Goal: Information Seeking & Learning: Learn about a topic

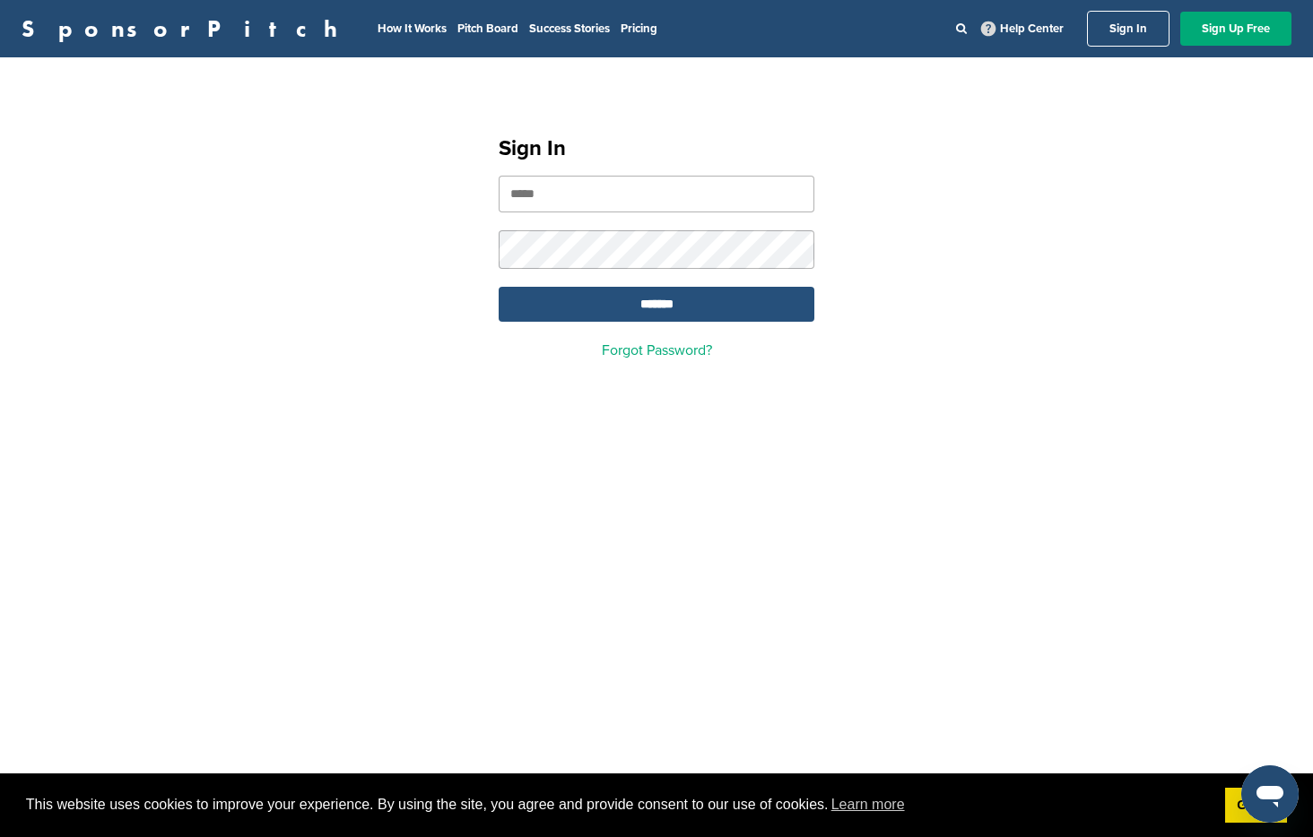
type input "**********"
click at [625, 317] on input "*******" at bounding box center [657, 304] width 316 height 35
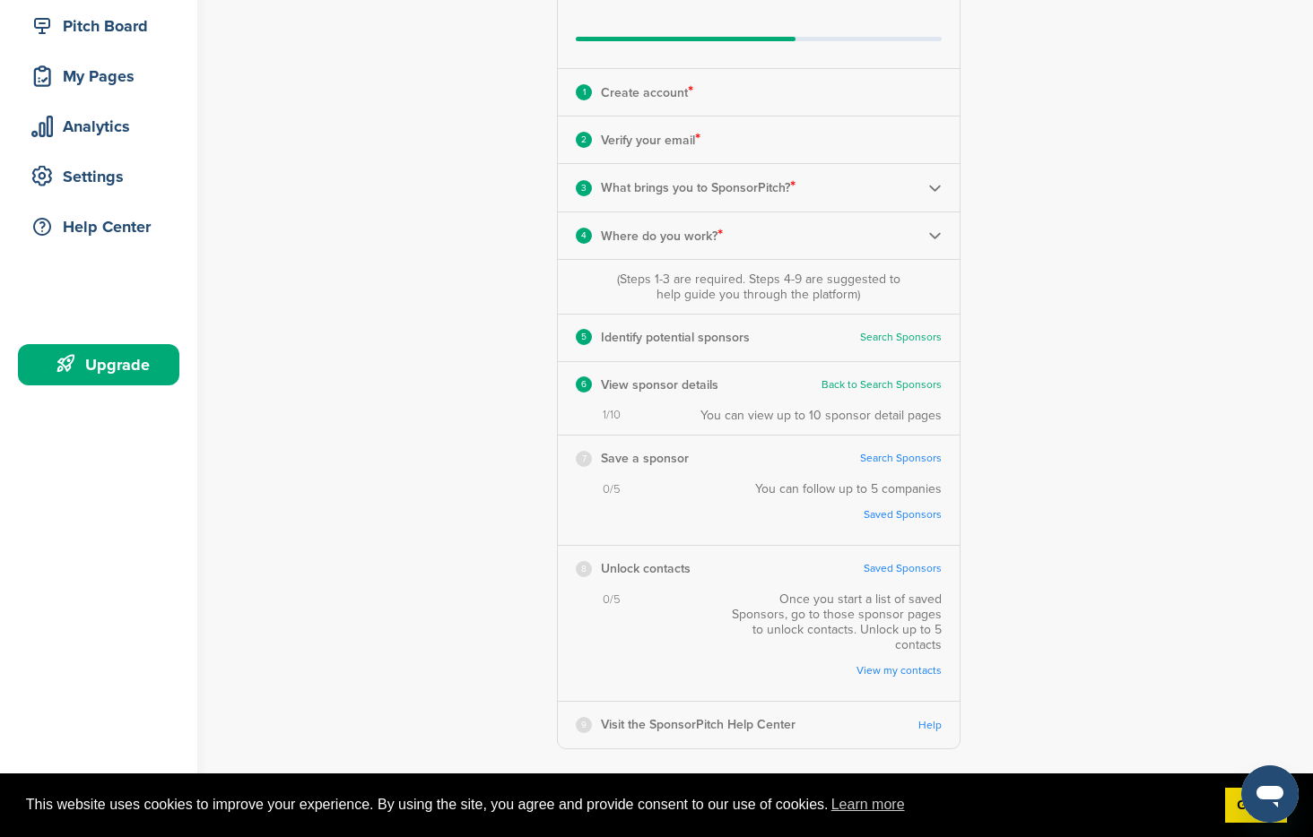
scroll to position [215, 0]
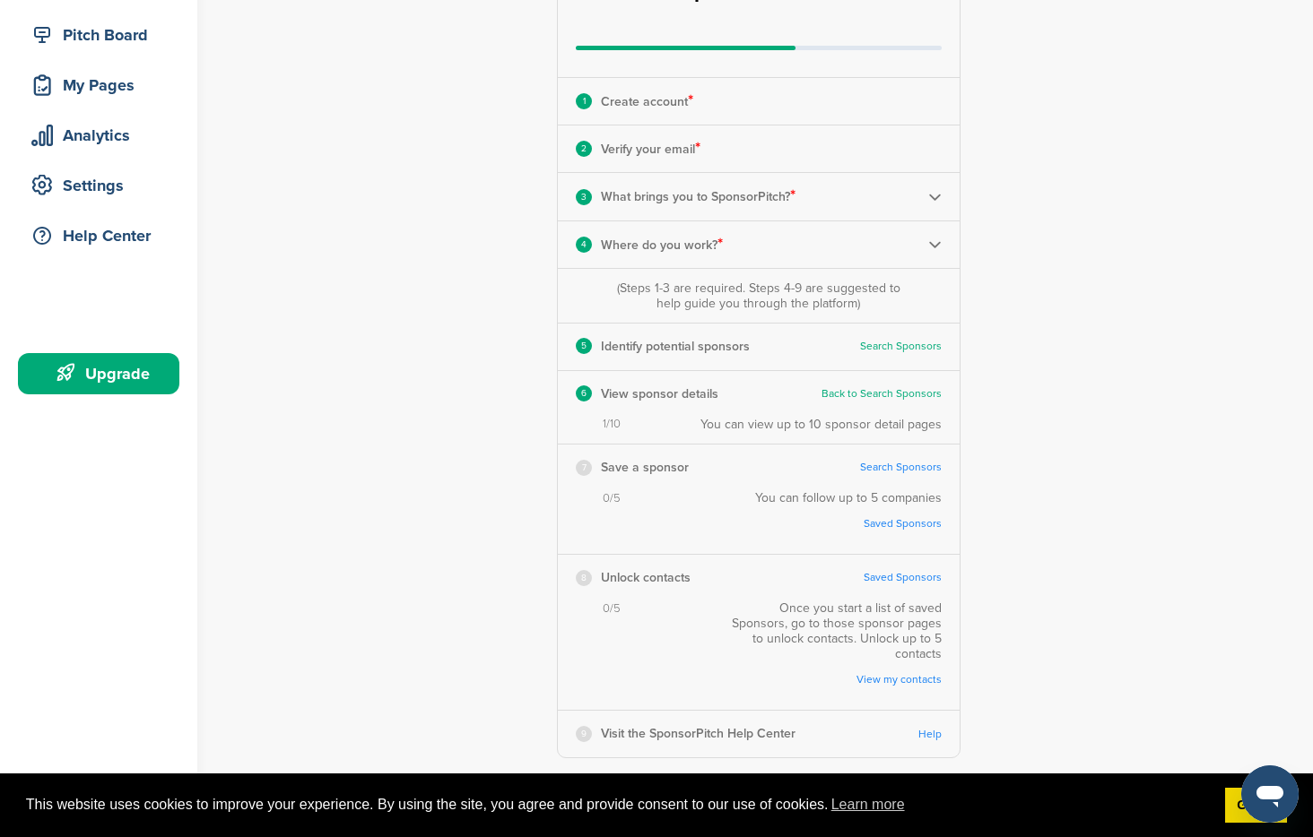
click at [908, 347] on link "Search Sponsors" at bounding box center [901, 346] width 82 height 13
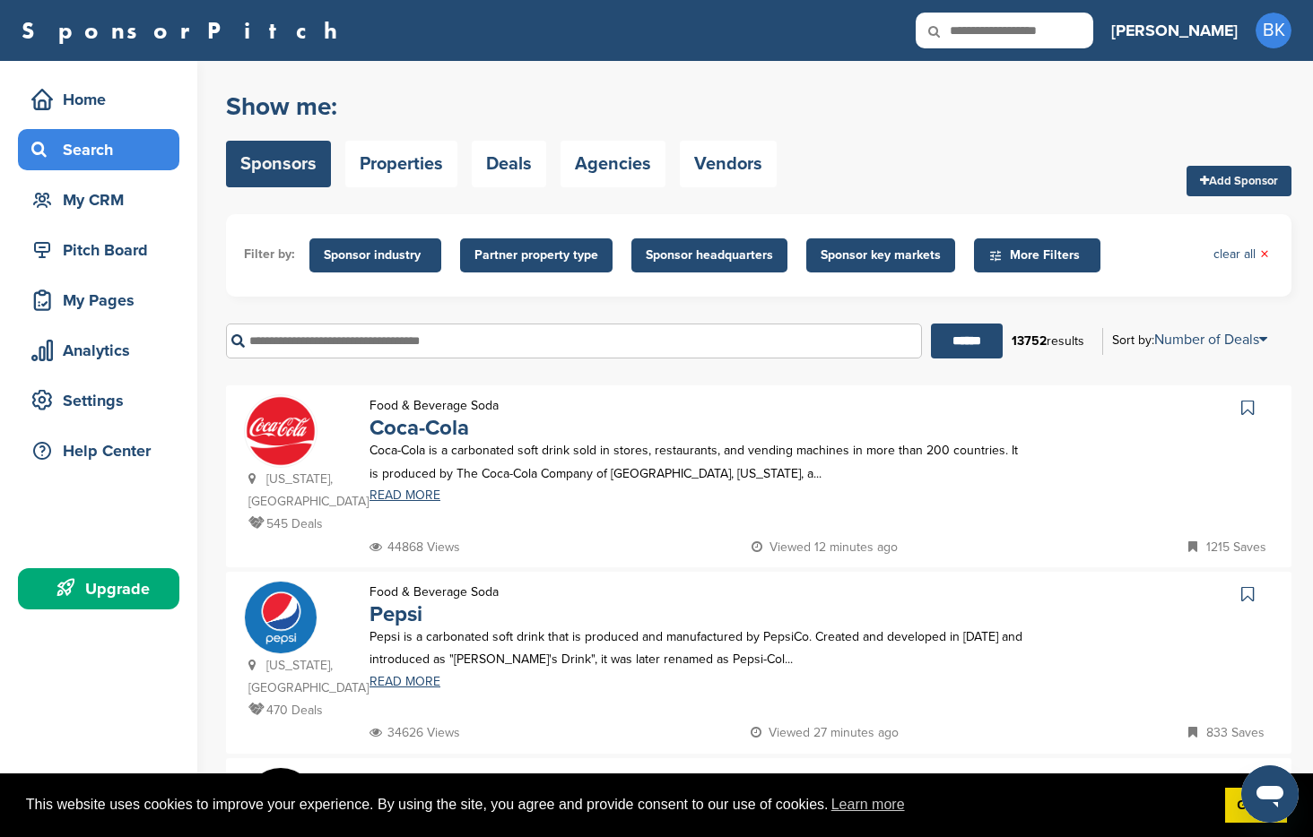
click at [408, 251] on span "Sponsor industry" at bounding box center [375, 256] width 103 height 20
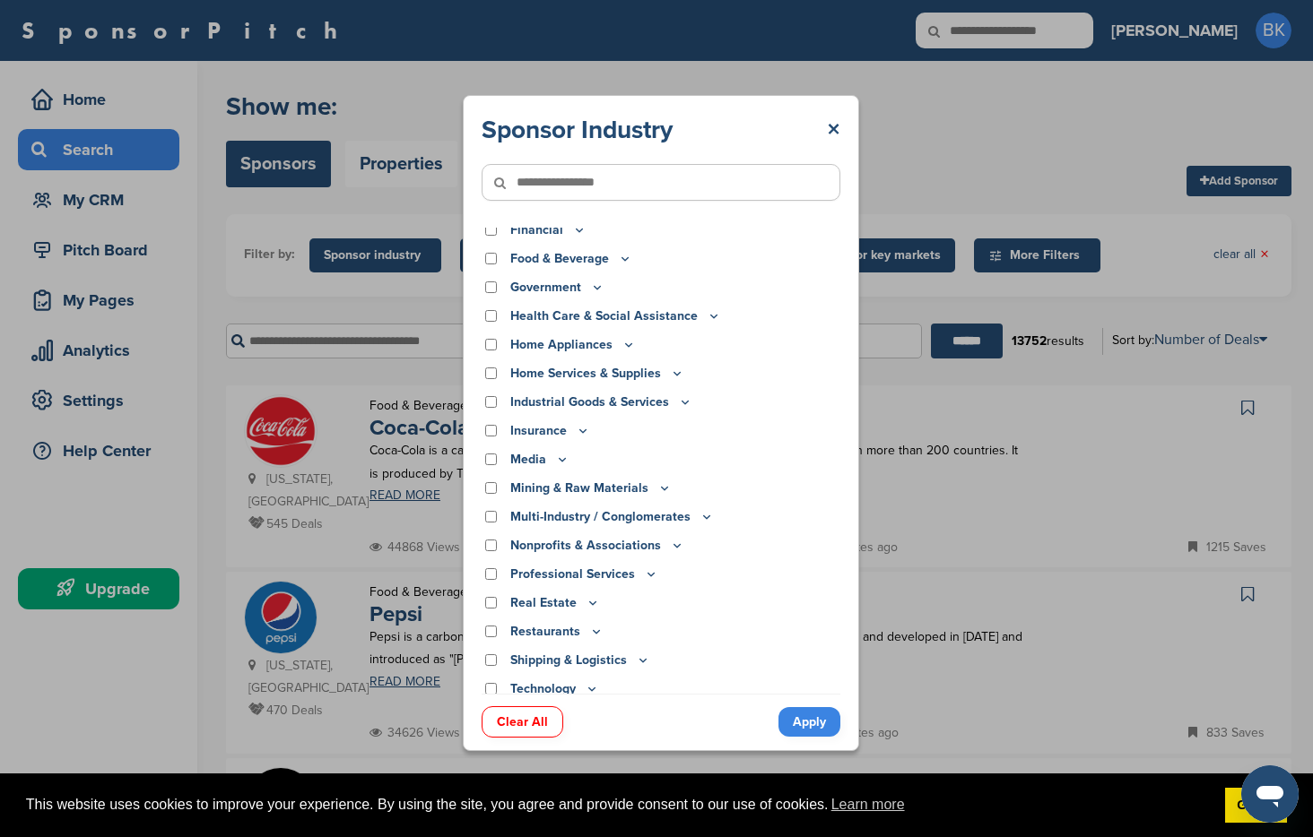
scroll to position [272, 0]
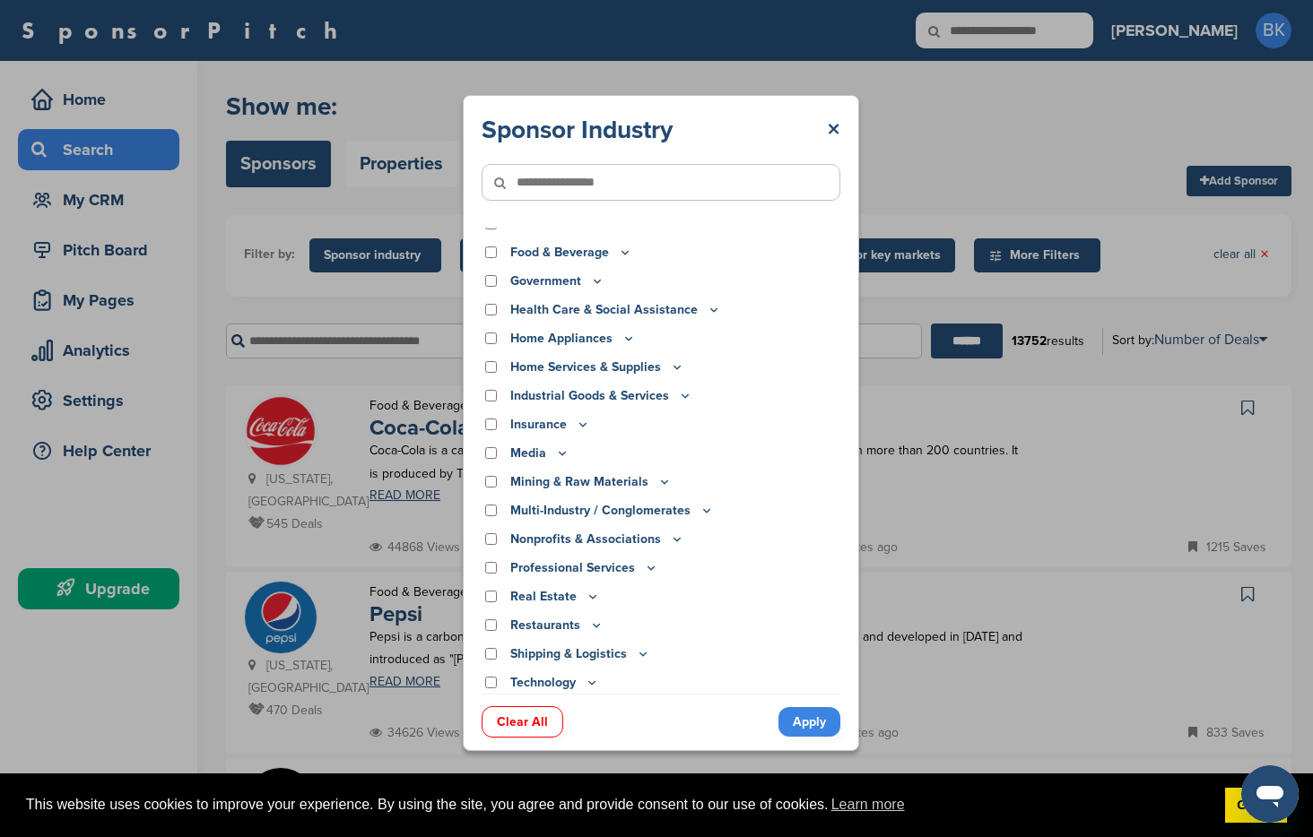
click at [673, 537] on icon at bounding box center [677, 539] width 14 height 15
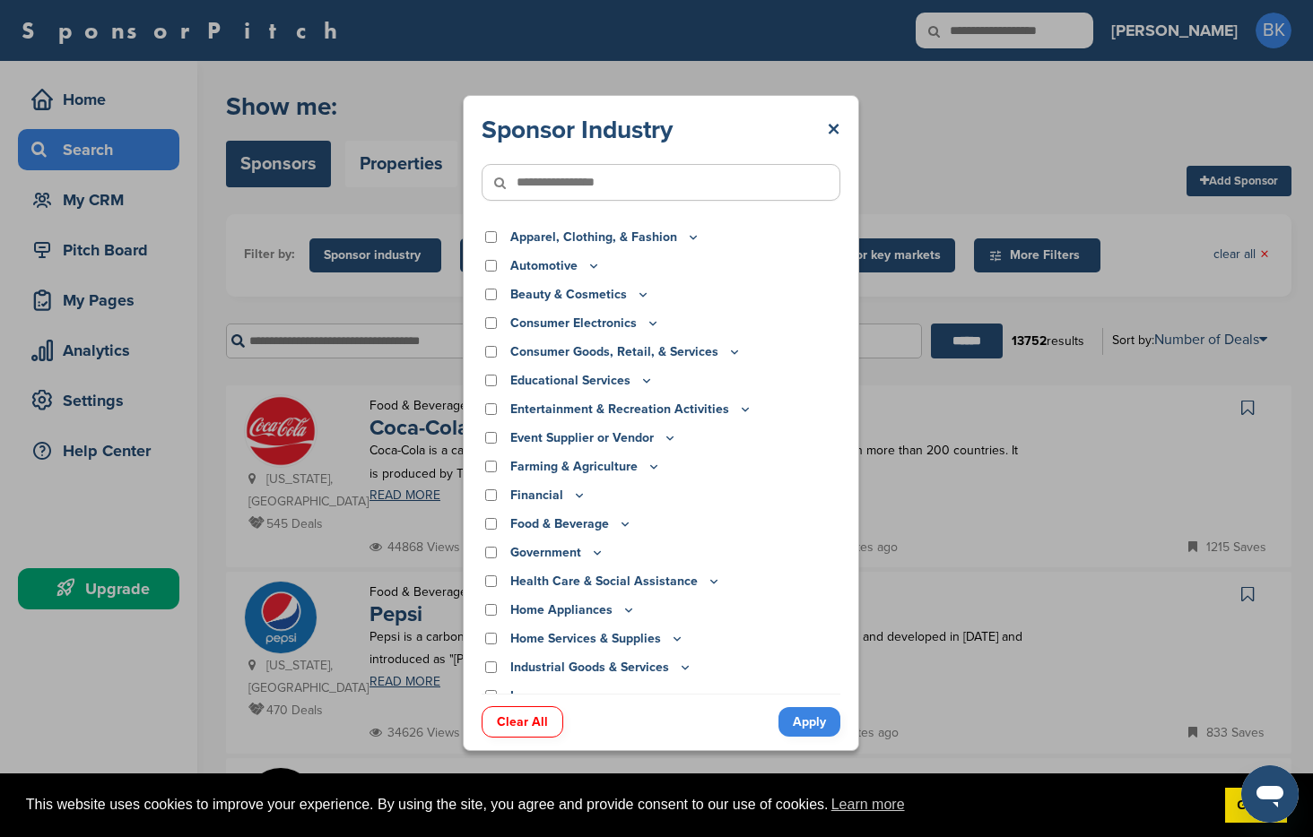
scroll to position [7, 0]
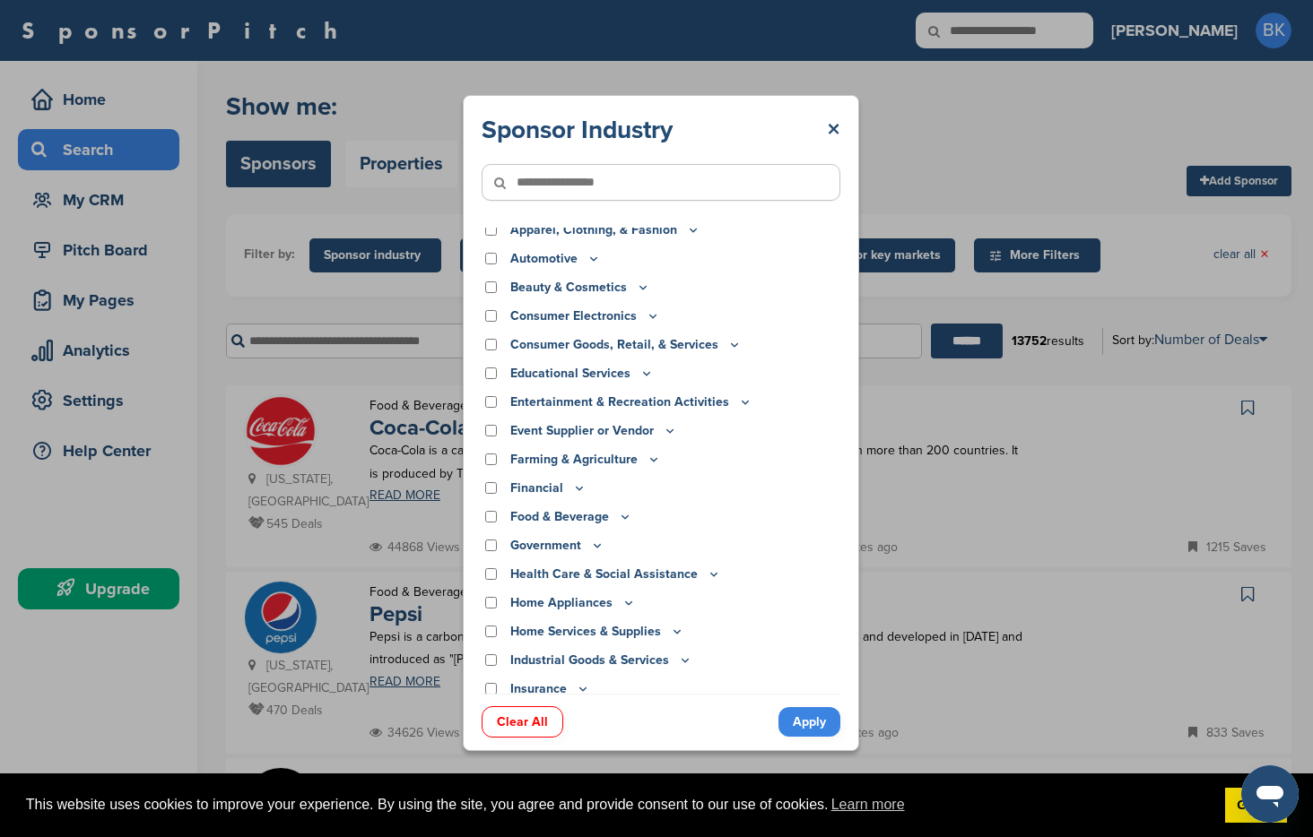
click at [637, 172] on input"] "text" at bounding box center [660, 182] width 359 height 37
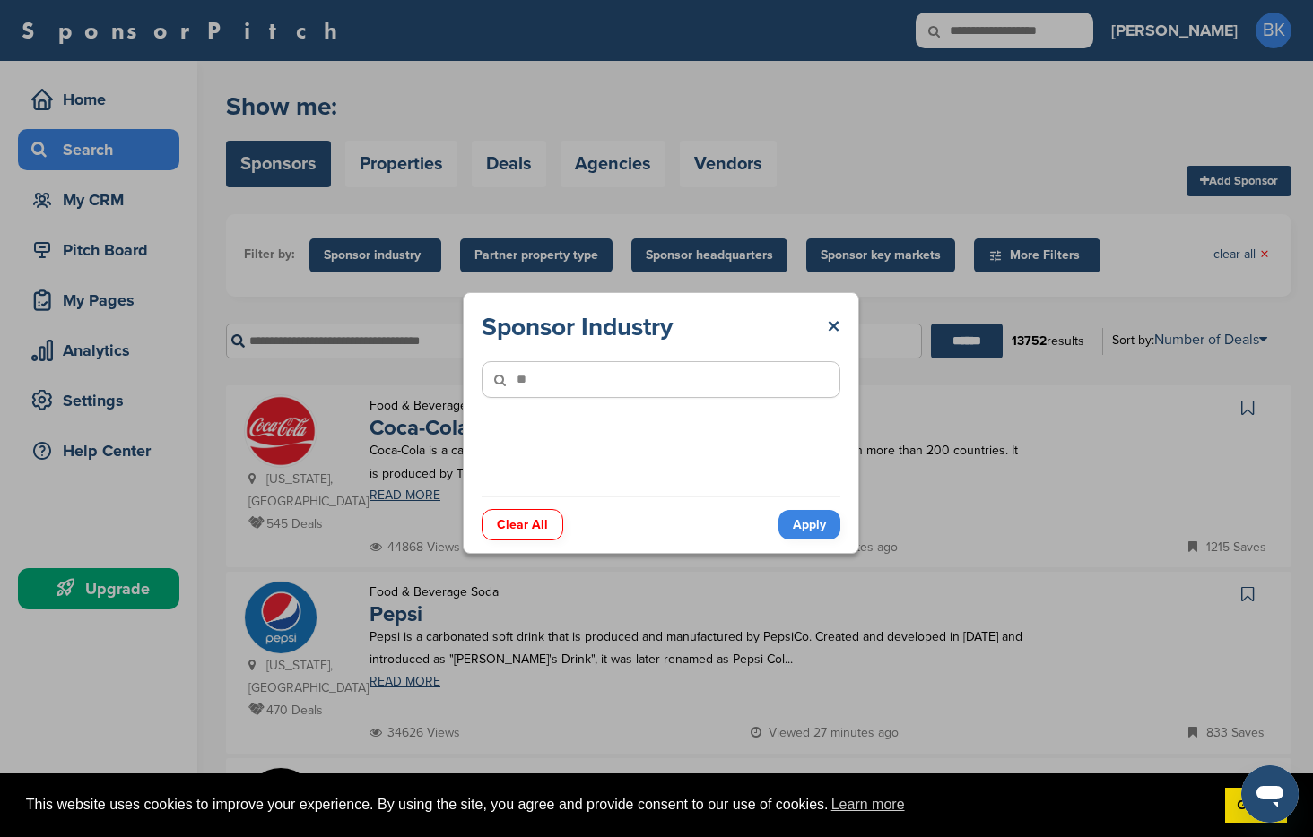
type input"] "*"
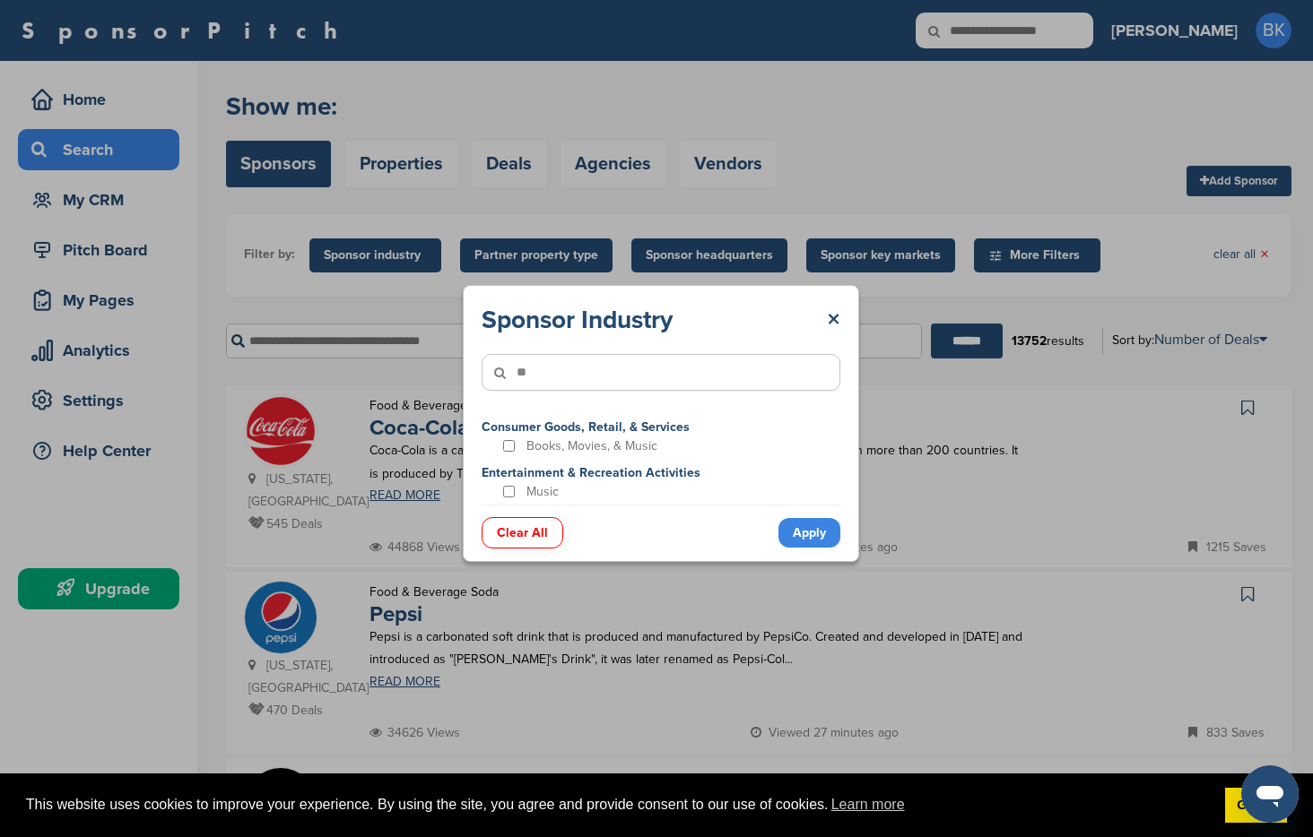
type input"] "*"
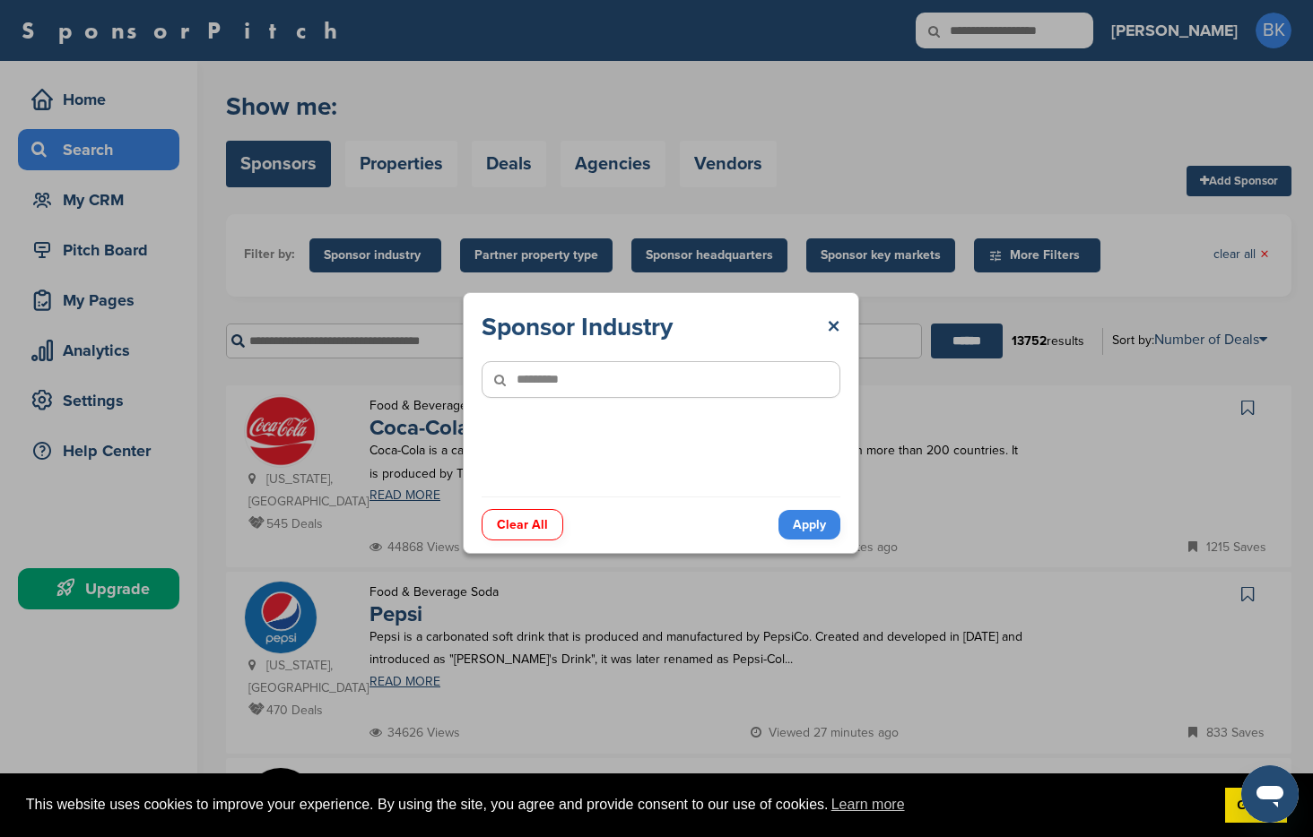
type input"] "*********"
click at [812, 524] on link "Apply" at bounding box center [809, 525] width 62 height 30
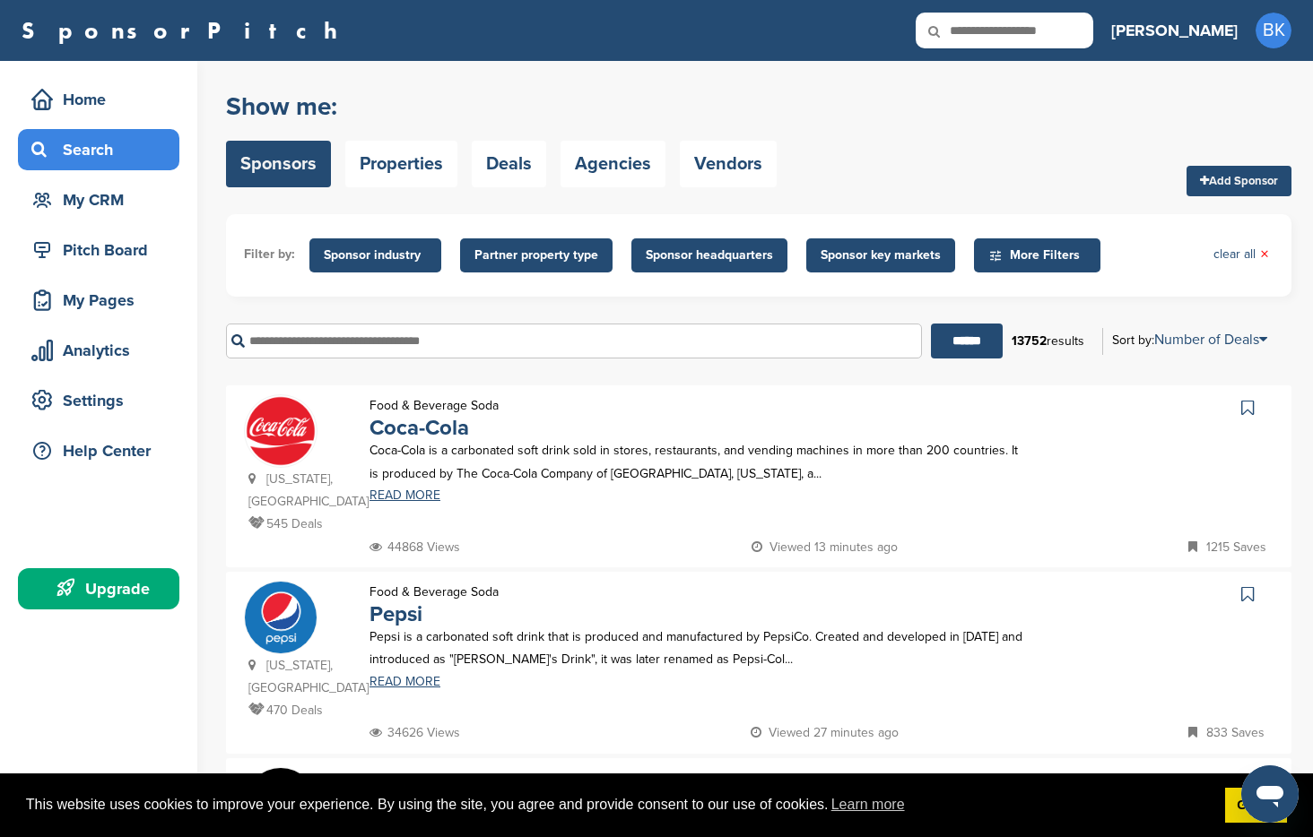
click at [387, 263] on span "Sponsor industry" at bounding box center [375, 256] width 103 height 20
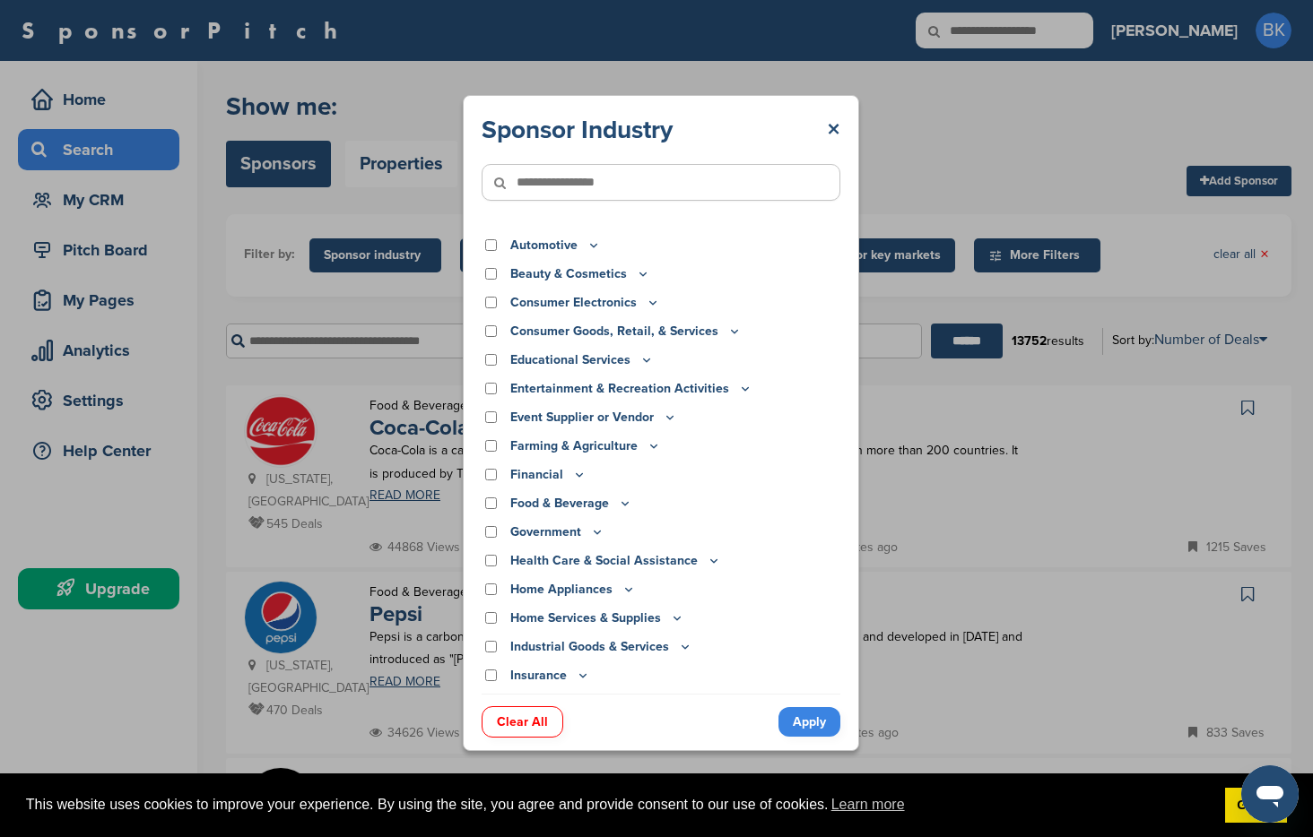
scroll to position [8, 0]
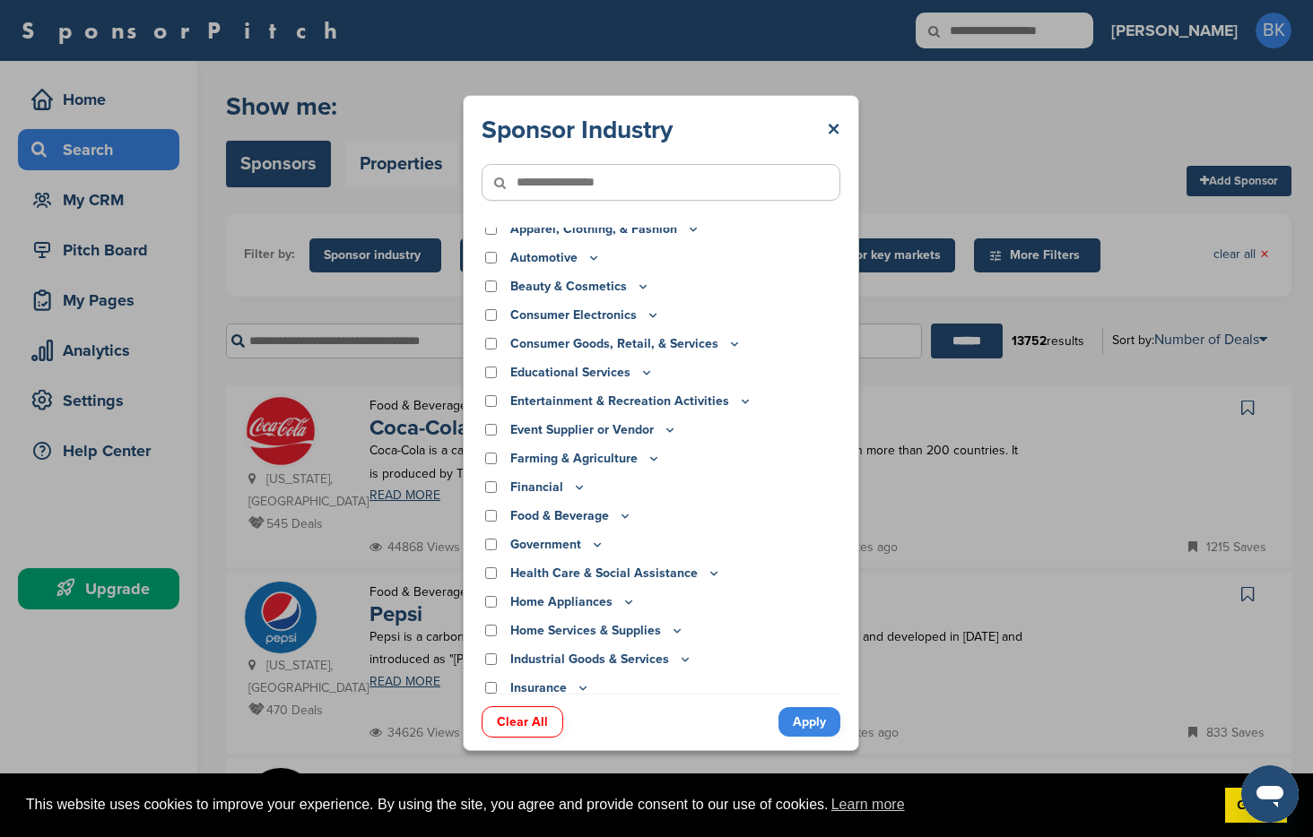
click at [739, 401] on icon at bounding box center [745, 401] width 14 height 15
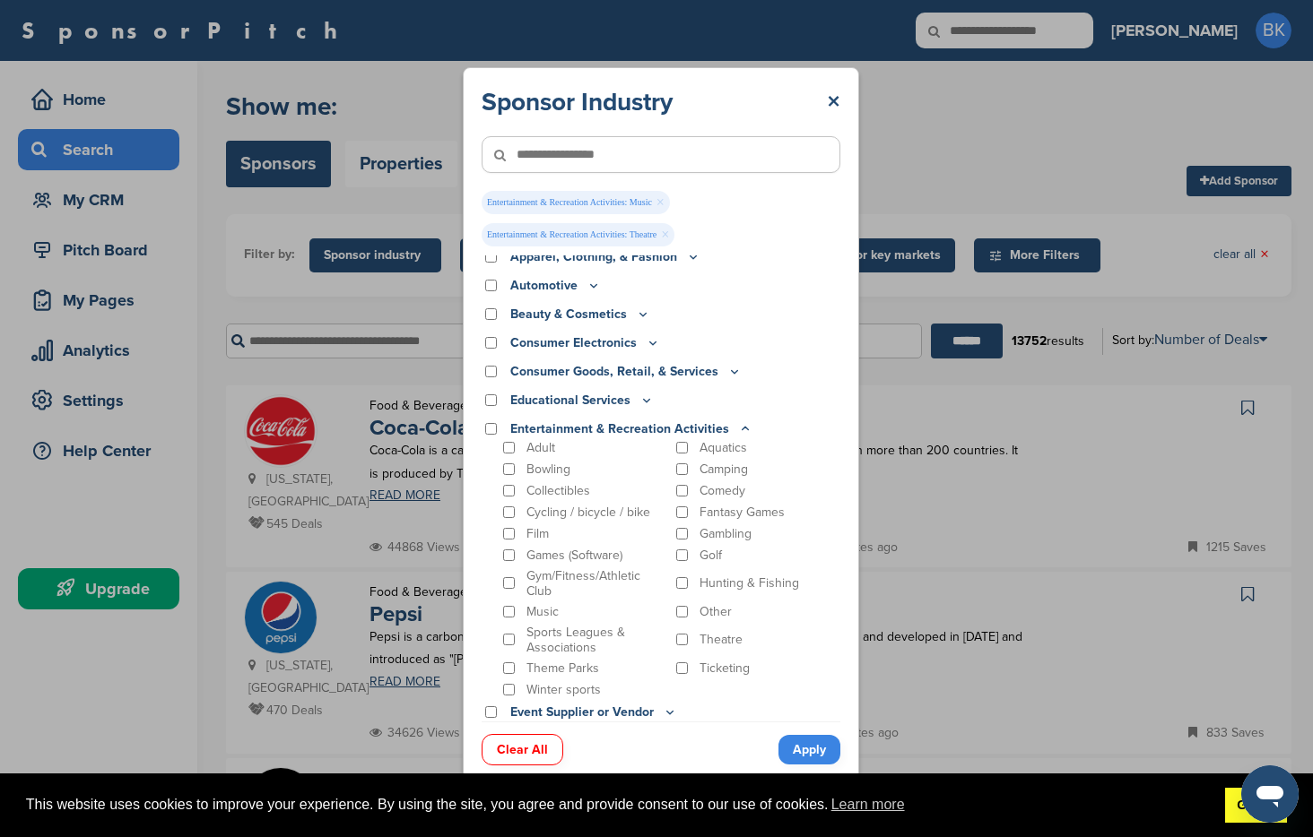
click at [1235, 804] on link "Got it!" at bounding box center [1256, 806] width 62 height 36
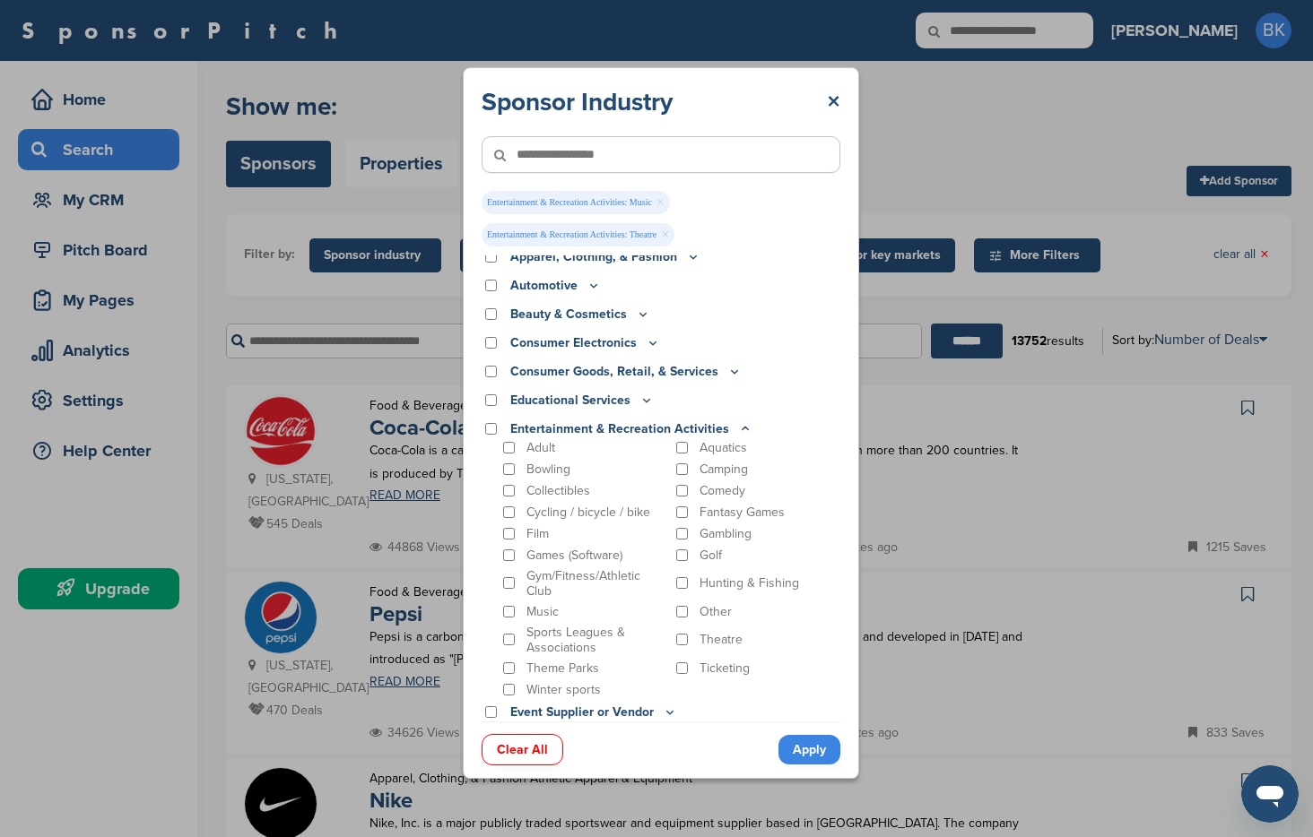
click at [808, 745] on link "Apply" at bounding box center [809, 750] width 62 height 30
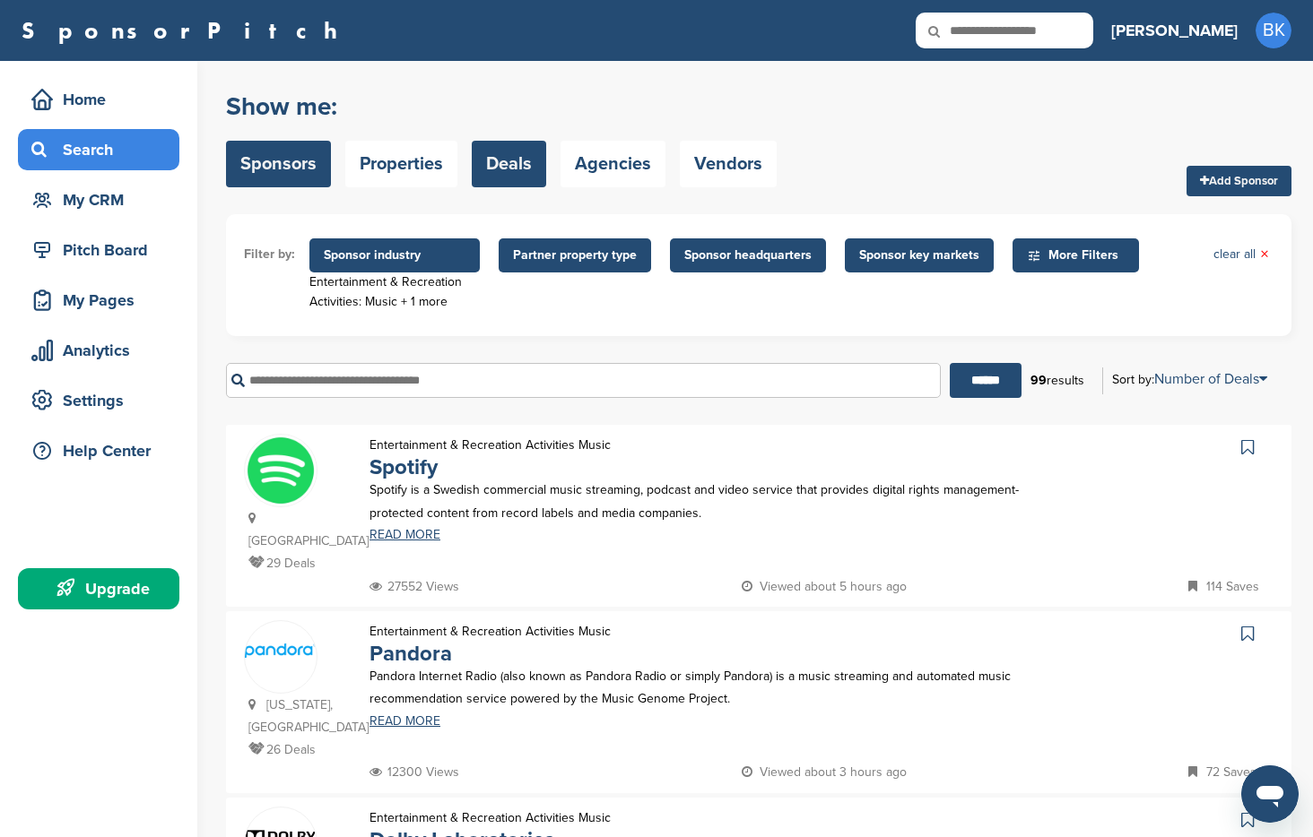
click at [494, 156] on link "Deals" at bounding box center [509, 164] width 74 height 47
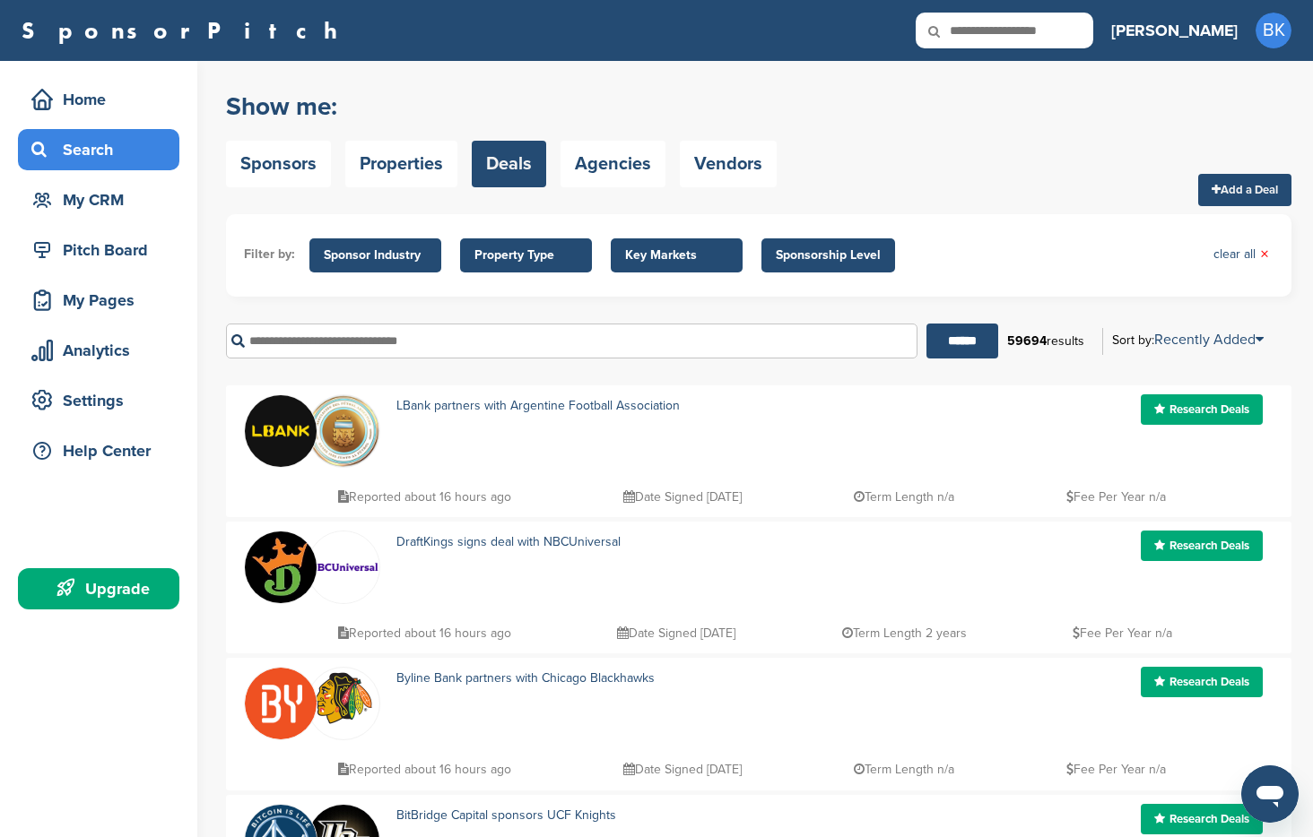
click at [450, 341] on input "text" at bounding box center [571, 341] width 691 height 35
click at [395, 258] on span "Sponsor Industry" at bounding box center [375, 256] width 103 height 20
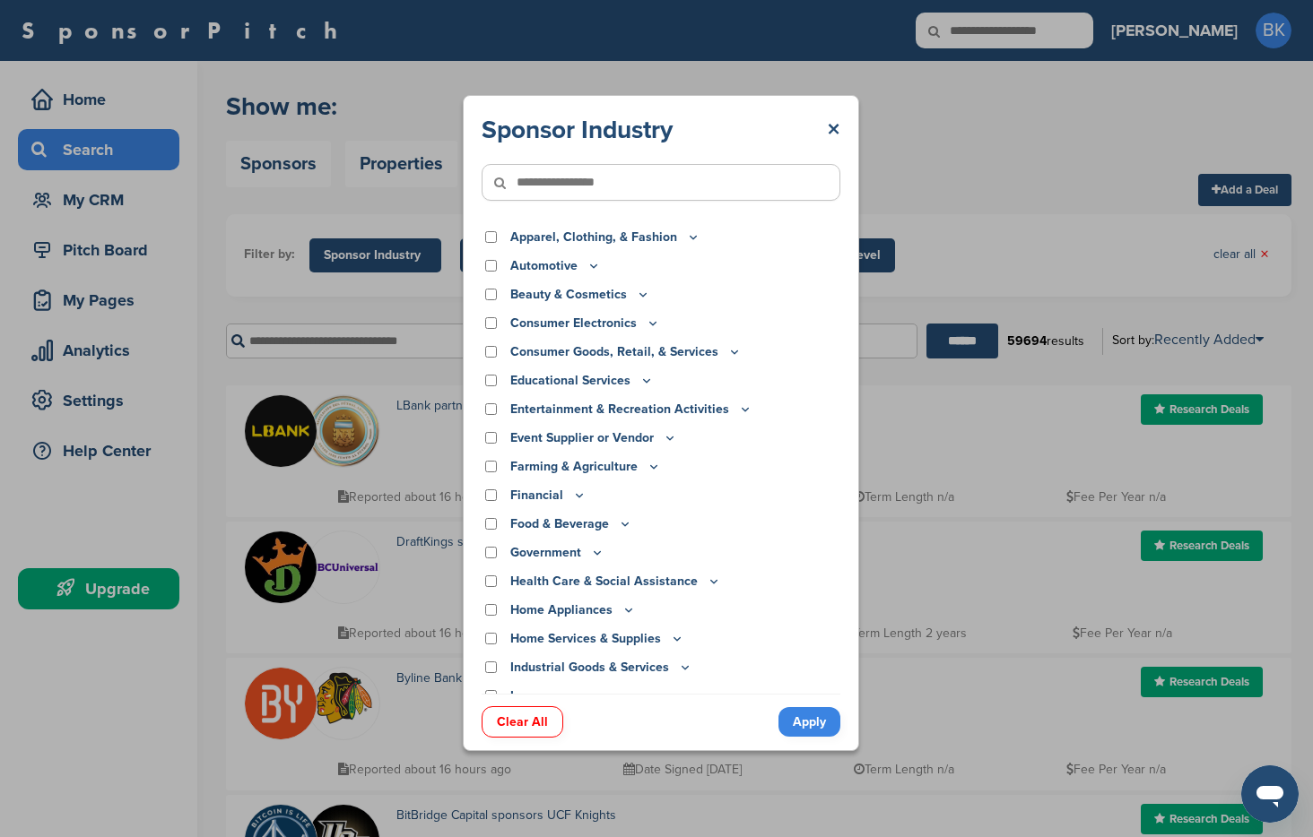
click at [601, 185] on input"] "text" at bounding box center [660, 182] width 359 height 37
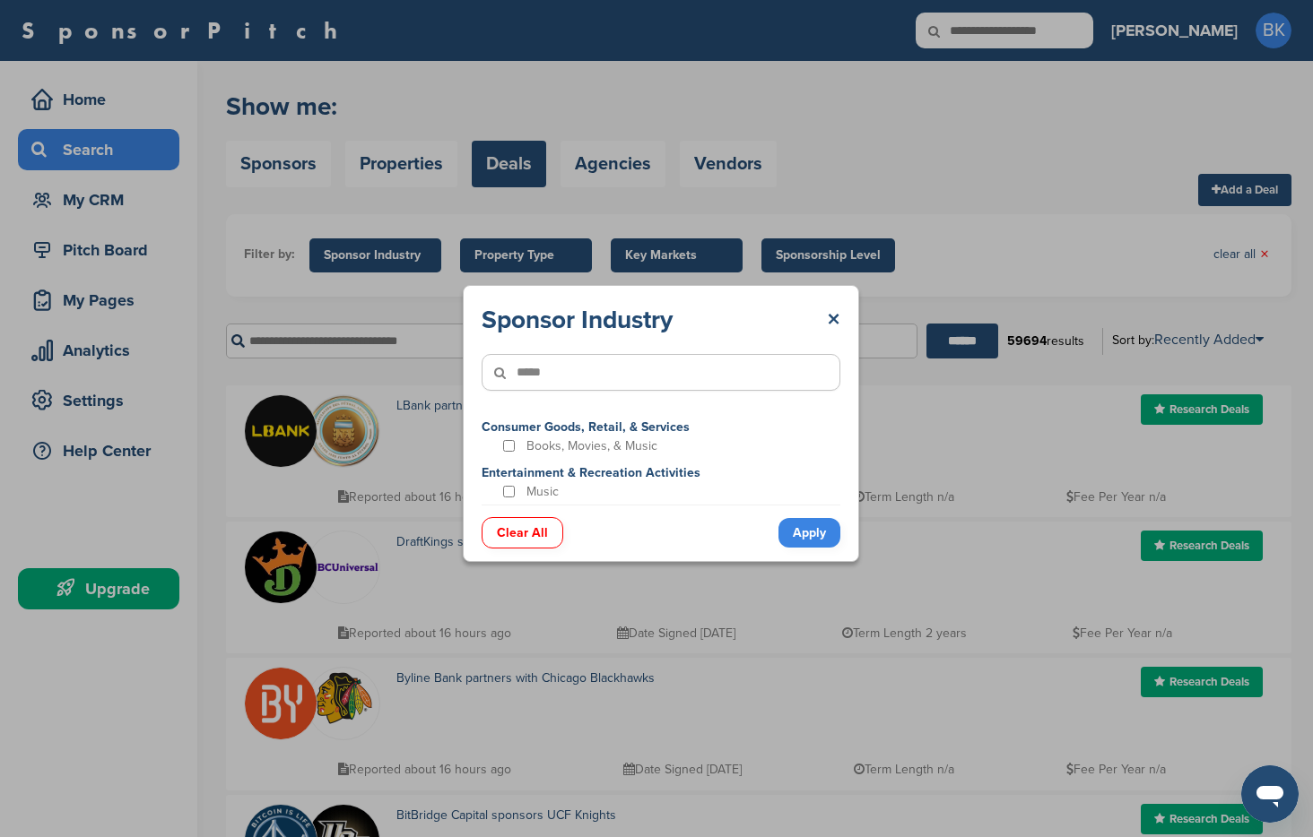
type input"] "*****"
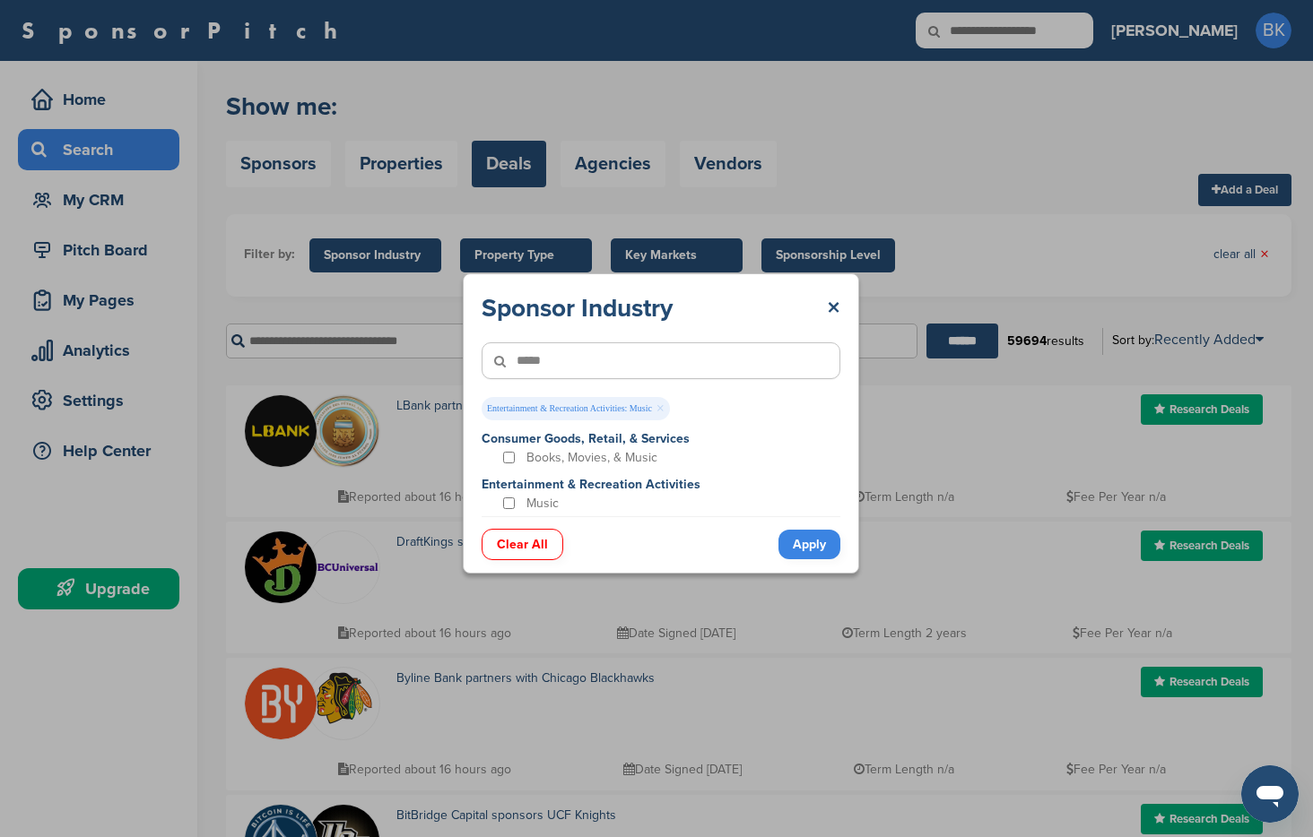
click at [807, 542] on link "Apply" at bounding box center [809, 545] width 62 height 30
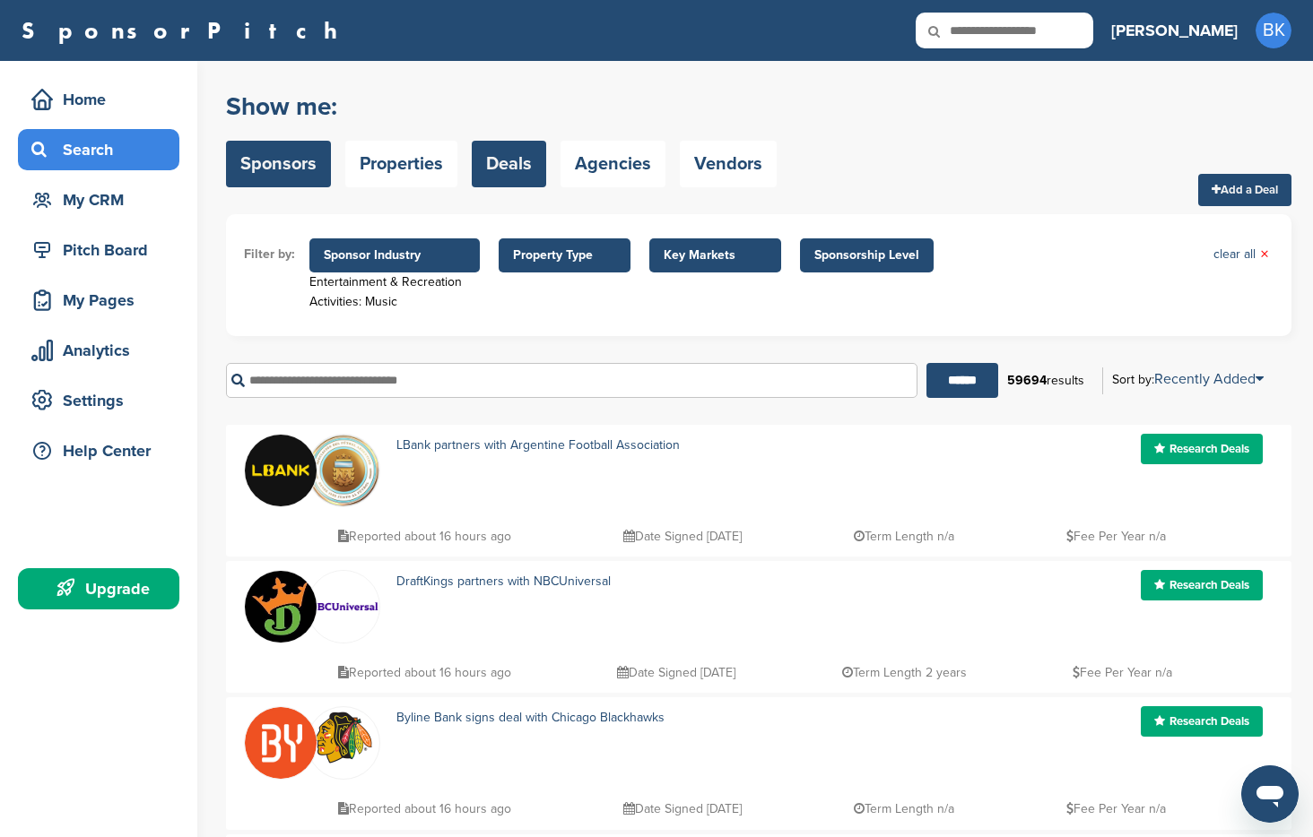
click at [294, 161] on link "Sponsors" at bounding box center [278, 164] width 105 height 47
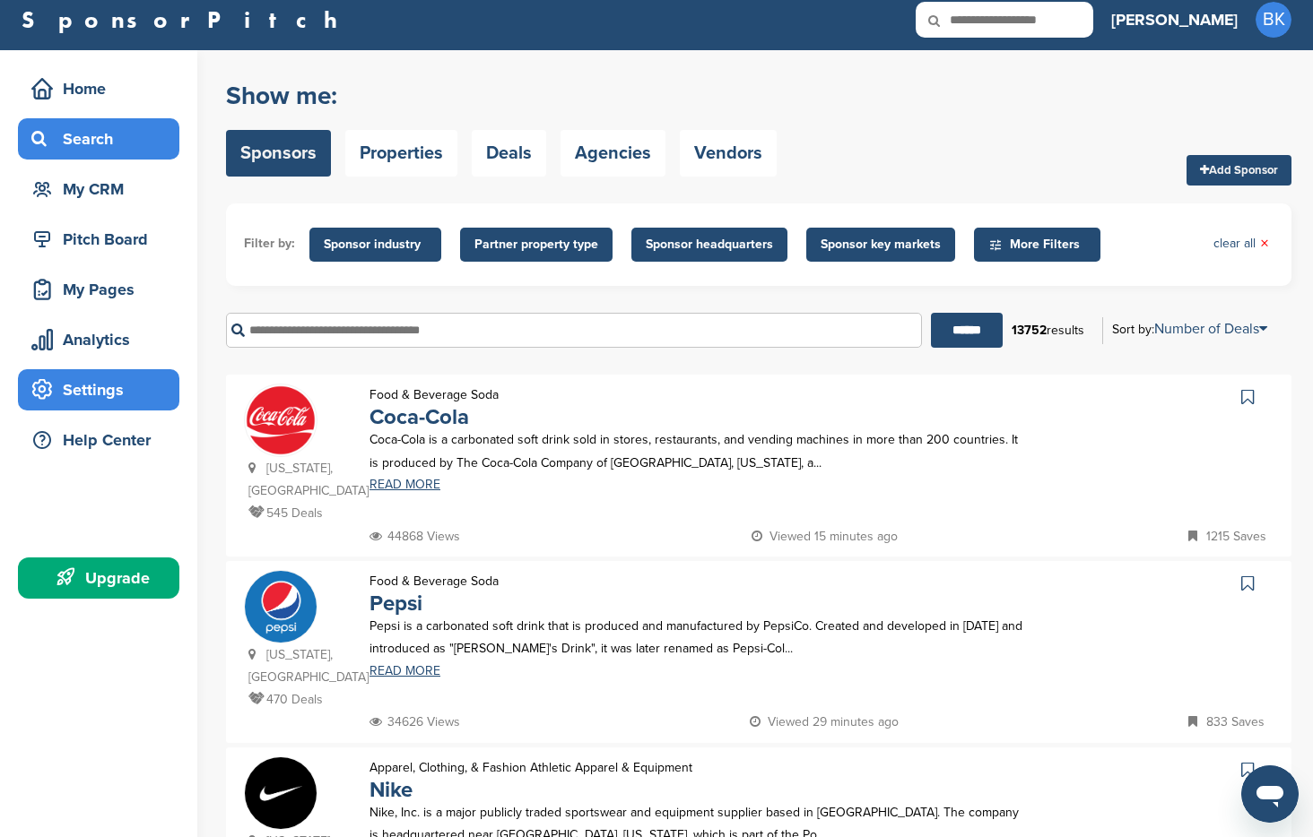
scroll to position [13, 0]
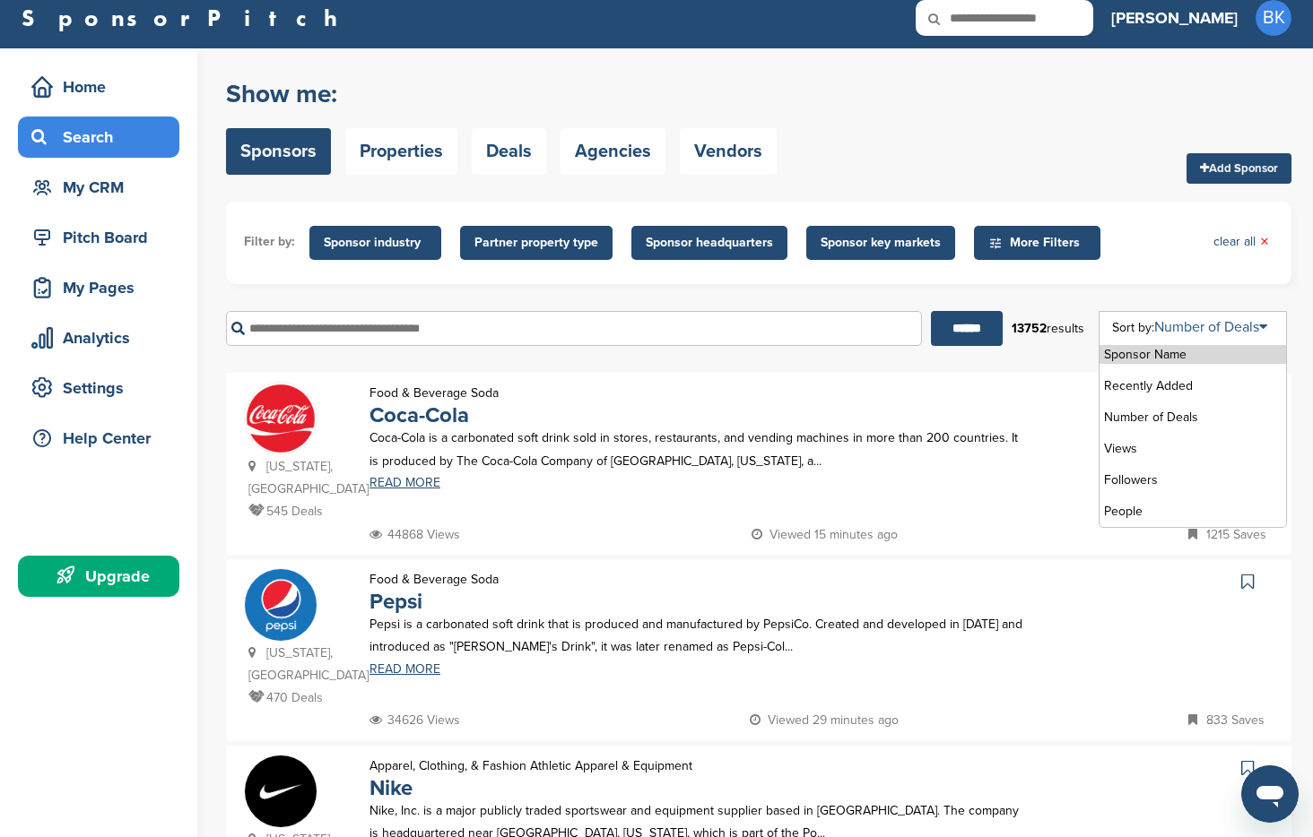
click at [1236, 324] on link "Number of Deals" at bounding box center [1210, 327] width 113 height 18
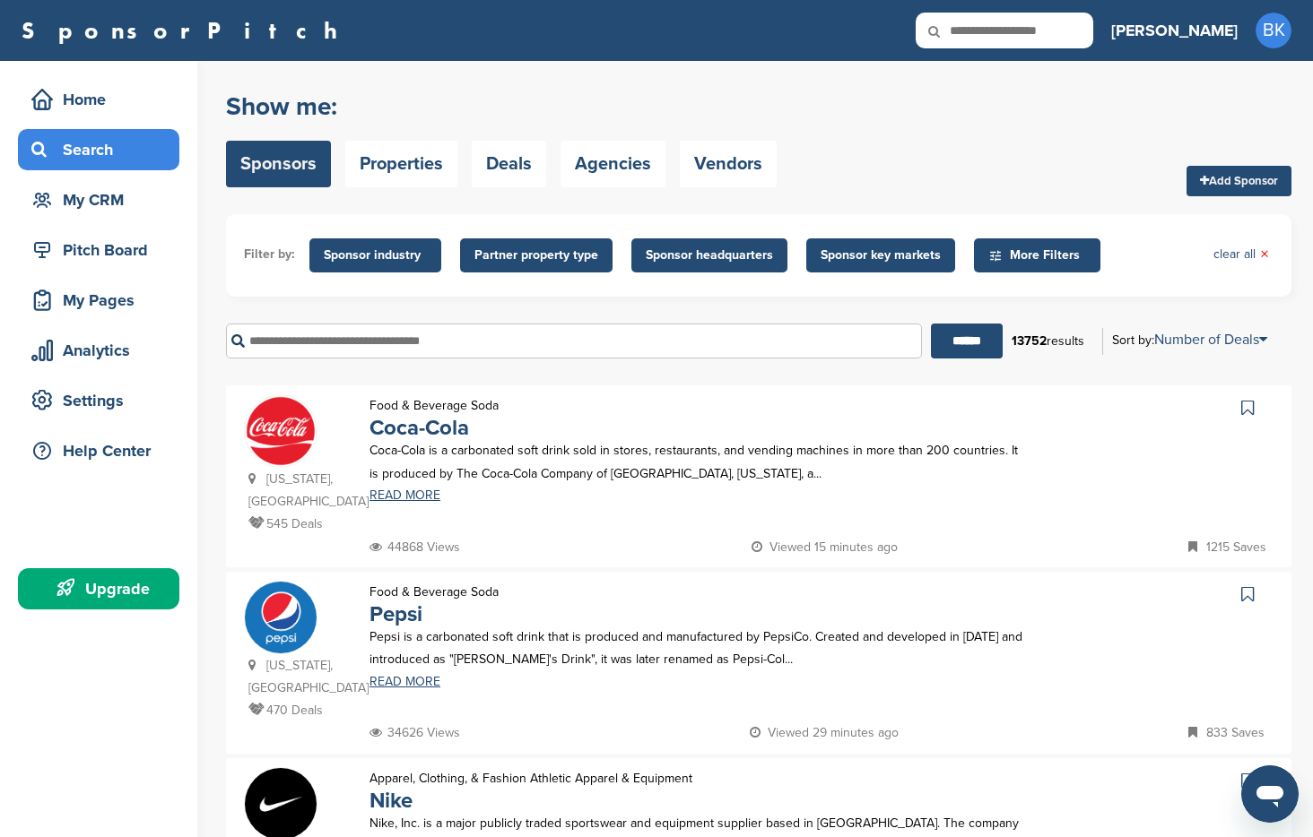
click at [1127, 274] on ul "Filter by: Sponsor industry Sponsor Industry × Apparel, Clothing, & Fashion Acc…" at bounding box center [758, 255] width 1029 height 47
click at [1066, 256] on span "More Filters" at bounding box center [1039, 256] width 103 height 20
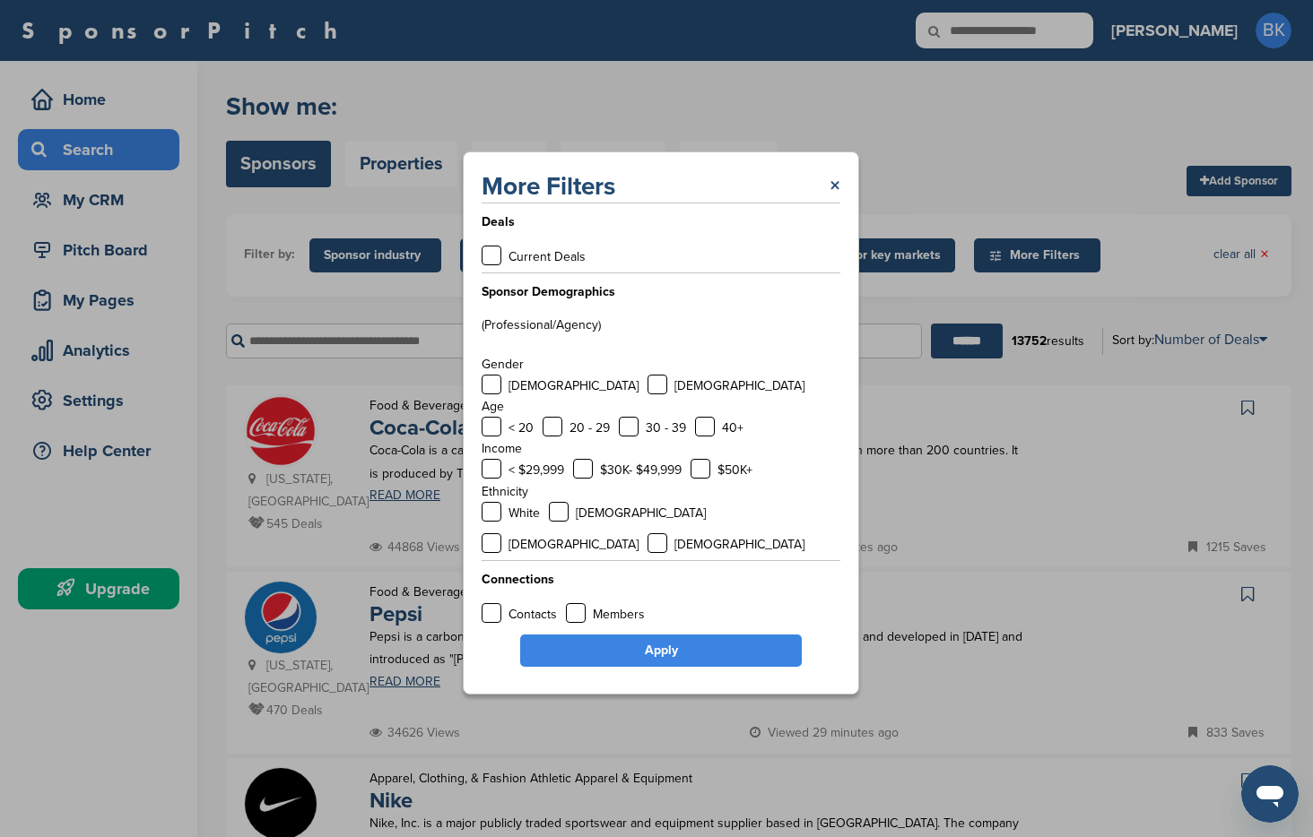
drag, startPoint x: 837, startPoint y: 197, endPoint x: 823, endPoint y: 196, distance: 13.5
click at [837, 197] on link "×" at bounding box center [834, 186] width 11 height 32
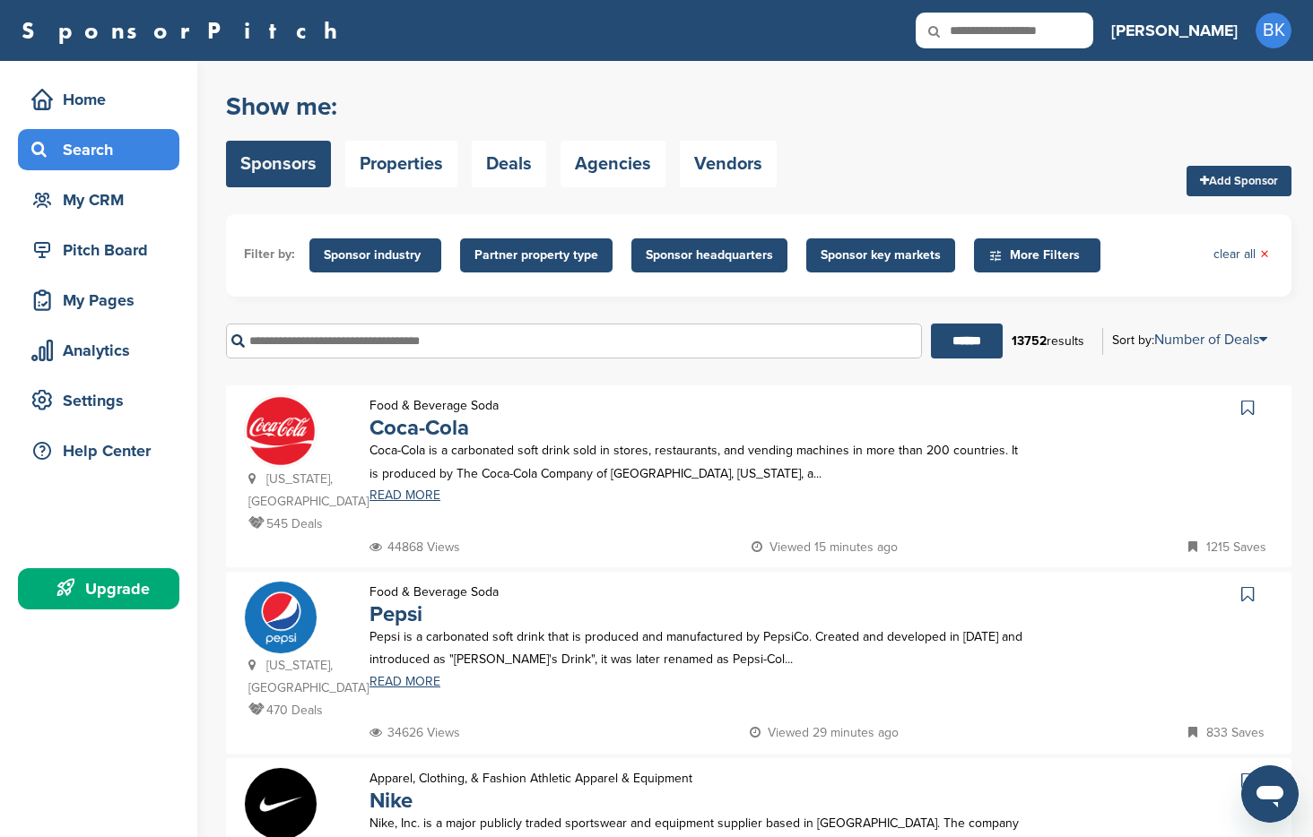
click at [869, 260] on span "Sponsor key markets" at bounding box center [880, 256] width 120 height 20
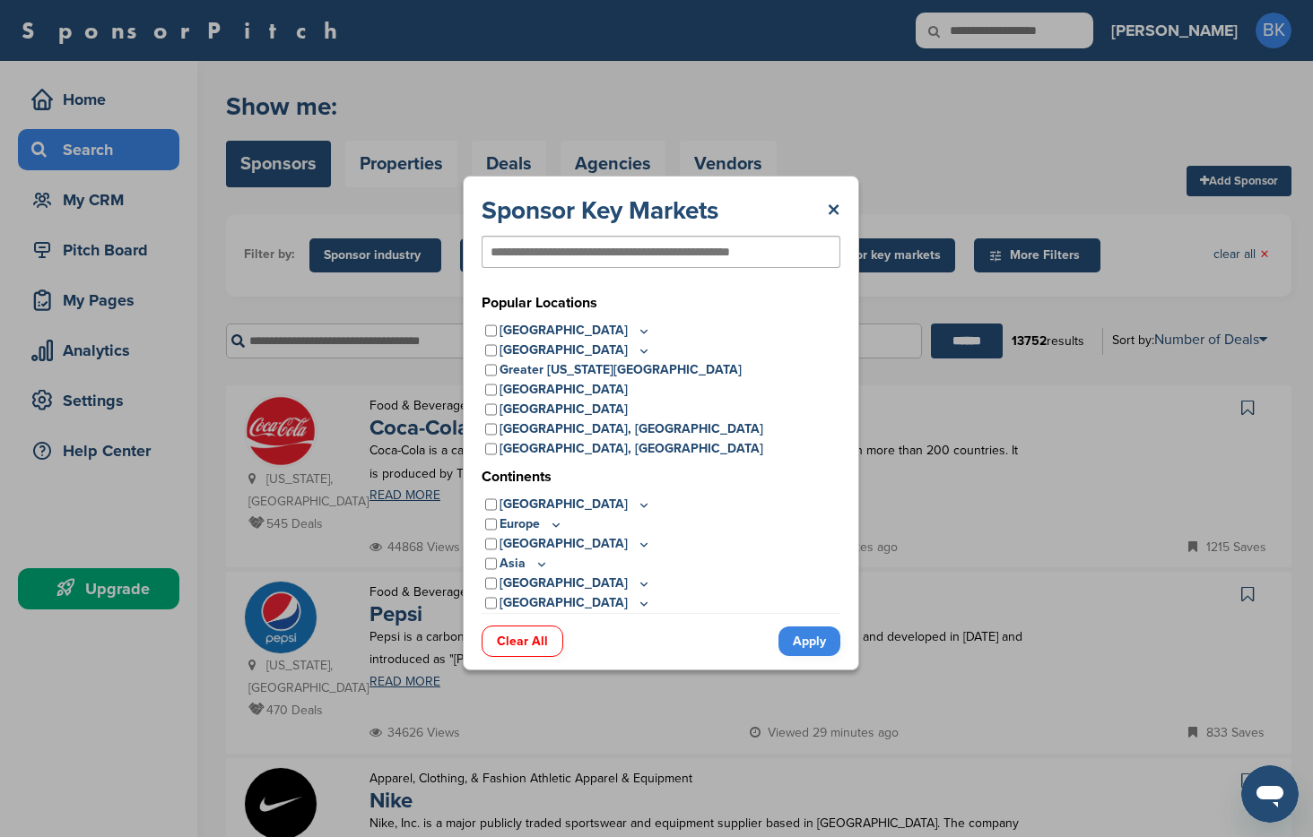
click at [641, 331] on icon at bounding box center [644, 331] width 6 height 3
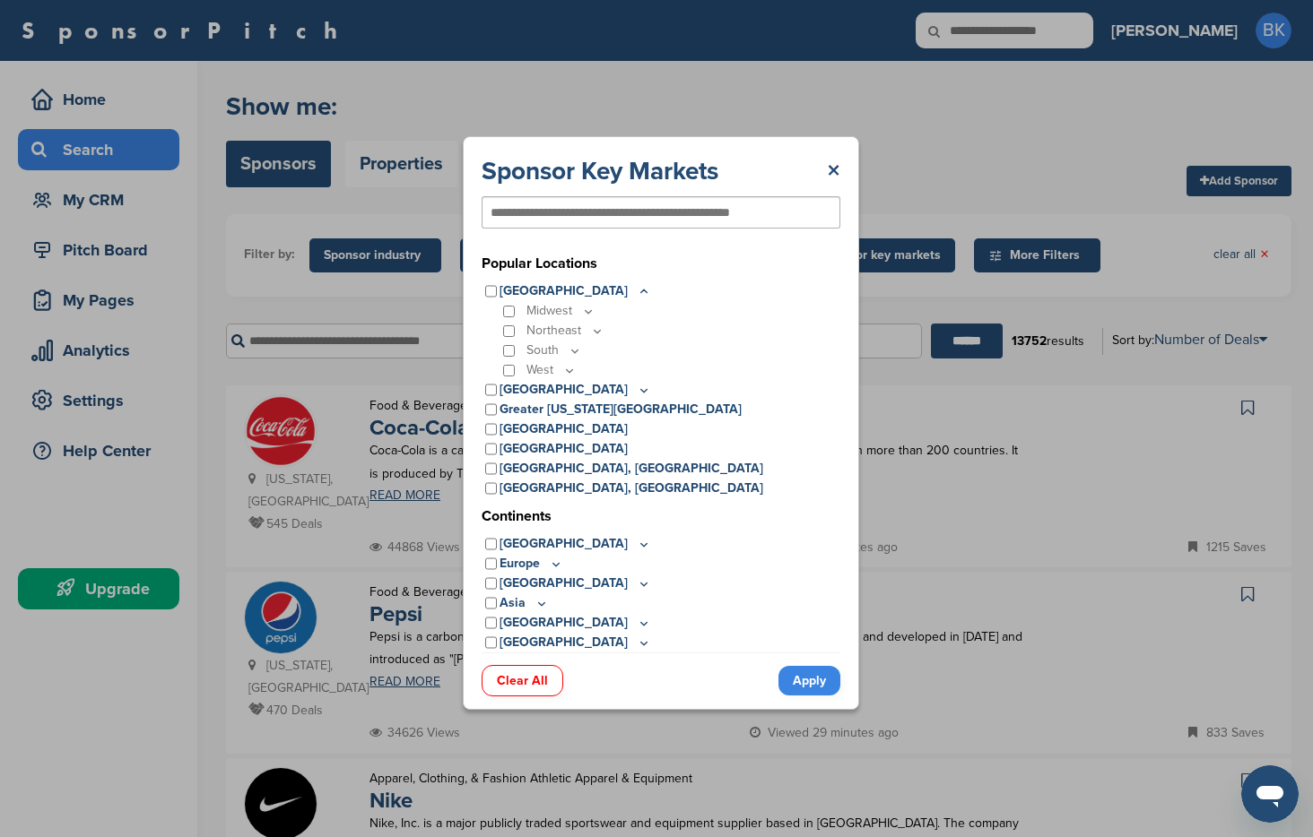
click at [593, 331] on icon at bounding box center [597, 331] width 14 height 15
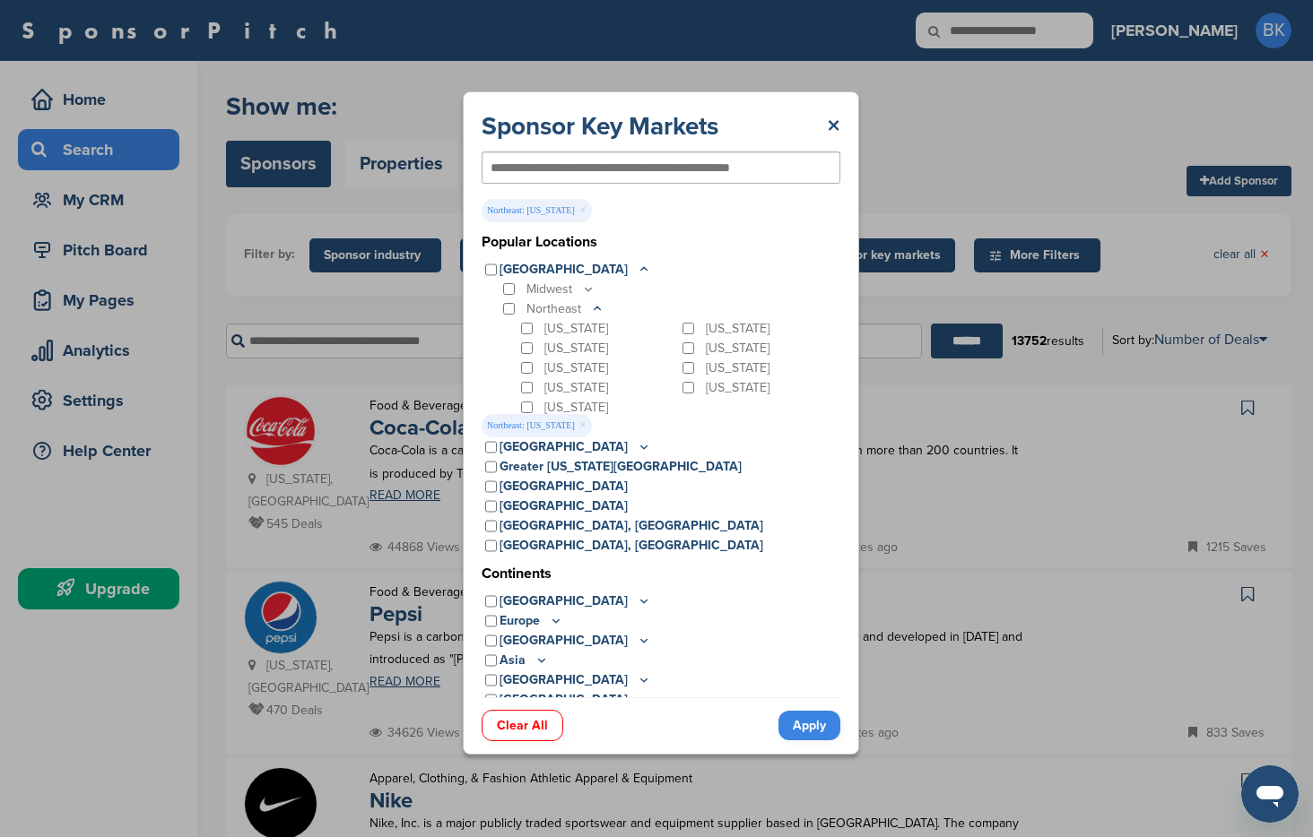
drag, startPoint x: 825, startPoint y: 721, endPoint x: 811, endPoint y: 702, distance: 23.7
click at [824, 719] on link "Apply" at bounding box center [809, 726] width 62 height 30
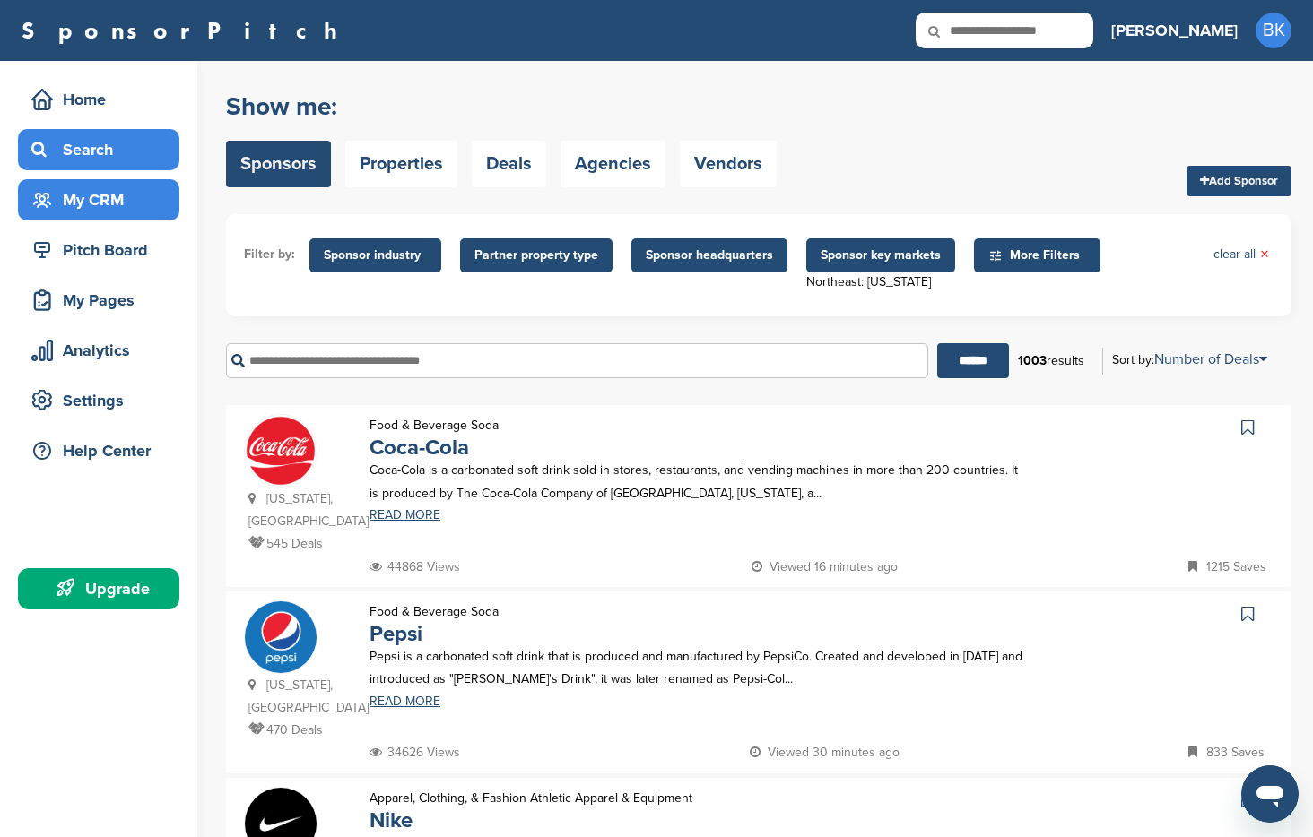
click at [113, 196] on div "My CRM" at bounding box center [103, 200] width 152 height 32
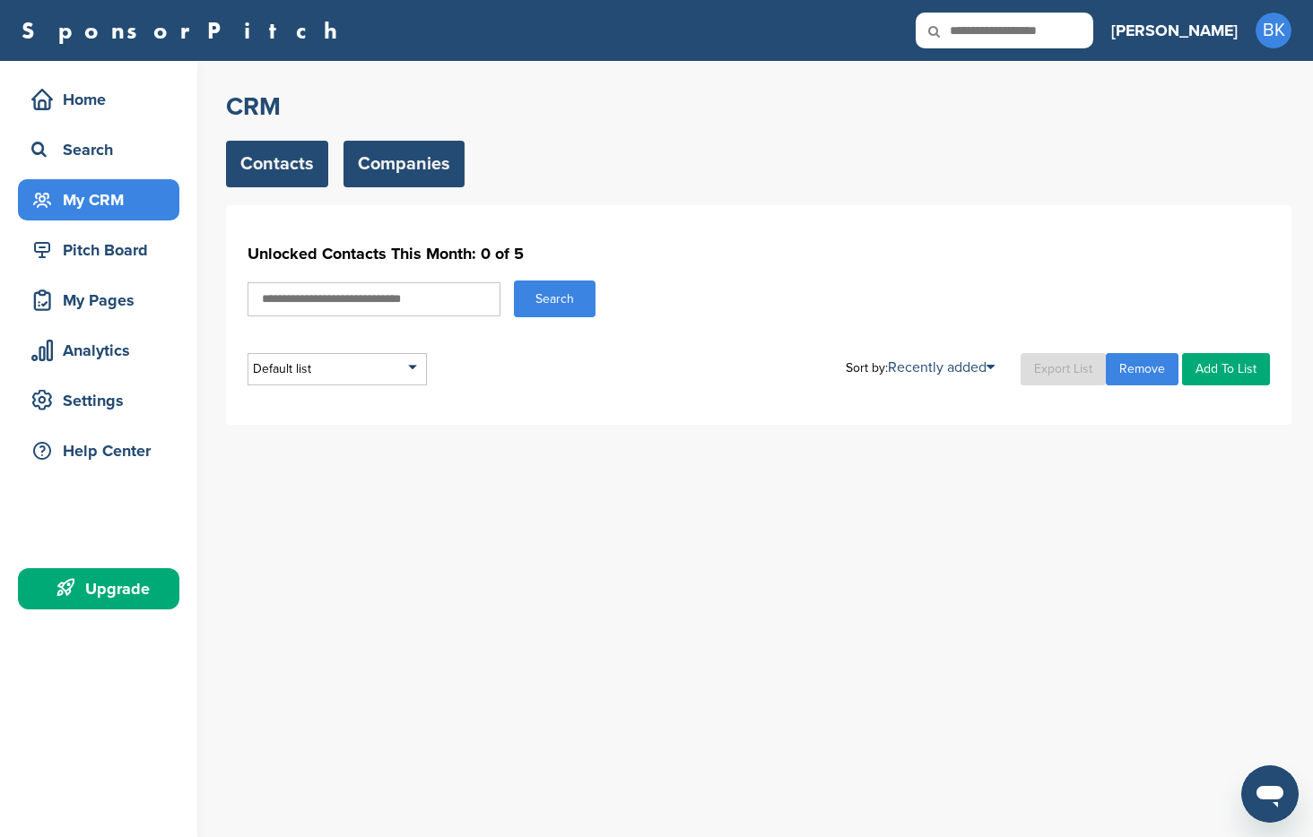
click at [412, 172] on link "Companies" at bounding box center [403, 164] width 121 height 47
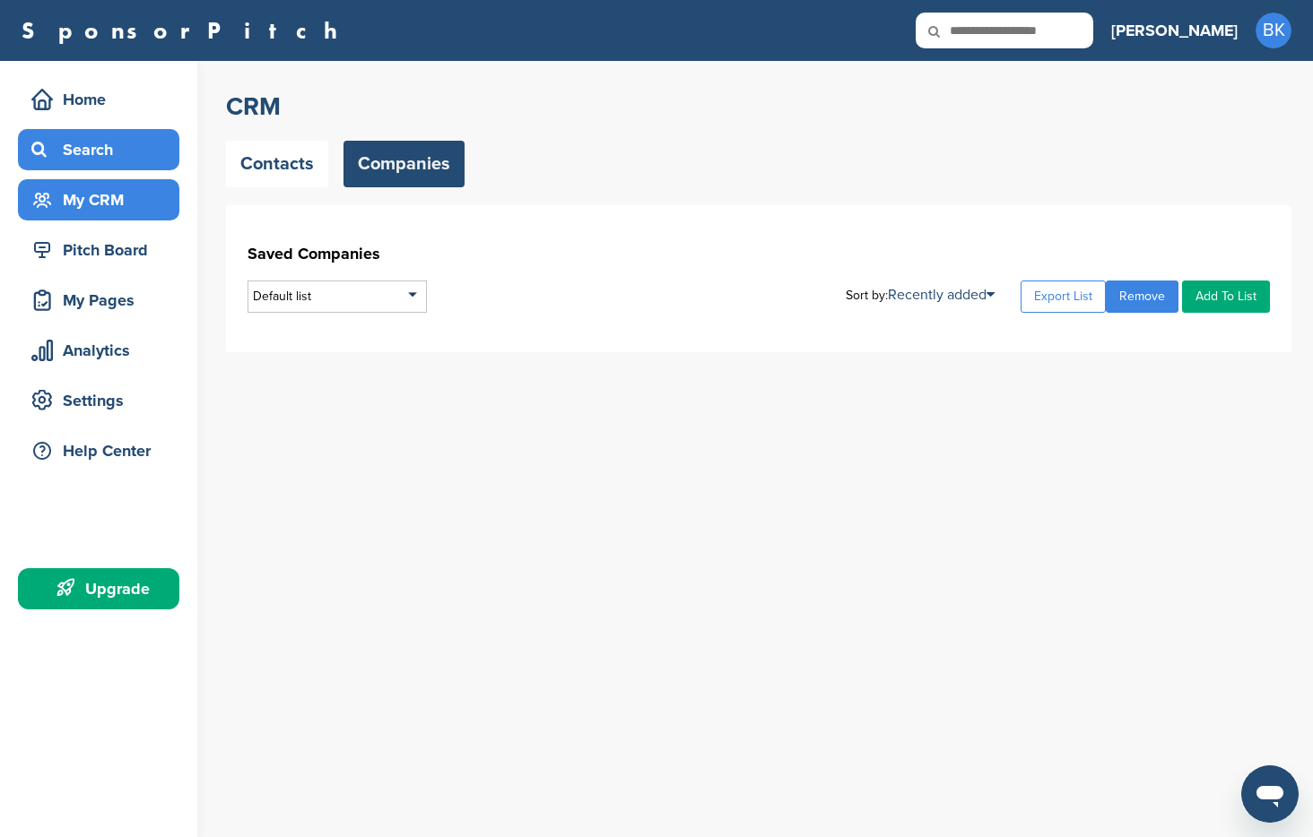
click at [82, 153] on div "Search" at bounding box center [103, 150] width 152 height 32
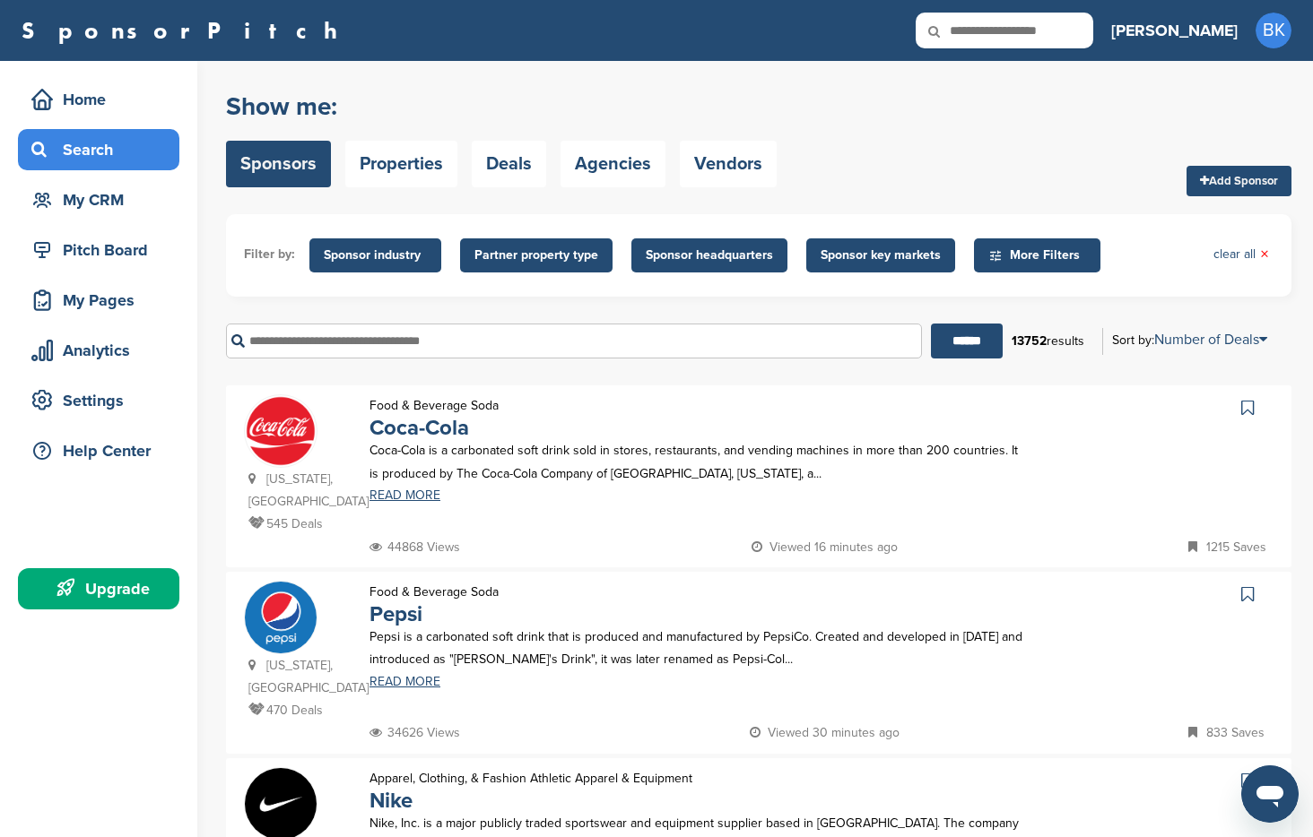
click at [391, 252] on span "Sponsor industry" at bounding box center [375, 256] width 103 height 20
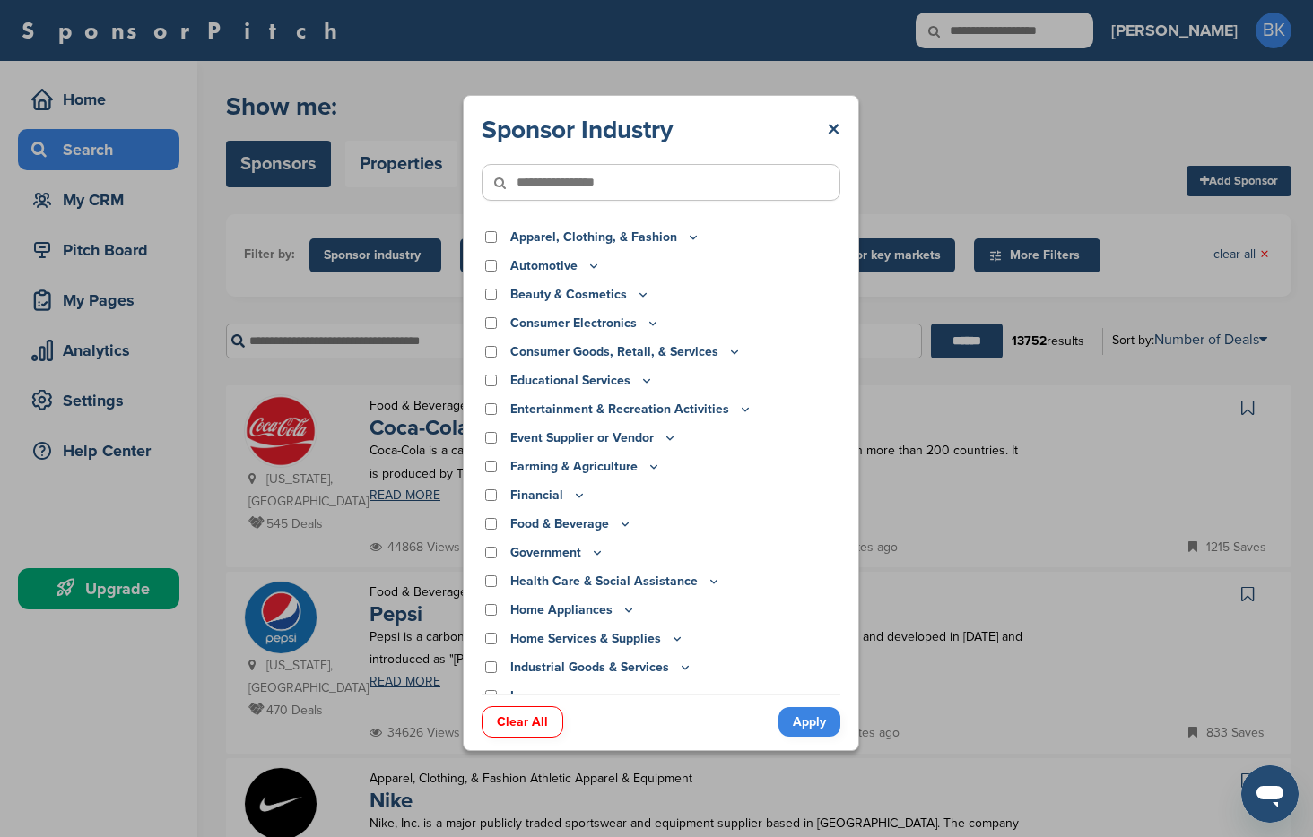
click at [738, 410] on icon at bounding box center [745, 409] width 14 height 15
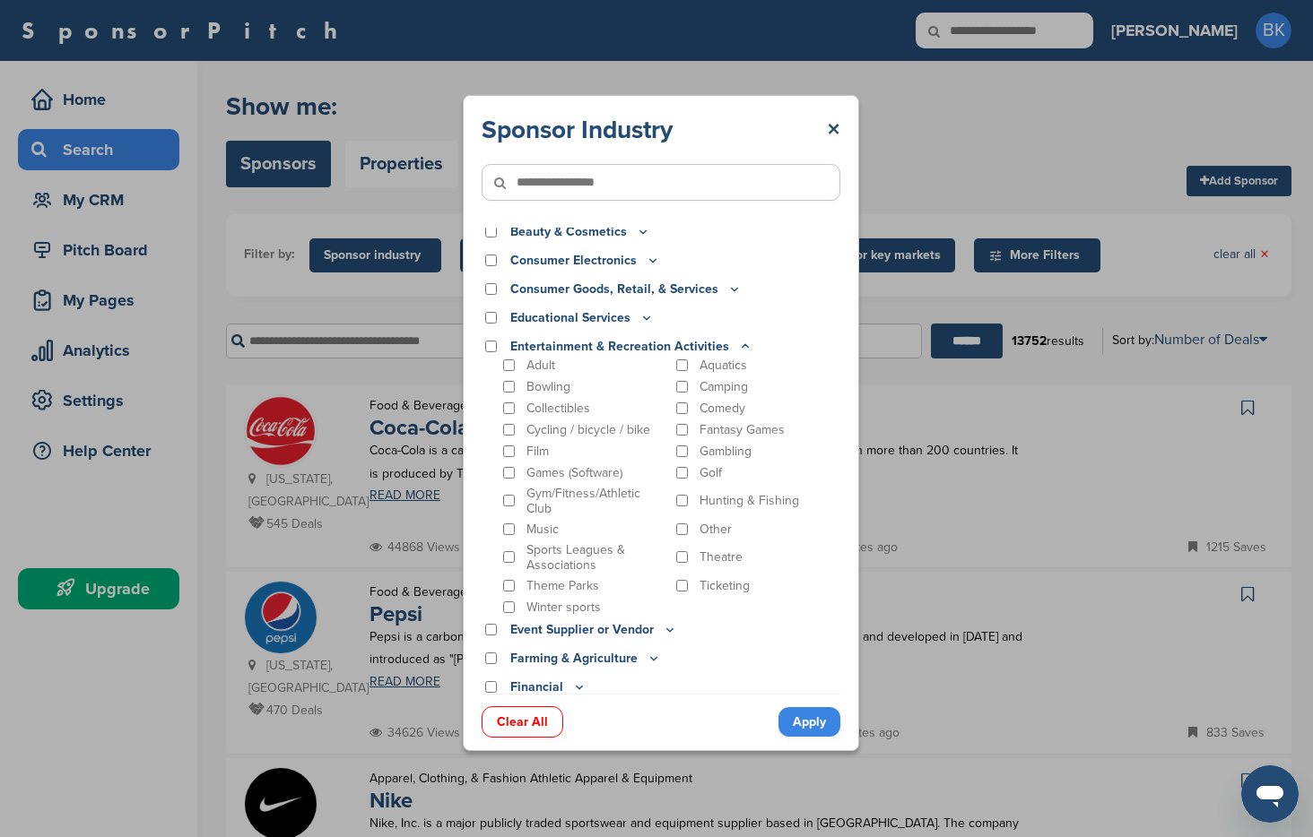
scroll to position [64, 0]
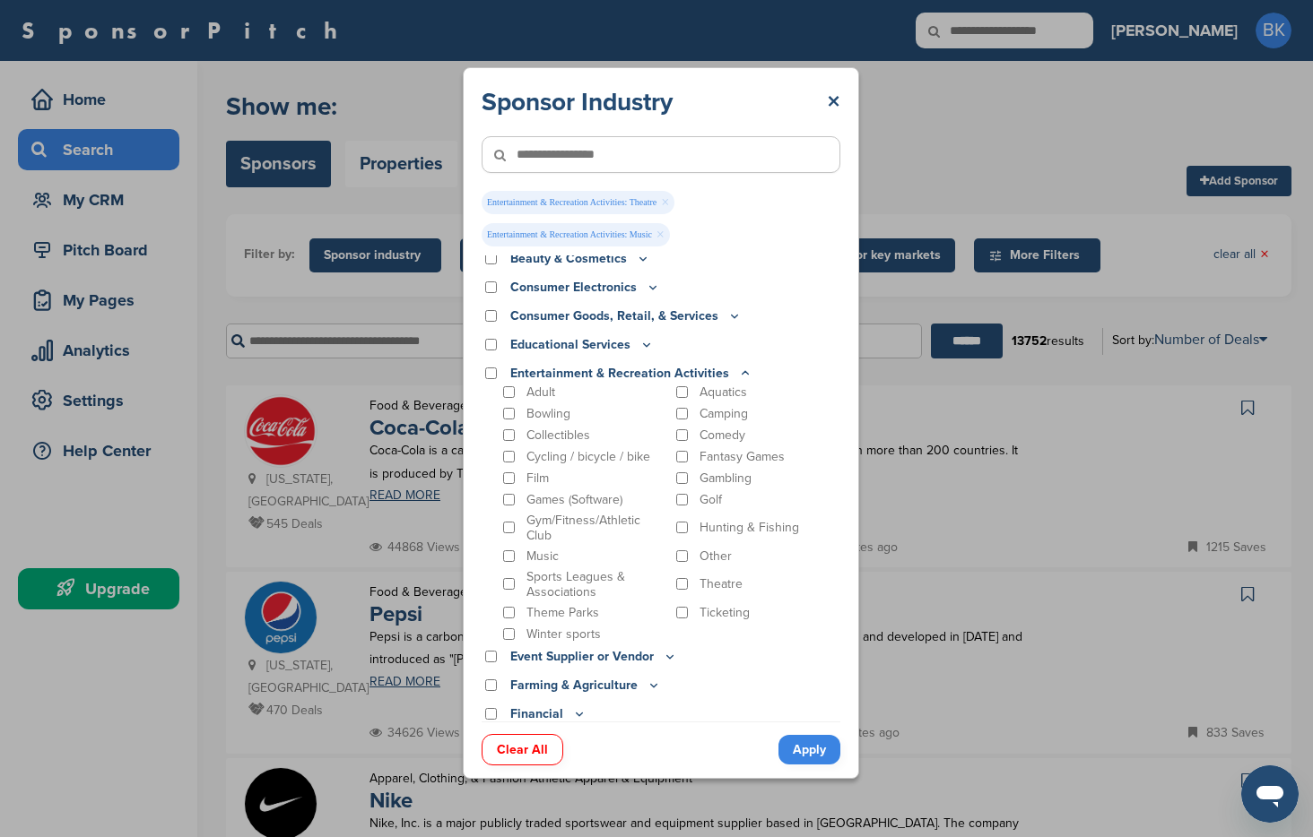
click at [665, 657] on icon at bounding box center [670, 656] width 14 height 15
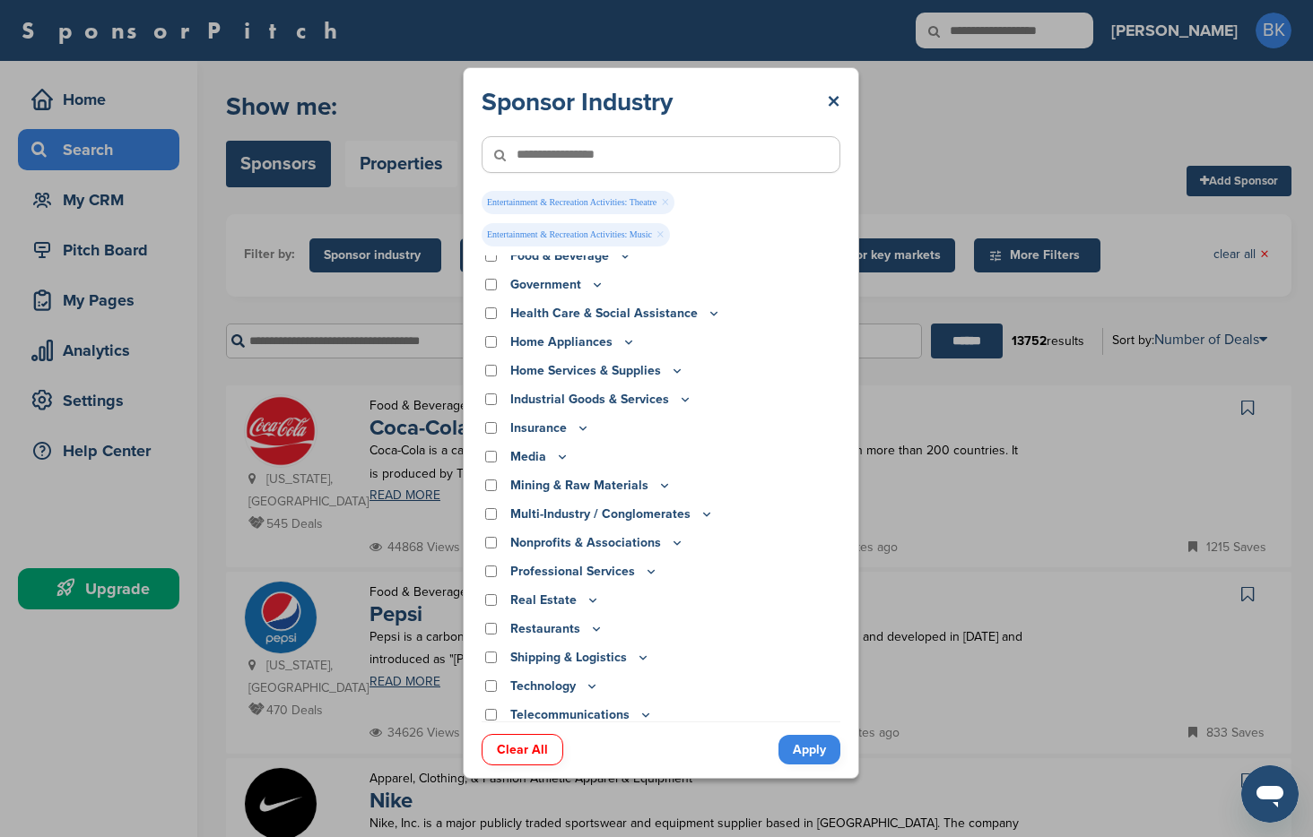
scroll to position [638, 0]
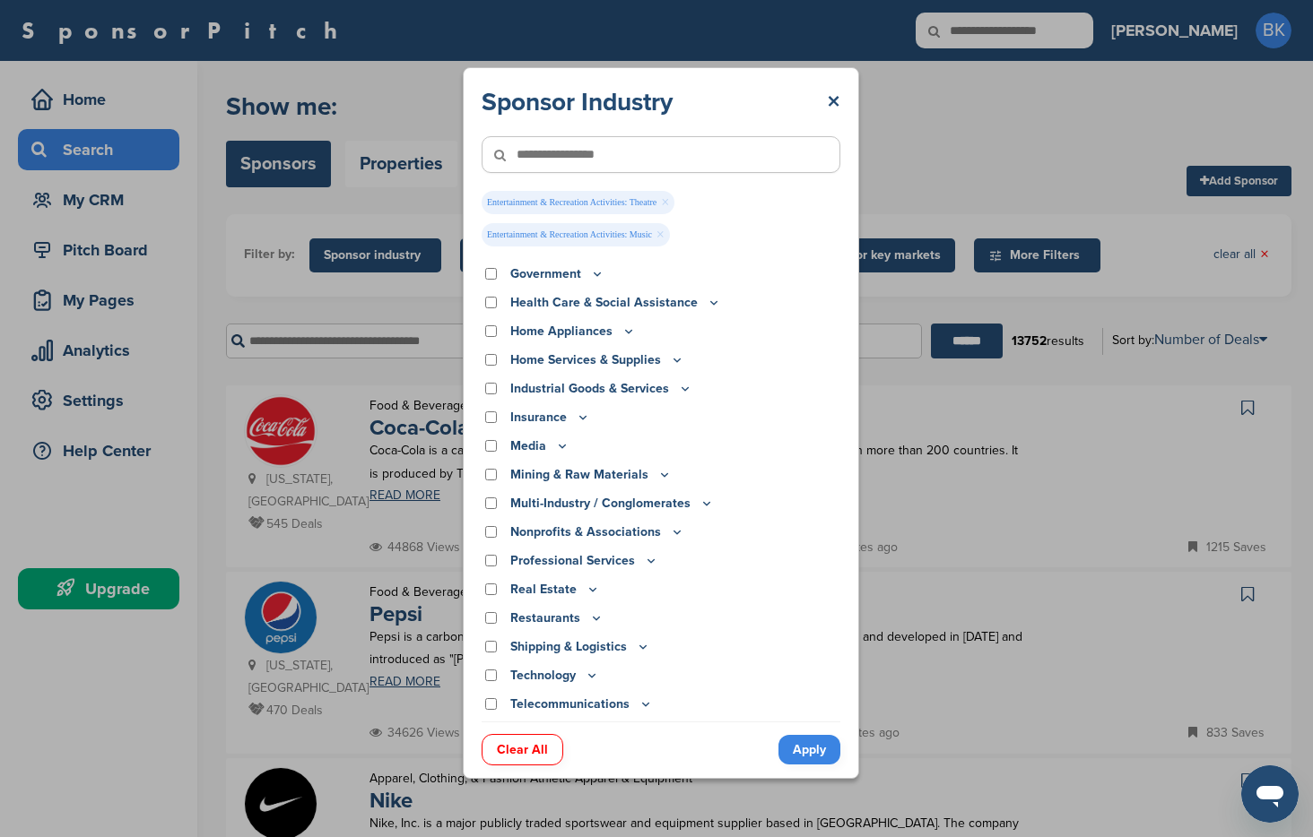
click at [673, 531] on icon at bounding box center [677, 532] width 14 height 15
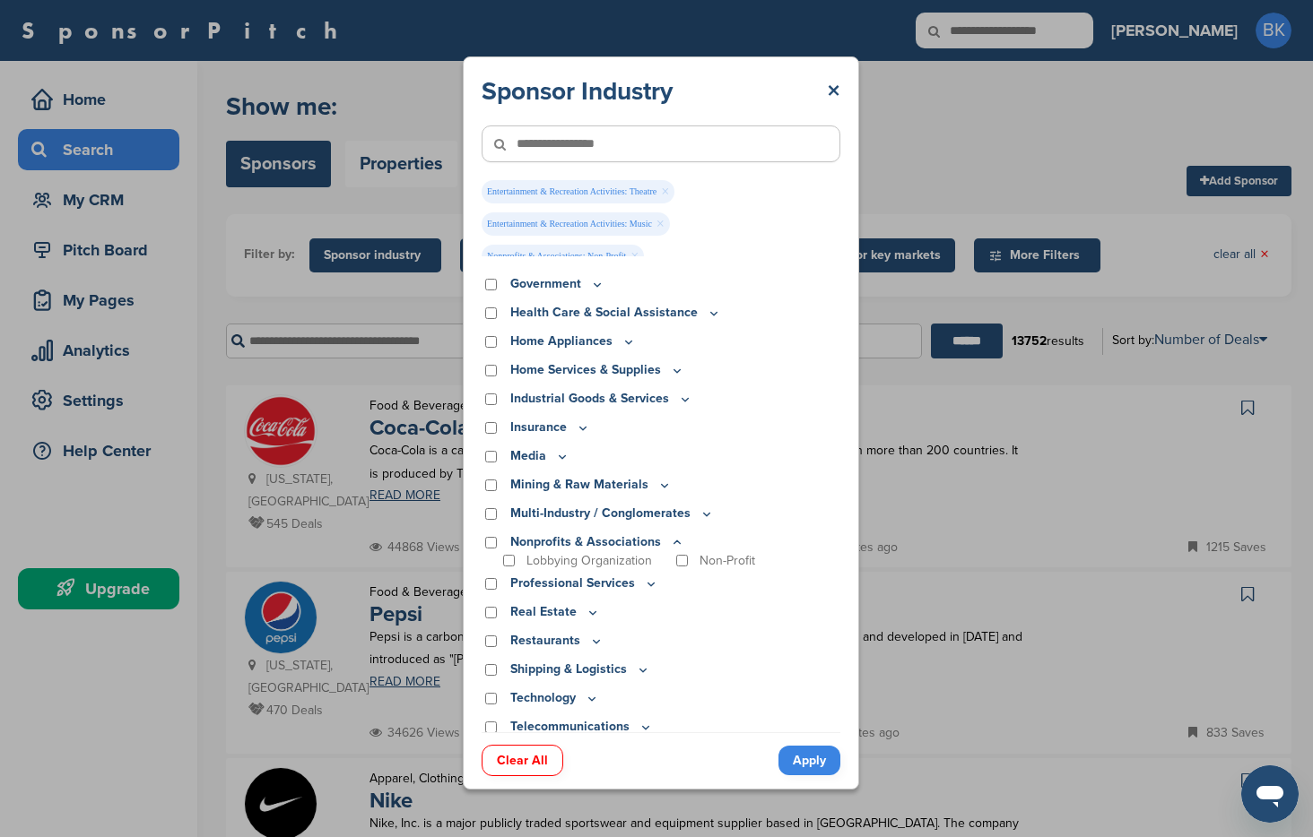
click at [799, 755] on link "Apply" at bounding box center [809, 761] width 62 height 30
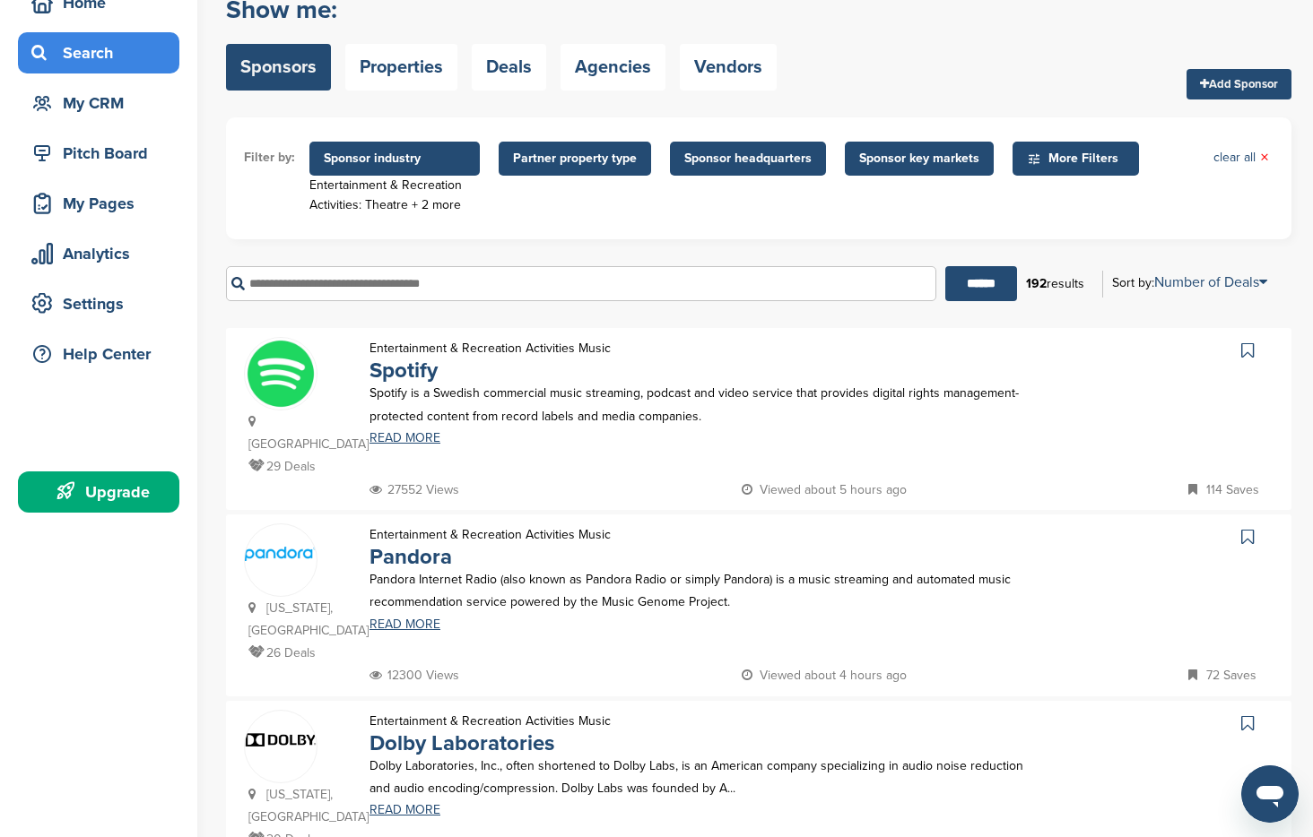
scroll to position [0, 0]
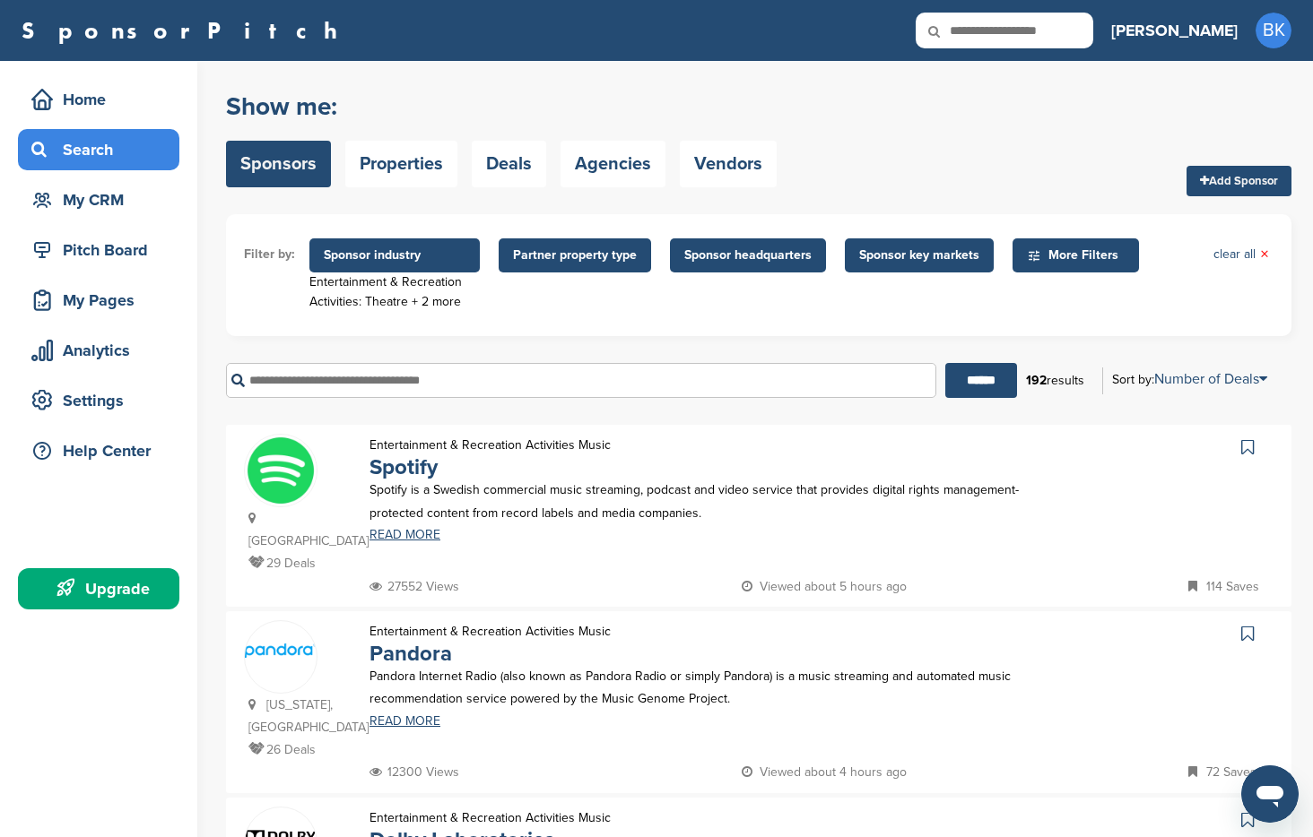
click at [439, 300] on div "Entertainment & Recreation Activities: Theatre + 2 more" at bounding box center [394, 292] width 170 height 39
click at [1244, 246] on link "clear all ×" at bounding box center [1241, 255] width 56 height 20
click at [1249, 258] on link "clear all ×" at bounding box center [1241, 255] width 56 height 20
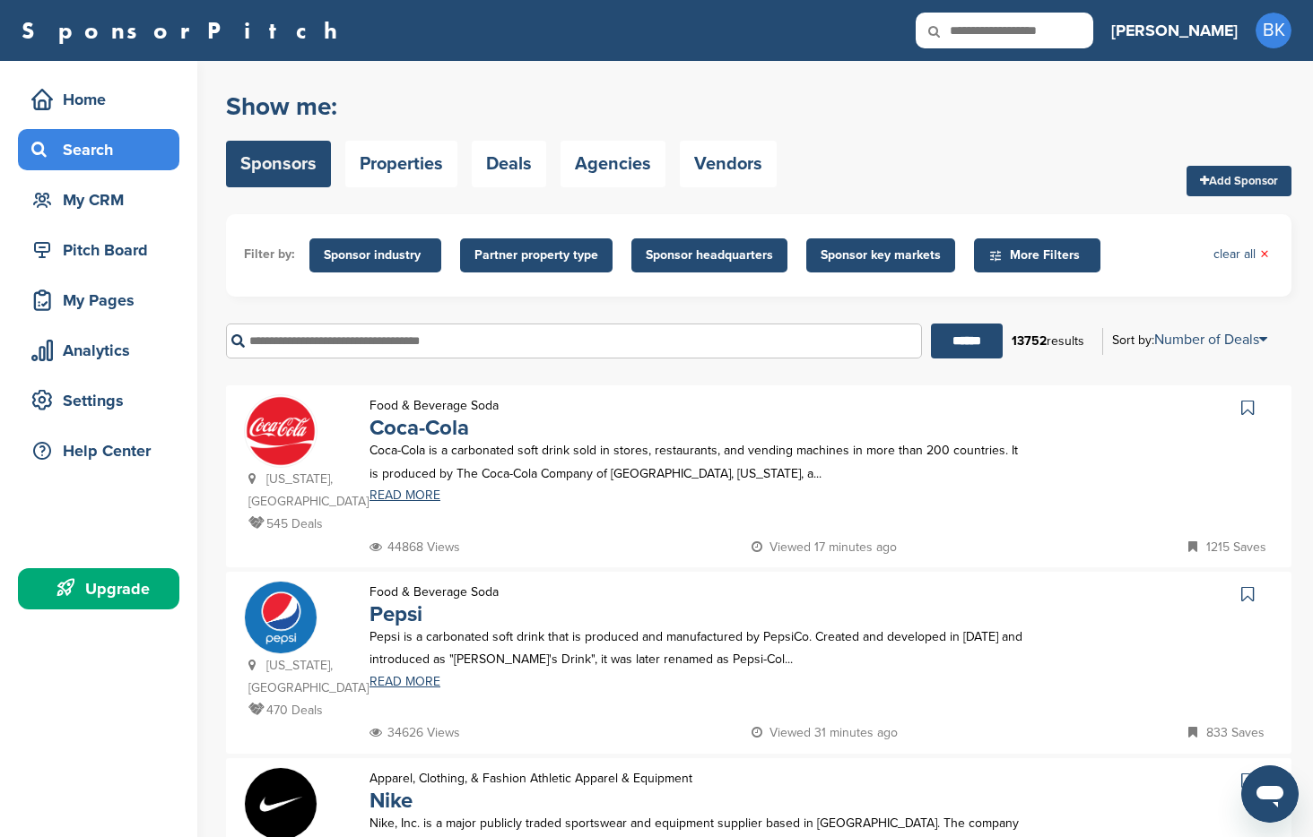
click at [361, 266] on span "Sponsor industry" at bounding box center [375, 255] width 132 height 34
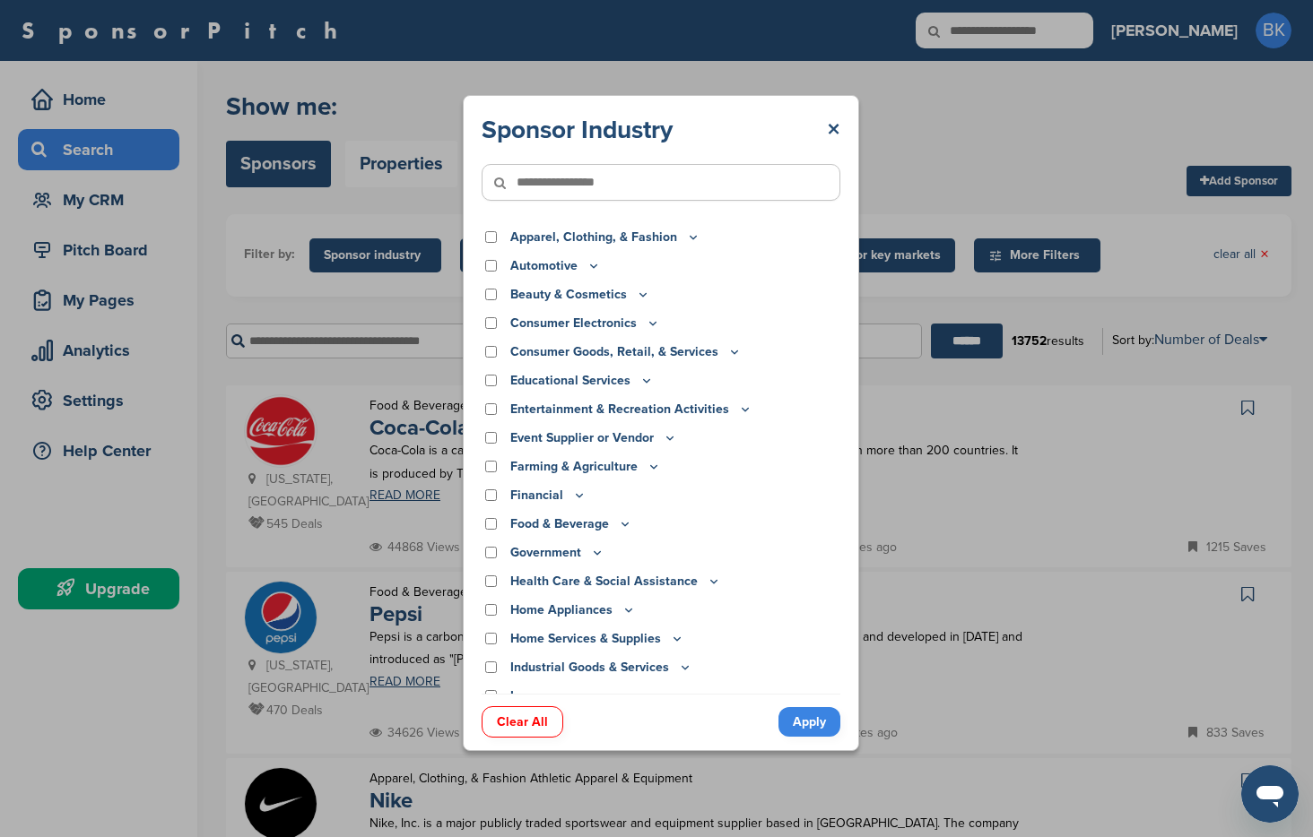
drag, startPoint x: 837, startPoint y: 124, endPoint x: 796, endPoint y: 125, distance: 40.4
click at [836, 124] on link "×" at bounding box center [833, 130] width 13 height 32
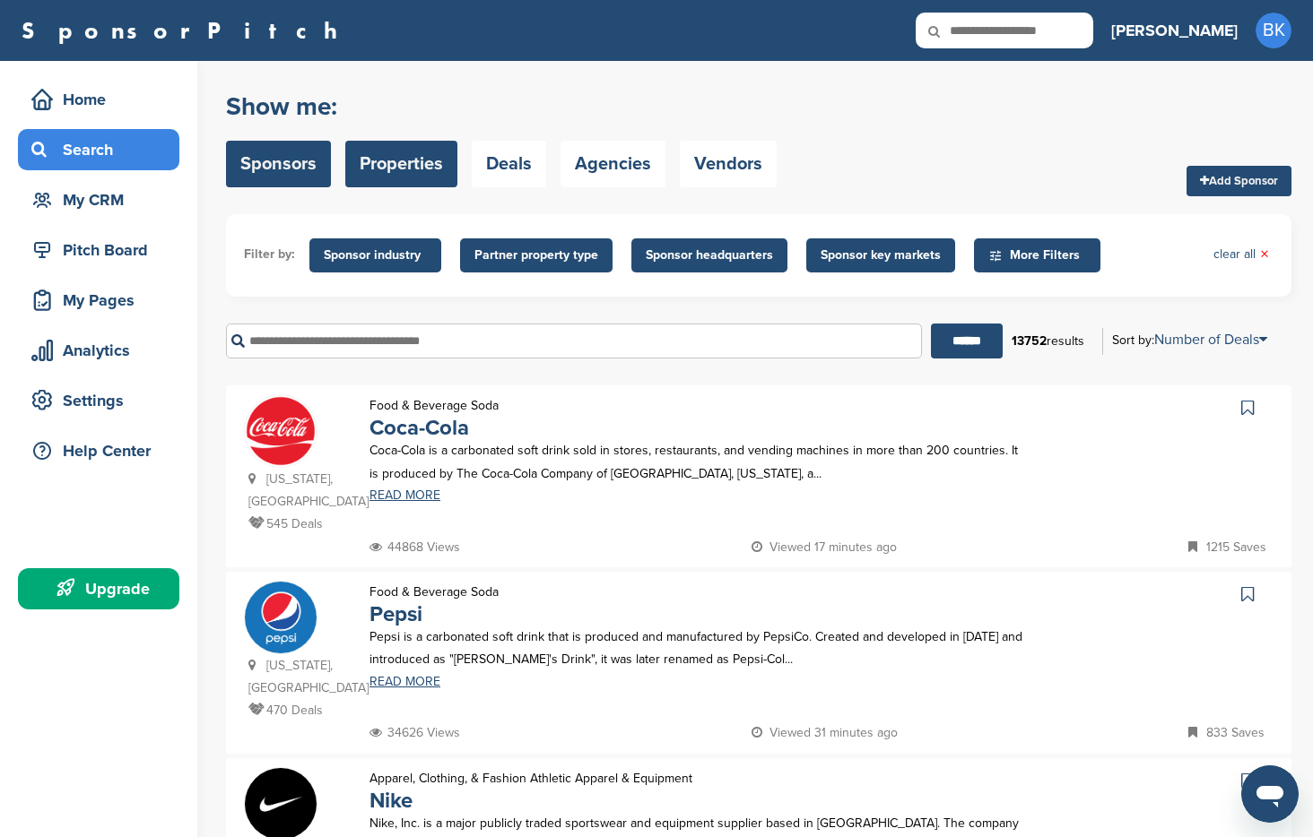
click at [398, 157] on link "Properties" at bounding box center [401, 164] width 112 height 47
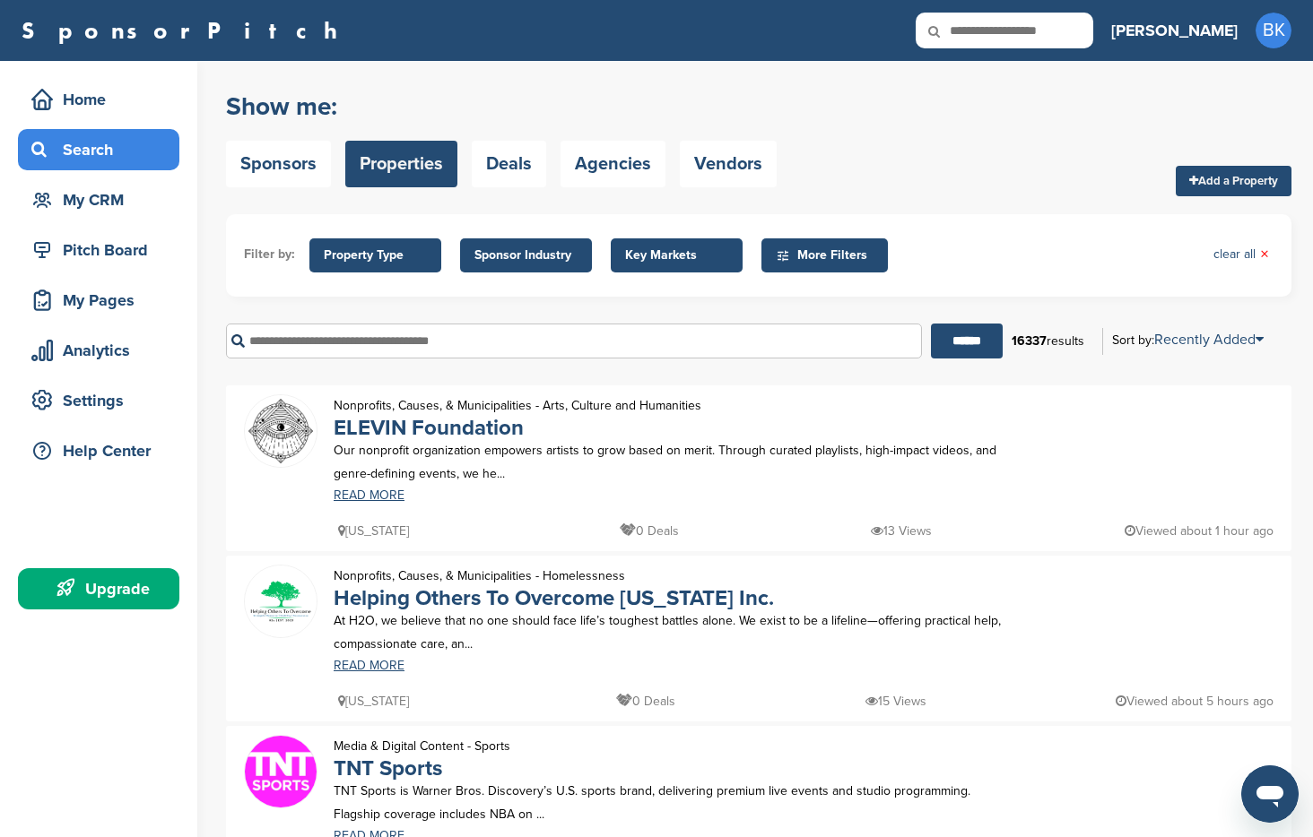
click at [650, 256] on span "Key Markets" at bounding box center [676, 256] width 103 height 20
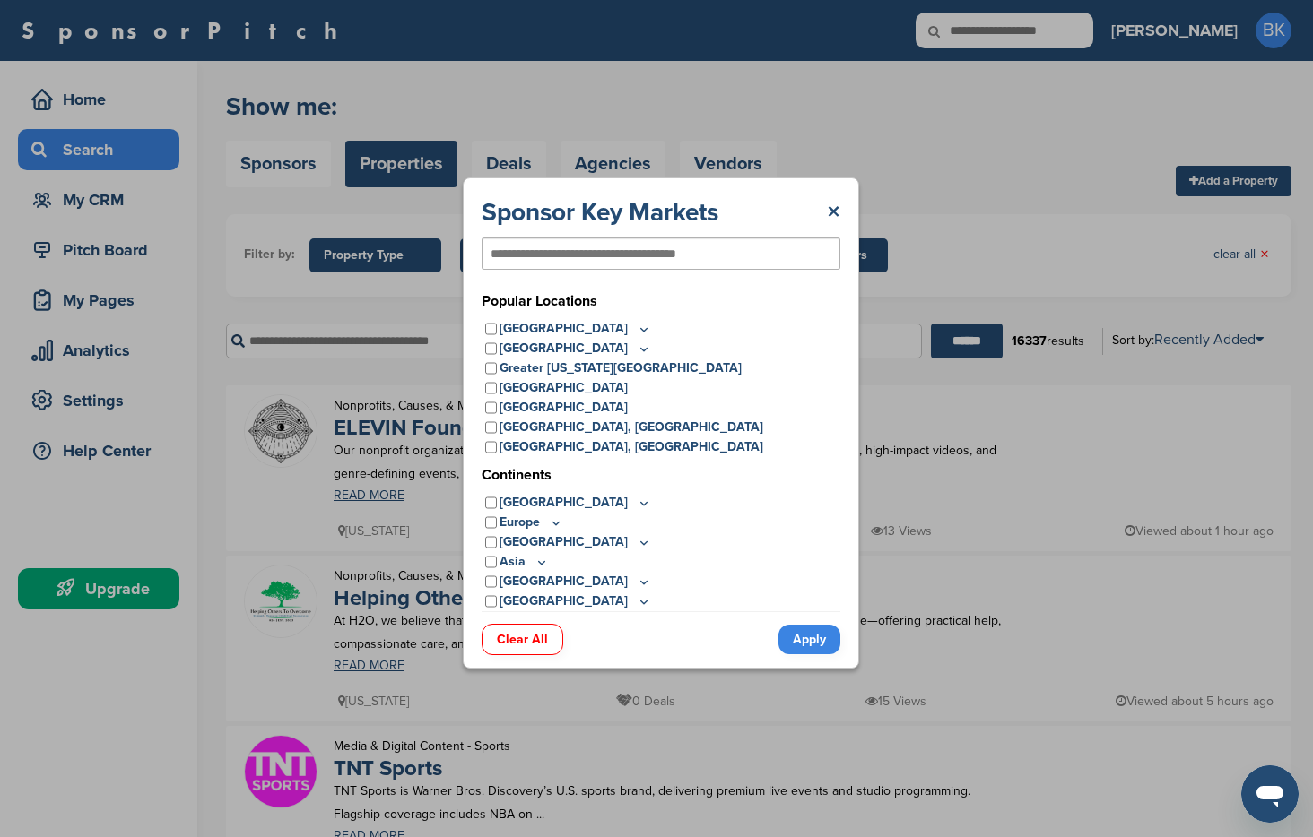
click at [641, 328] on icon at bounding box center [644, 329] width 6 height 3
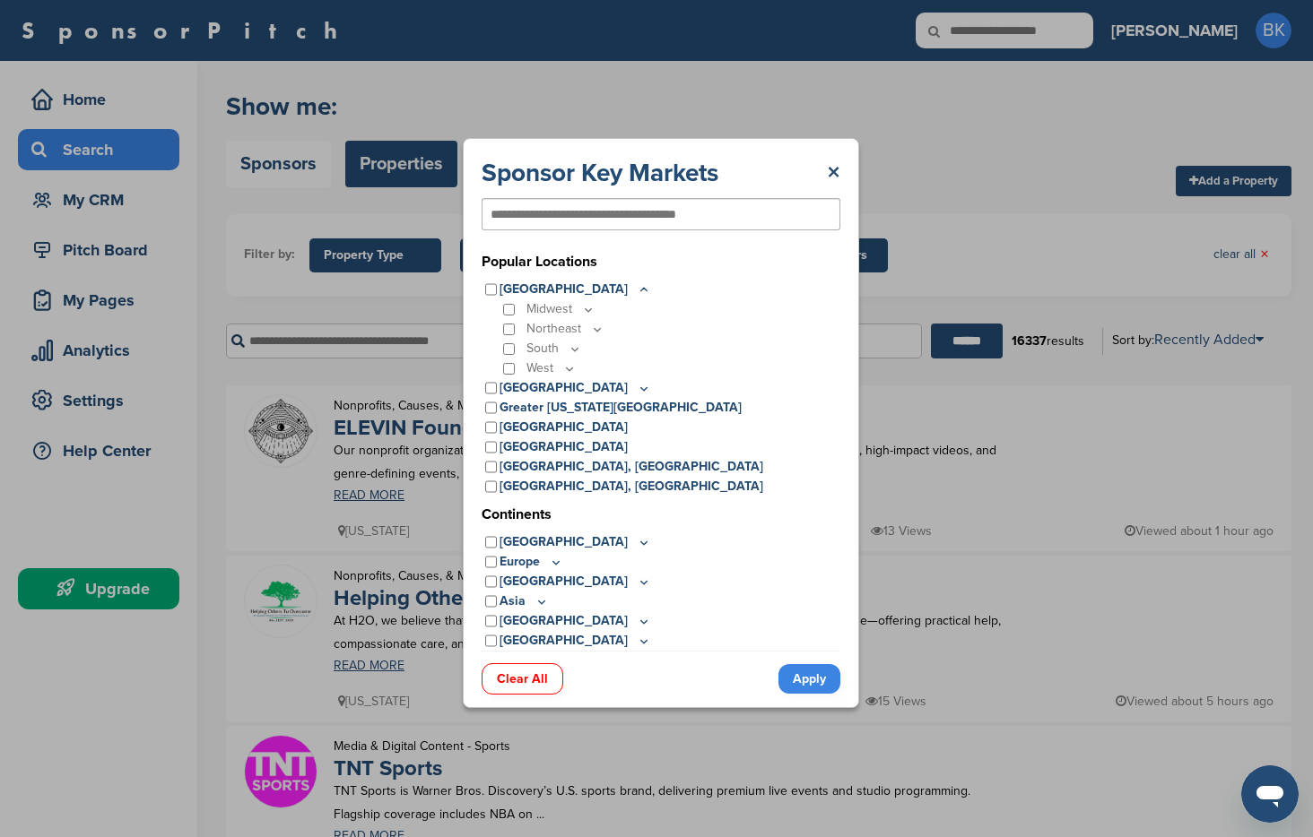
click at [594, 329] on icon at bounding box center [597, 329] width 6 height 3
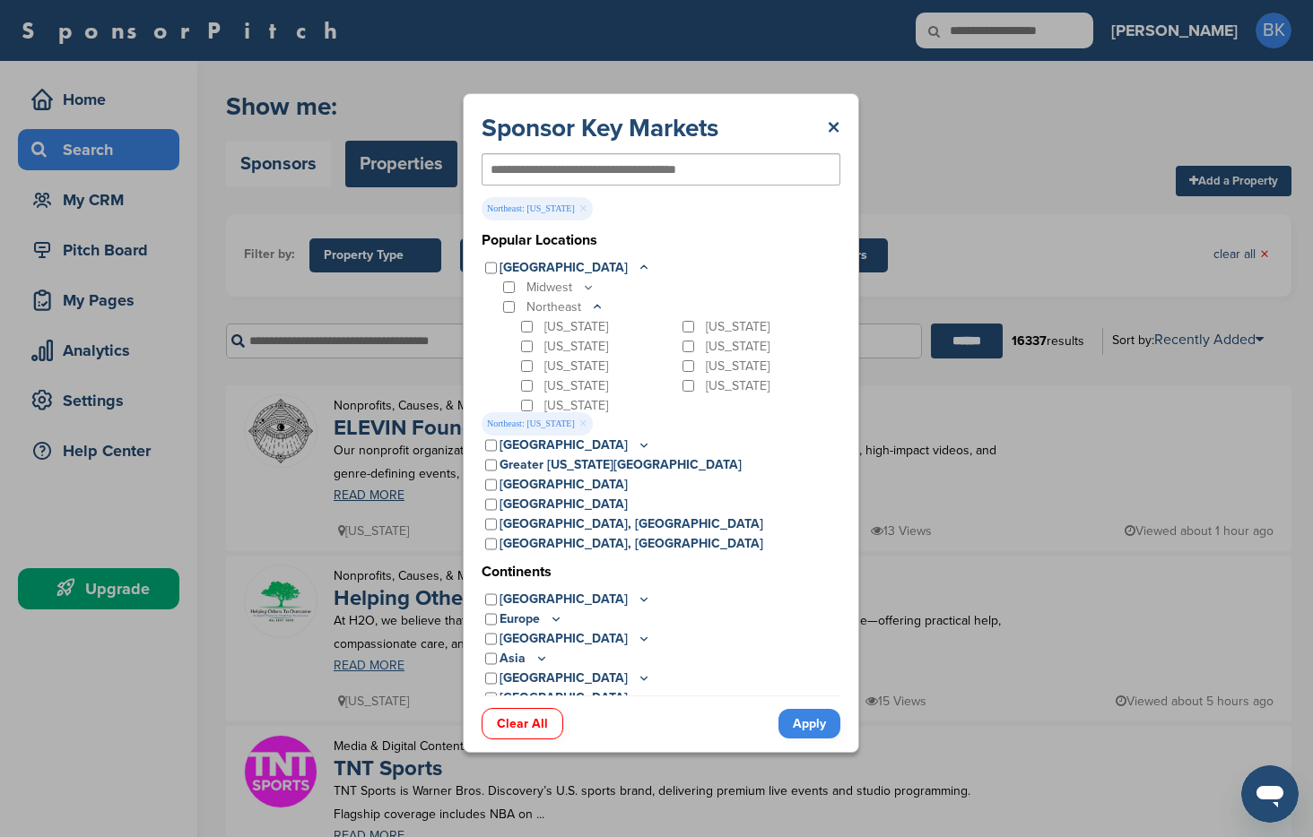
click at [814, 715] on link "Apply" at bounding box center [809, 724] width 62 height 30
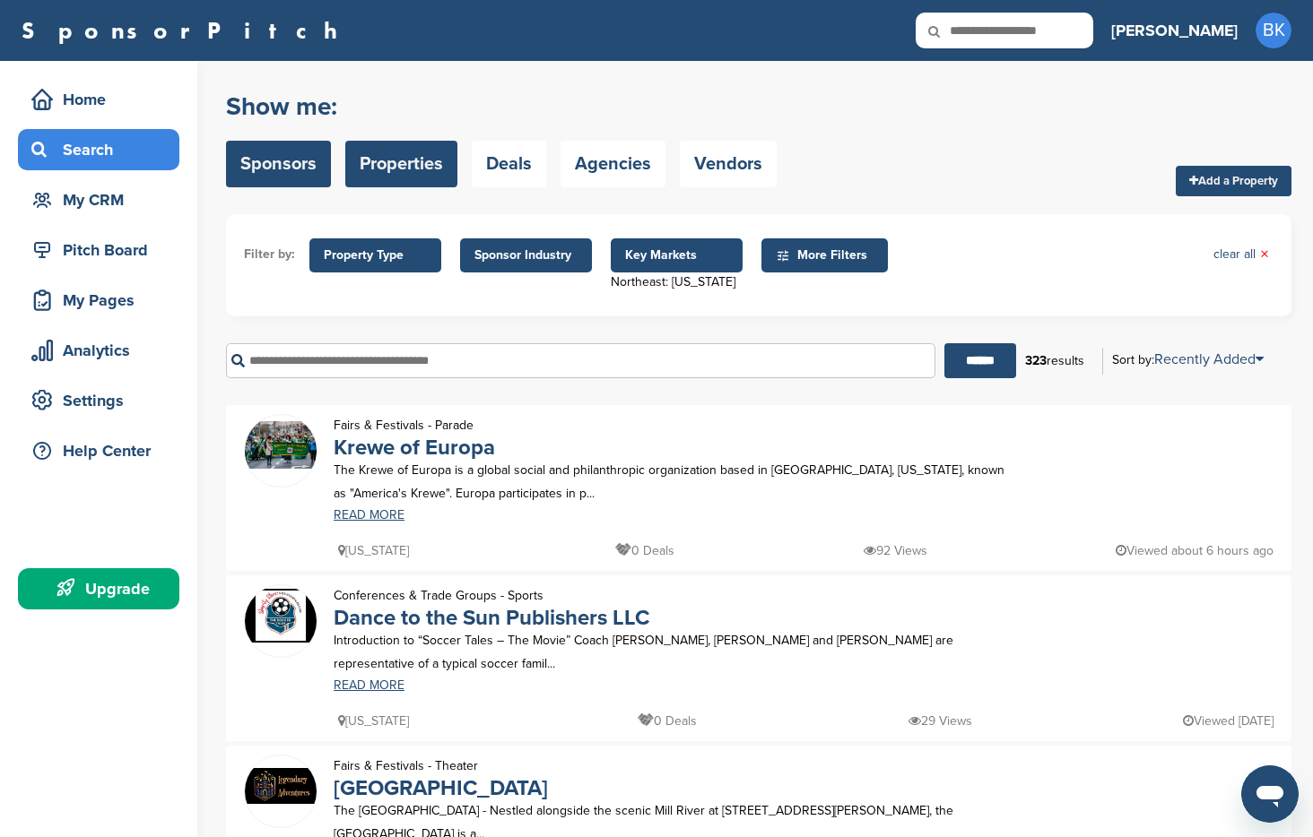
click at [305, 160] on link "Sponsors" at bounding box center [278, 164] width 105 height 47
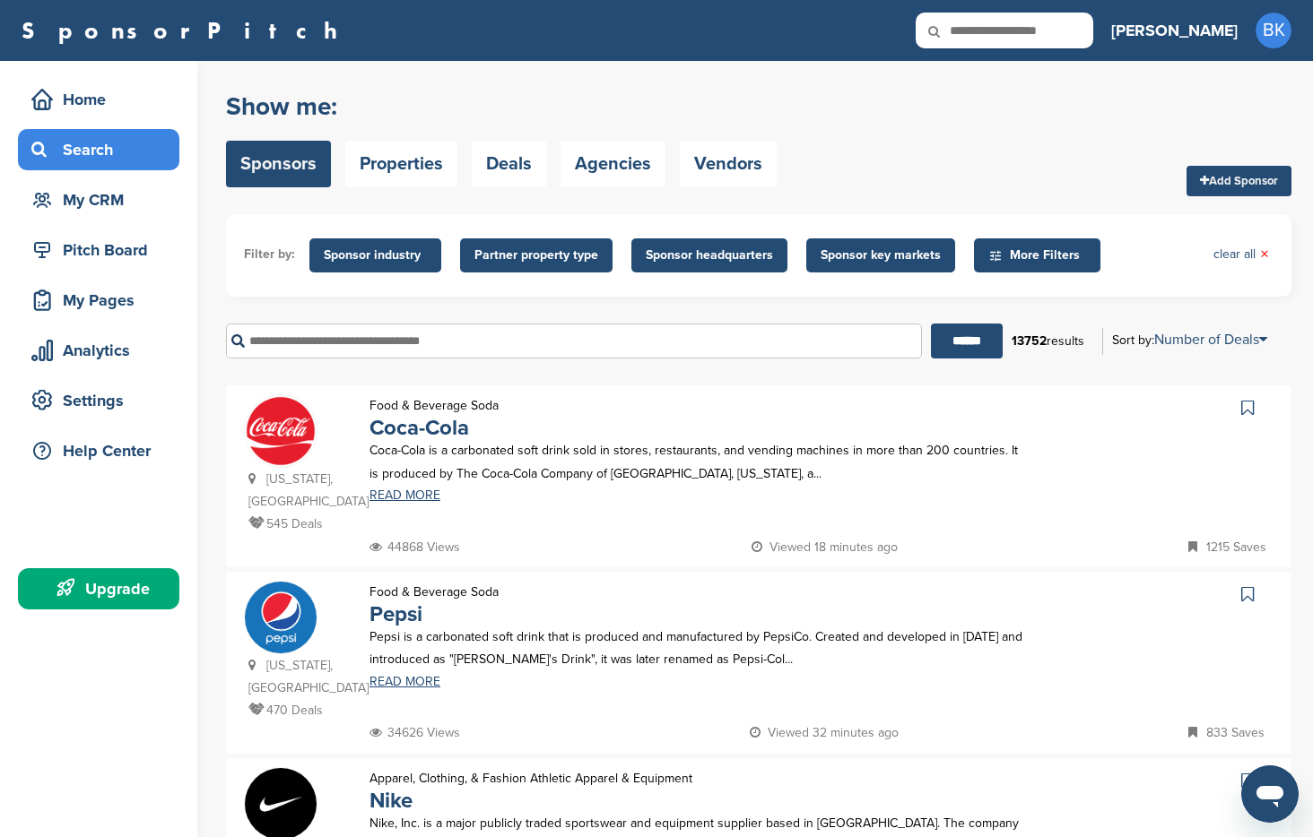
click at [522, 257] on span "Partner property type" at bounding box center [536, 256] width 124 height 20
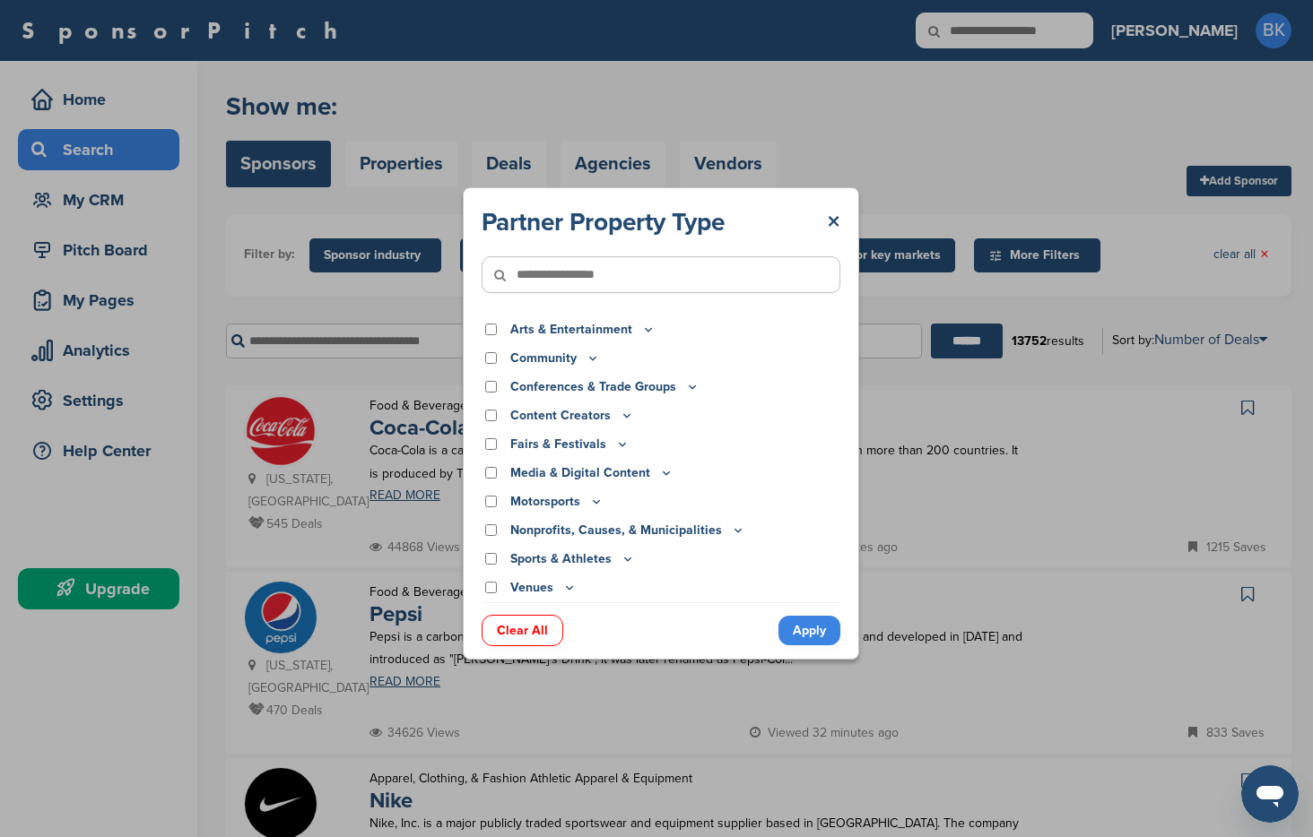
click at [646, 330] on icon at bounding box center [649, 329] width 6 height 3
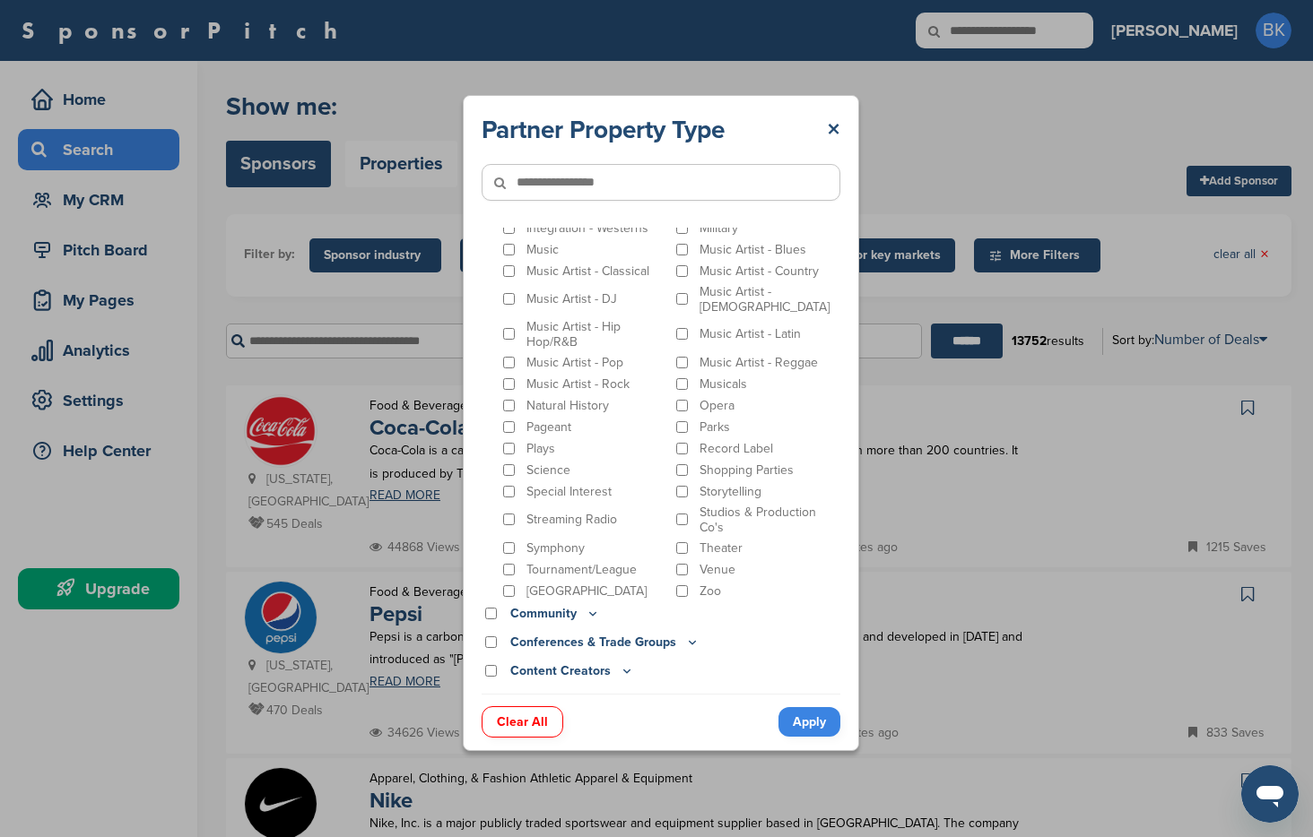
scroll to position [524, 0]
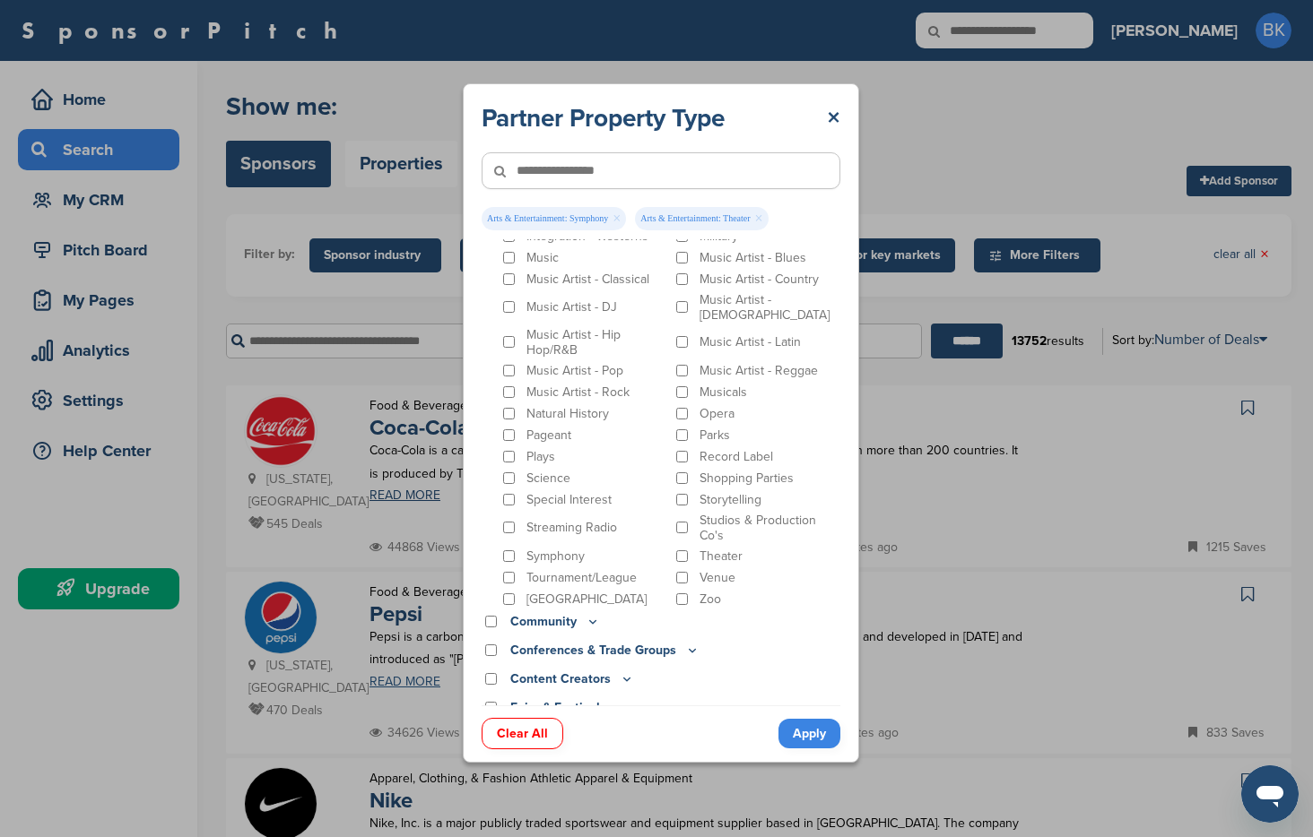
drag, startPoint x: 812, startPoint y: 735, endPoint x: 649, endPoint y: 727, distance: 163.4
click at [811, 735] on link "Apply" at bounding box center [809, 734] width 62 height 30
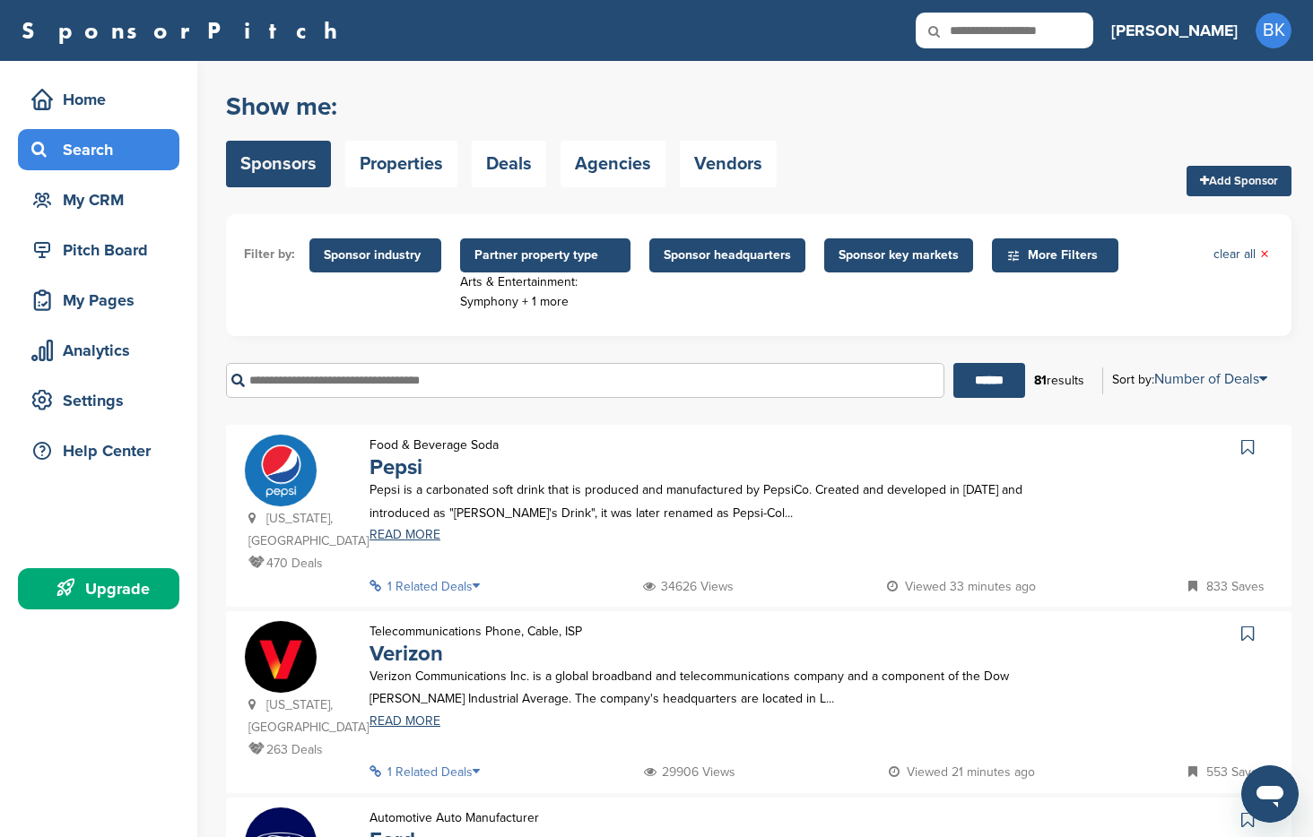
click at [480, 587] on icon at bounding box center [482, 586] width 18 height 13
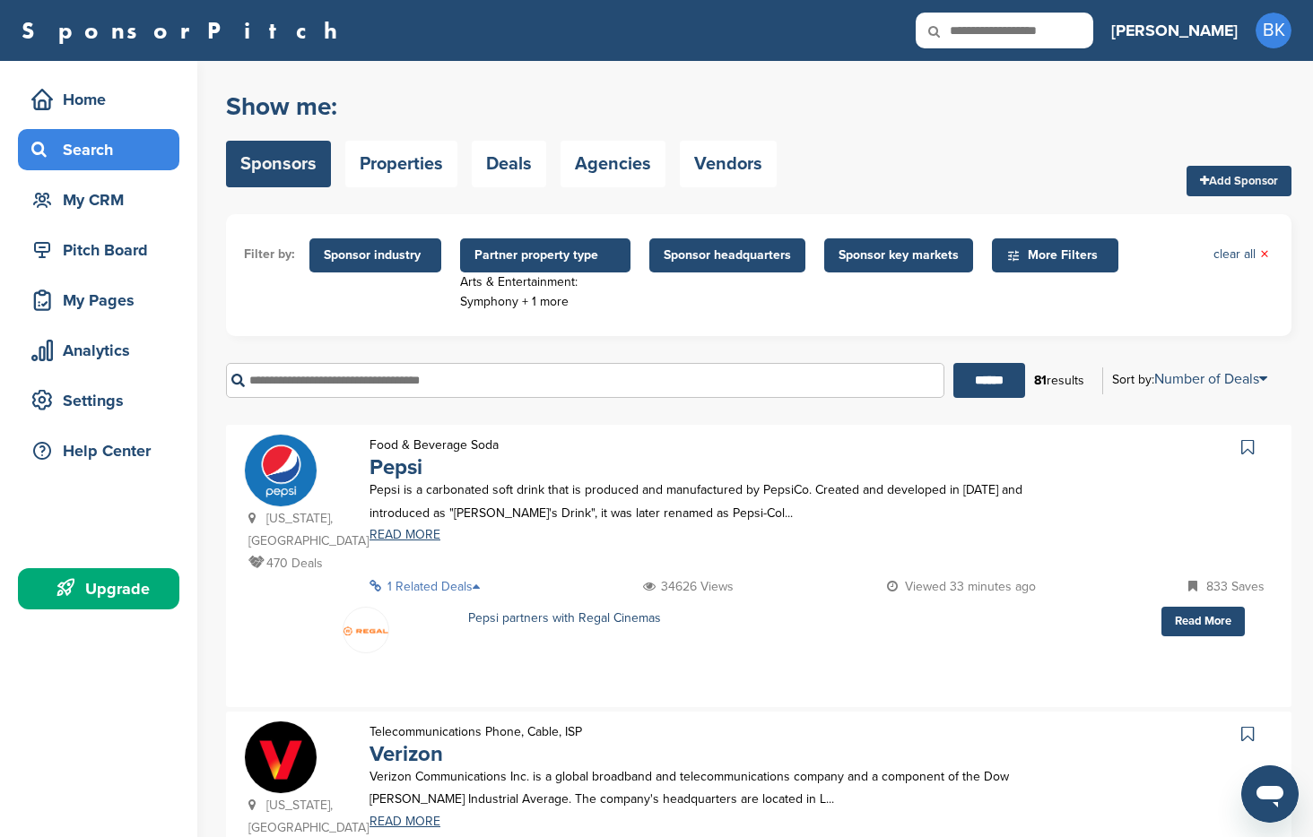
click at [540, 266] on span "Partner property type" at bounding box center [545, 255] width 170 height 34
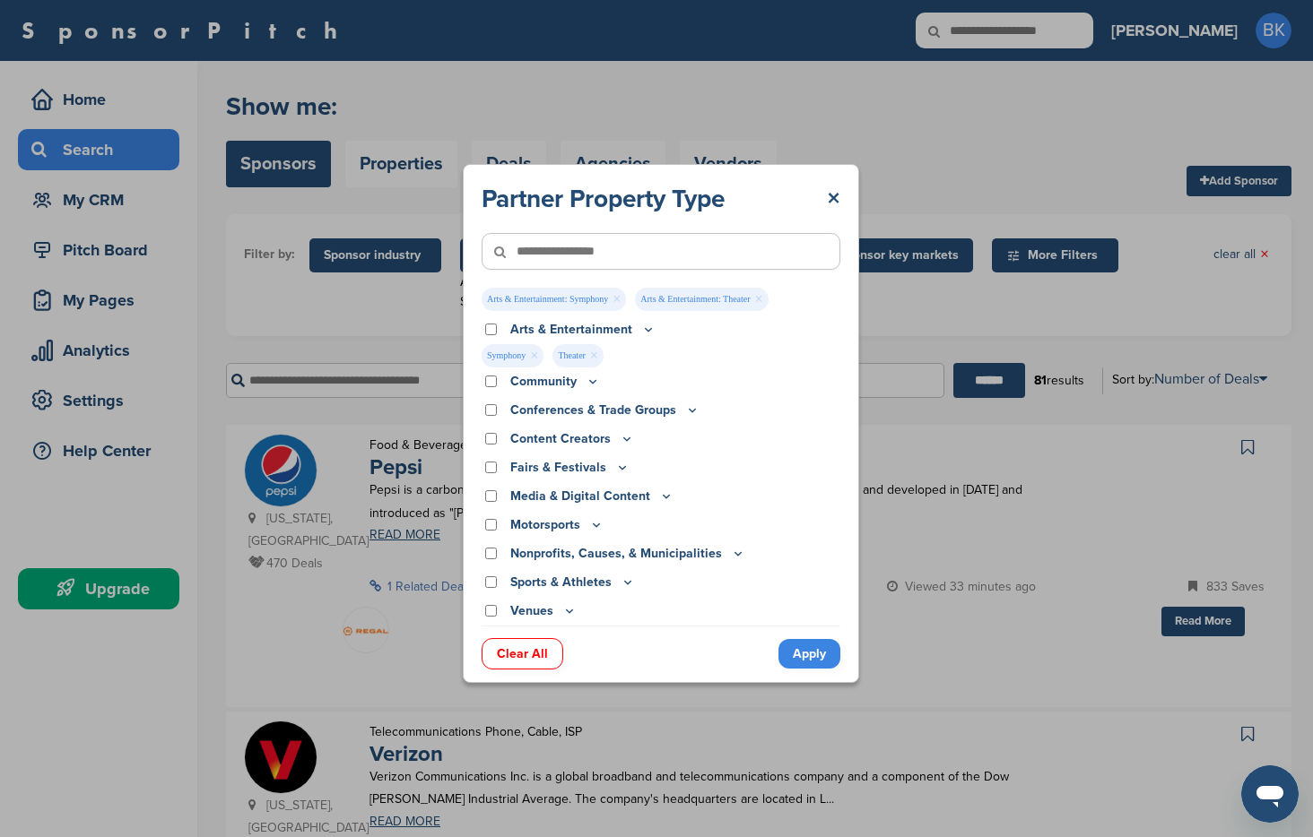
click at [590, 355] on link "×" at bounding box center [594, 356] width 8 height 20
drag, startPoint x: 801, startPoint y: 650, endPoint x: 720, endPoint y: 615, distance: 87.9
click at [800, 650] on link "Apply" at bounding box center [809, 654] width 62 height 30
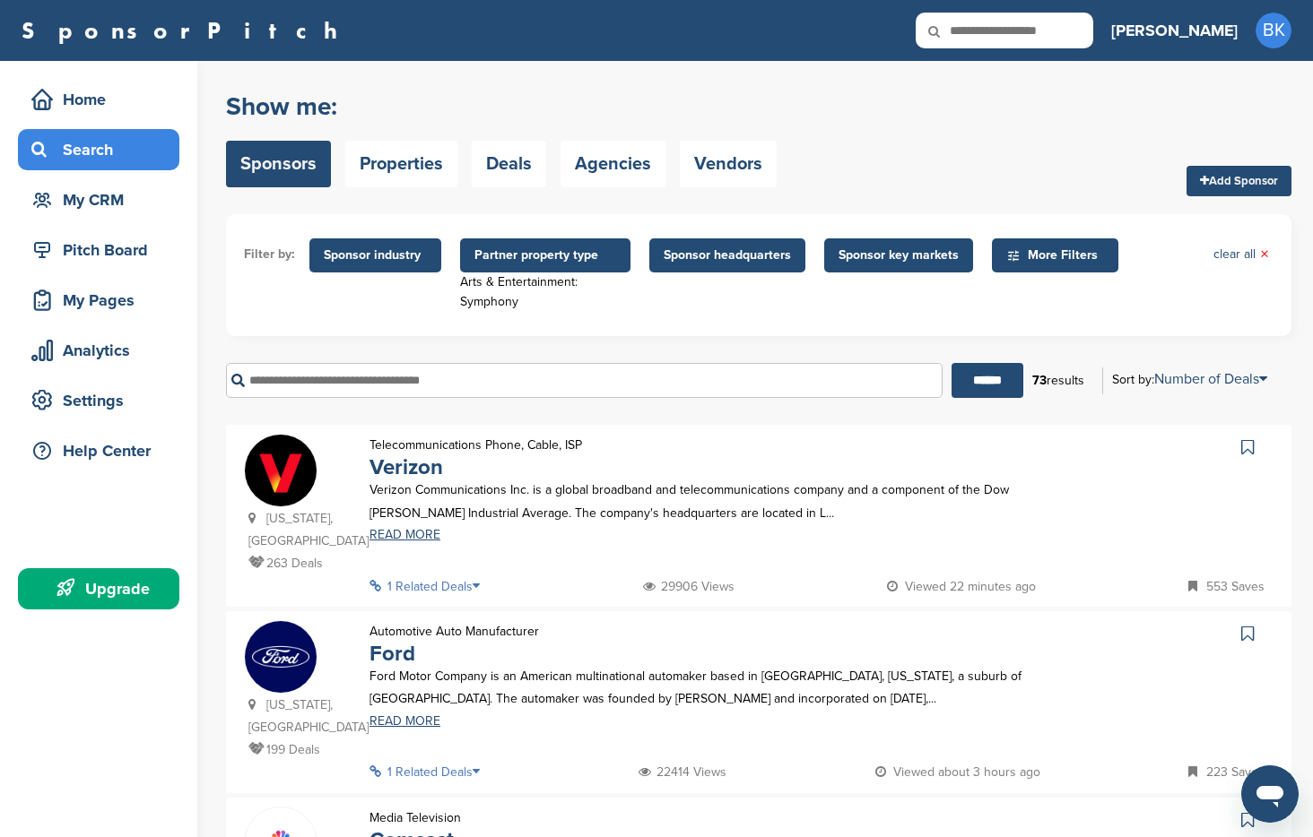
click at [478, 587] on icon at bounding box center [482, 586] width 18 height 13
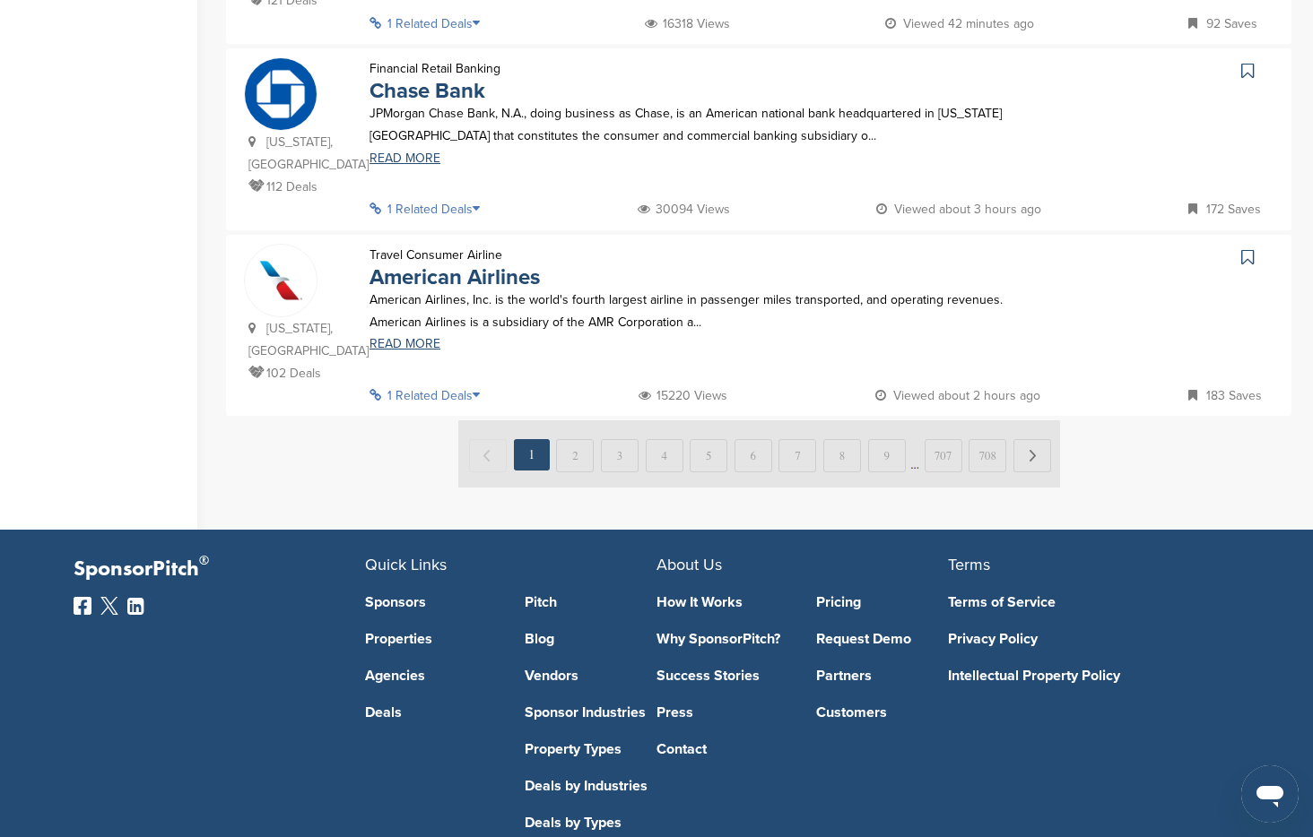
scroll to position [2030, 0]
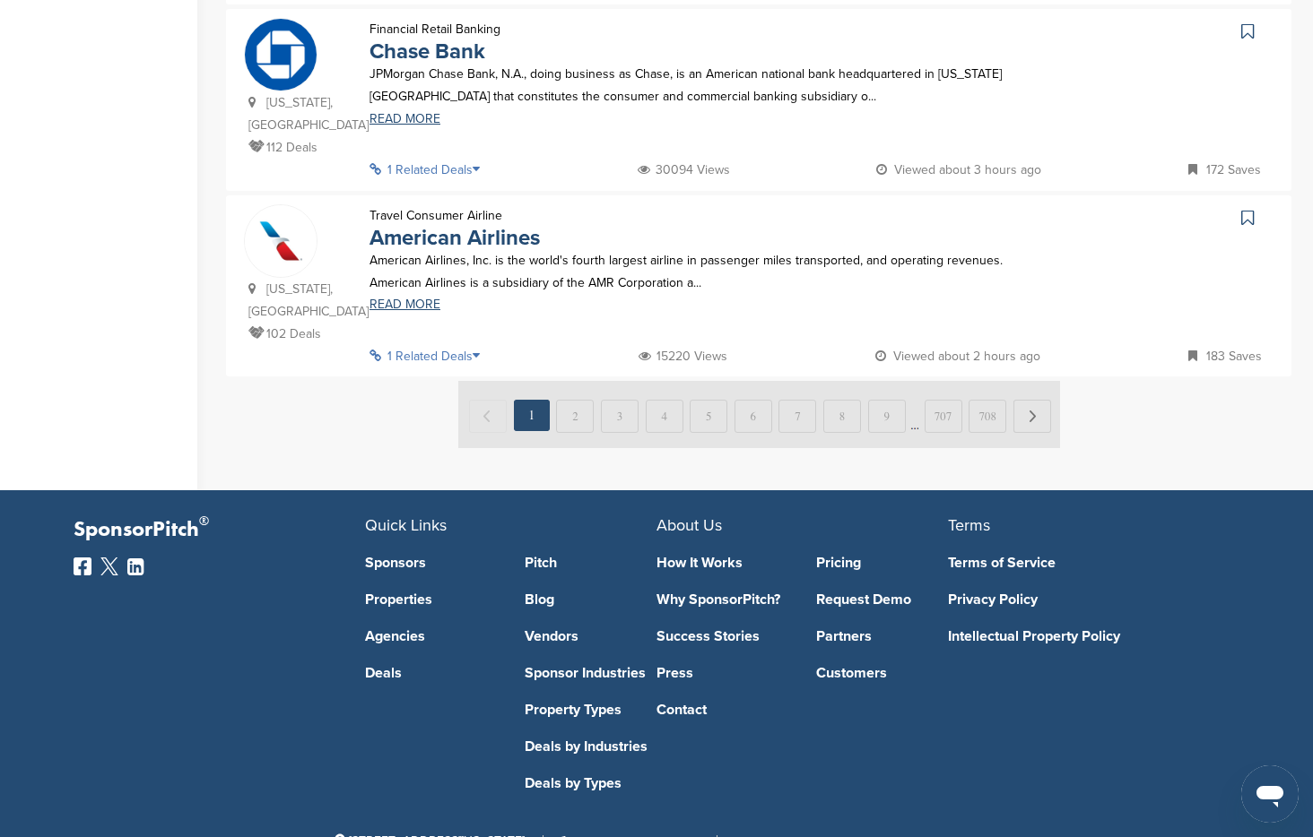
click at [984, 381] on img at bounding box center [759, 414] width 602 height 67
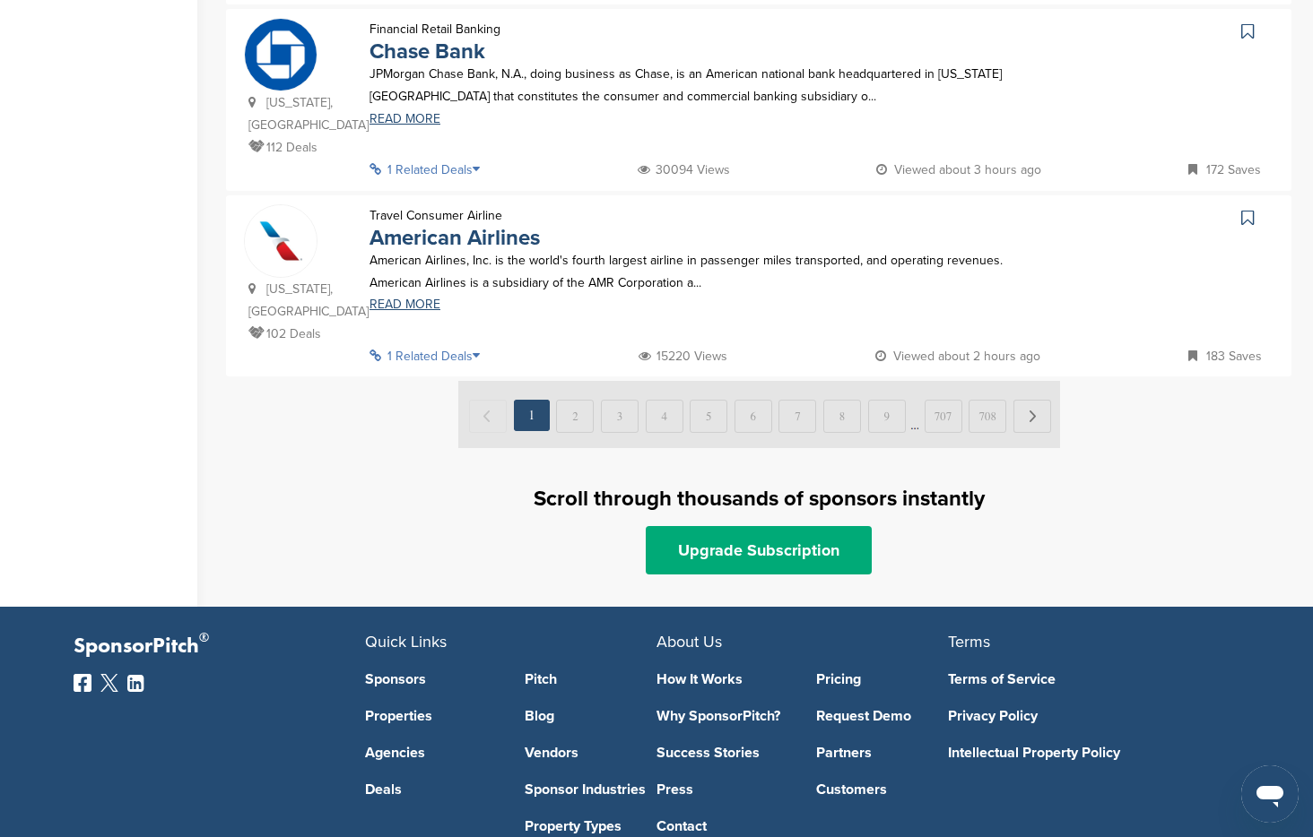
click at [1044, 381] on img at bounding box center [759, 414] width 602 height 67
click at [1029, 381] on img at bounding box center [759, 414] width 602 height 67
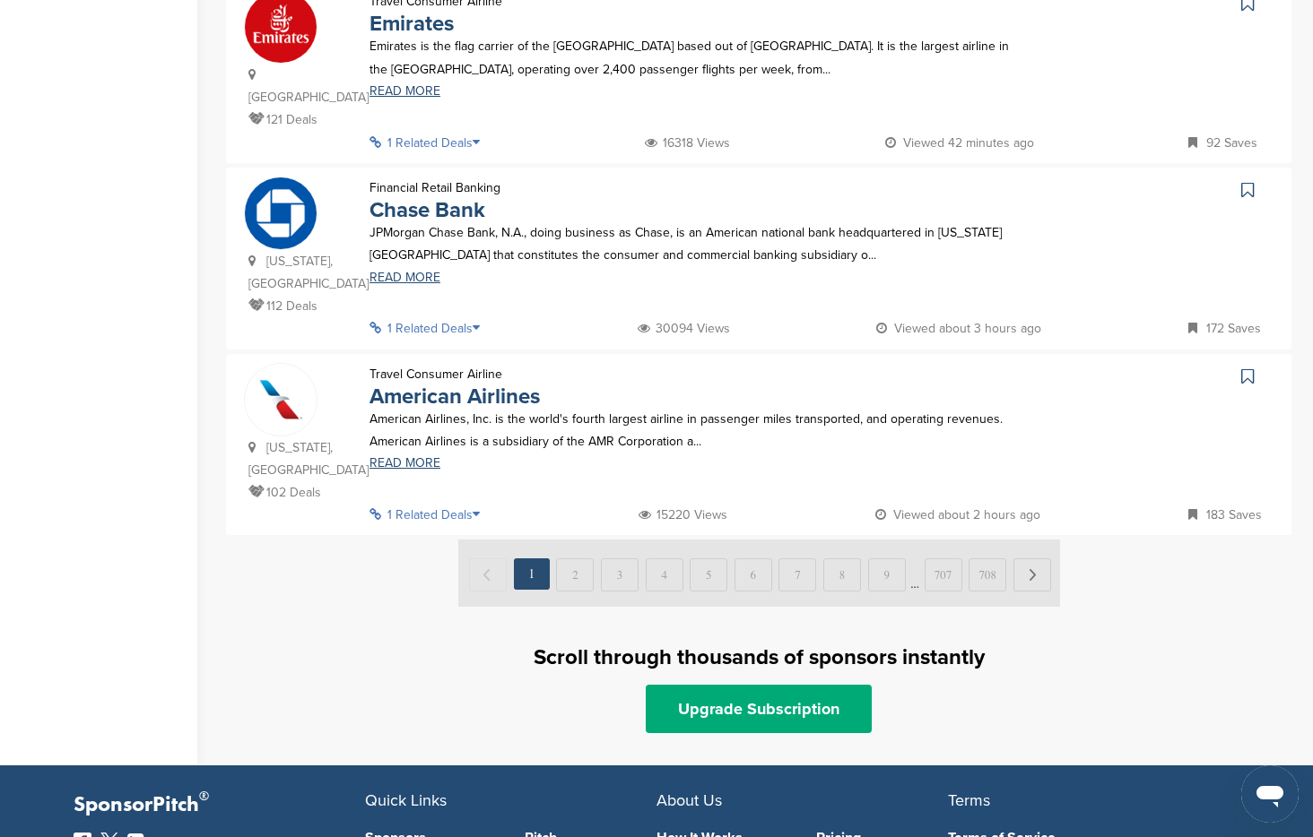
scroll to position [1869, 0]
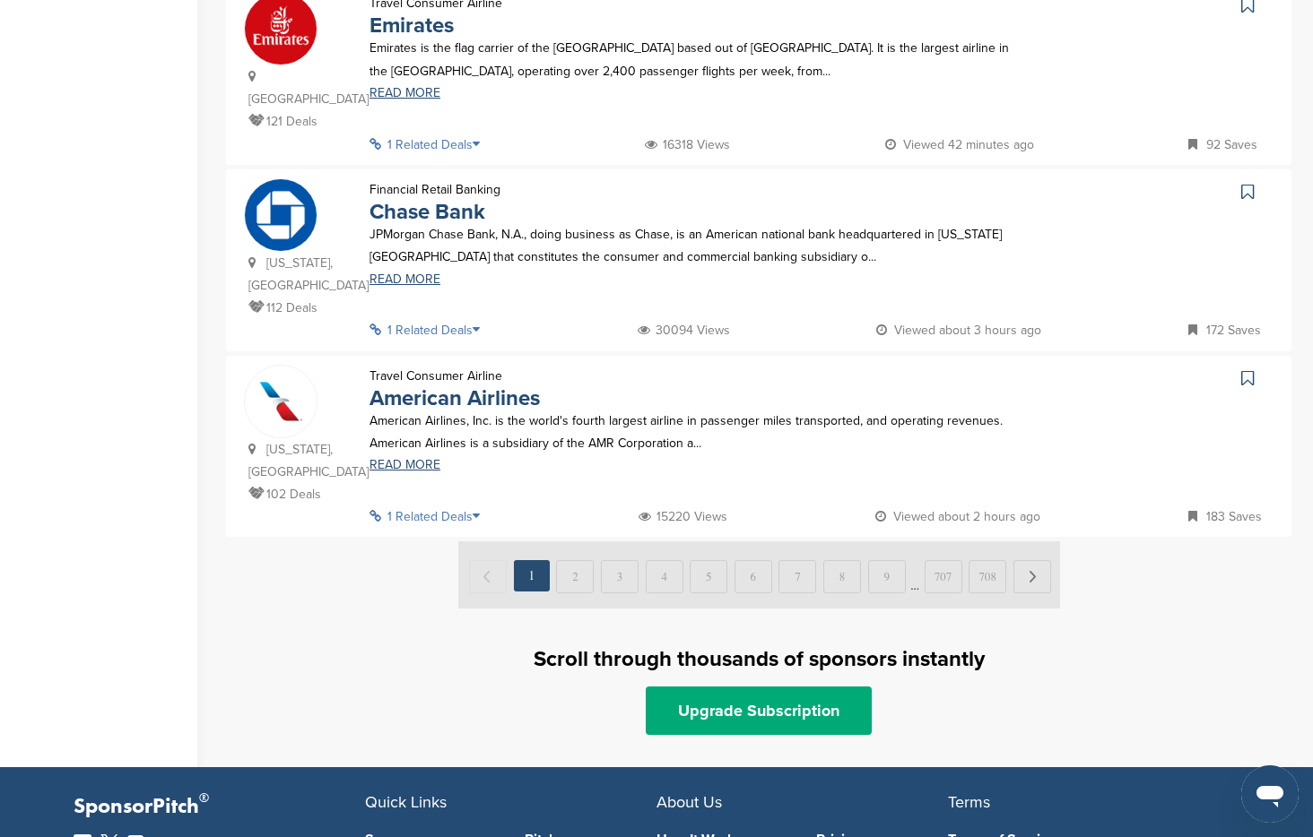
click at [1028, 542] on img at bounding box center [759, 575] width 602 height 67
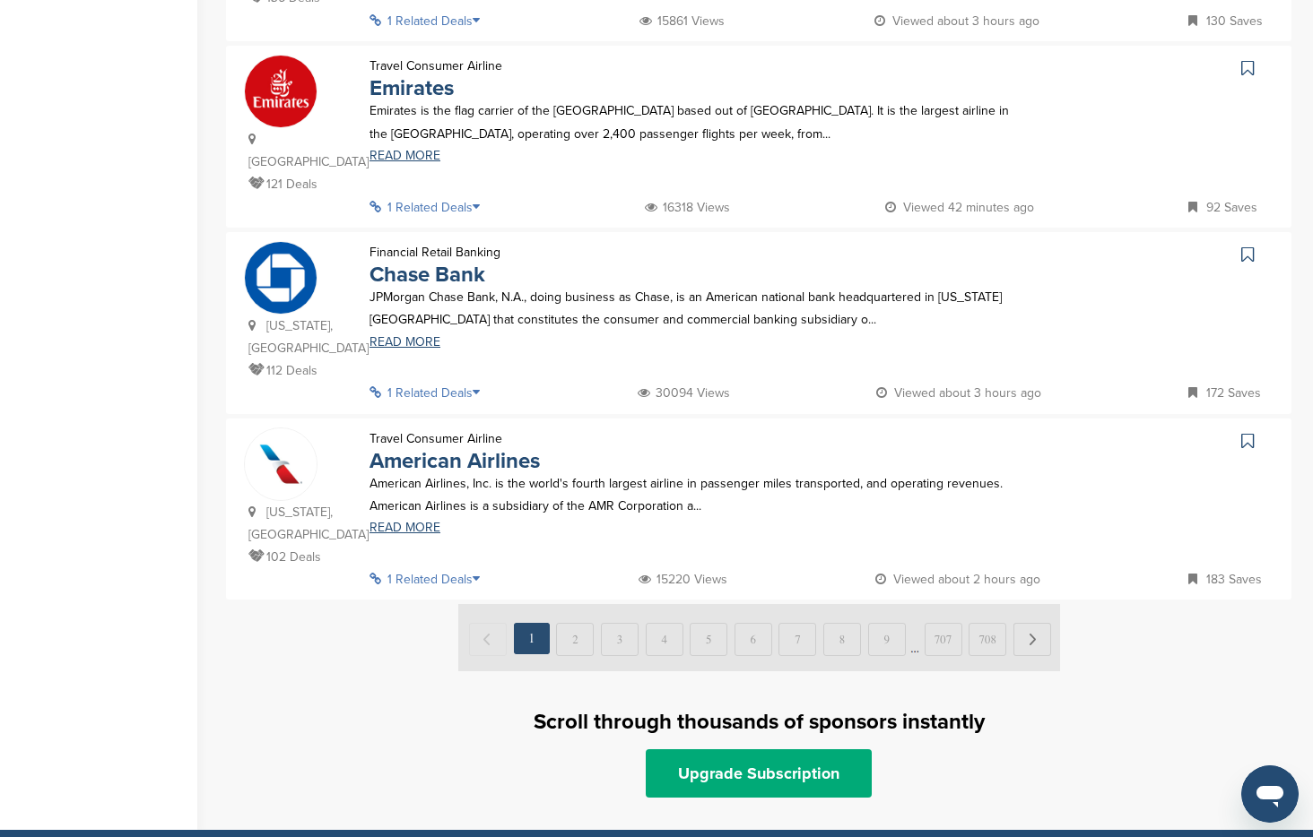
scroll to position [1772, 0]
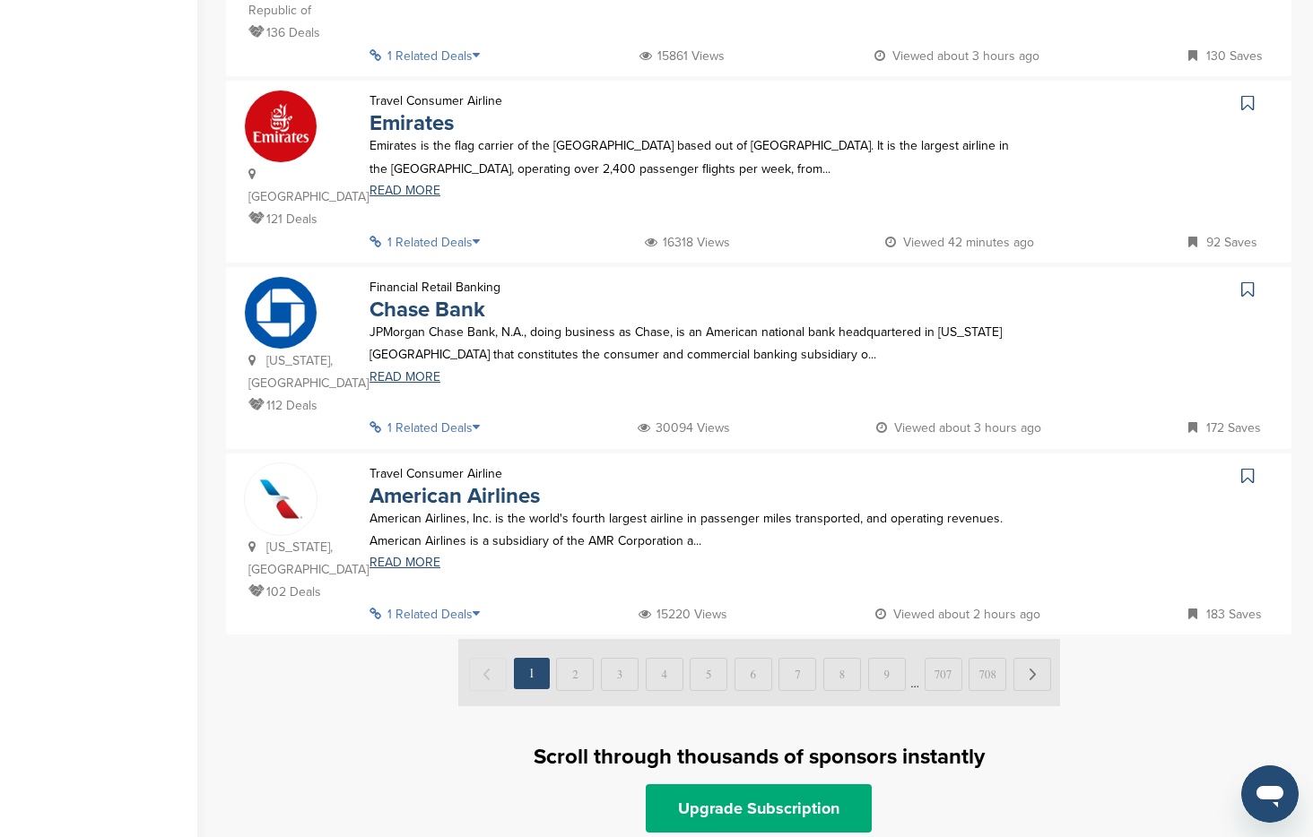
click at [447, 603] on p "1 Related Deals" at bounding box center [429, 614] width 121 height 22
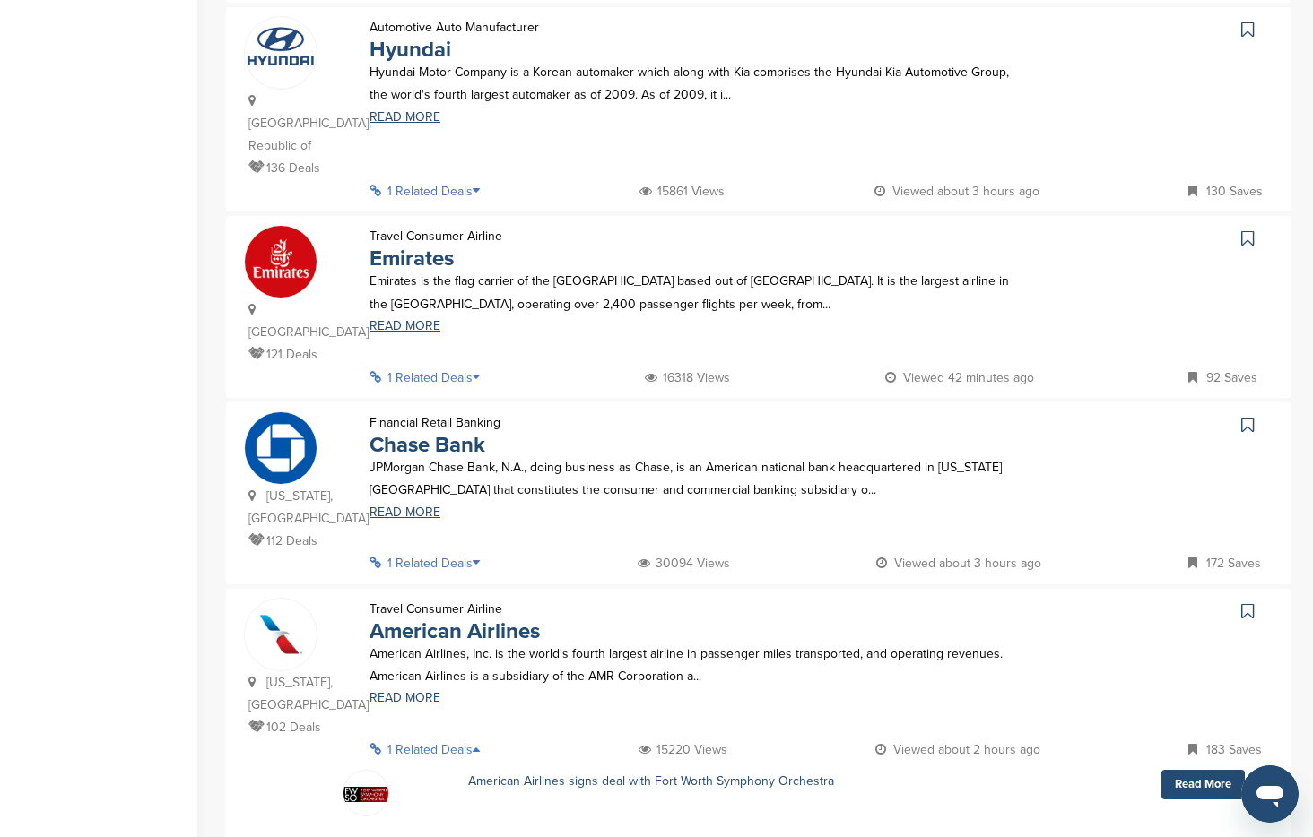
scroll to position [1632, 0]
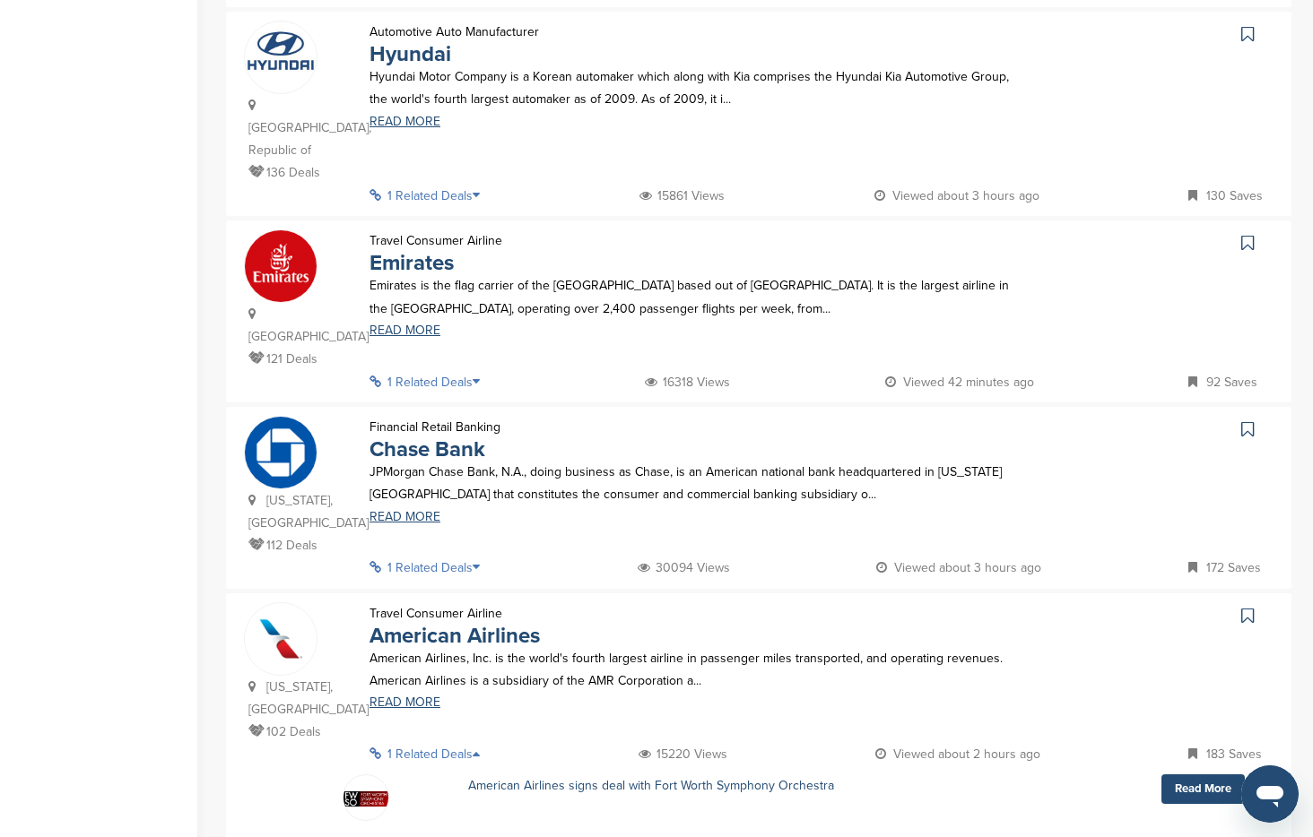
click at [453, 557] on p "1 Related Deals" at bounding box center [429, 568] width 121 height 22
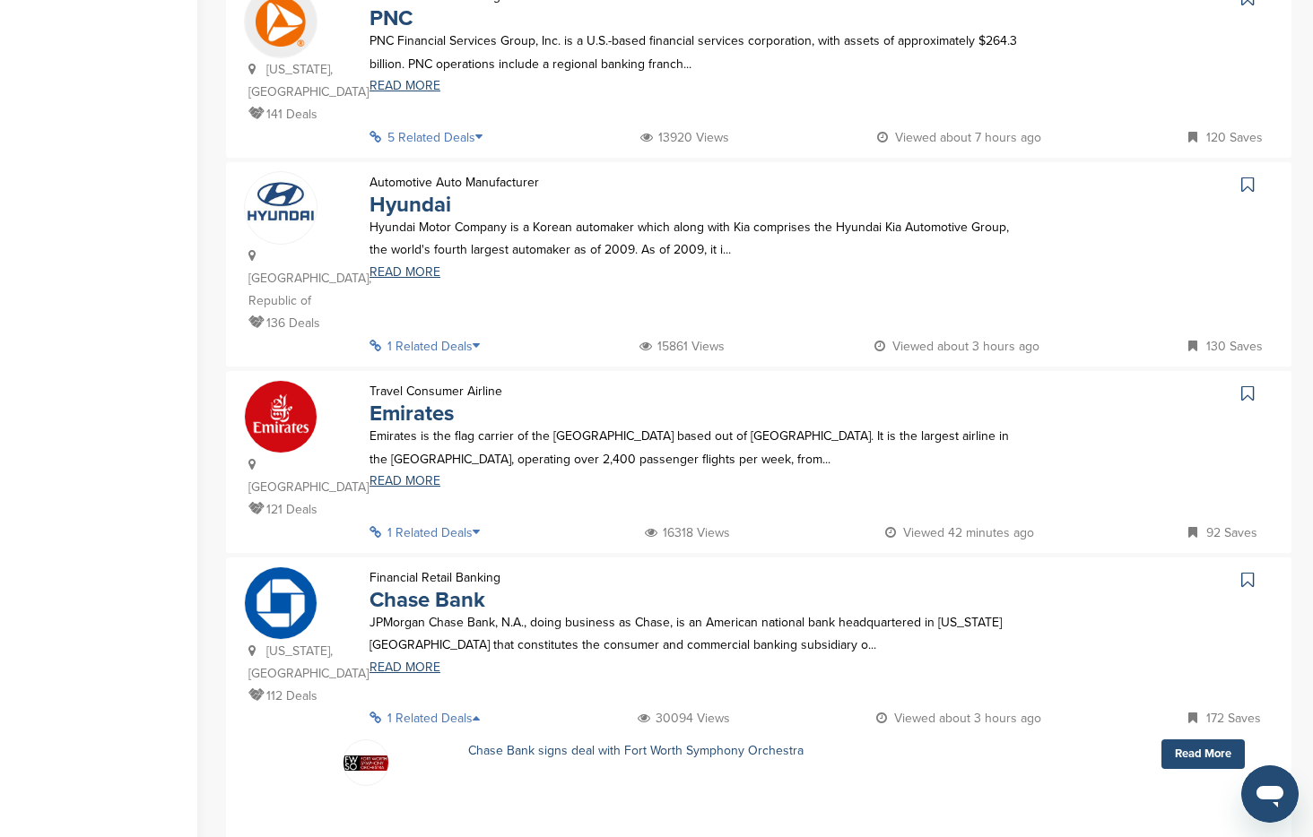
scroll to position [1483, 0]
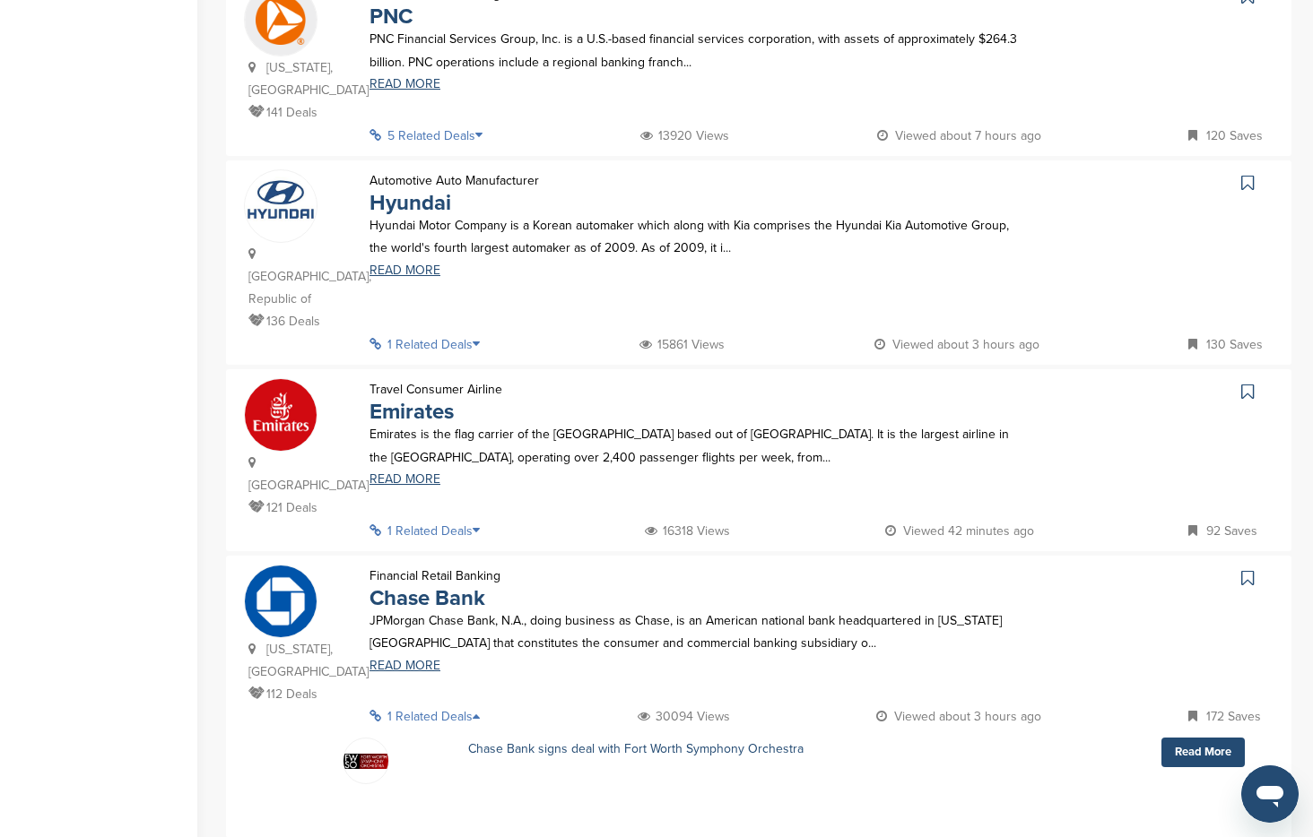
click at [448, 520] on p "1 Related Deals" at bounding box center [429, 531] width 121 height 22
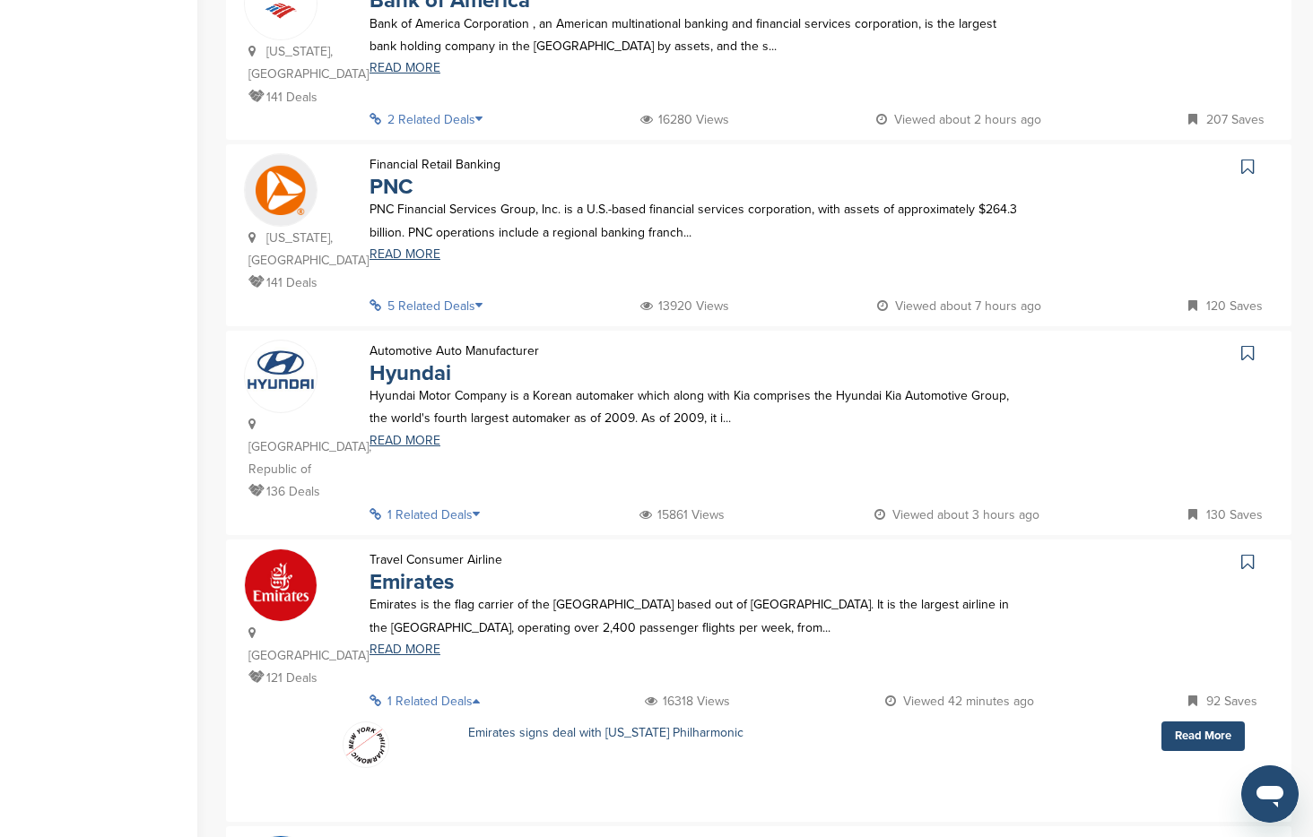
scroll to position [1314, 0]
click at [447, 502] on p "1 Related Deals" at bounding box center [429, 513] width 121 height 22
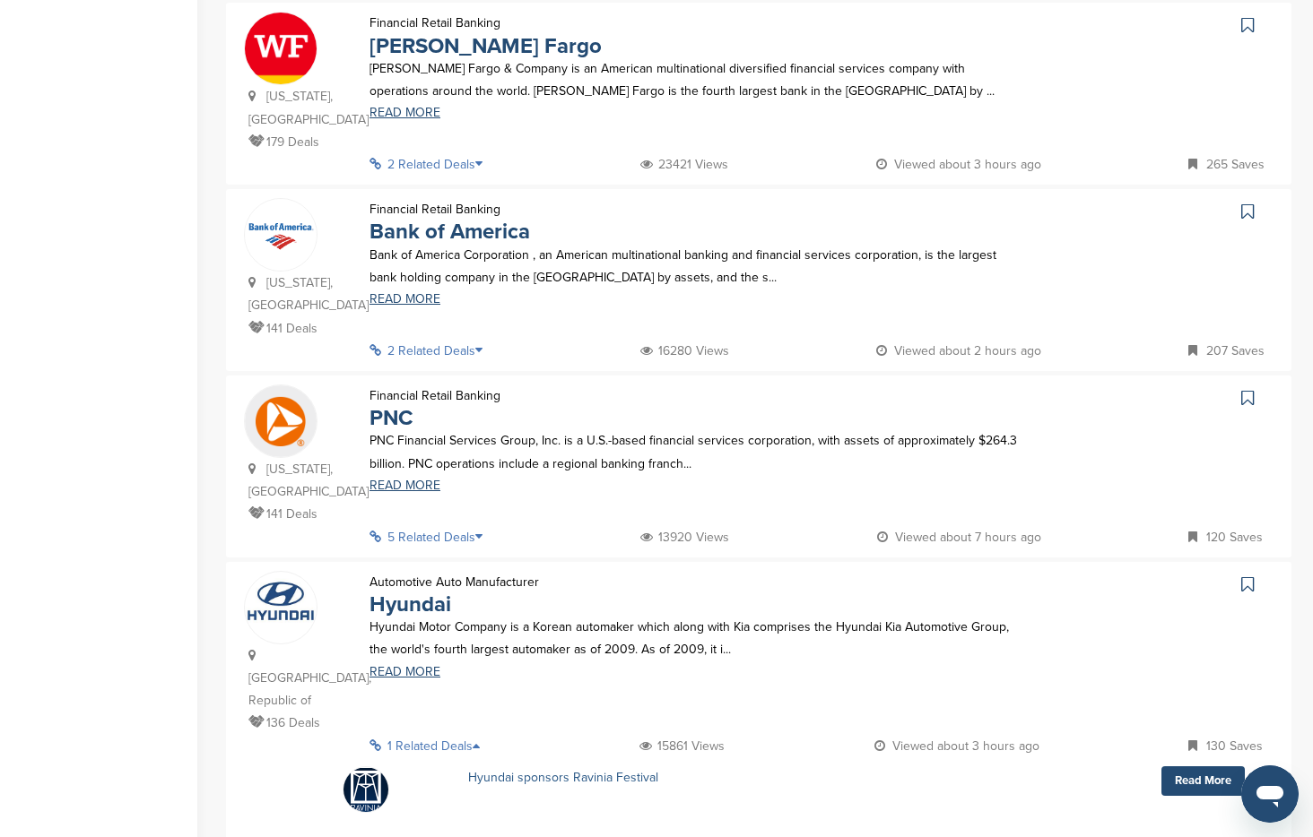
scroll to position [1080, 0]
click at [471, 527] on p "5 Related Deals" at bounding box center [431, 538] width 124 height 22
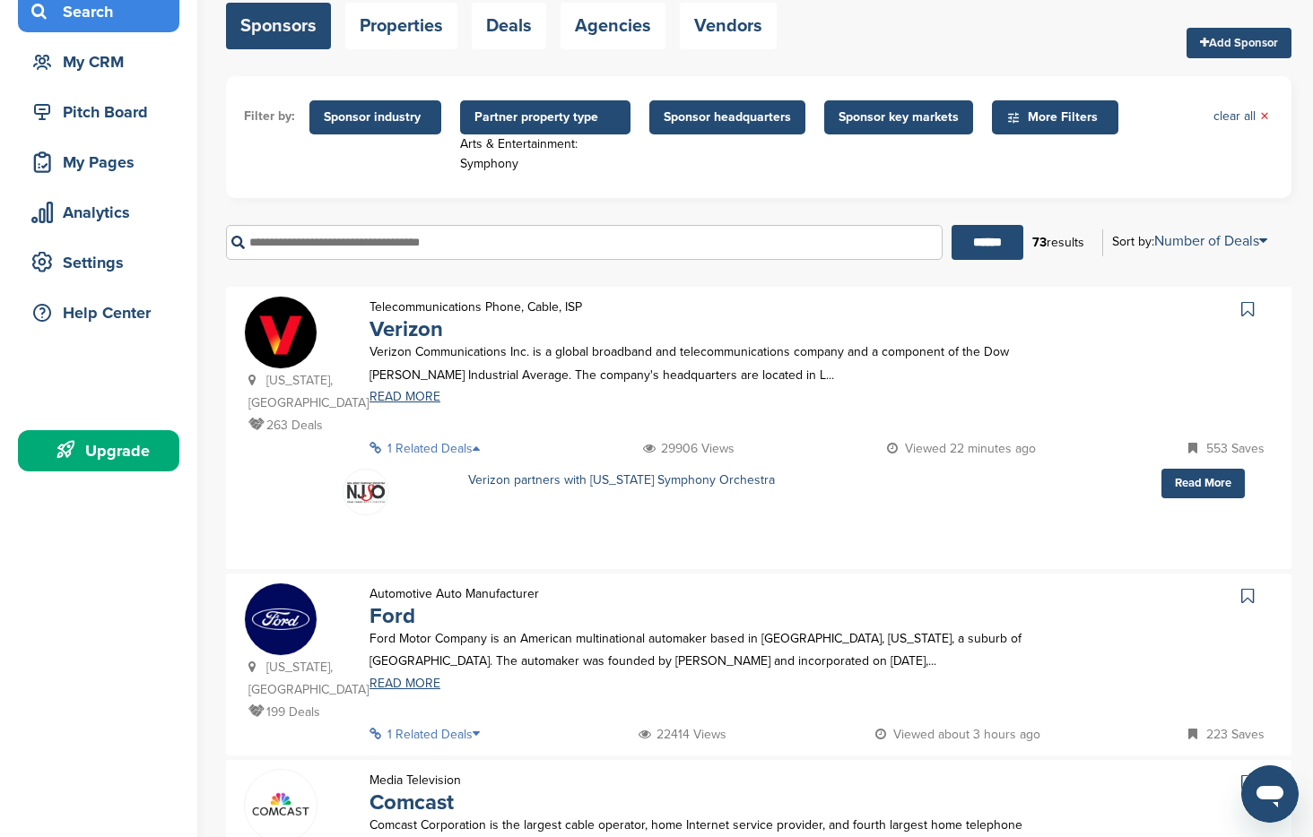
scroll to position [0, 0]
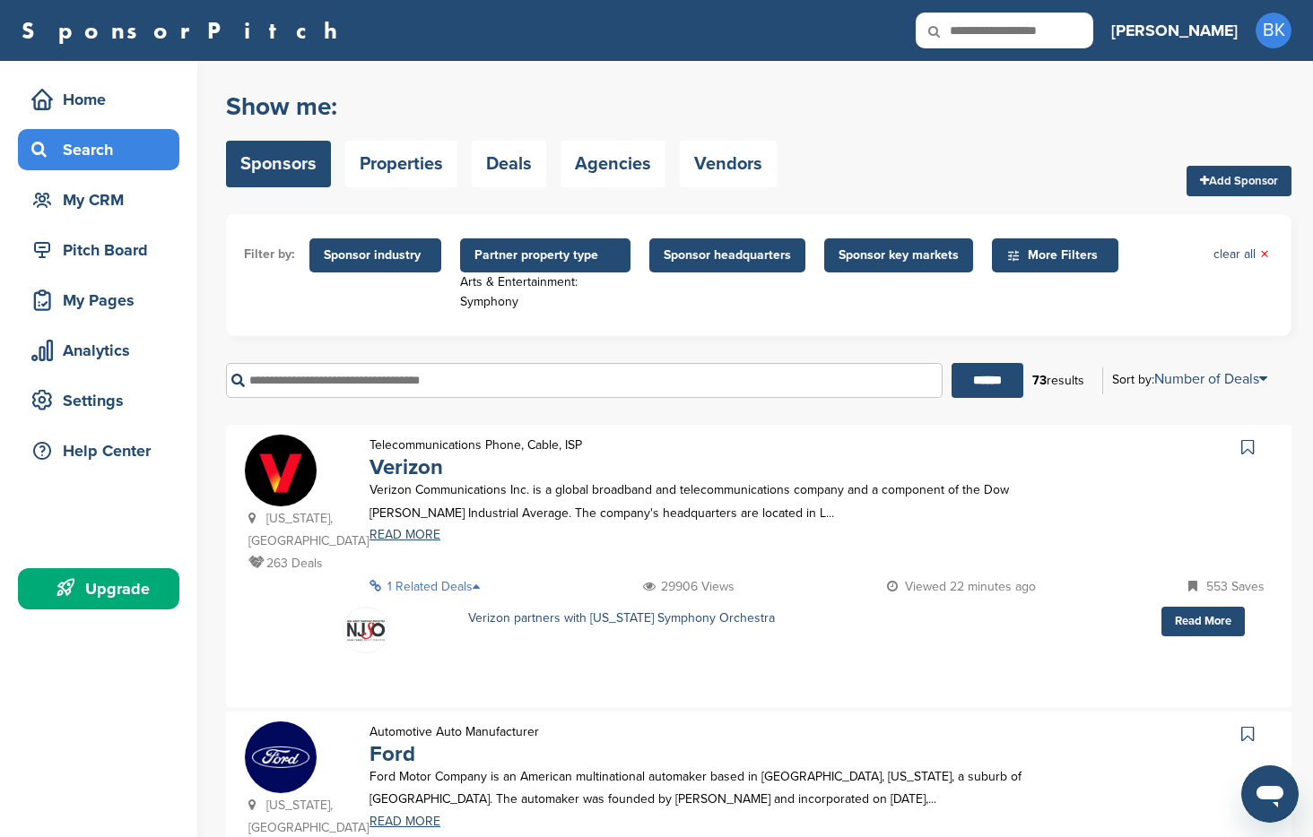
click at [909, 254] on span "Sponsor key markets" at bounding box center [898, 256] width 120 height 20
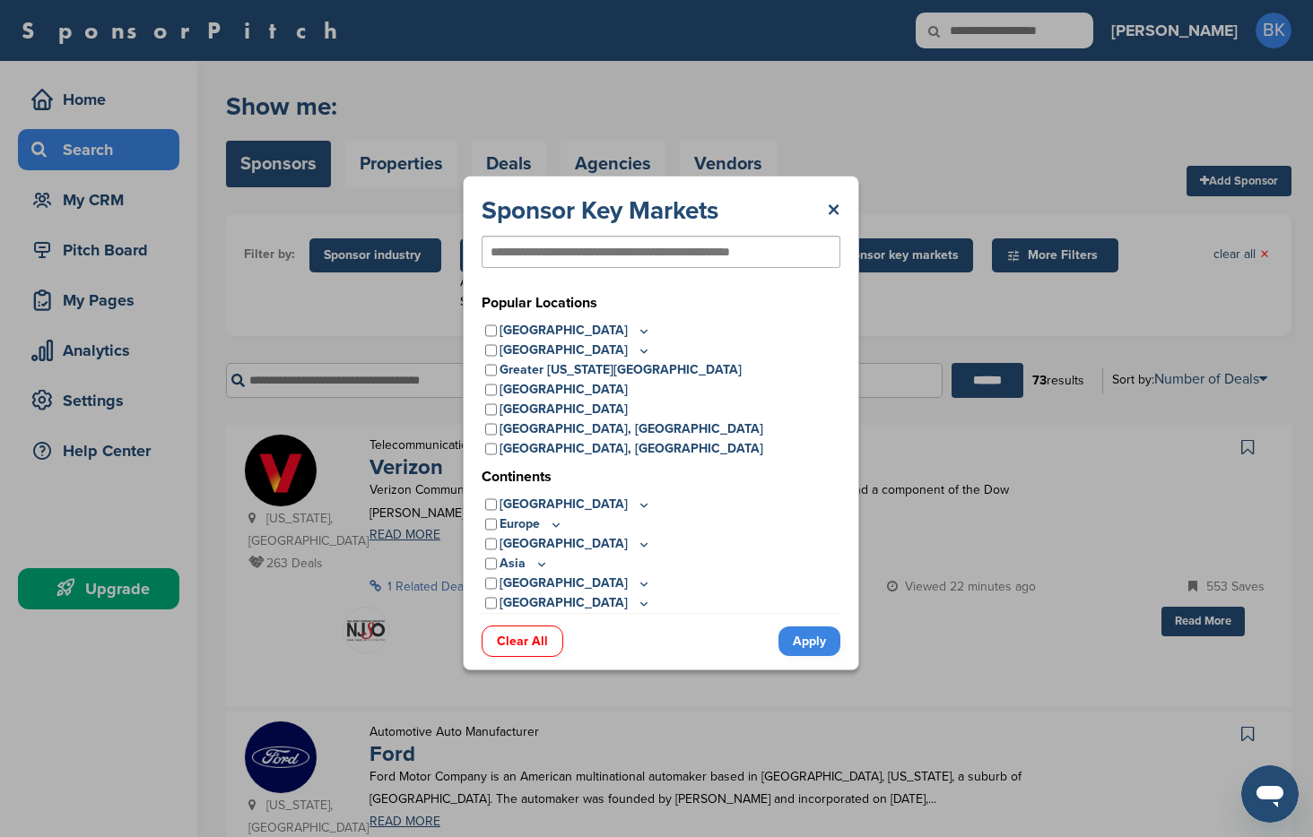
click at [637, 327] on icon at bounding box center [644, 331] width 14 height 15
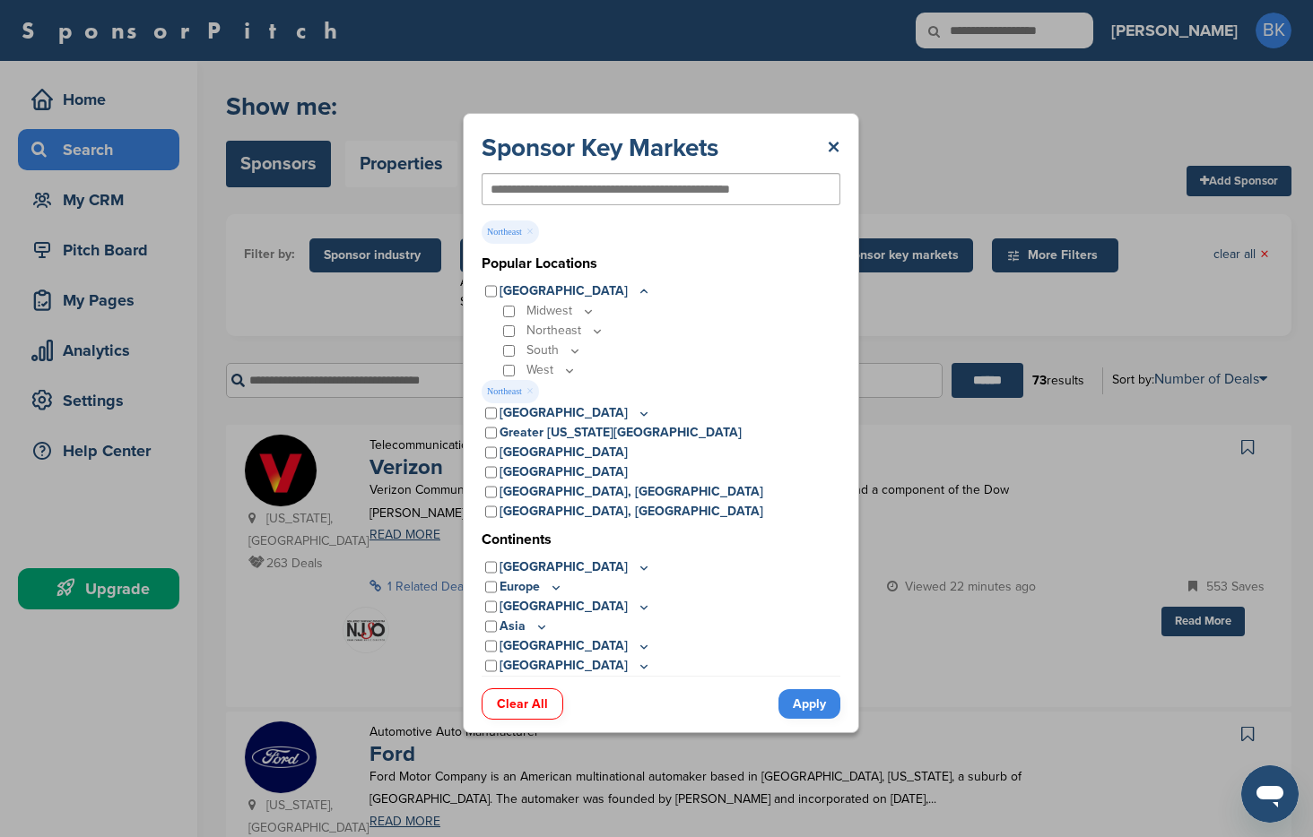
click at [595, 328] on icon at bounding box center [597, 331] width 14 height 15
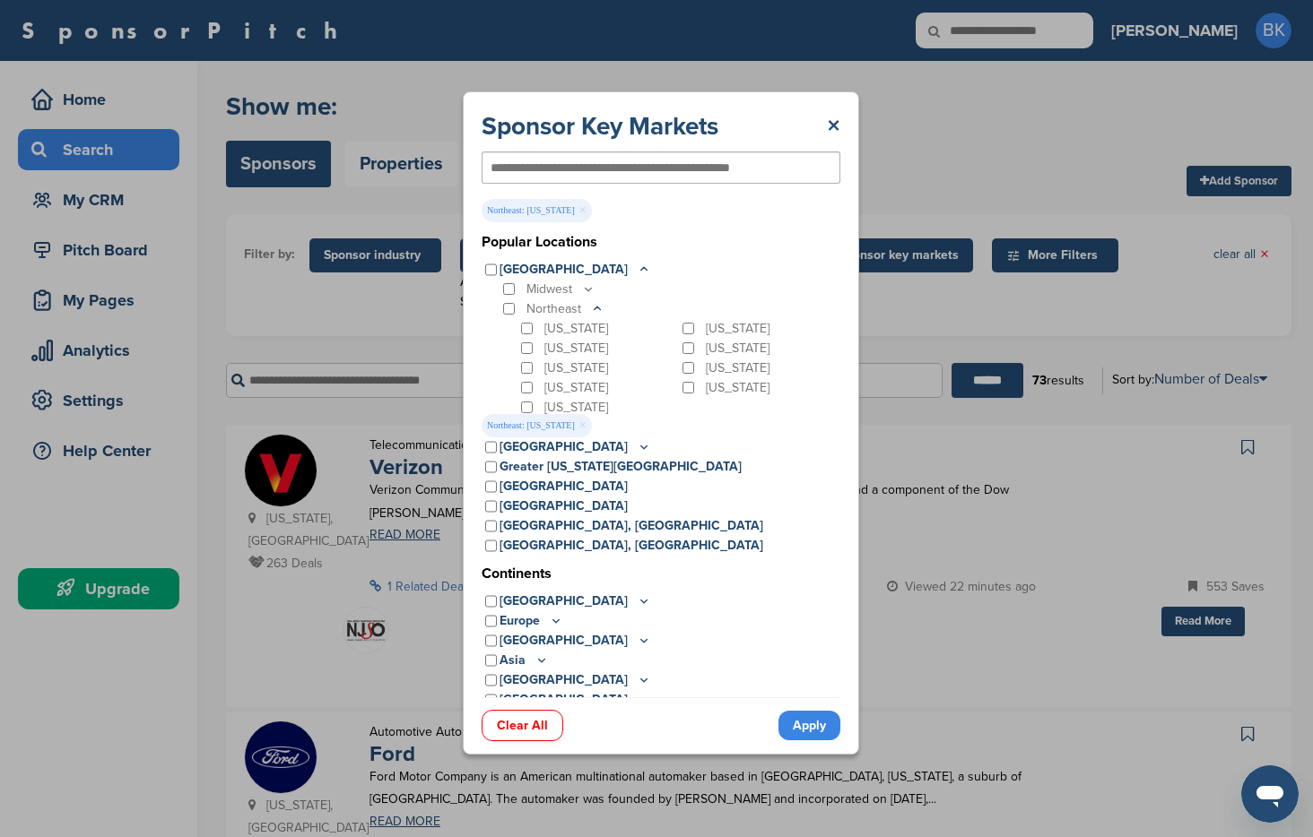
click at [808, 724] on link "Apply" at bounding box center [809, 726] width 62 height 30
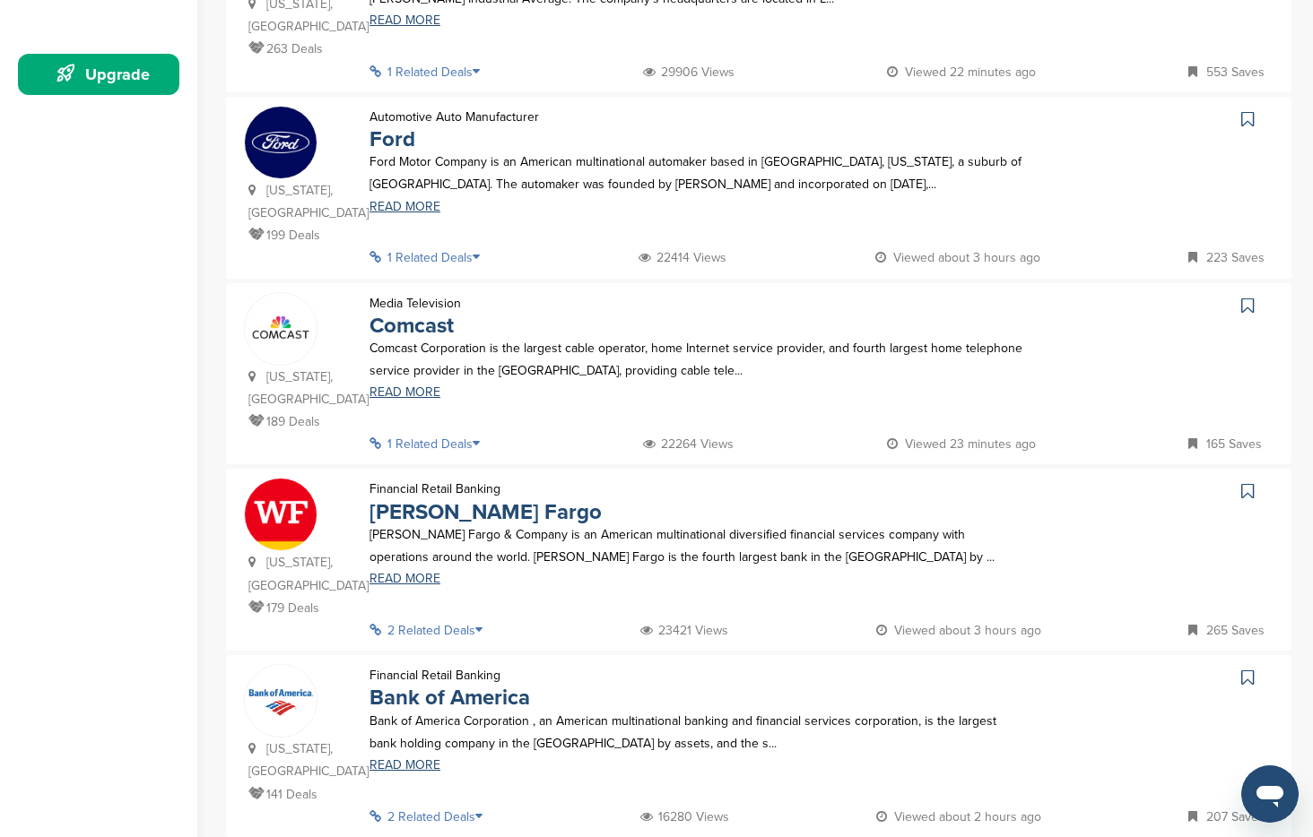
scroll to position [517, 0]
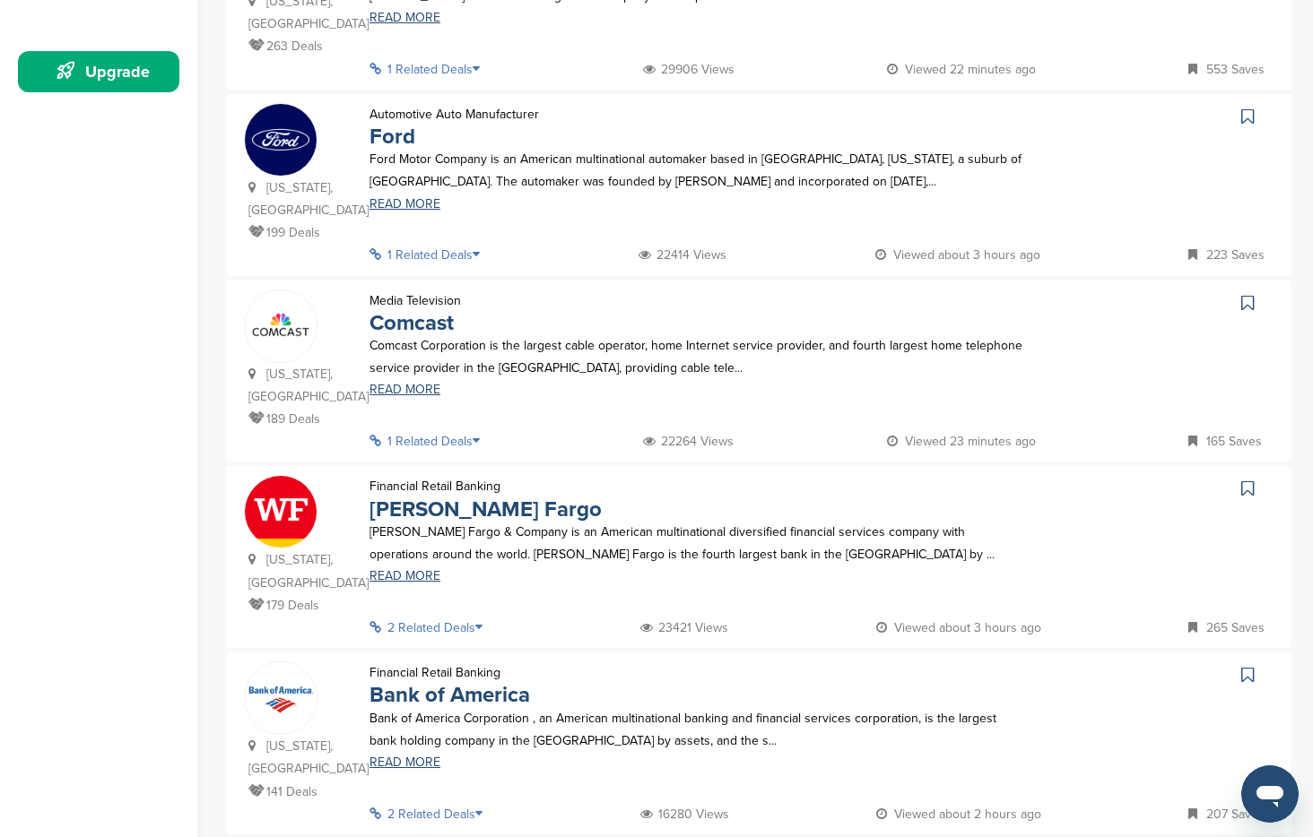
click at [463, 430] on p "1 Related Deals" at bounding box center [429, 441] width 121 height 22
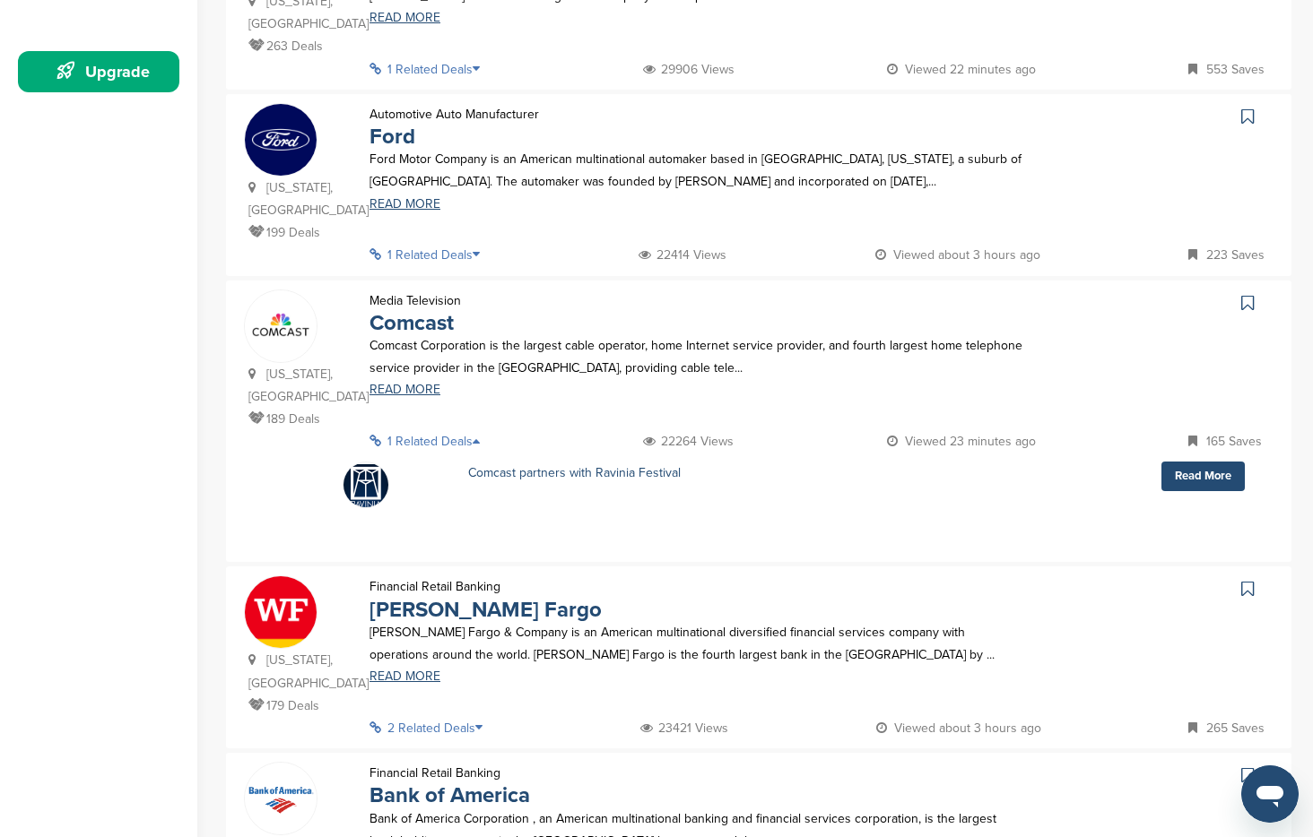
click at [473, 717] on p "2 Related Deals" at bounding box center [431, 728] width 124 height 22
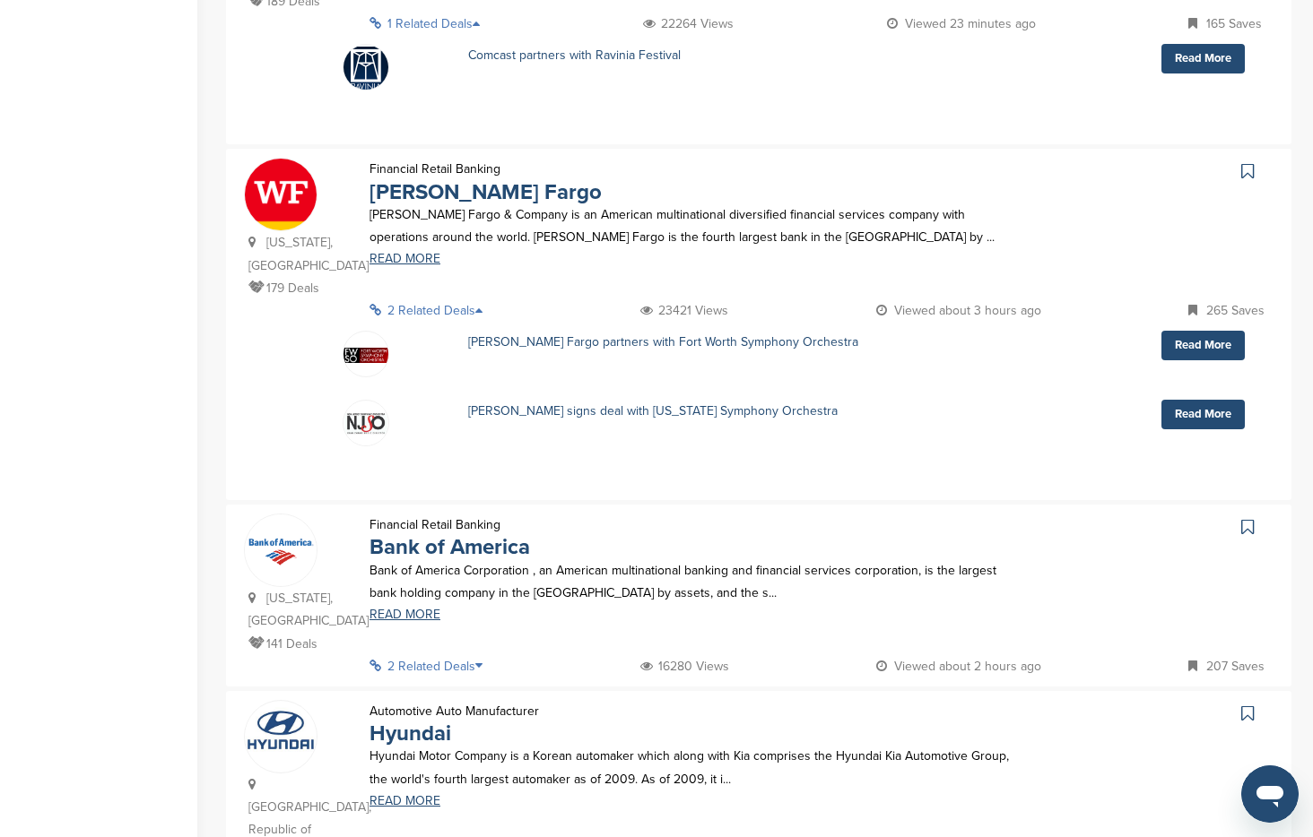
scroll to position [937, 0]
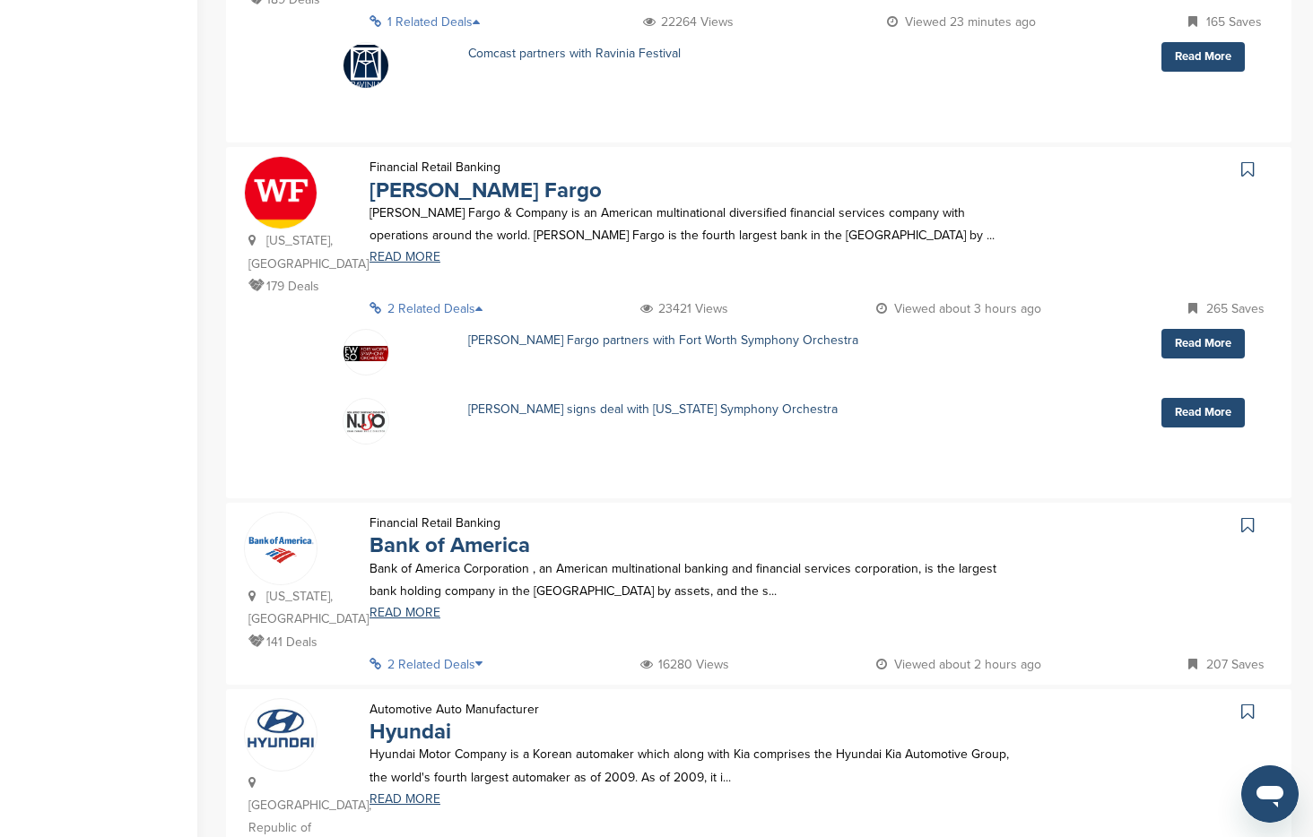
click at [477, 654] on p "2 Related Deals" at bounding box center [431, 665] width 124 height 22
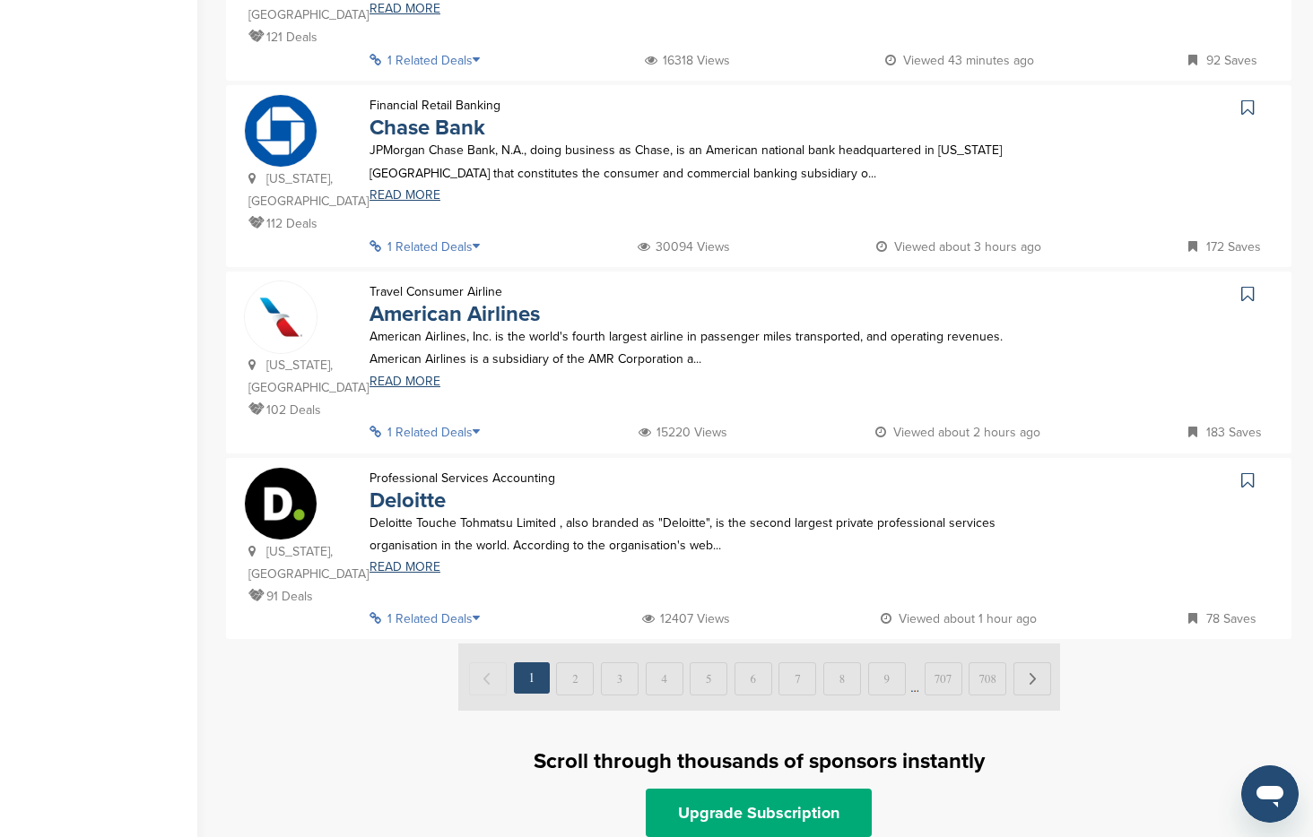
scroll to position [2111, 0]
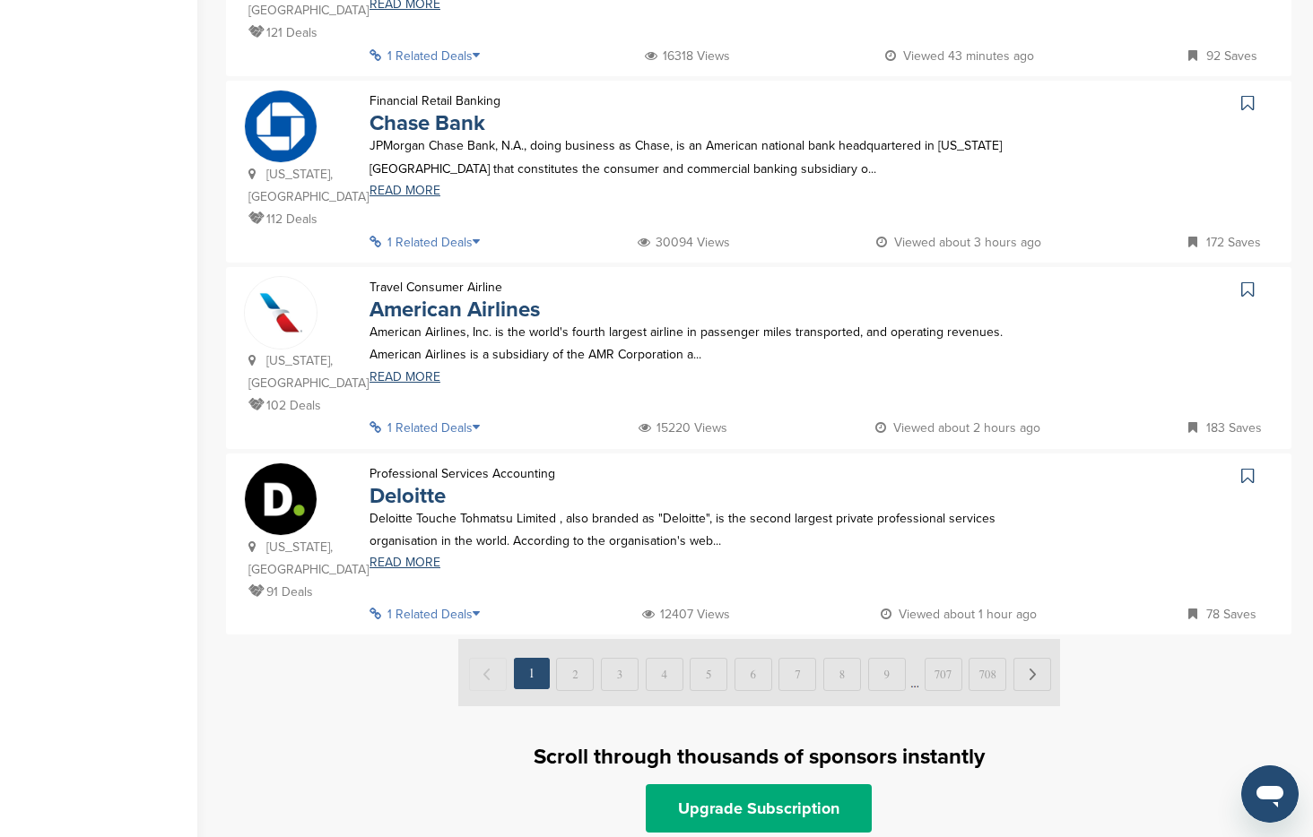
click at [414, 603] on p "1 Related Deals" at bounding box center [429, 614] width 121 height 22
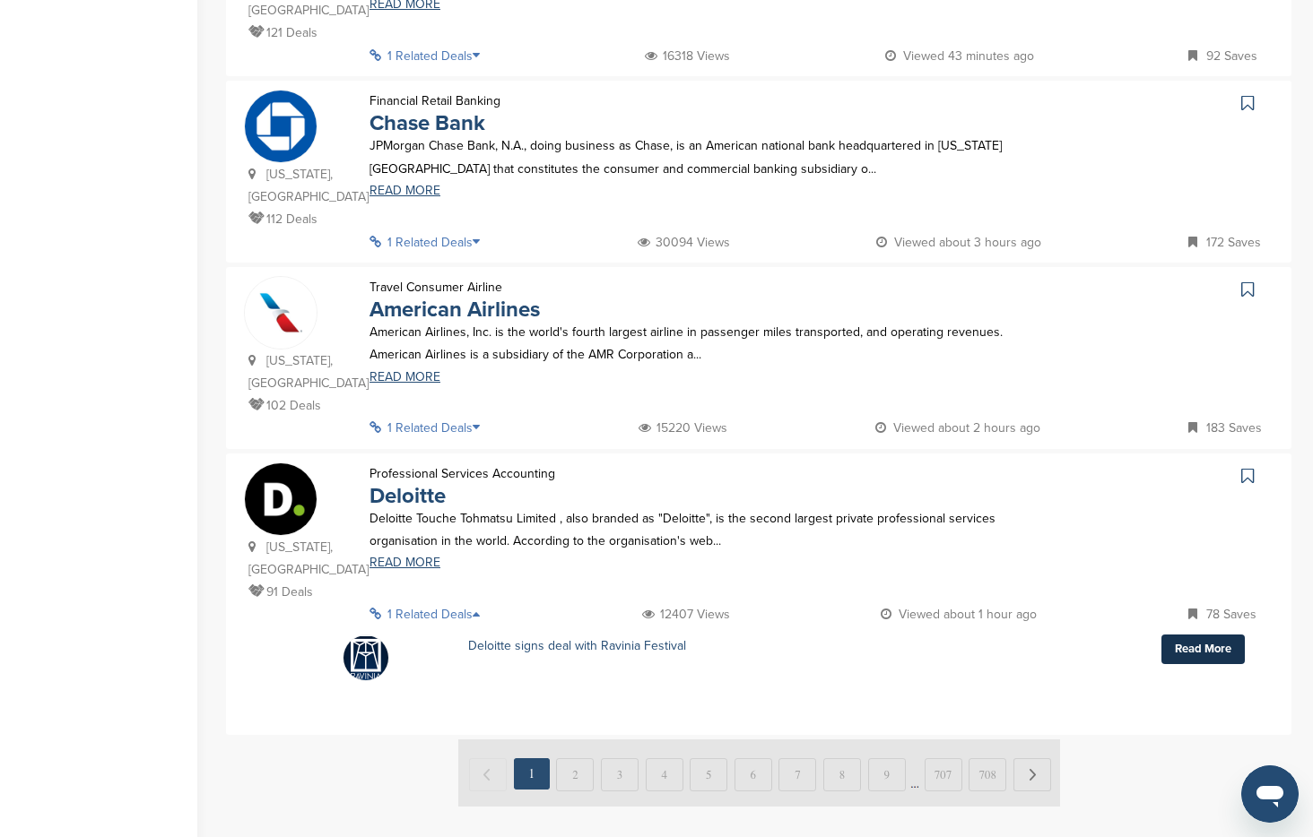
click at [1203, 635] on link "Read More" at bounding box center [1202, 650] width 83 height 30
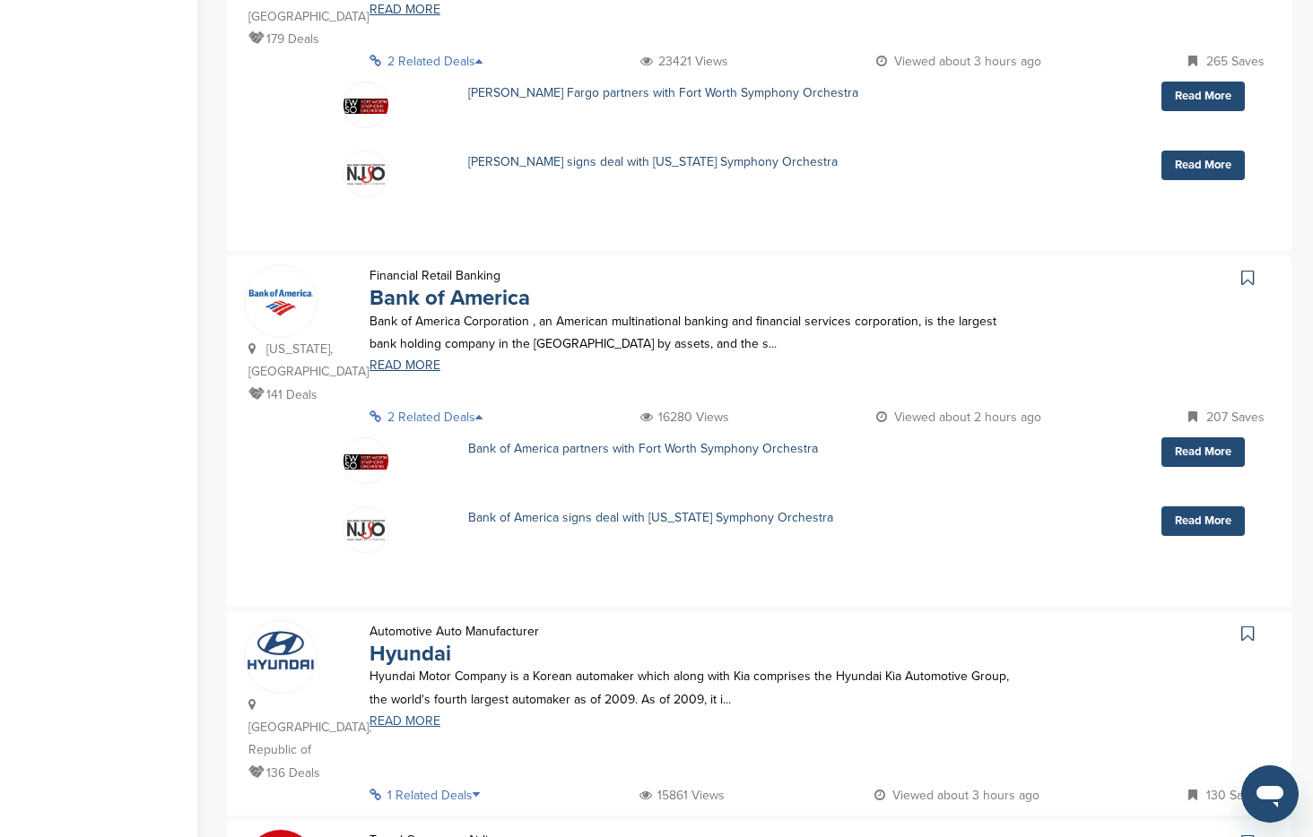
scroll to position [1119, 0]
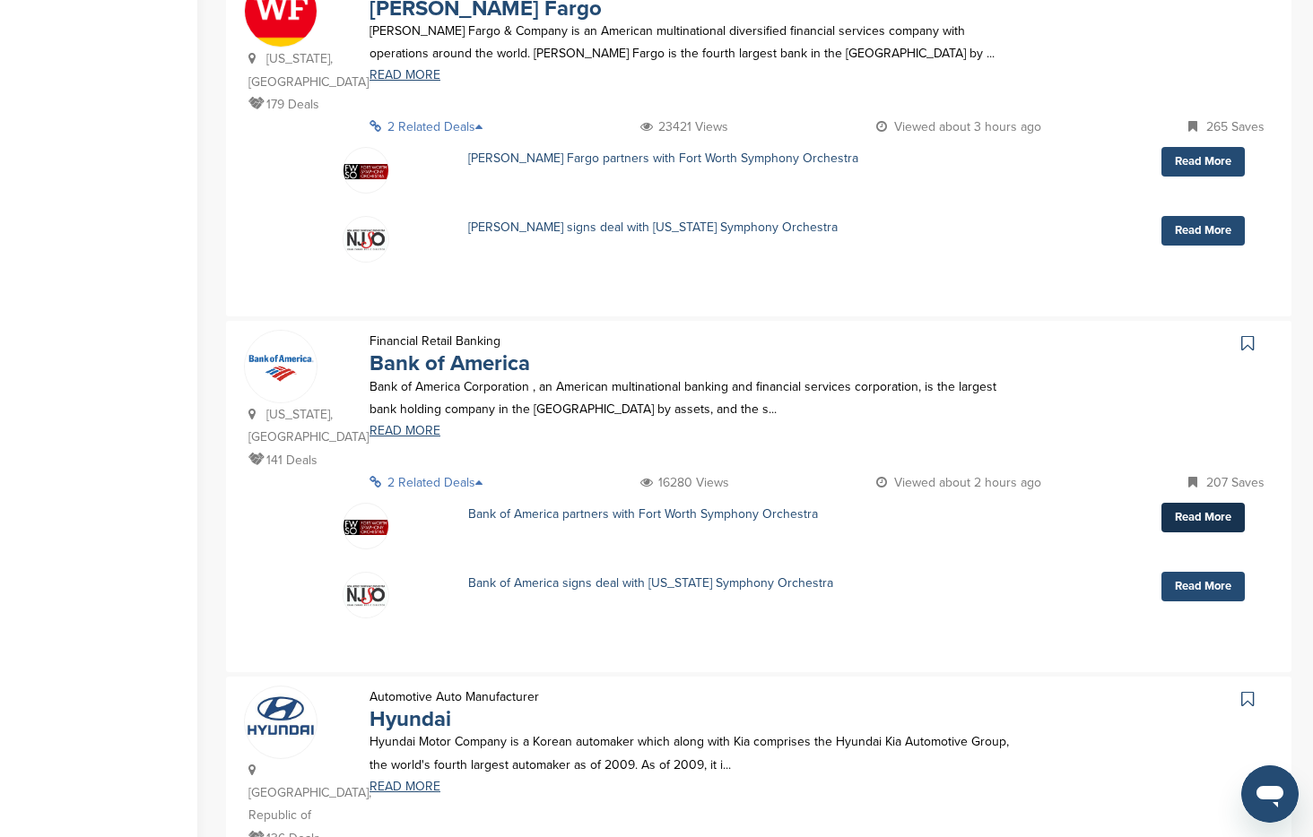
click at [1179, 503] on link "Read More" at bounding box center [1202, 518] width 83 height 30
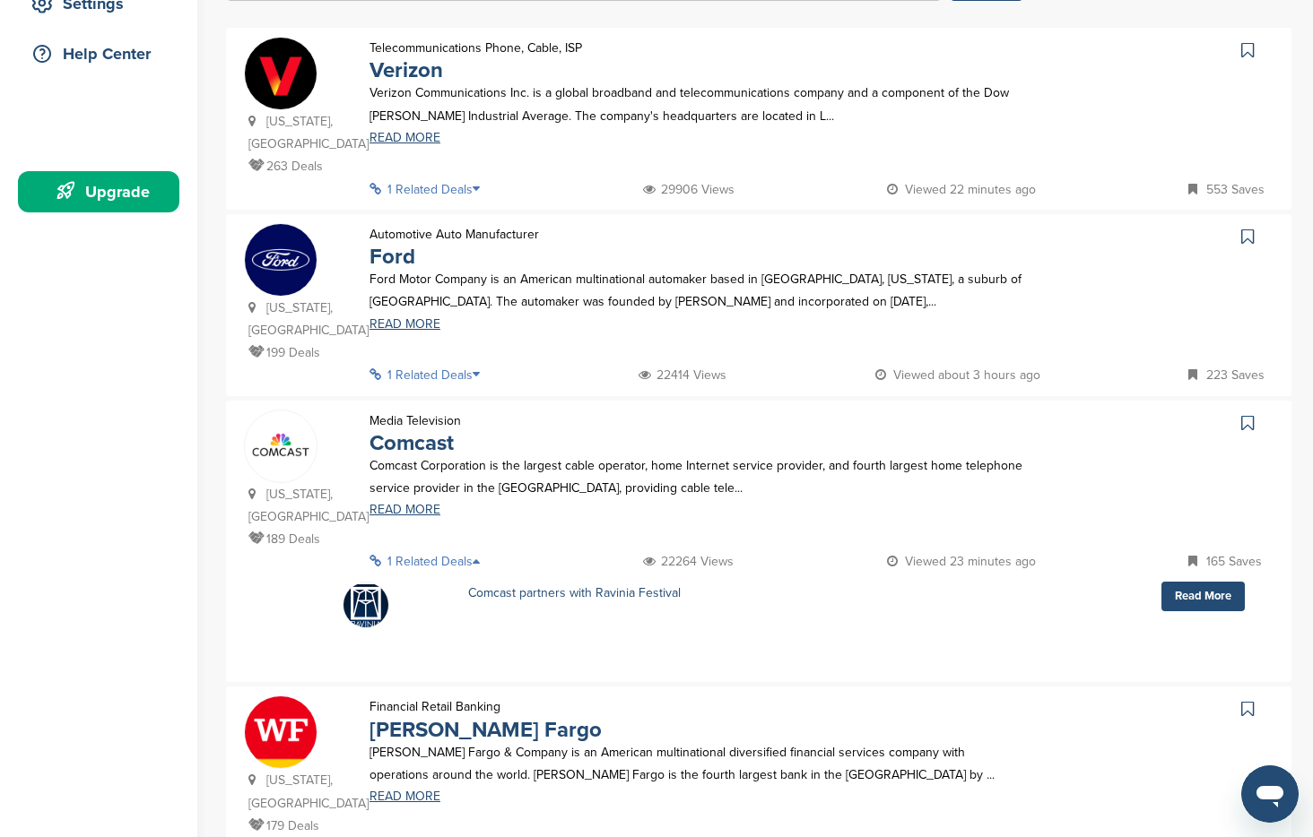
scroll to position [395, 0]
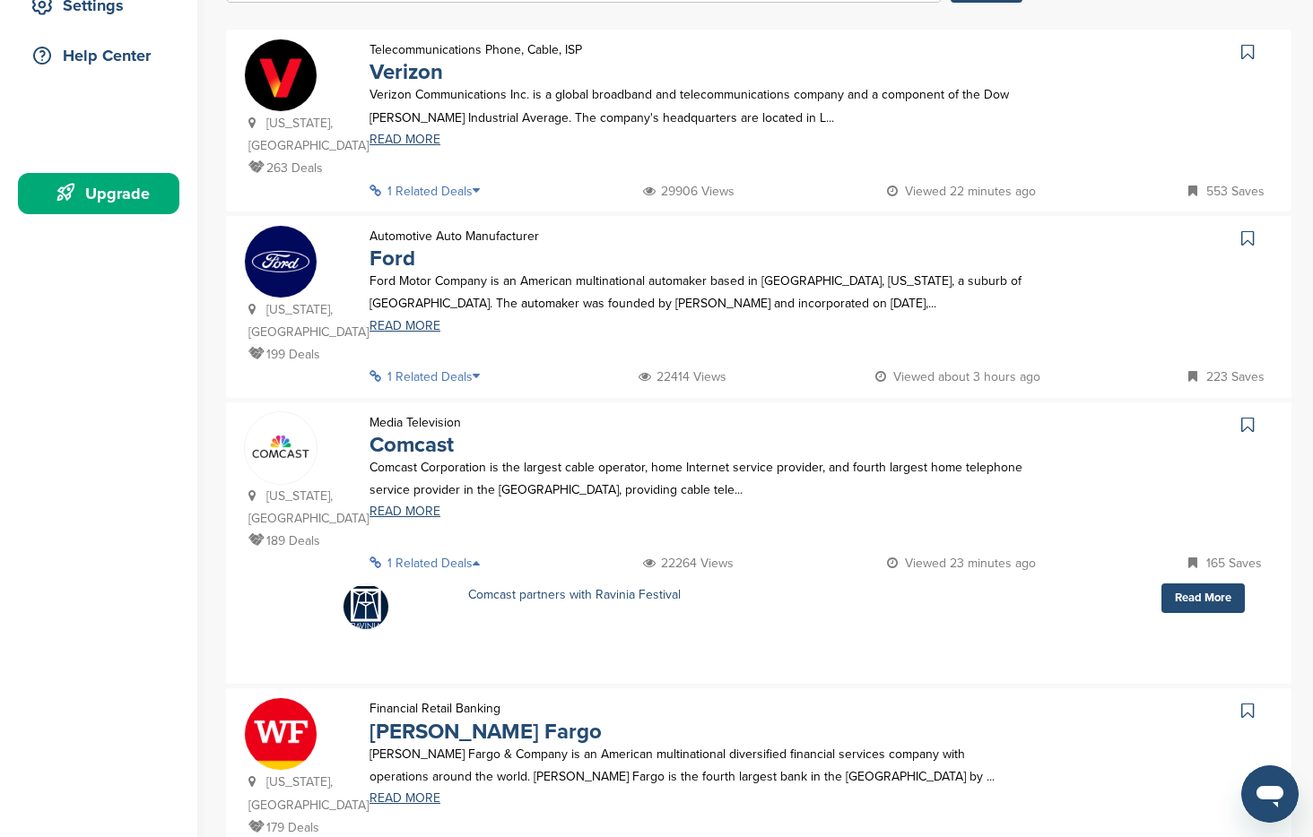
click at [479, 370] on icon at bounding box center [482, 376] width 18 height 13
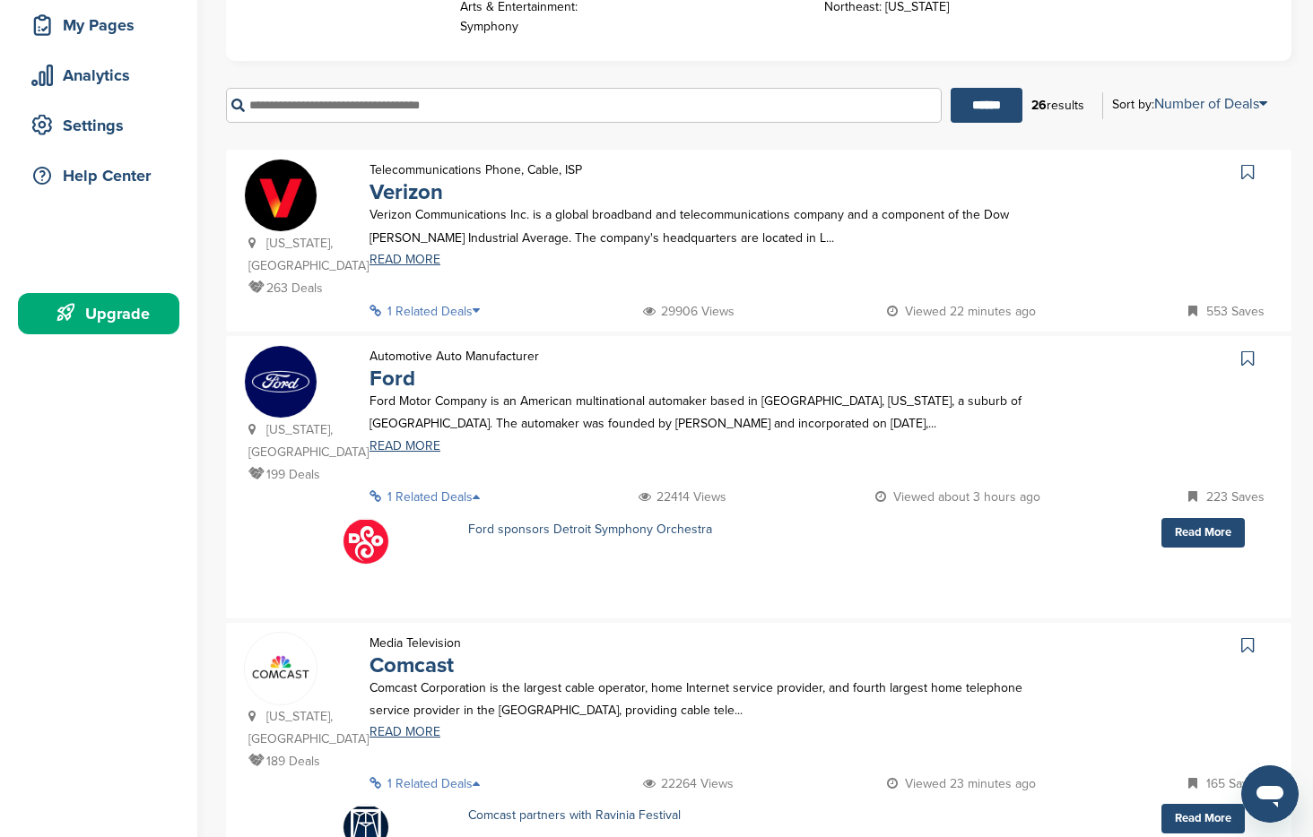
scroll to position [274, 0]
click at [465, 311] on p "1 Related Deals" at bounding box center [429, 312] width 121 height 22
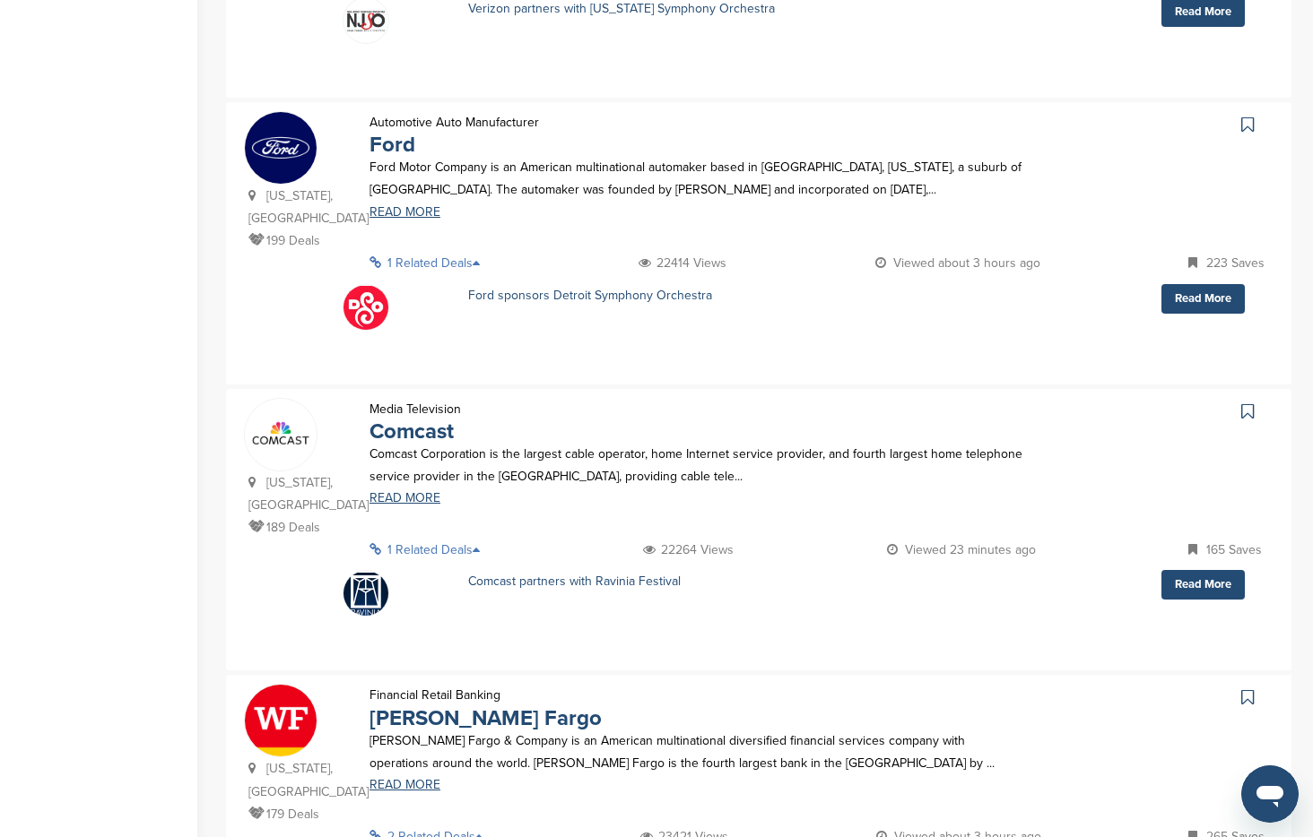
scroll to position [0, 0]
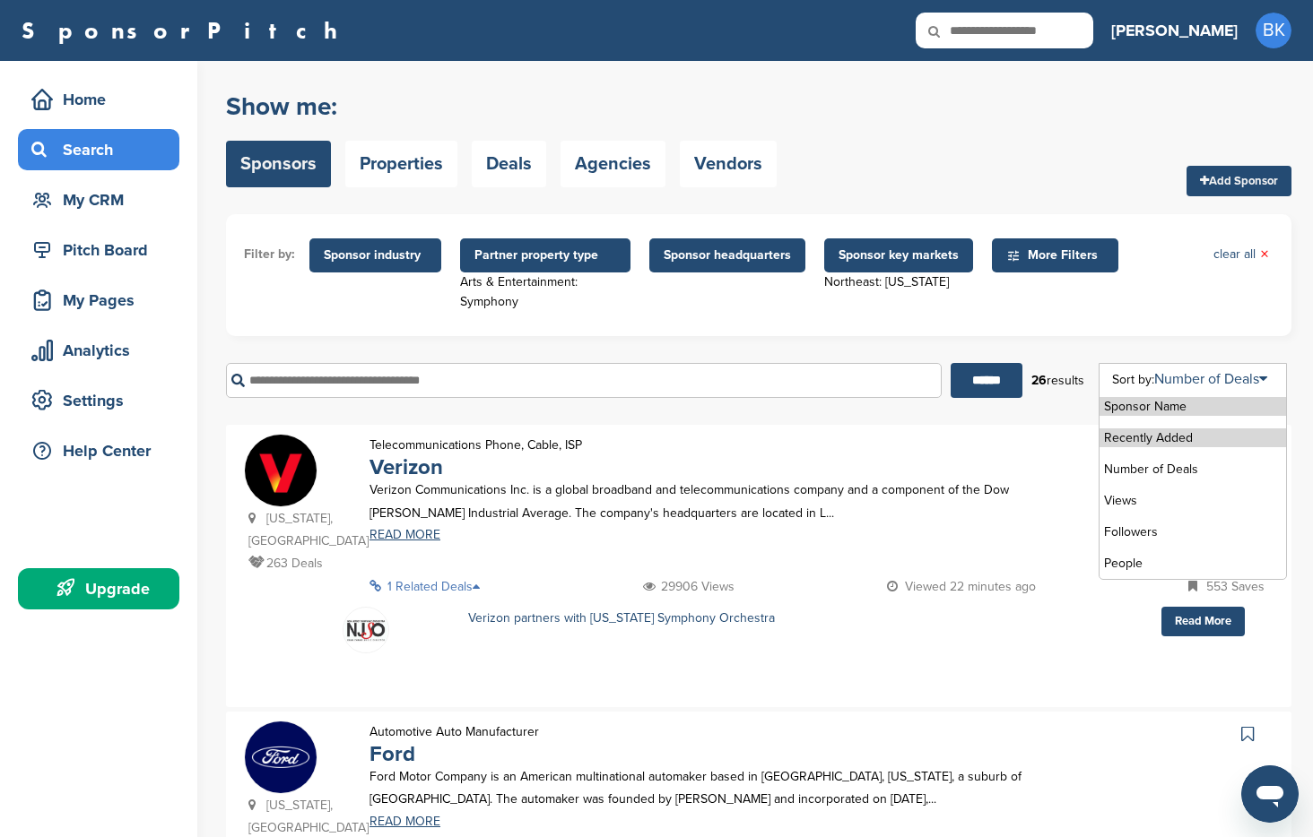
click at [1158, 437] on li "Recently Added" at bounding box center [1192, 438] width 186 height 19
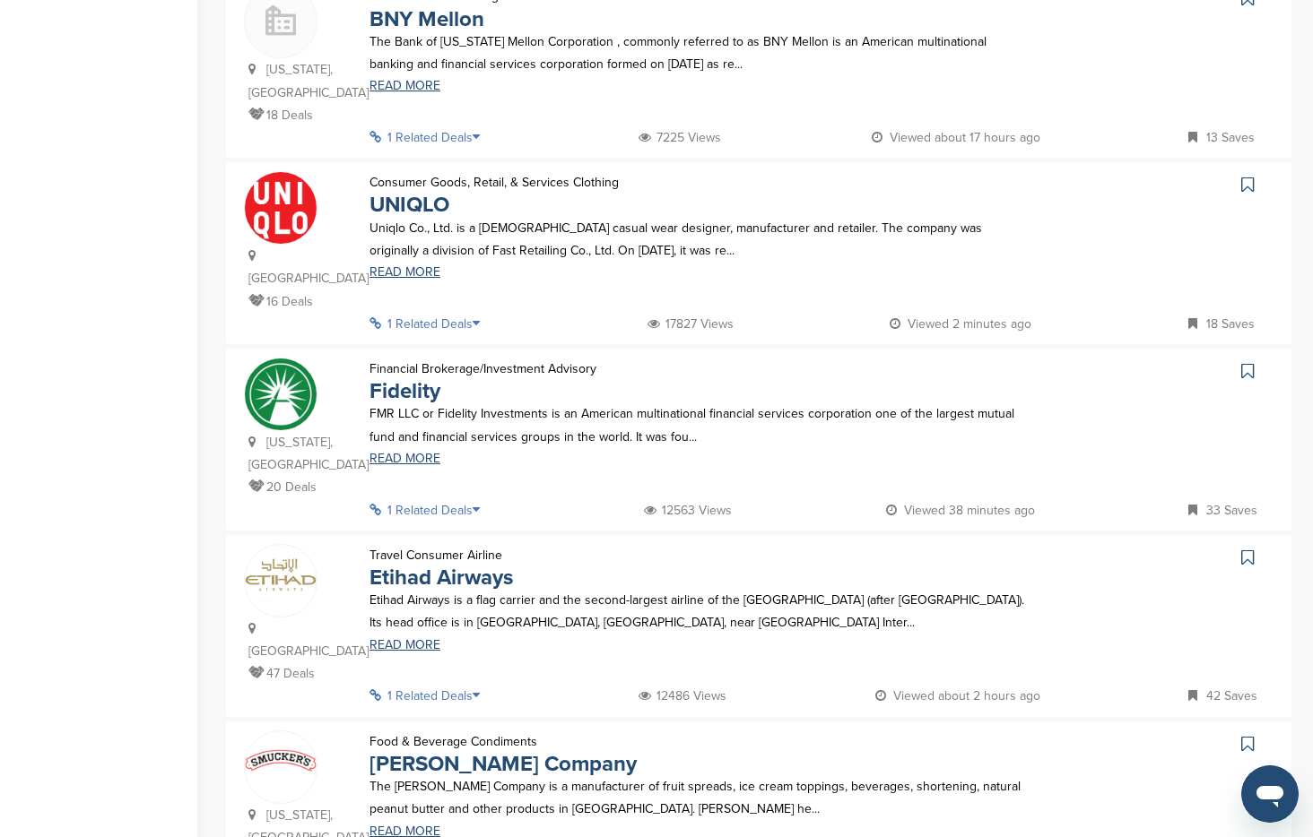
scroll to position [1124, 0]
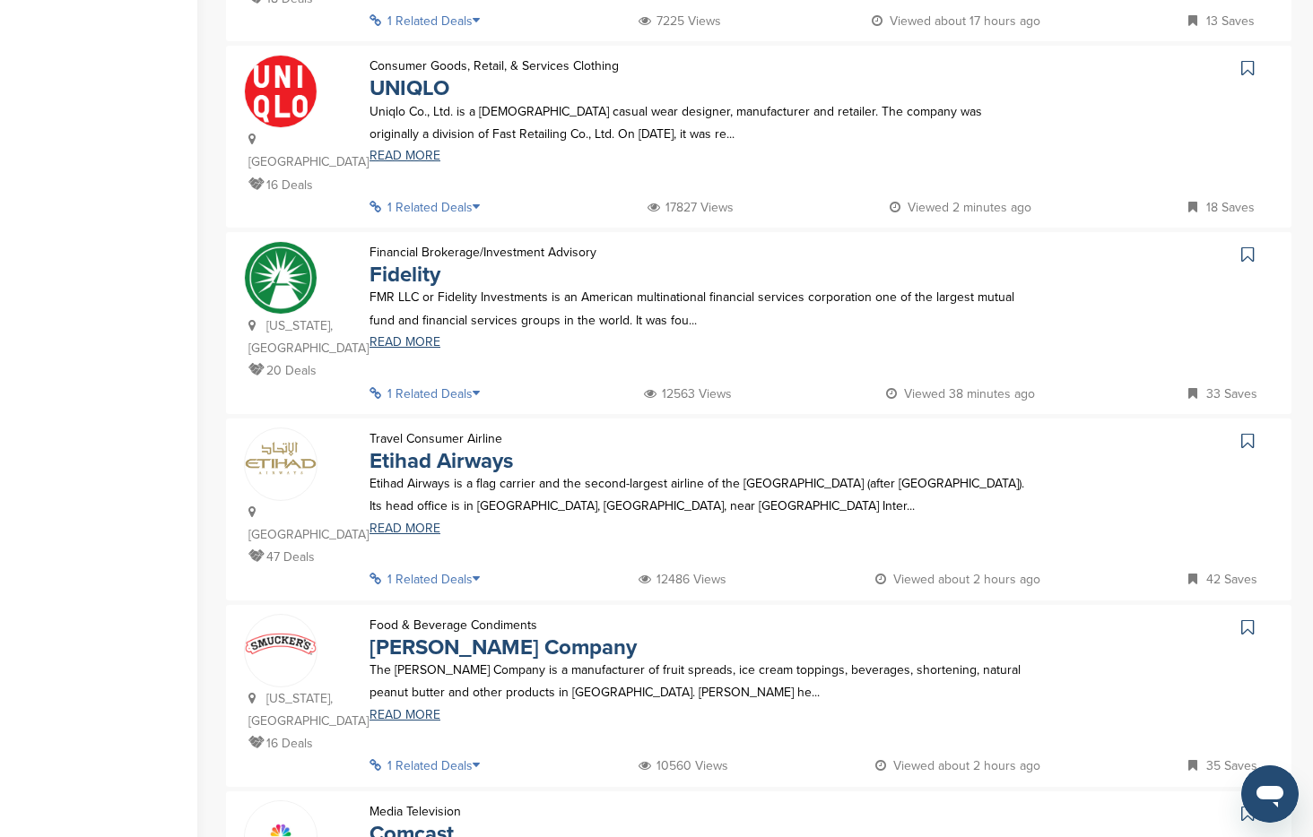
click at [452, 383] on p "1 Related Deals" at bounding box center [429, 394] width 121 height 22
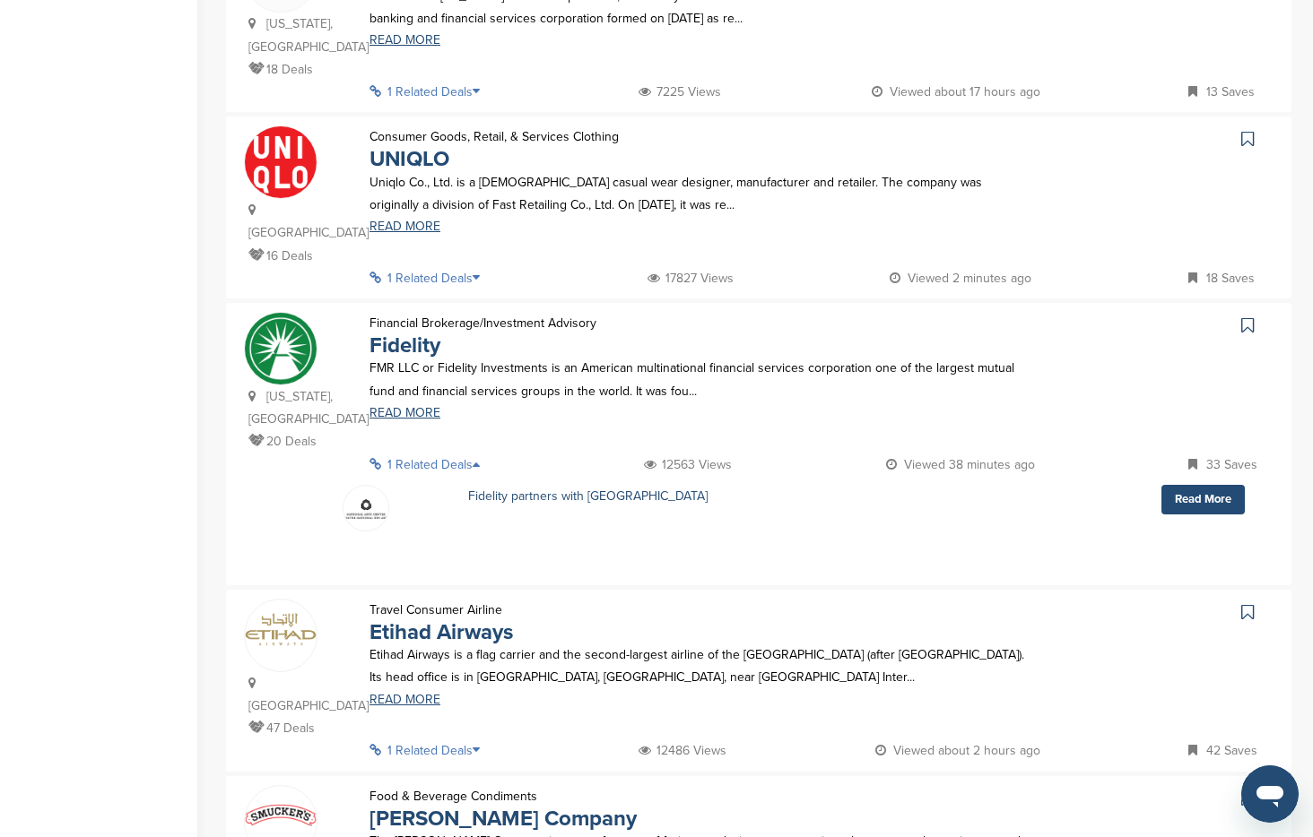
scroll to position [1052, 0]
click at [437, 409] on link "READ MORE" at bounding box center [696, 415] width 655 height 13
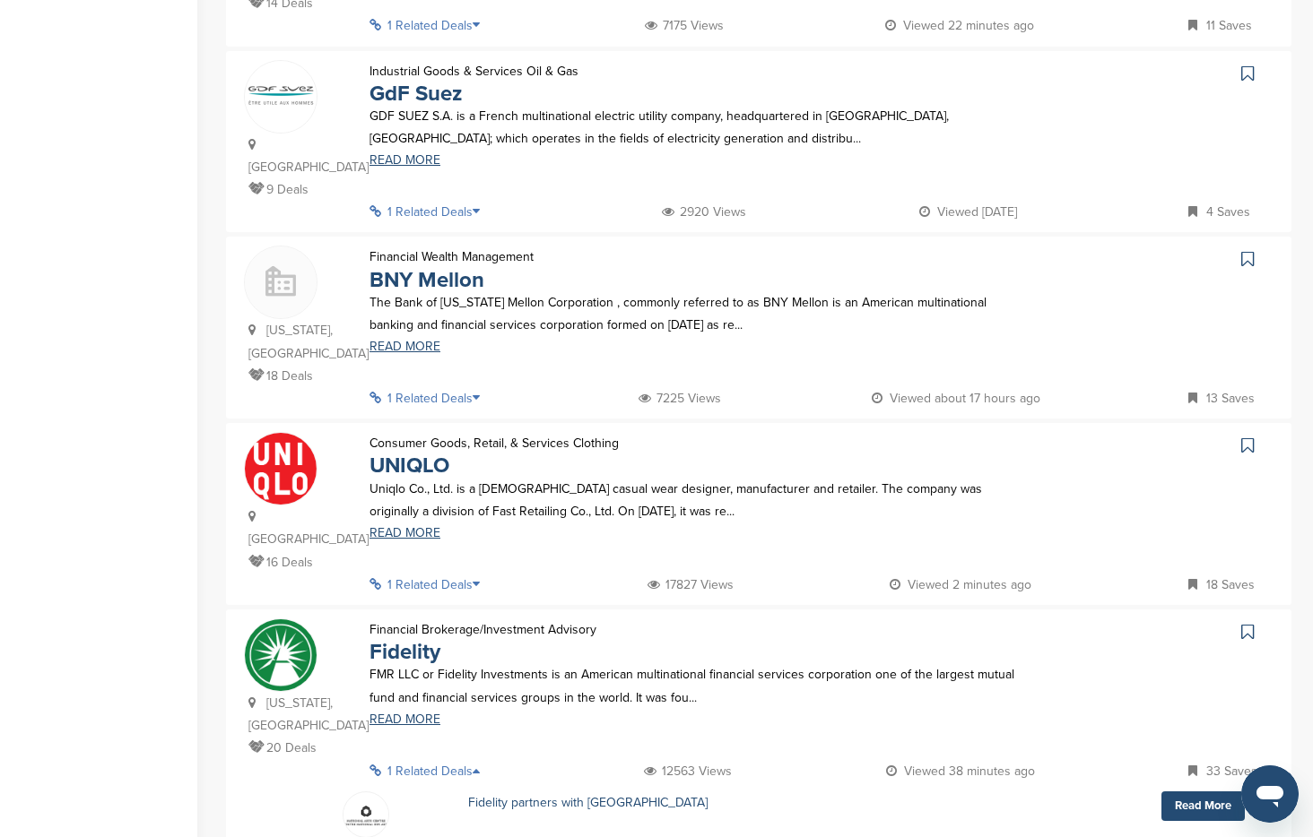
scroll to position [762, 0]
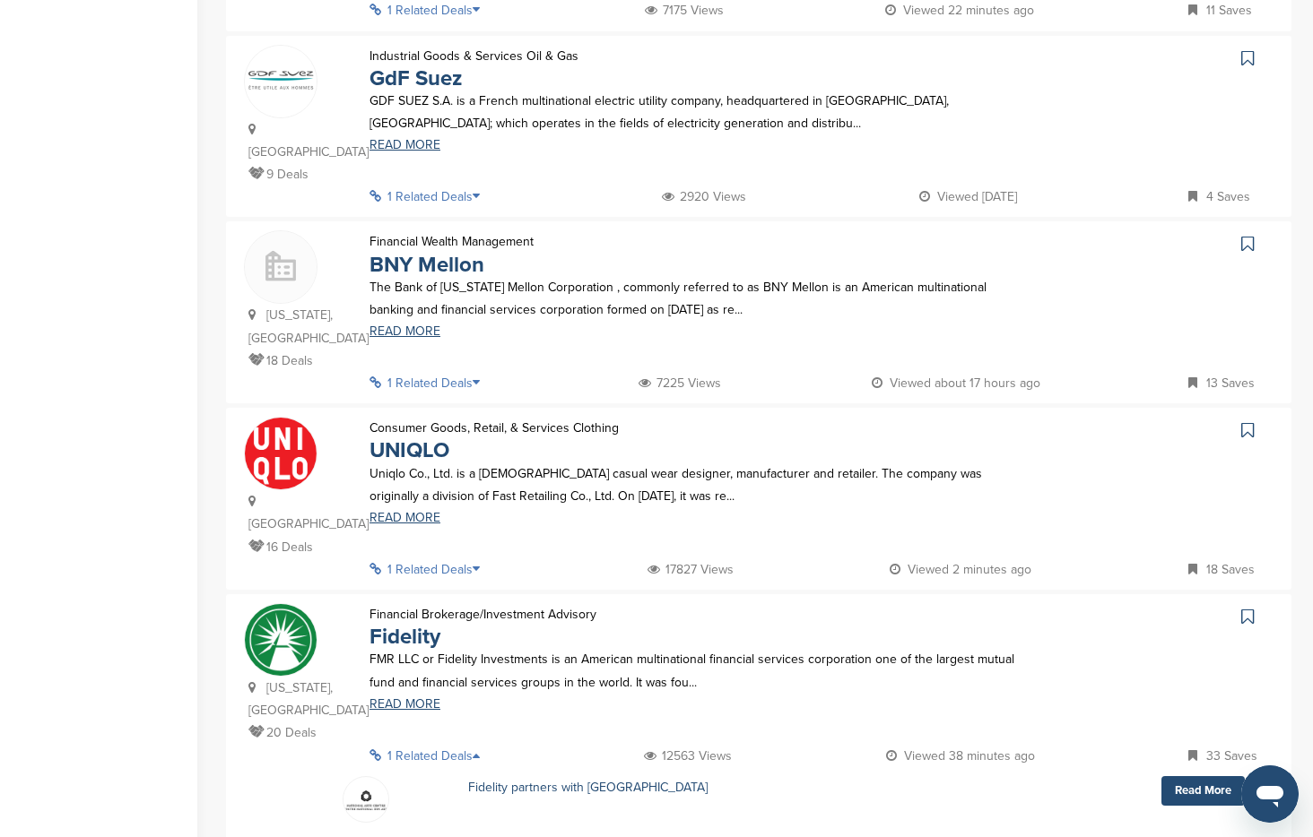
click at [451, 559] on p "1 Related Deals" at bounding box center [429, 570] width 121 height 22
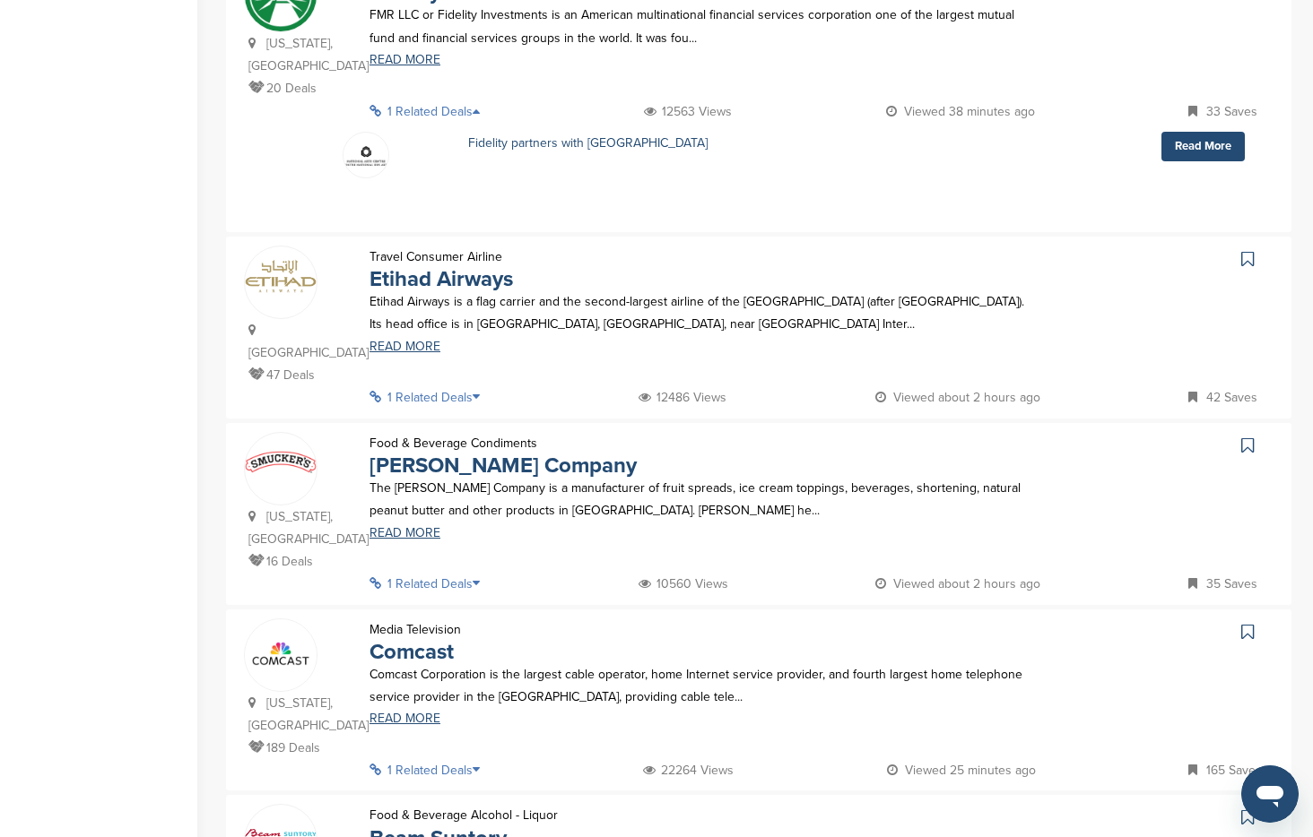
scroll to position [1513, 0]
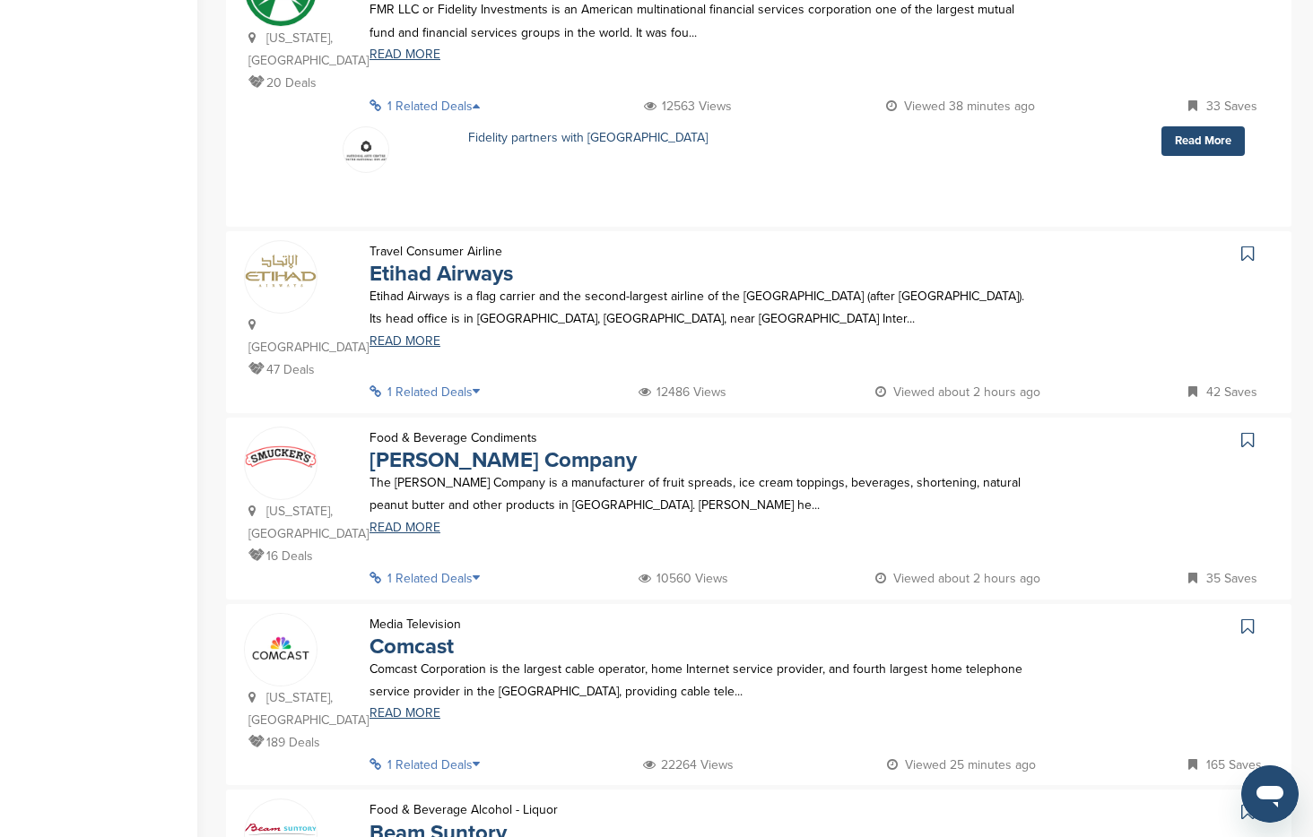
click at [464, 568] on p "1 Related Deals" at bounding box center [429, 579] width 121 height 22
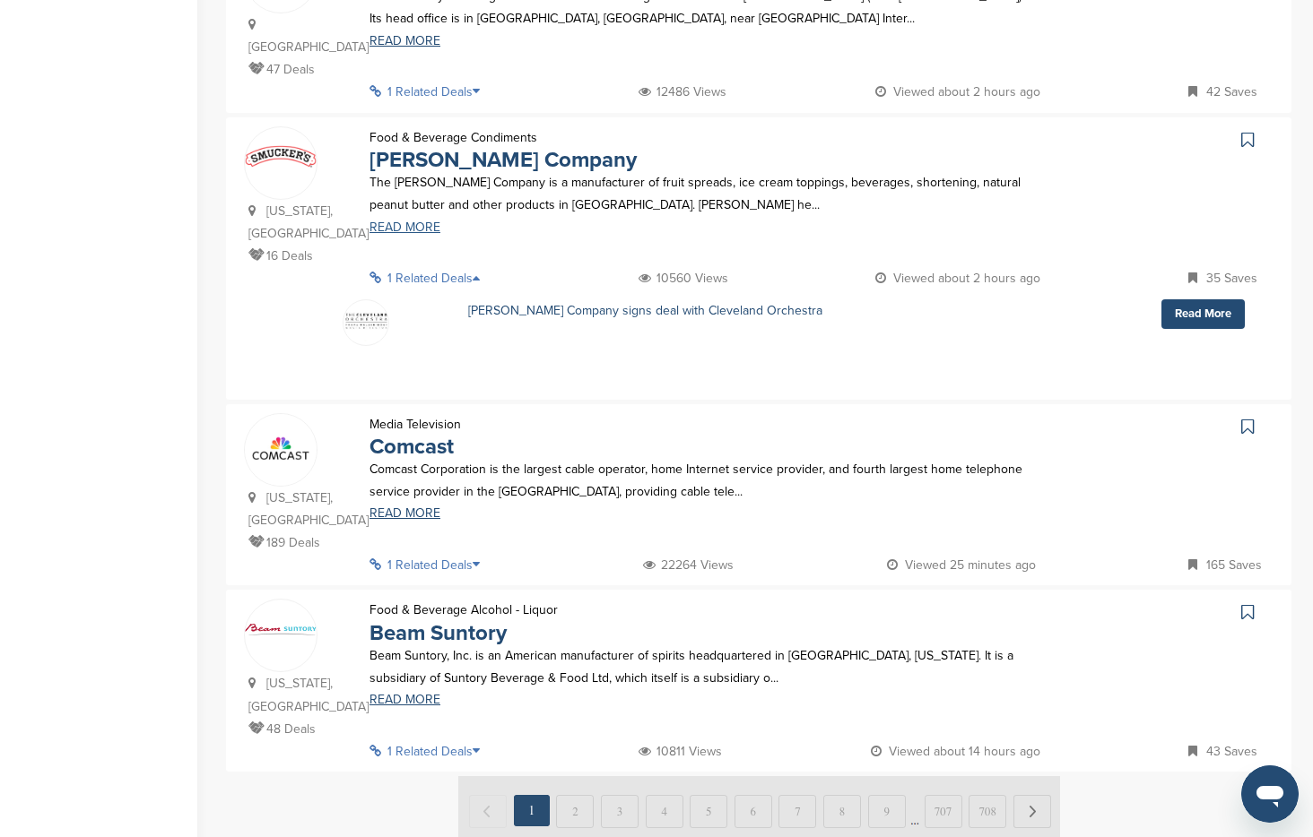
scroll to position [1815, 0]
click at [440, 552] on p "1 Related Deals" at bounding box center [429, 563] width 121 height 22
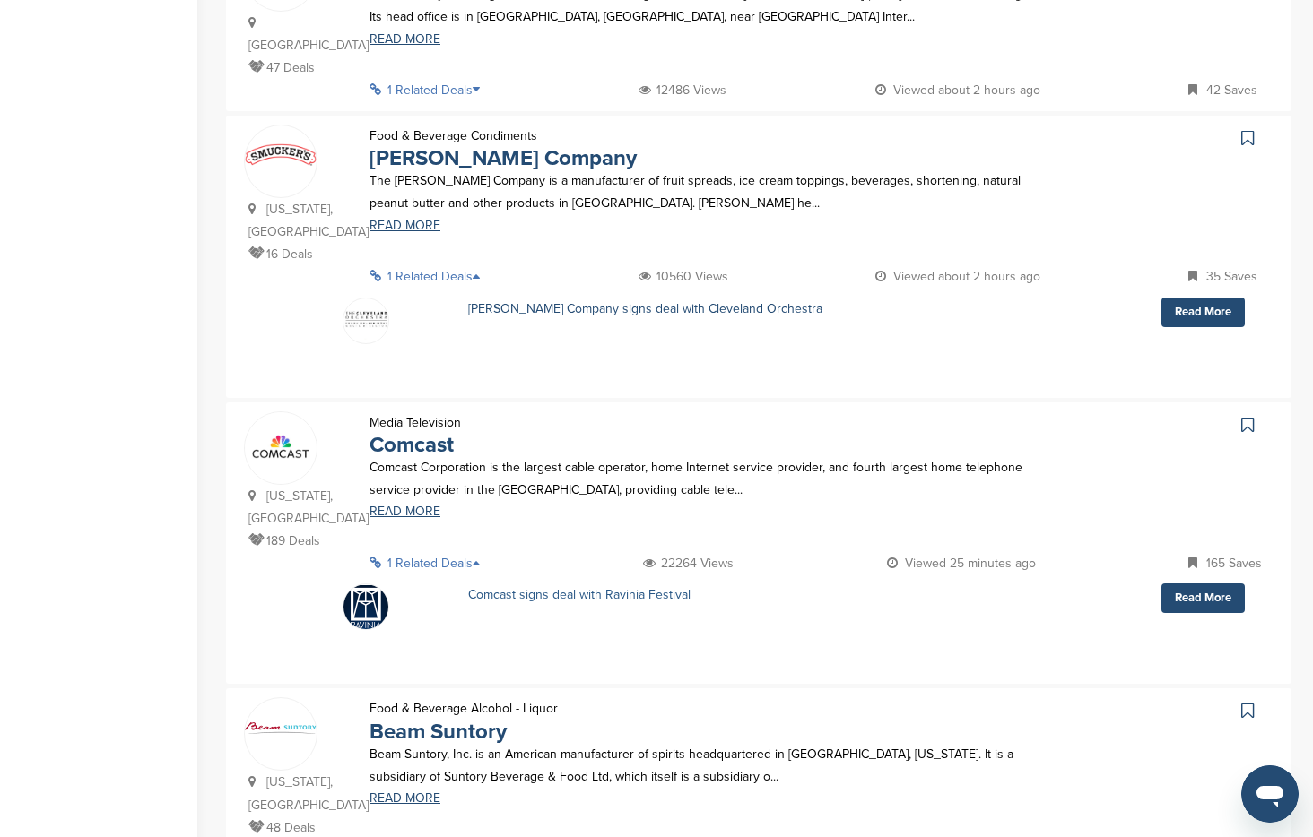
click at [536, 587] on link "Comcast signs deal with Ravinia Festival" at bounding box center [579, 594] width 222 height 15
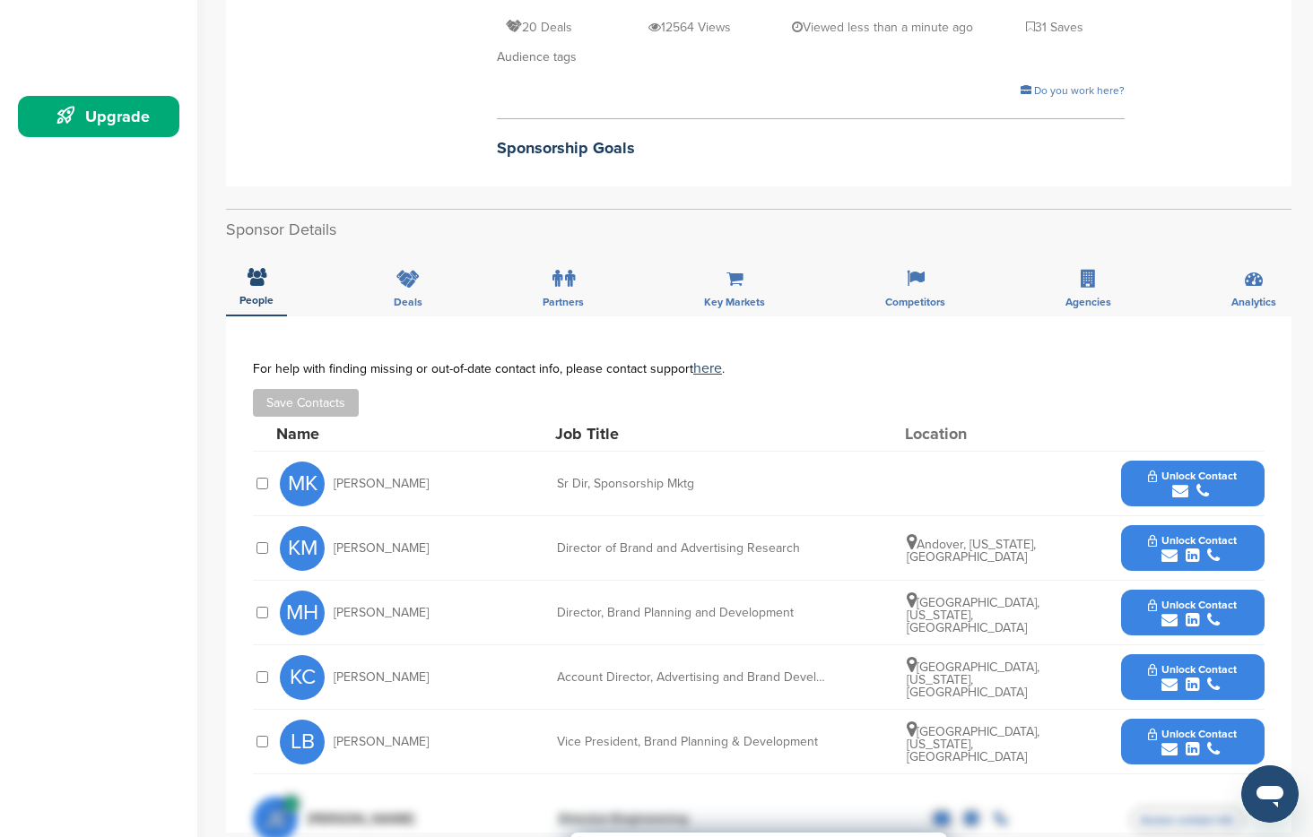
scroll to position [474, 0]
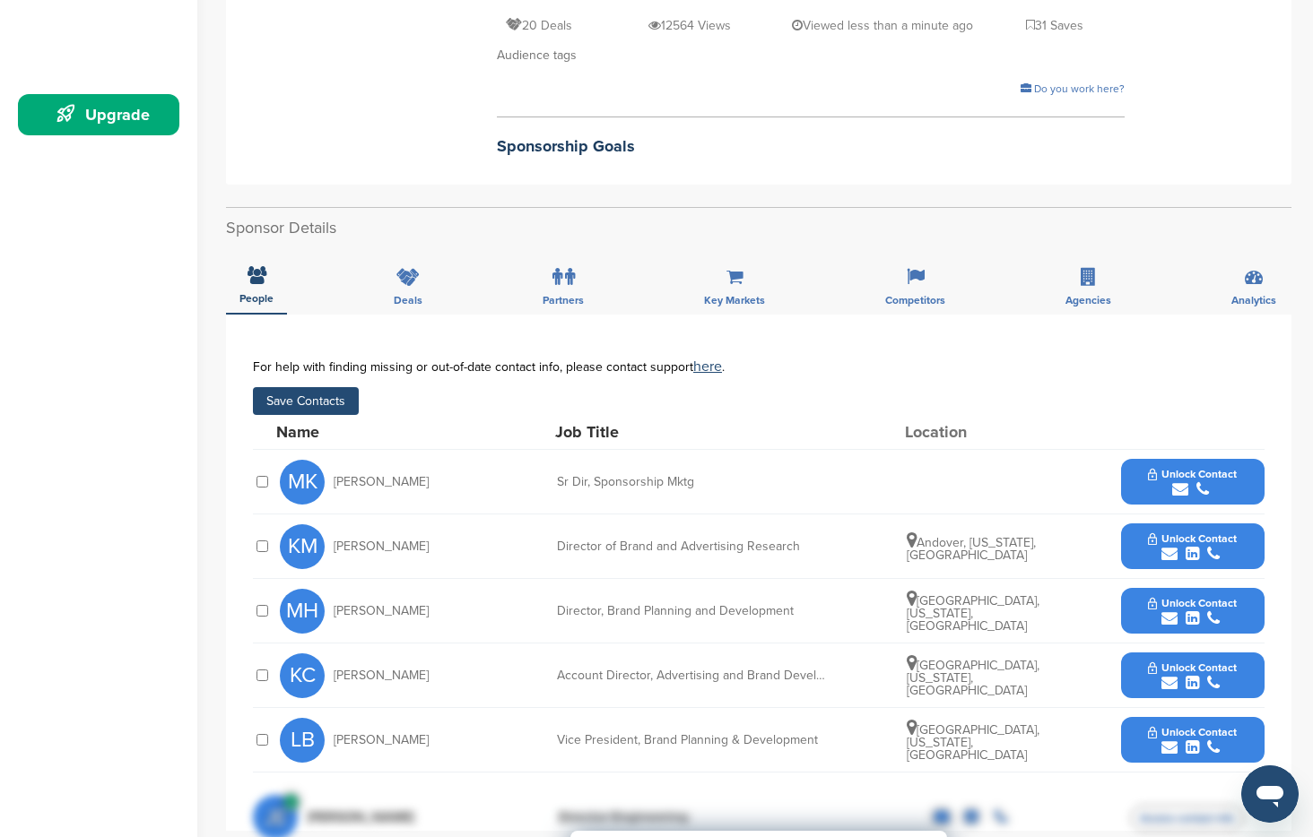
click at [330, 397] on button "Save Contacts" at bounding box center [306, 401] width 106 height 28
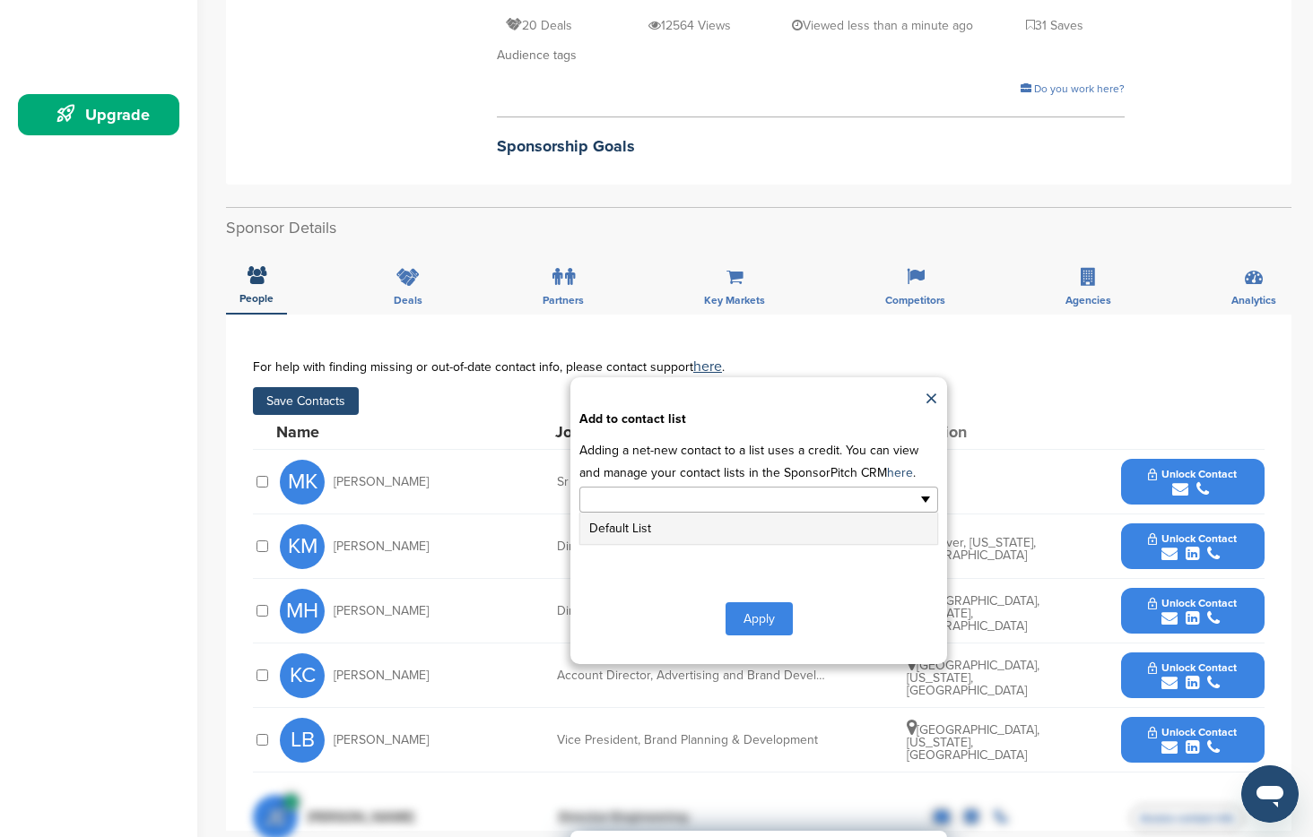
click at [735, 502] on input "text" at bounding box center [680, 500] width 188 height 21
click at [724, 537] on li "Default List" at bounding box center [758, 528] width 357 height 31
click at [769, 619] on button "Apply" at bounding box center [758, 622] width 67 height 33
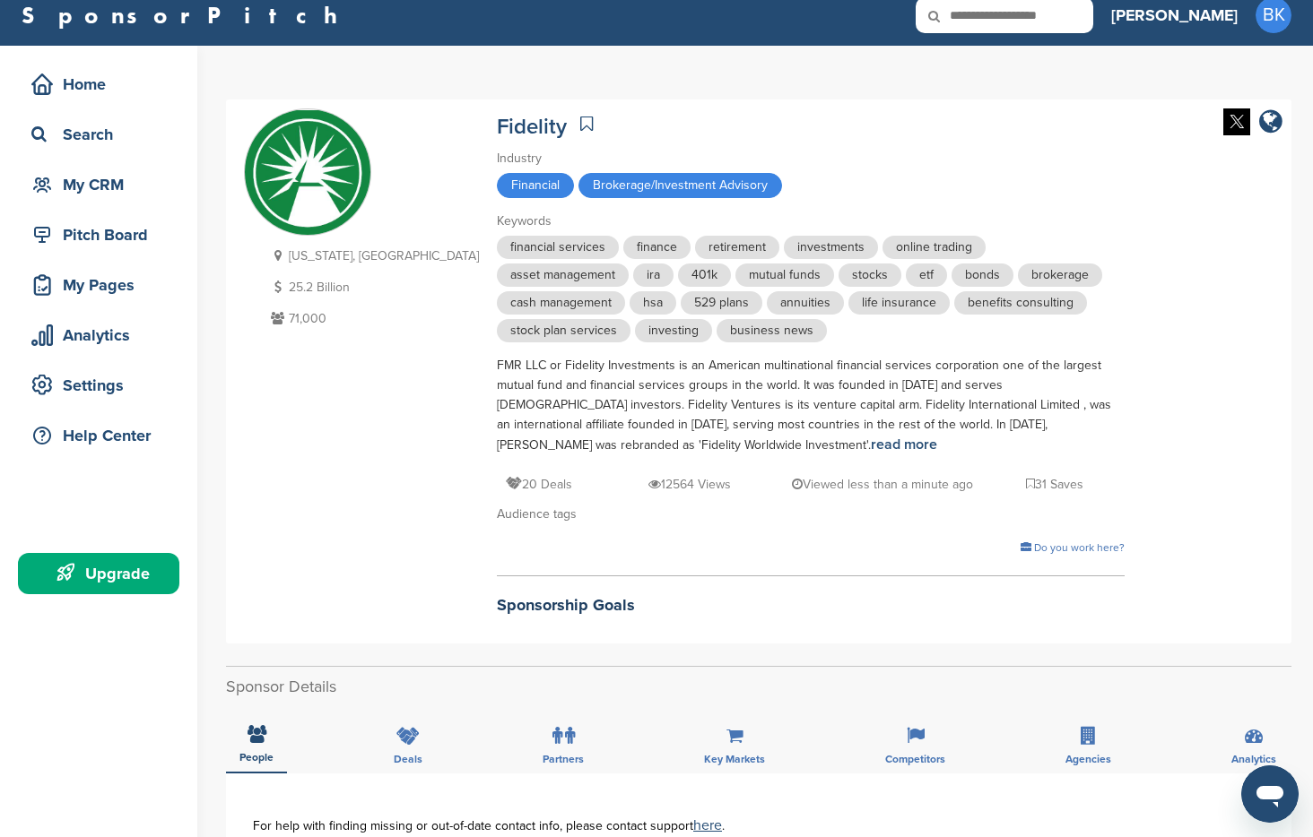
scroll to position [13, 0]
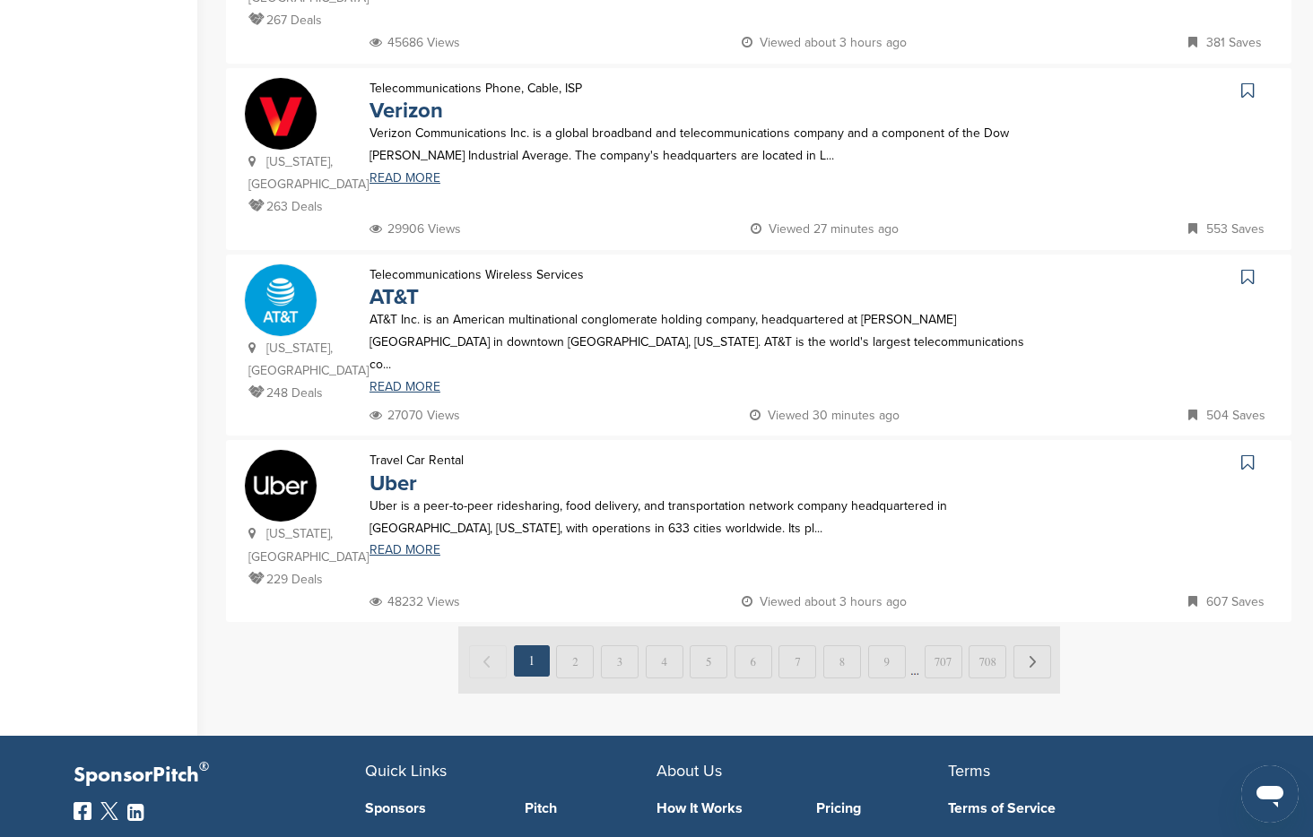
scroll to position [1625, 0]
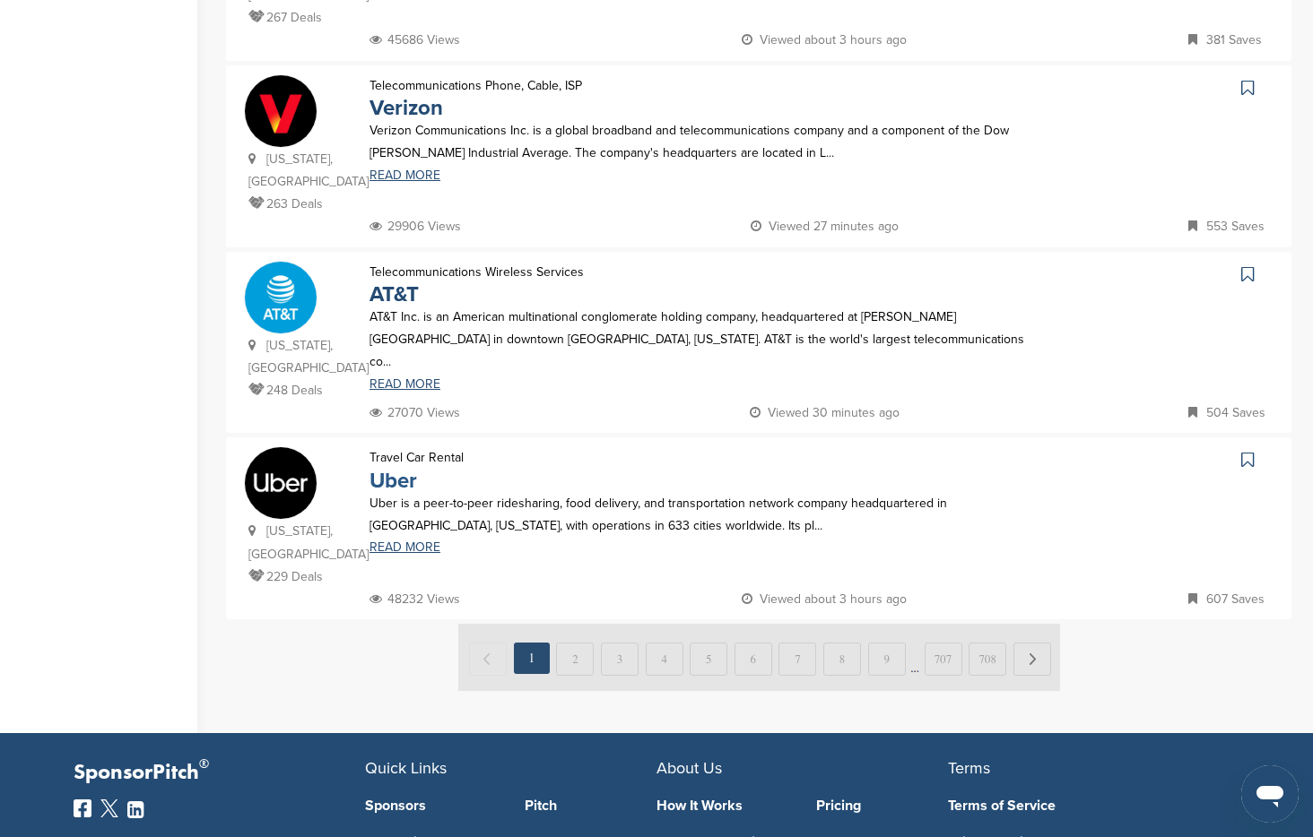
click at [400, 468] on link "Uber" at bounding box center [393, 481] width 48 height 26
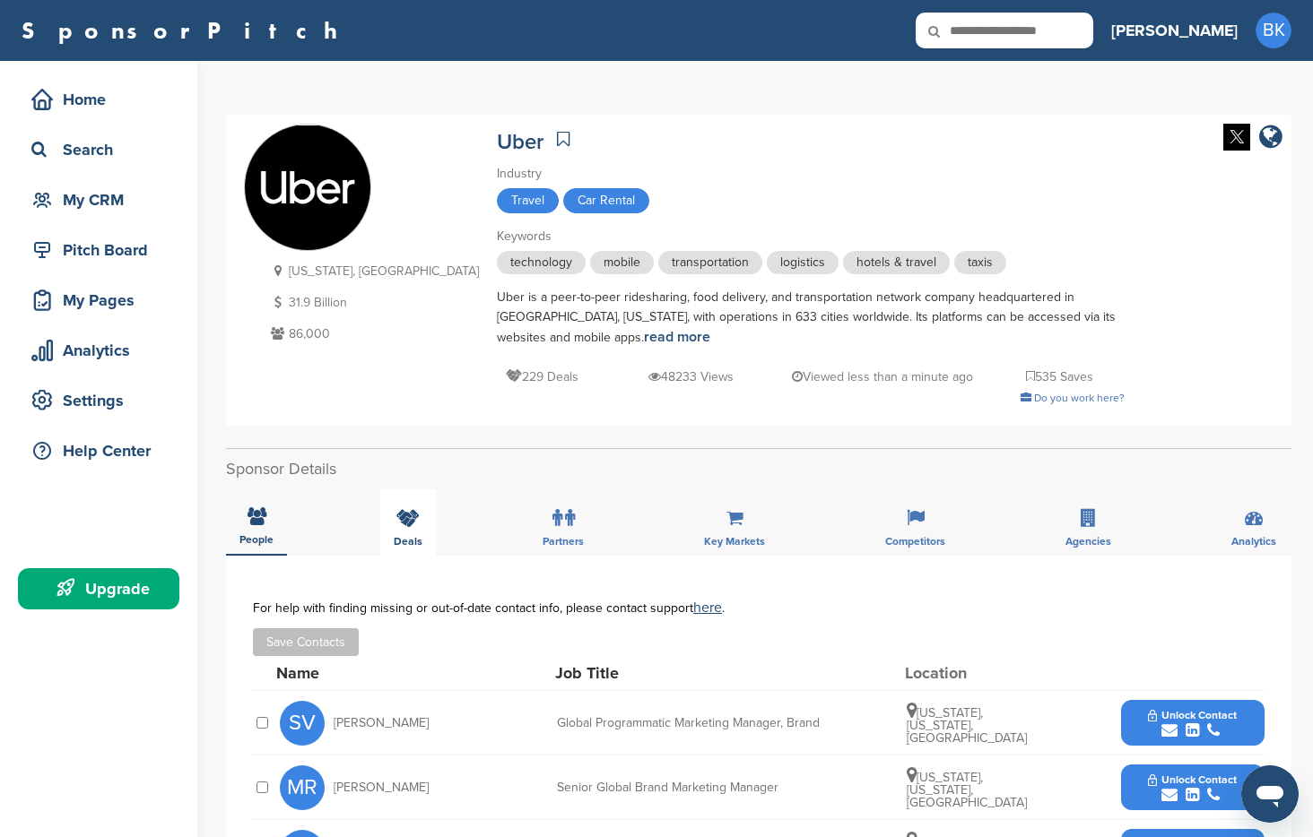
click at [424, 498] on div "Deals" at bounding box center [408, 523] width 56 height 66
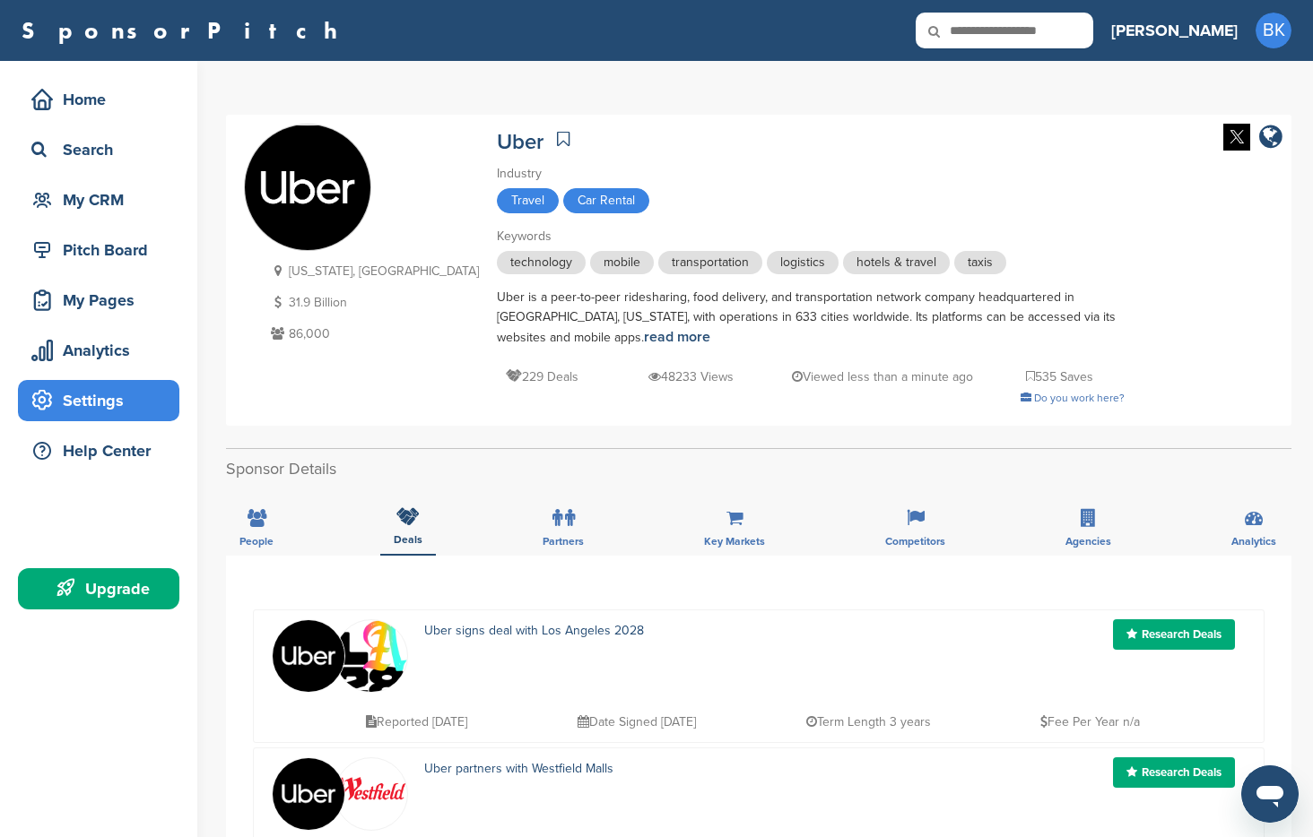
click at [89, 395] on div "Settings" at bounding box center [103, 401] width 152 height 32
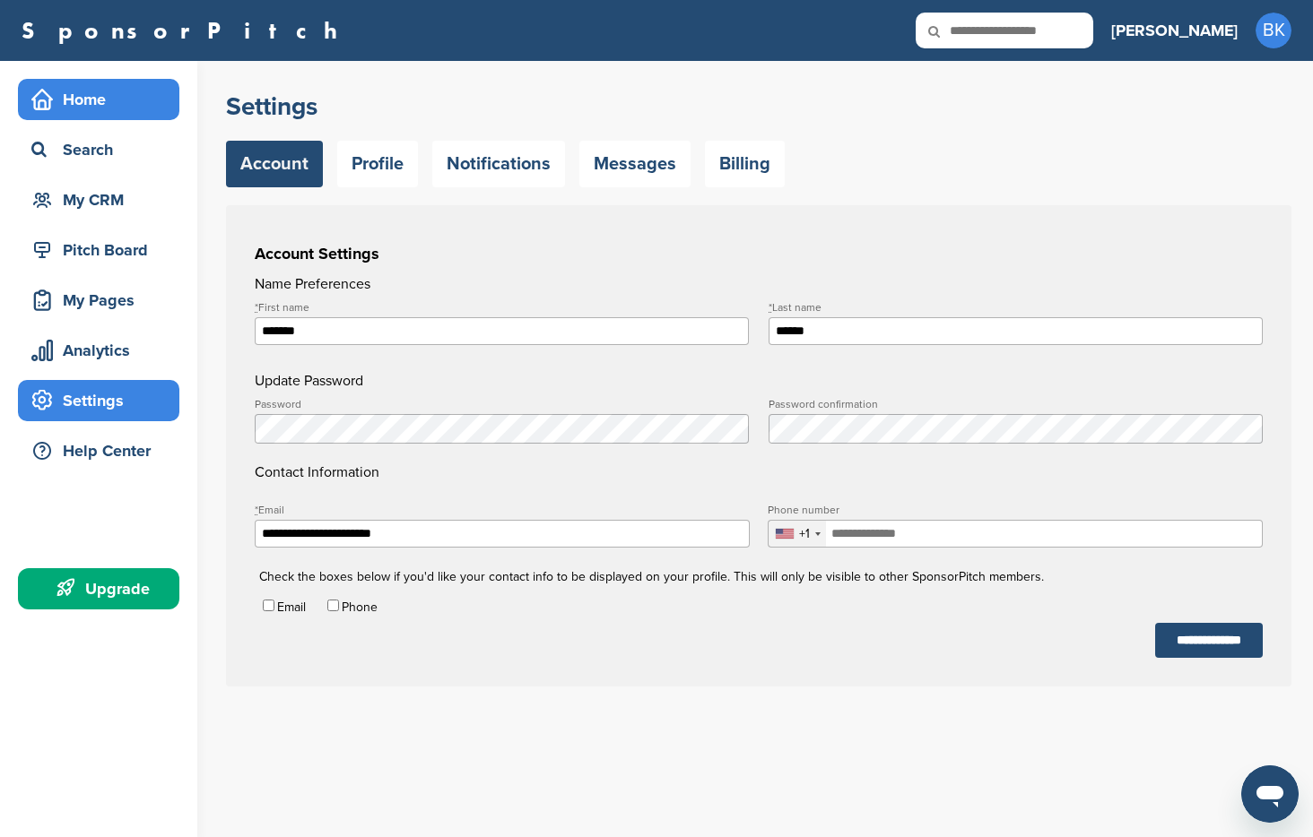
click at [76, 104] on div "Home" at bounding box center [103, 99] width 152 height 32
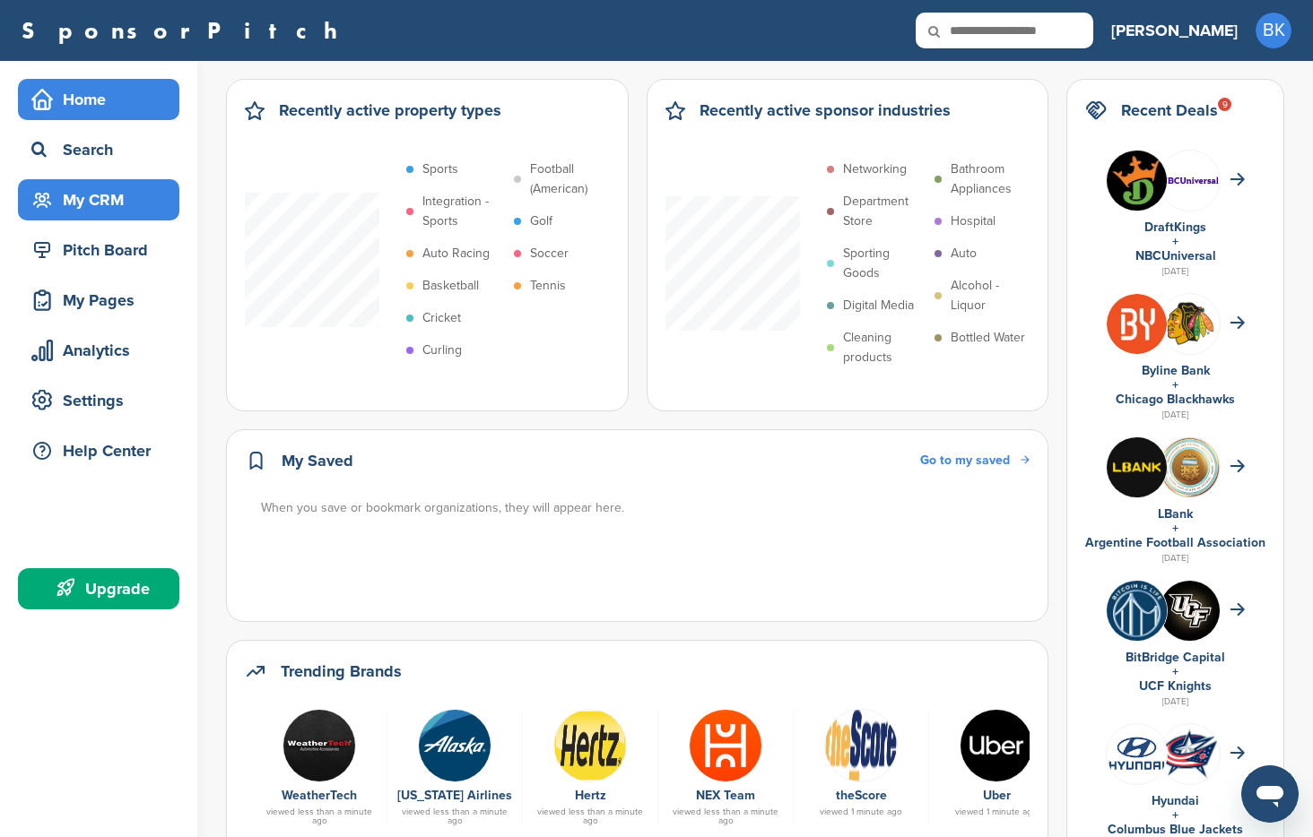
click at [72, 202] on div "My CRM" at bounding box center [103, 200] width 152 height 32
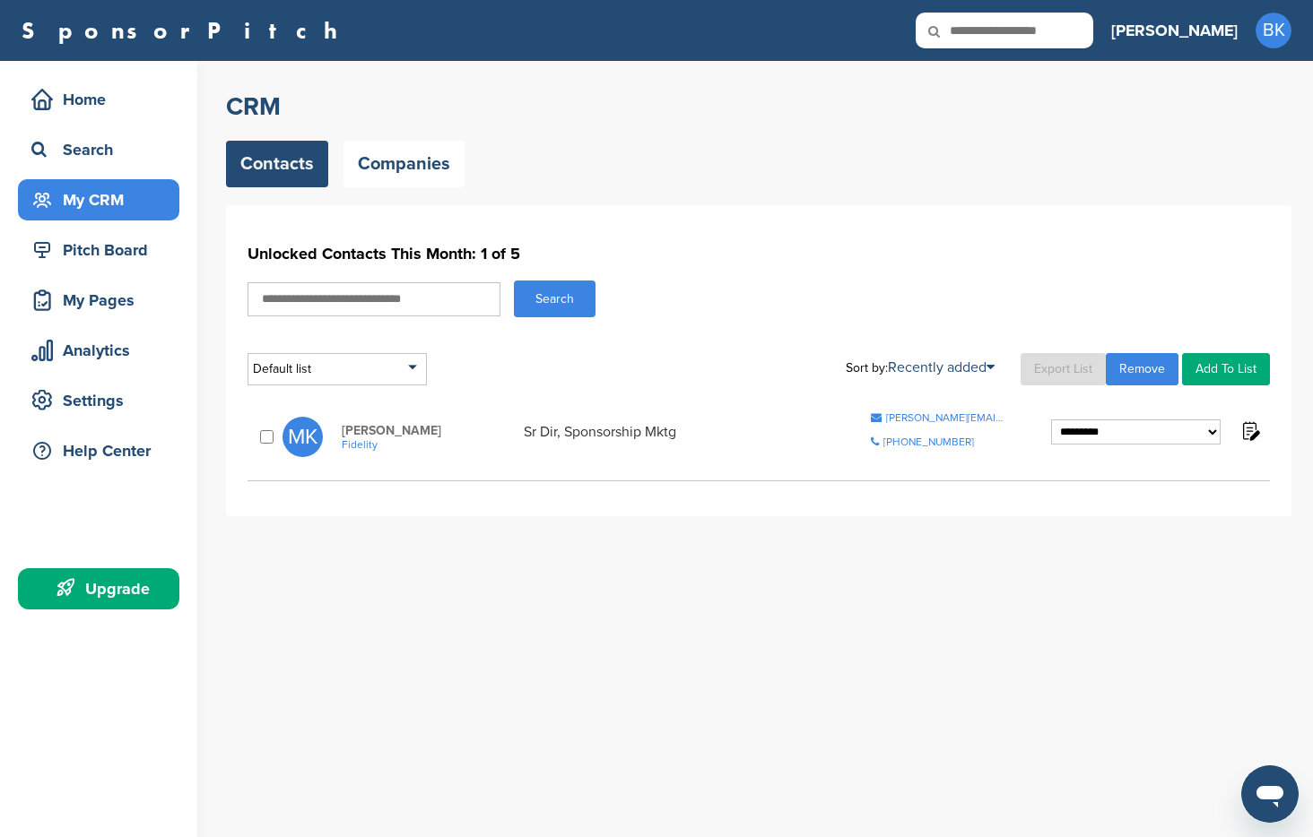
click at [1147, 433] on select "**********" at bounding box center [1135, 432] width 169 height 25
click at [374, 160] on link "Companies" at bounding box center [403, 164] width 121 height 47
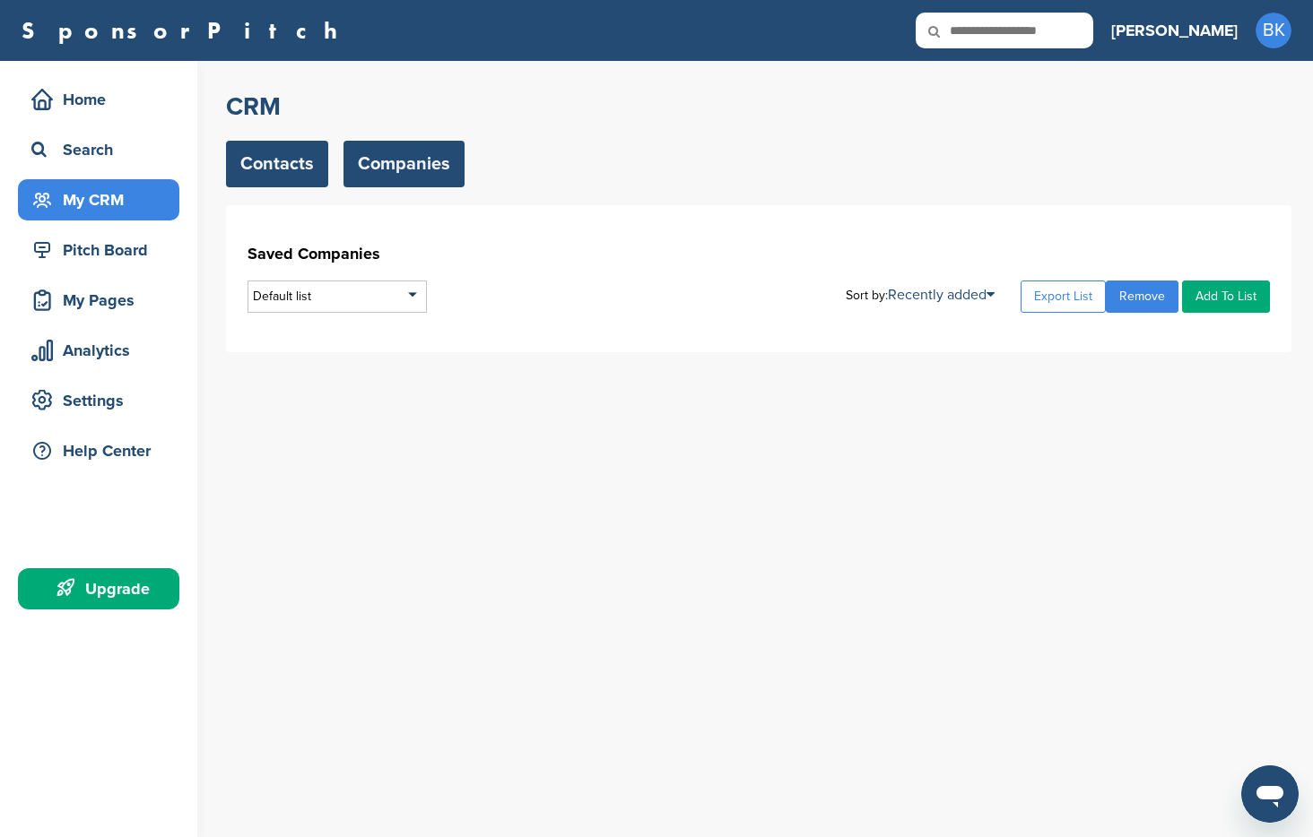
click at [267, 163] on link "Contacts" at bounding box center [277, 164] width 102 height 47
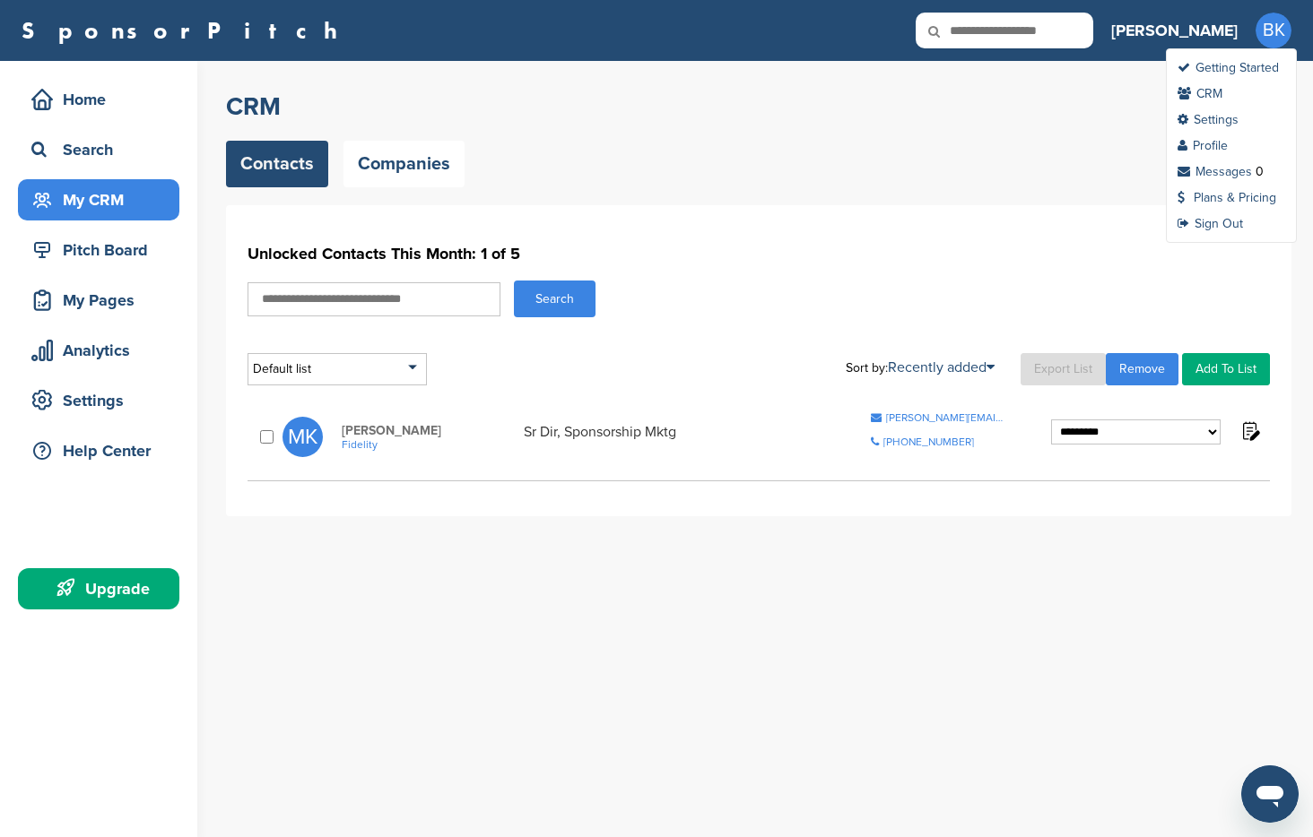
click at [1275, 31] on span "BK" at bounding box center [1273, 31] width 36 height 36
click at [1261, 66] on link "Getting Started" at bounding box center [1227, 67] width 101 height 15
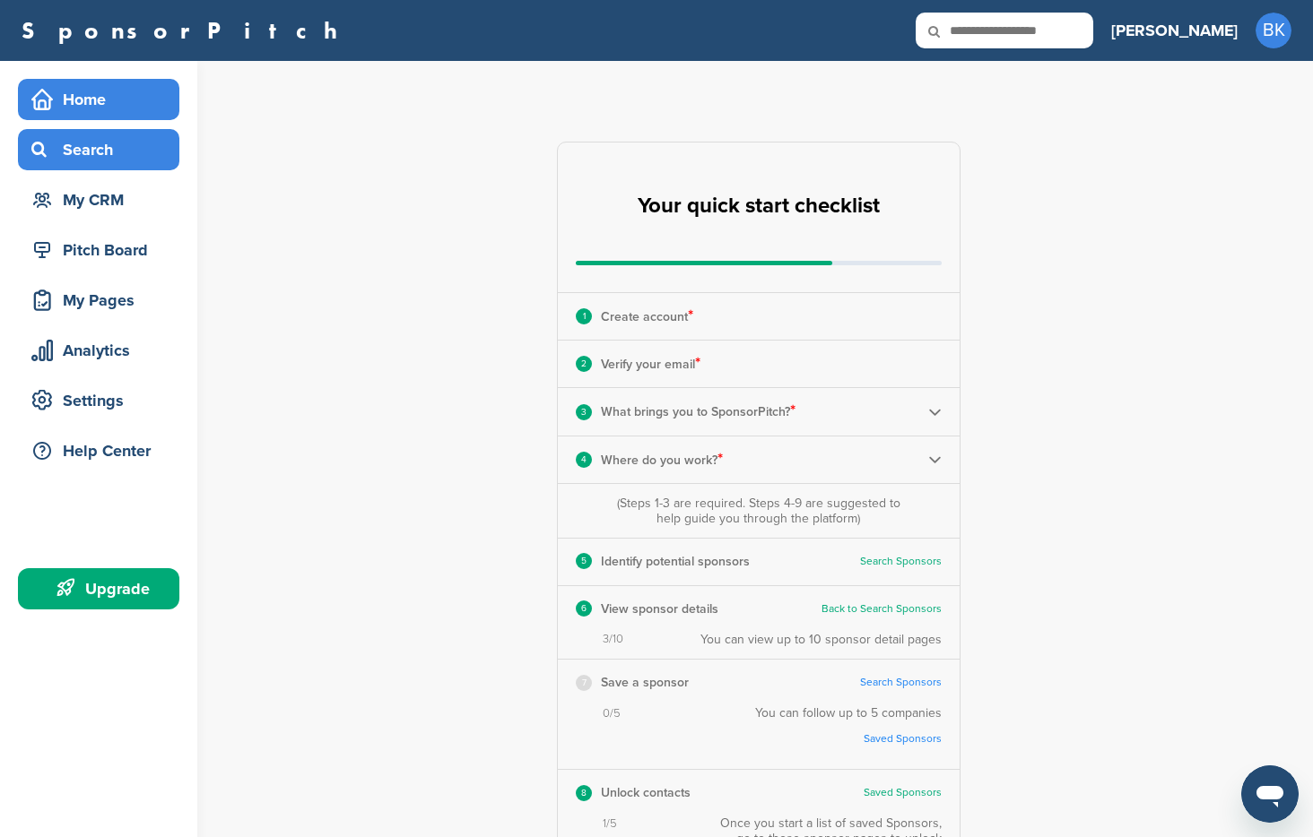
click at [106, 159] on div "Search" at bounding box center [103, 150] width 152 height 32
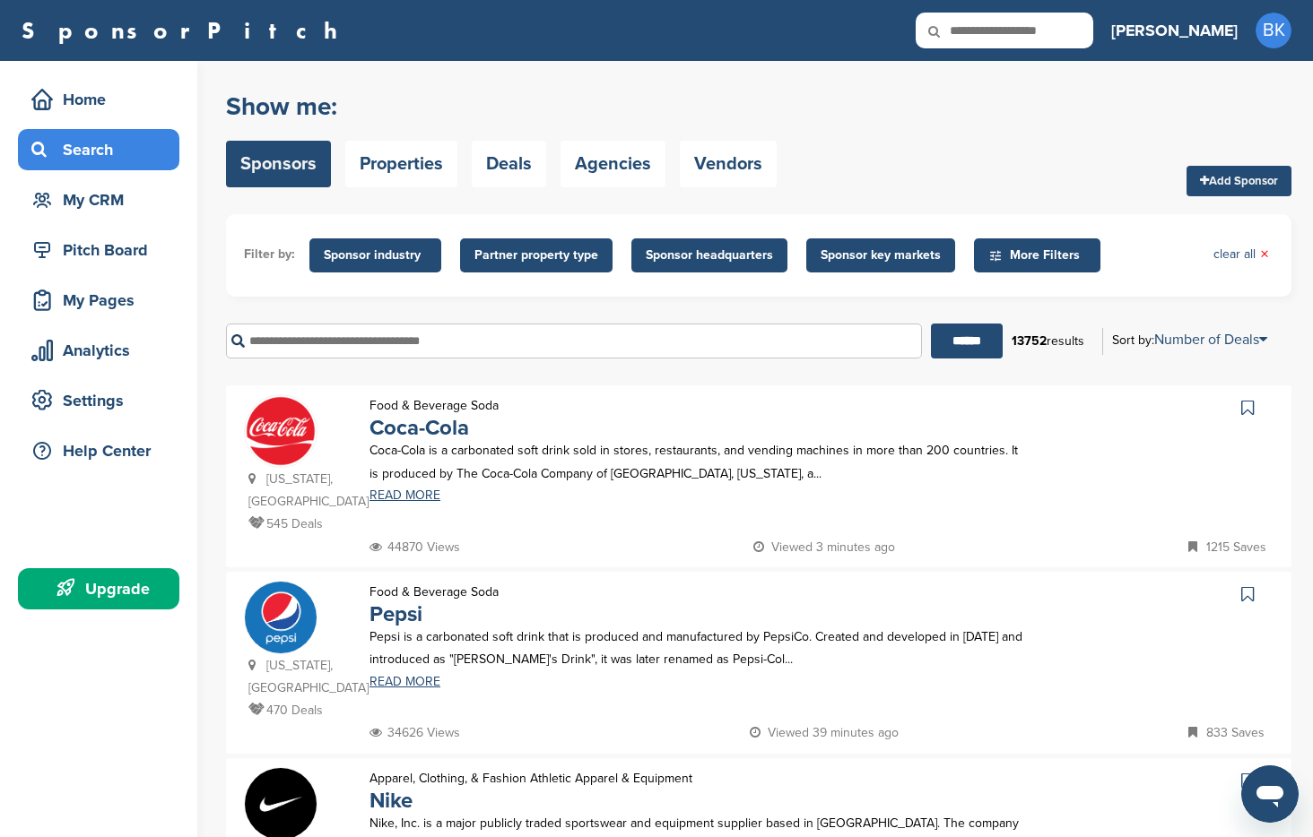
click at [512, 254] on span "Partner property type" at bounding box center [536, 256] width 124 height 20
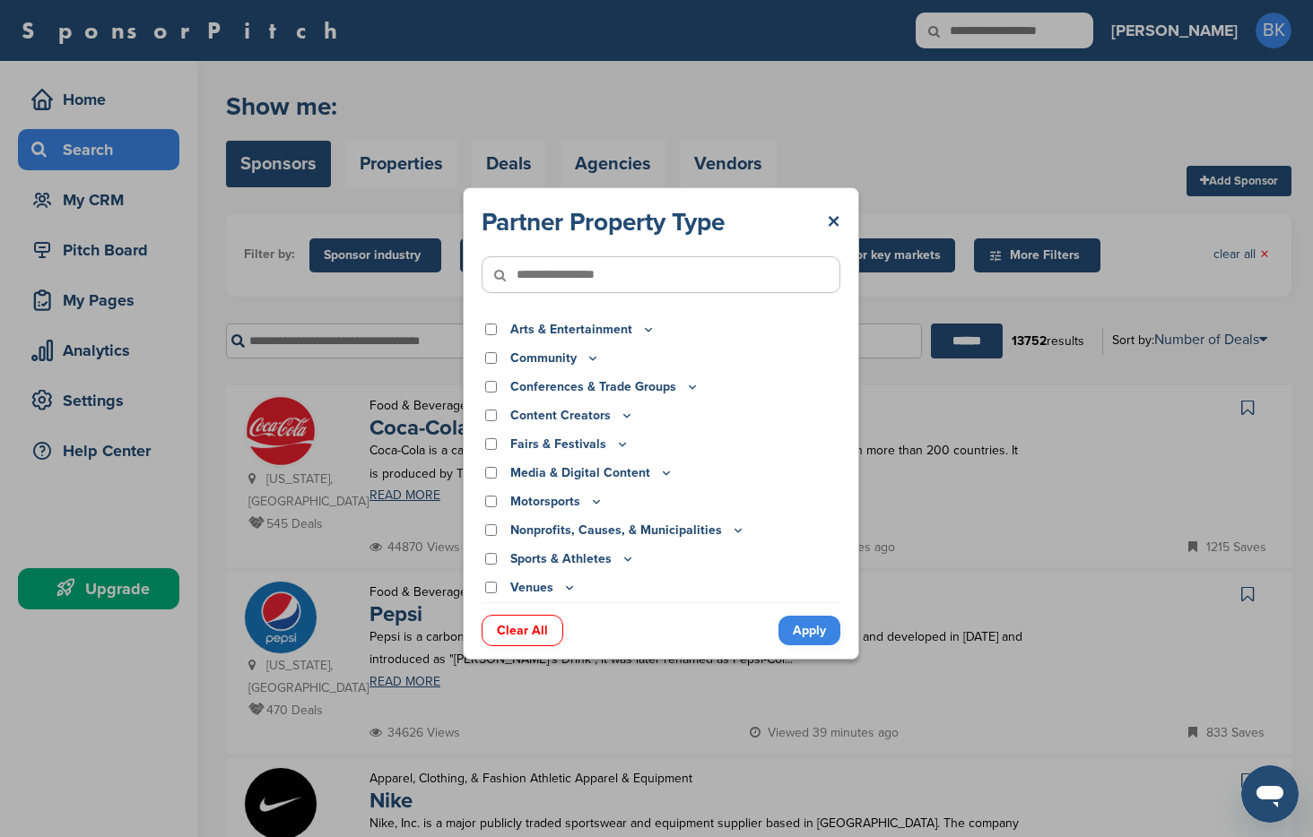
click at [607, 327] on p "Arts & Entertainment" at bounding box center [582, 330] width 145 height 20
click at [646, 329] on icon at bounding box center [648, 329] width 14 height 15
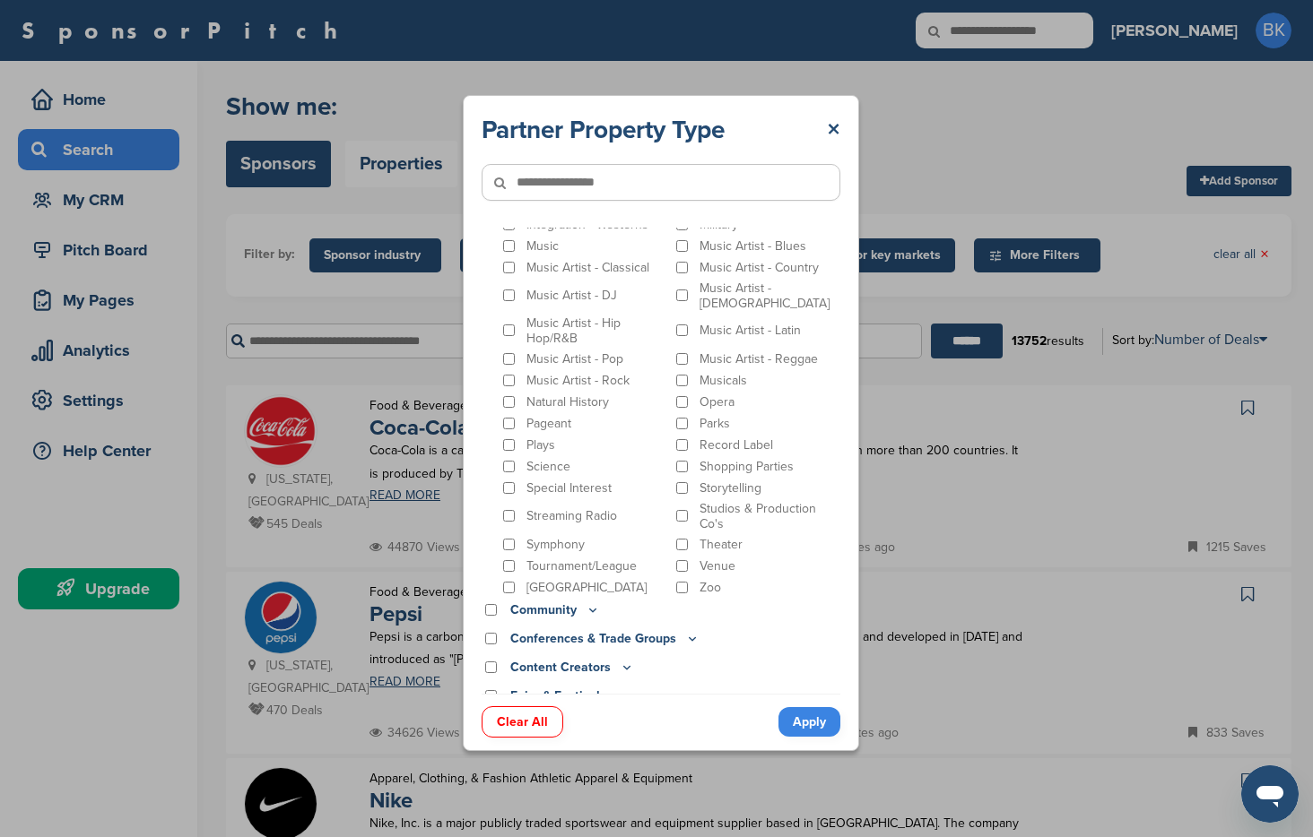
scroll to position [525, 0]
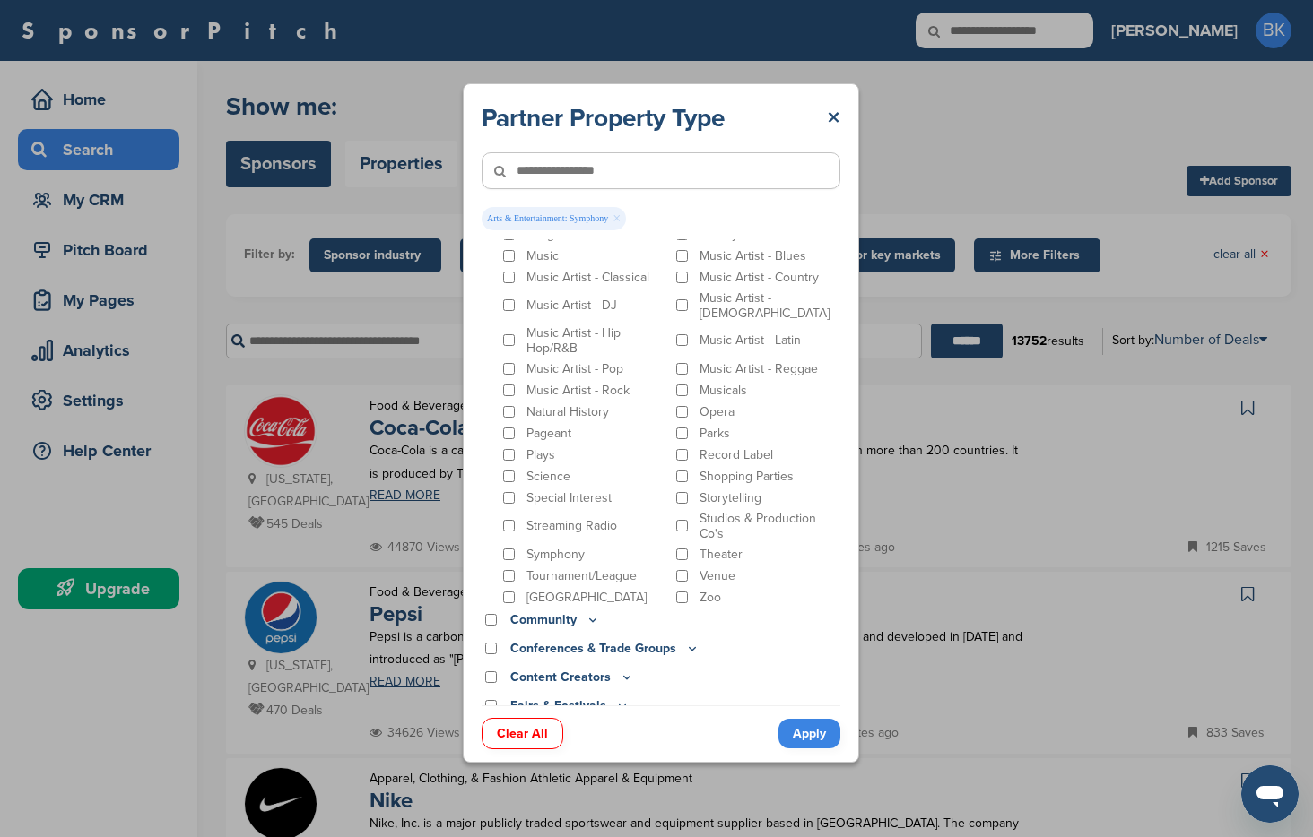
click at [587, 612] on icon at bounding box center [592, 619] width 14 height 15
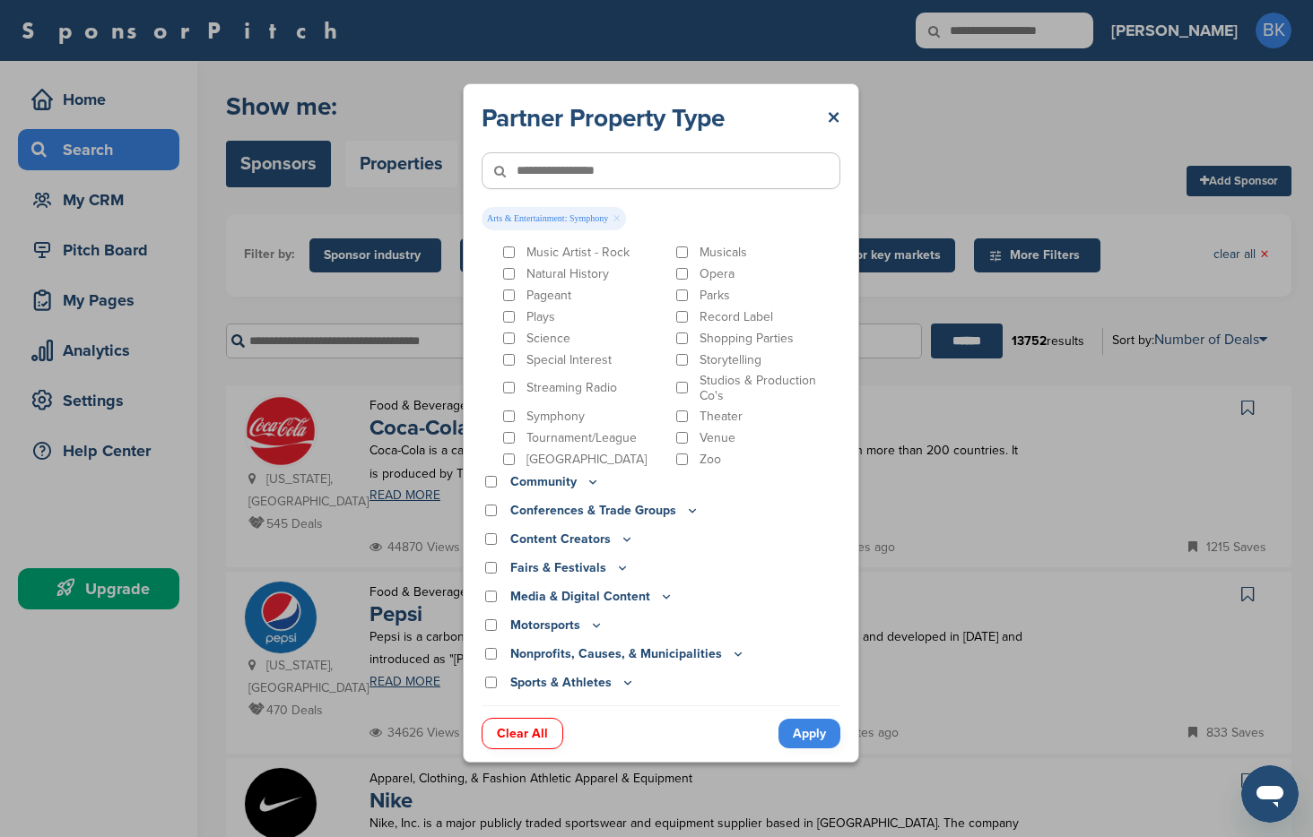
scroll to position [670, 0]
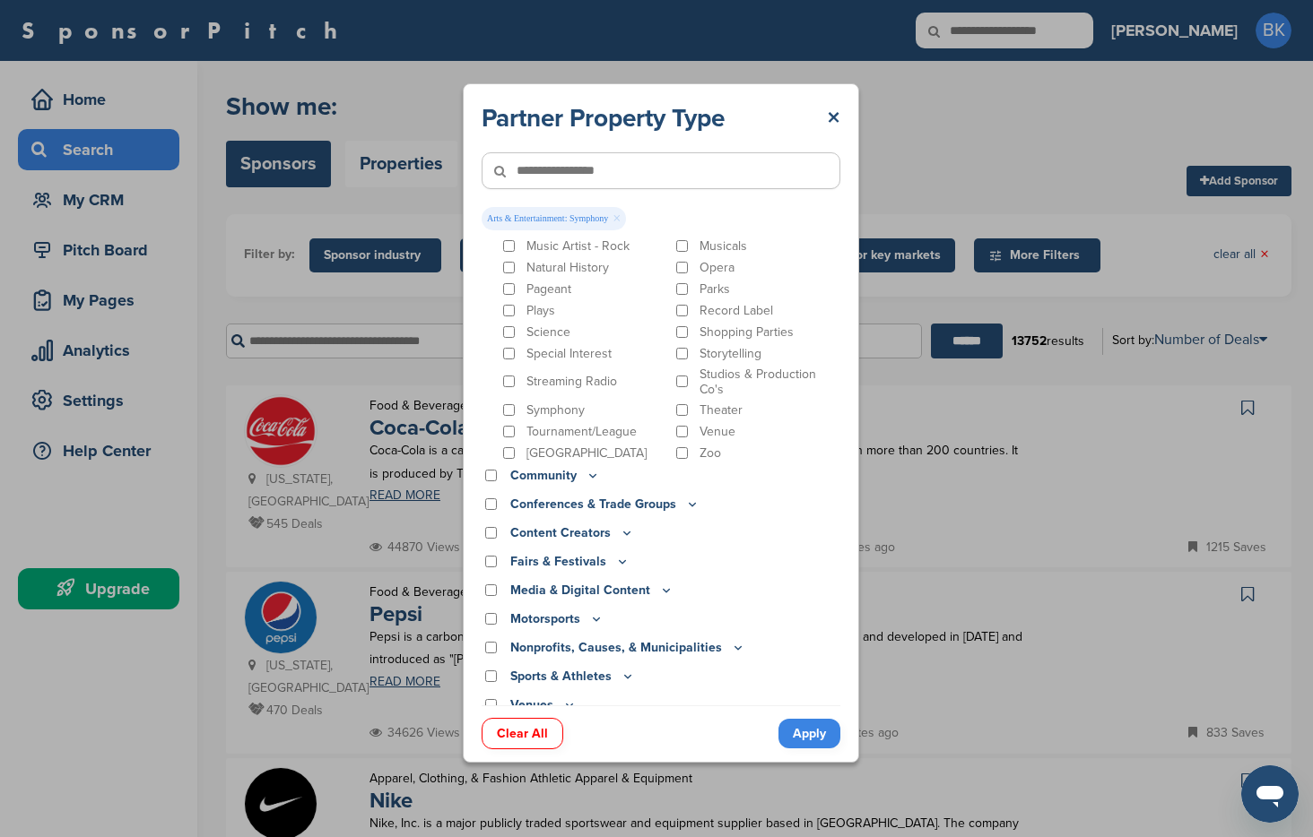
click at [731, 640] on icon at bounding box center [738, 647] width 14 height 15
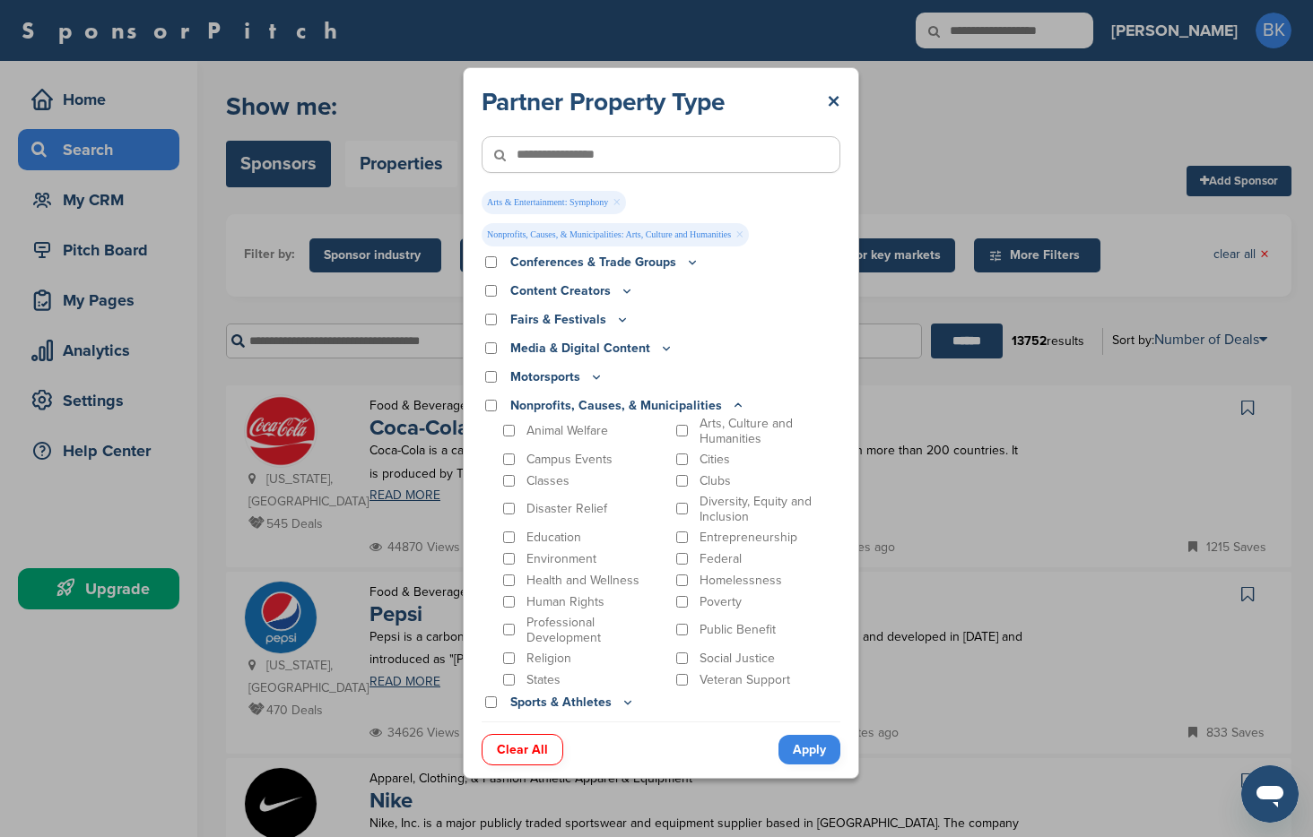
scroll to position [938, 0]
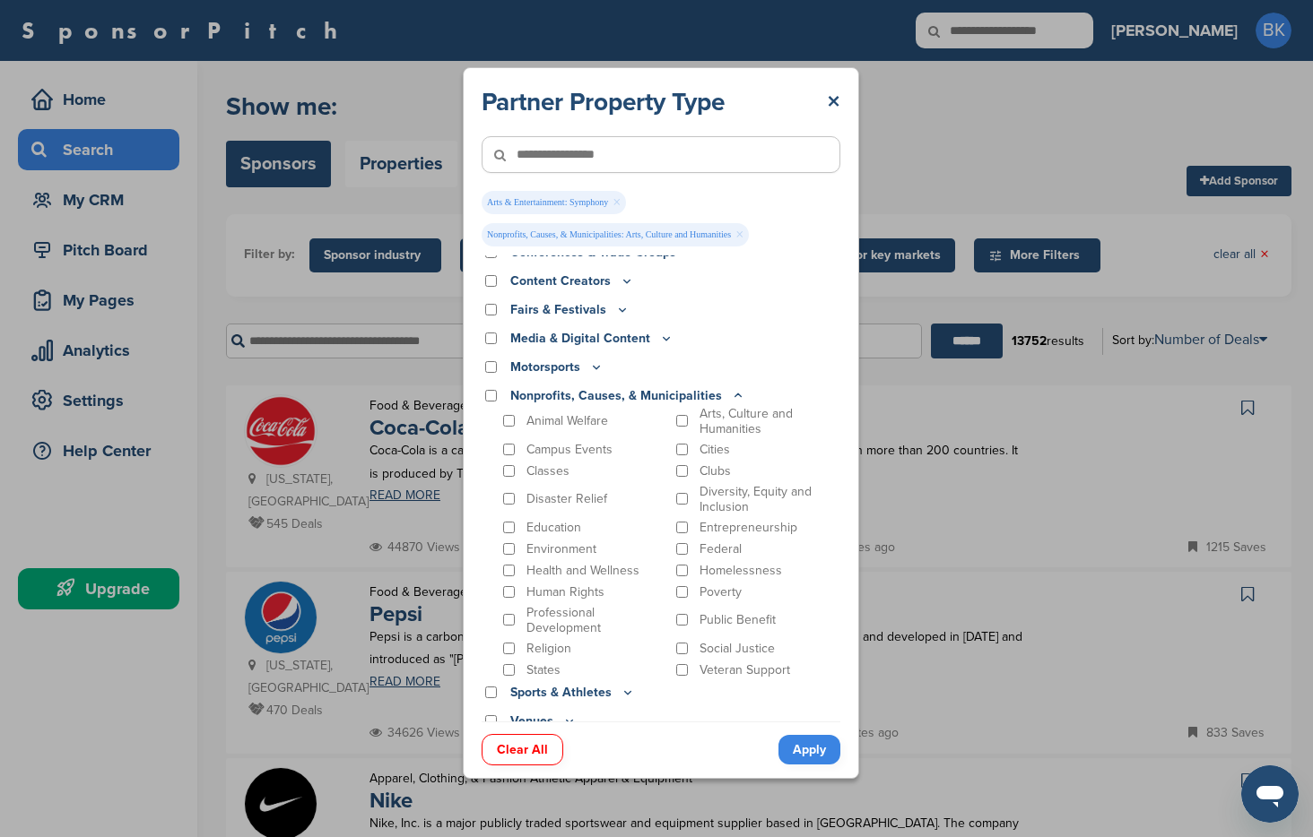
drag, startPoint x: 802, startPoint y: 750, endPoint x: 684, endPoint y: 736, distance: 118.3
click at [800, 750] on link "Apply" at bounding box center [809, 750] width 62 height 30
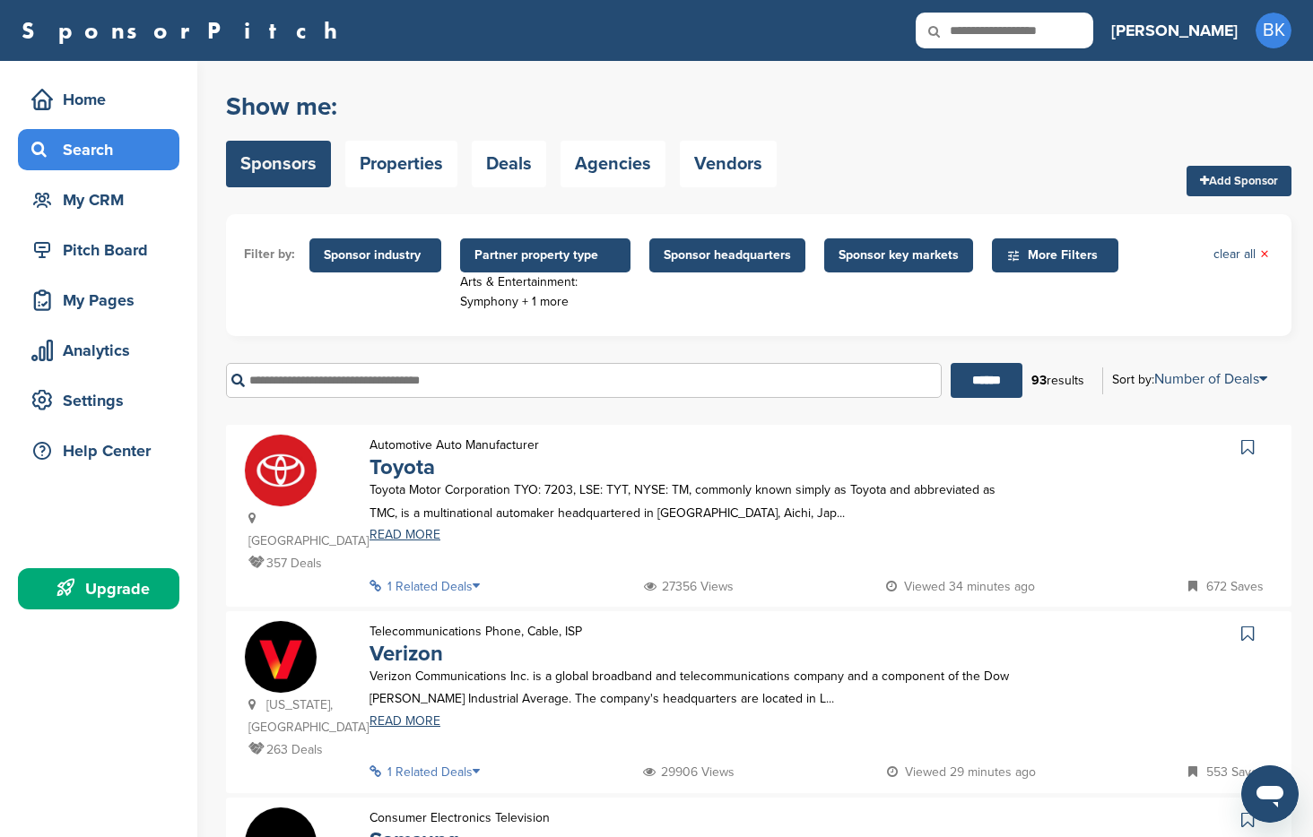
click at [860, 259] on span "Sponsor key markets" at bounding box center [898, 256] width 120 height 20
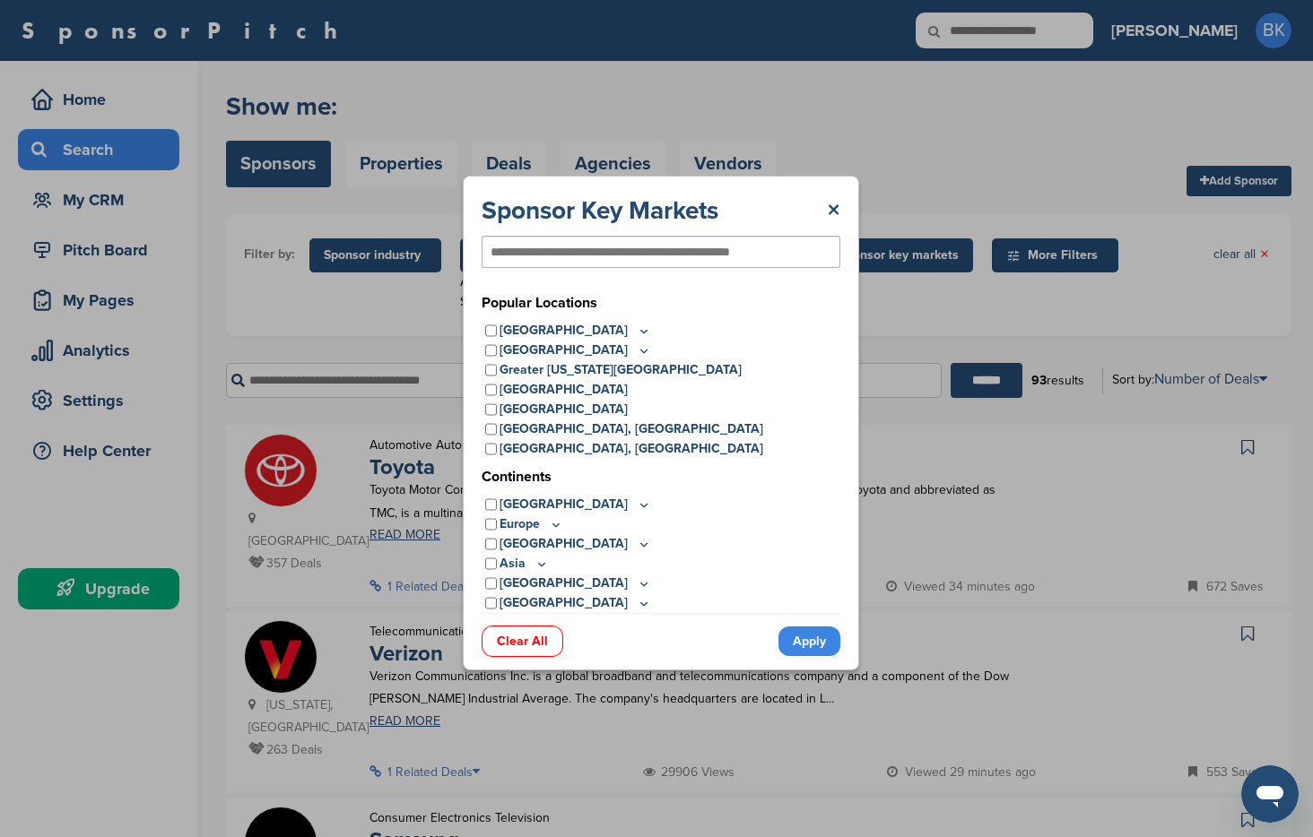
click at [637, 329] on icon at bounding box center [644, 331] width 14 height 15
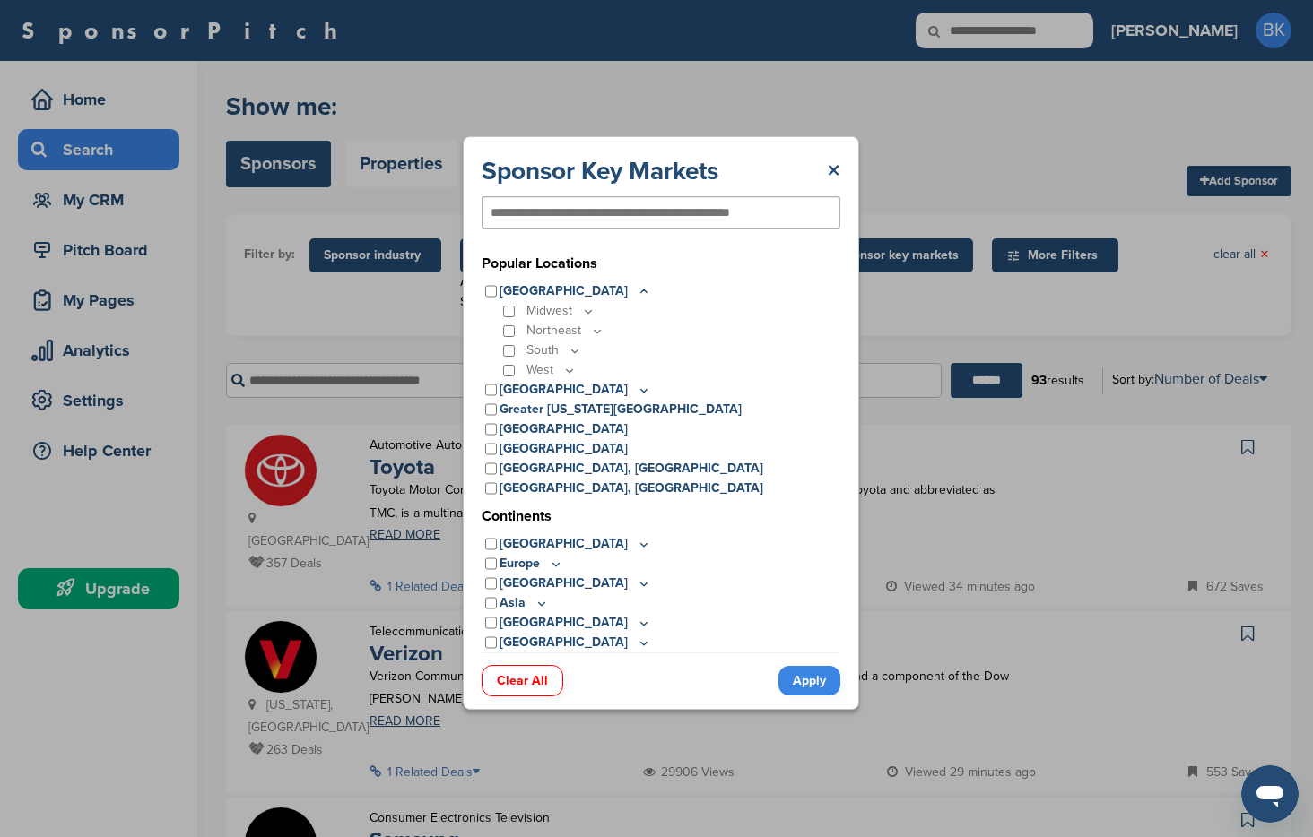
click at [594, 333] on icon at bounding box center [597, 331] width 14 height 15
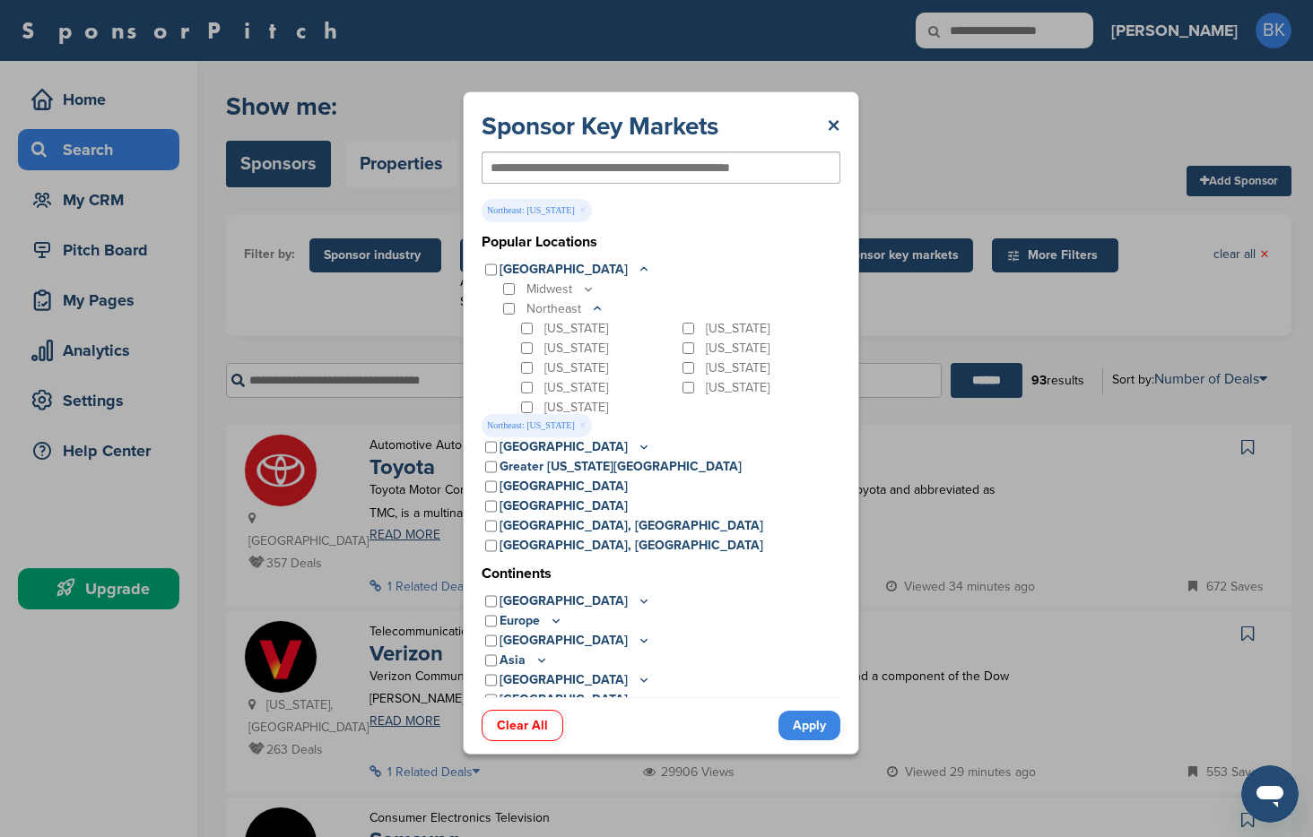
click at [819, 722] on link "Apply" at bounding box center [809, 726] width 62 height 30
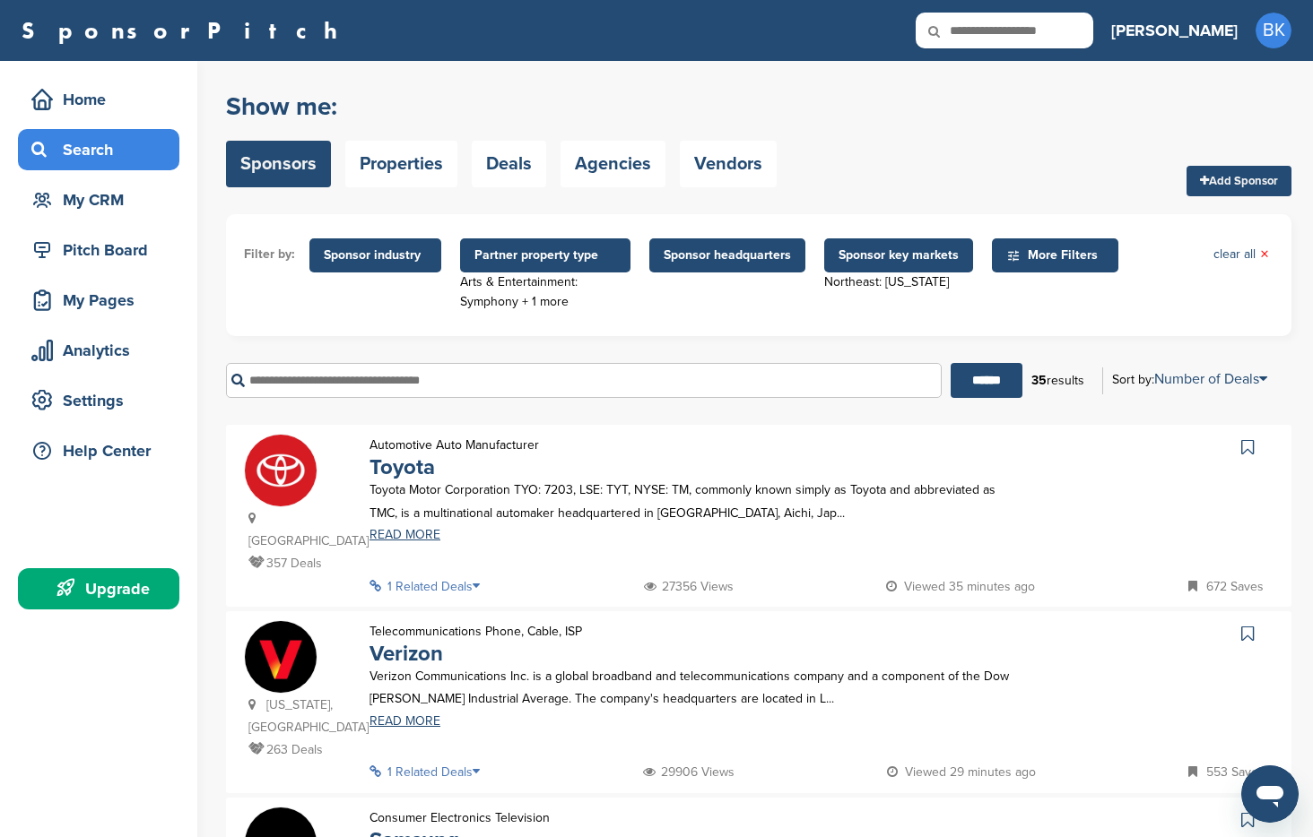
click at [470, 576] on p "1 Related Deals" at bounding box center [429, 587] width 121 height 22
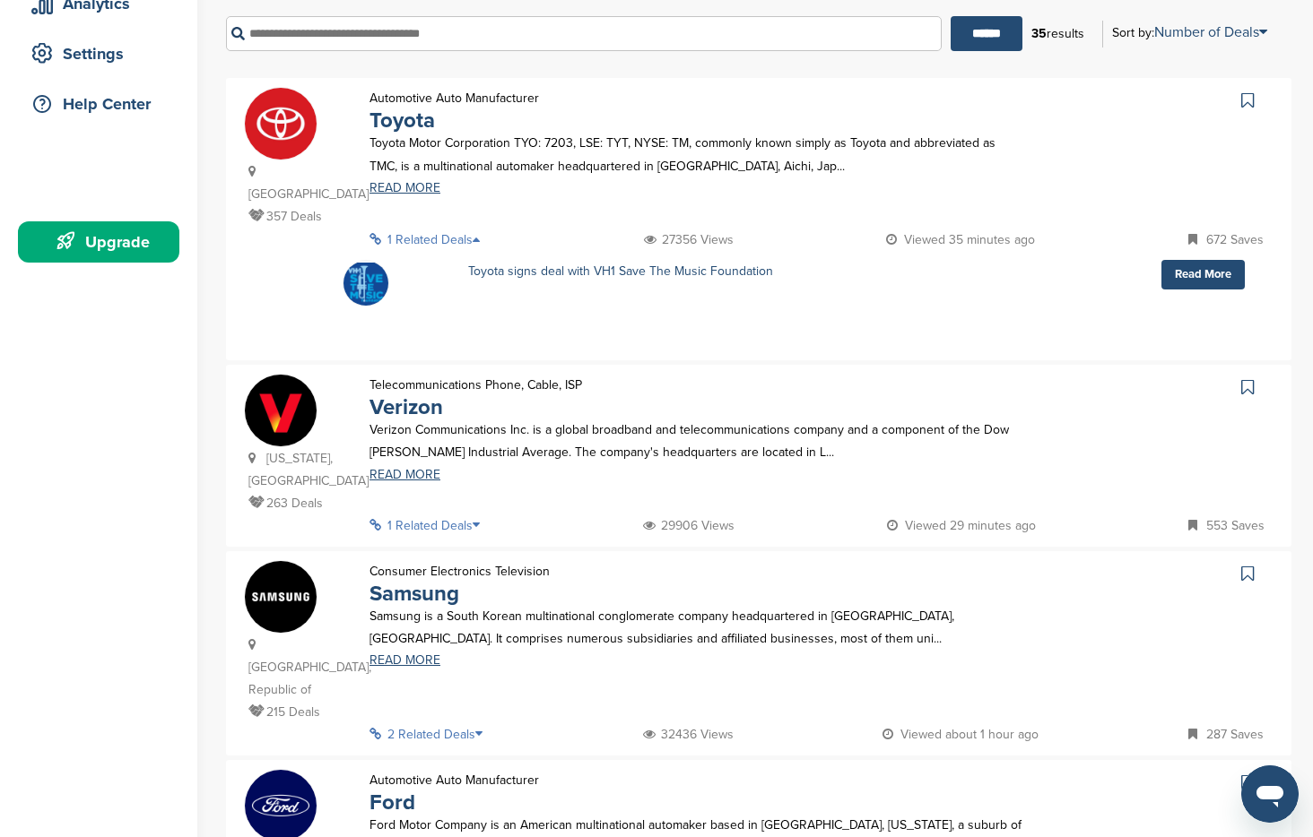
scroll to position [412, 0]
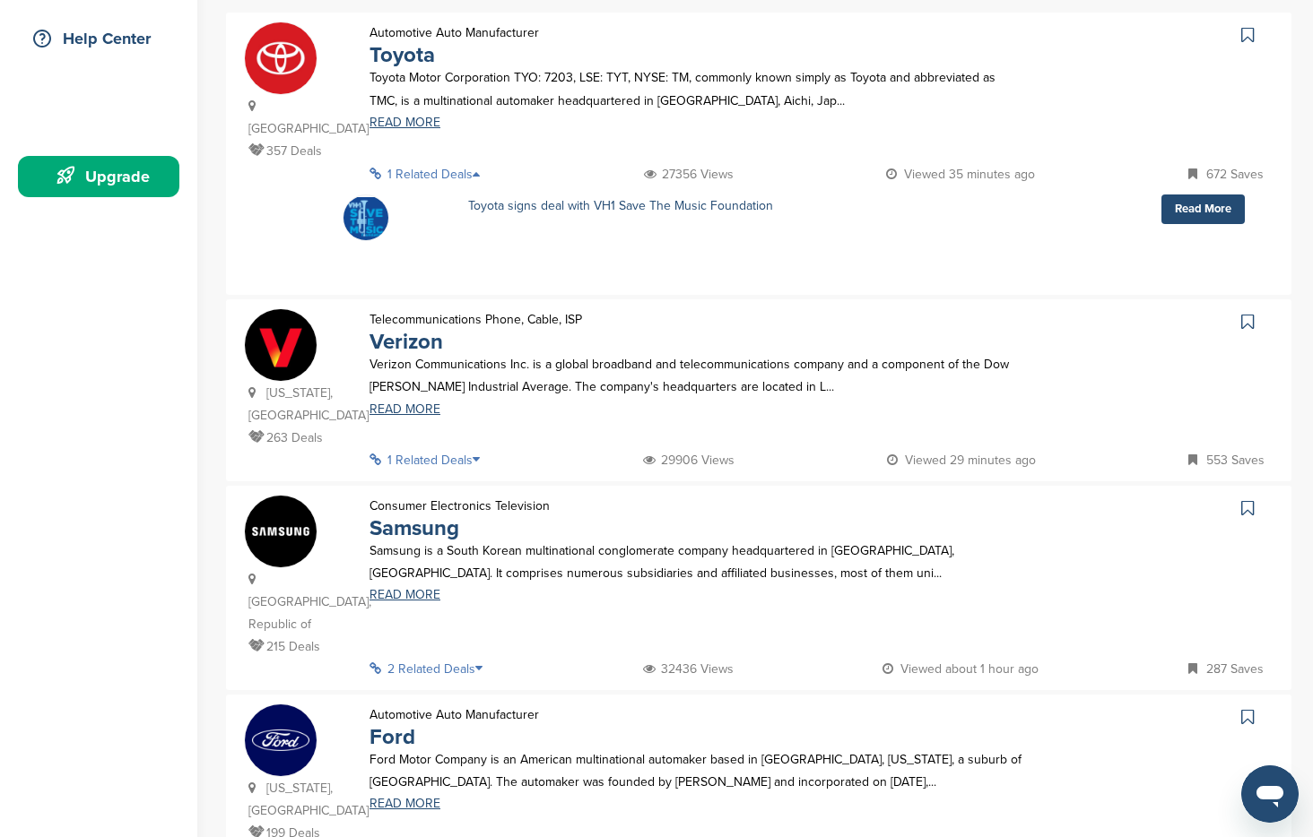
click at [432, 449] on p "1 Related Deals" at bounding box center [429, 460] width 121 height 22
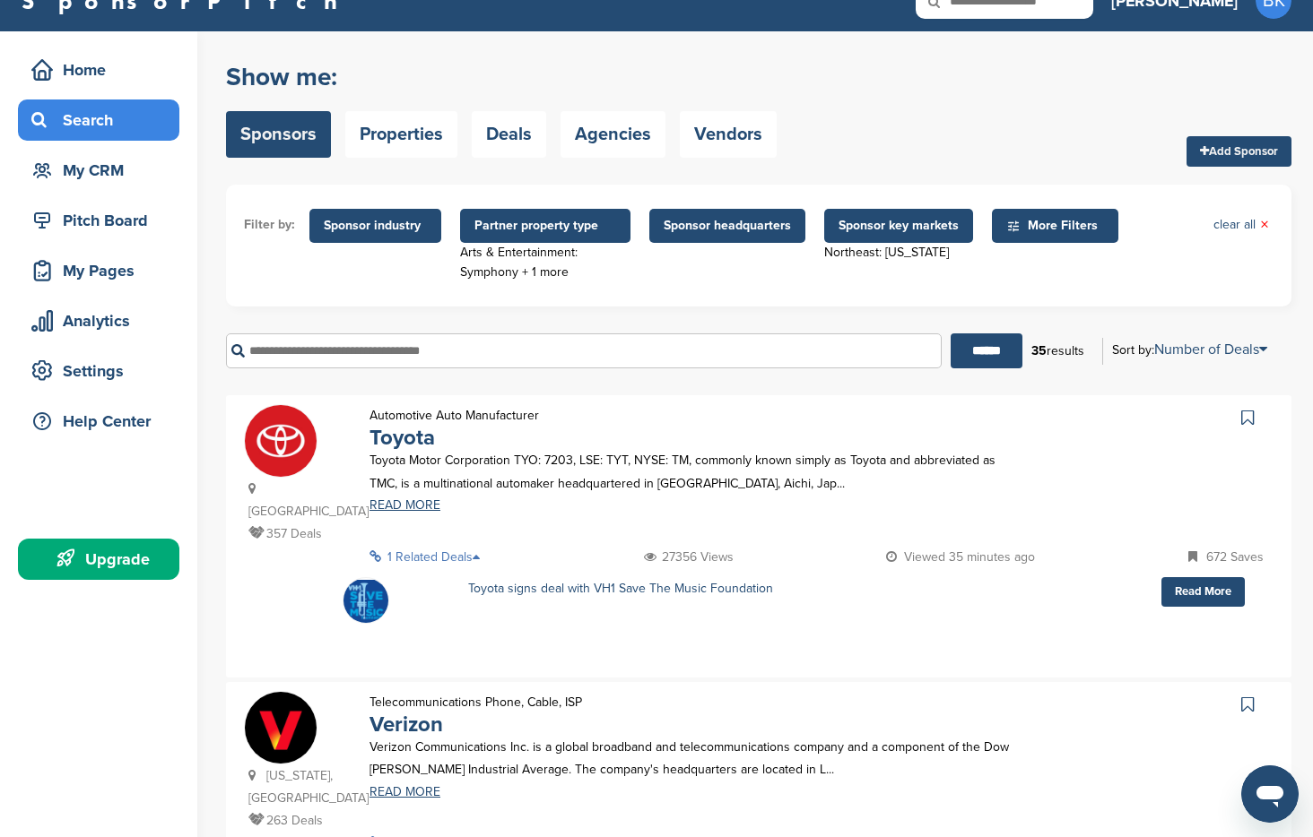
scroll to position [0, 0]
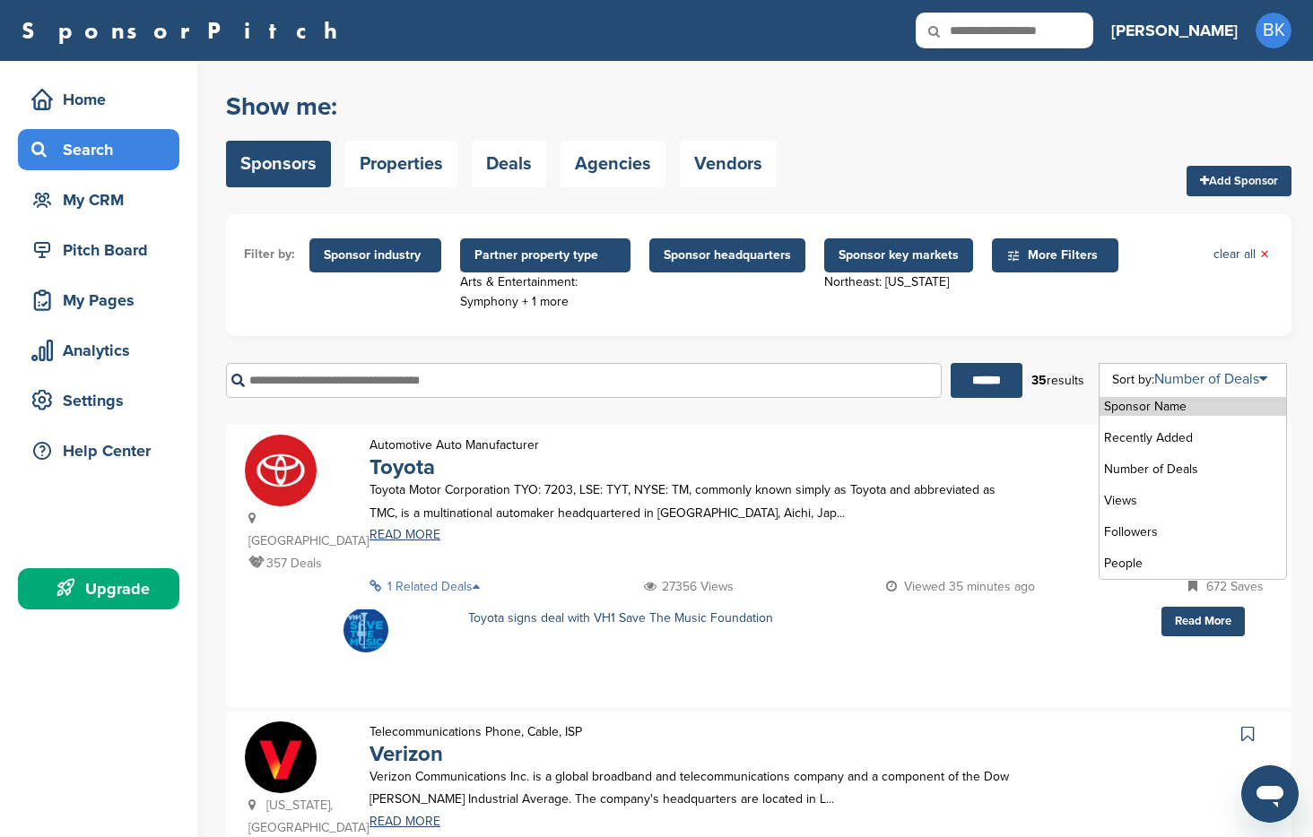
click at [1249, 378] on link "Number of Deals" at bounding box center [1210, 379] width 113 height 18
click at [1166, 404] on li "Sponsor Name" at bounding box center [1192, 406] width 186 height 19
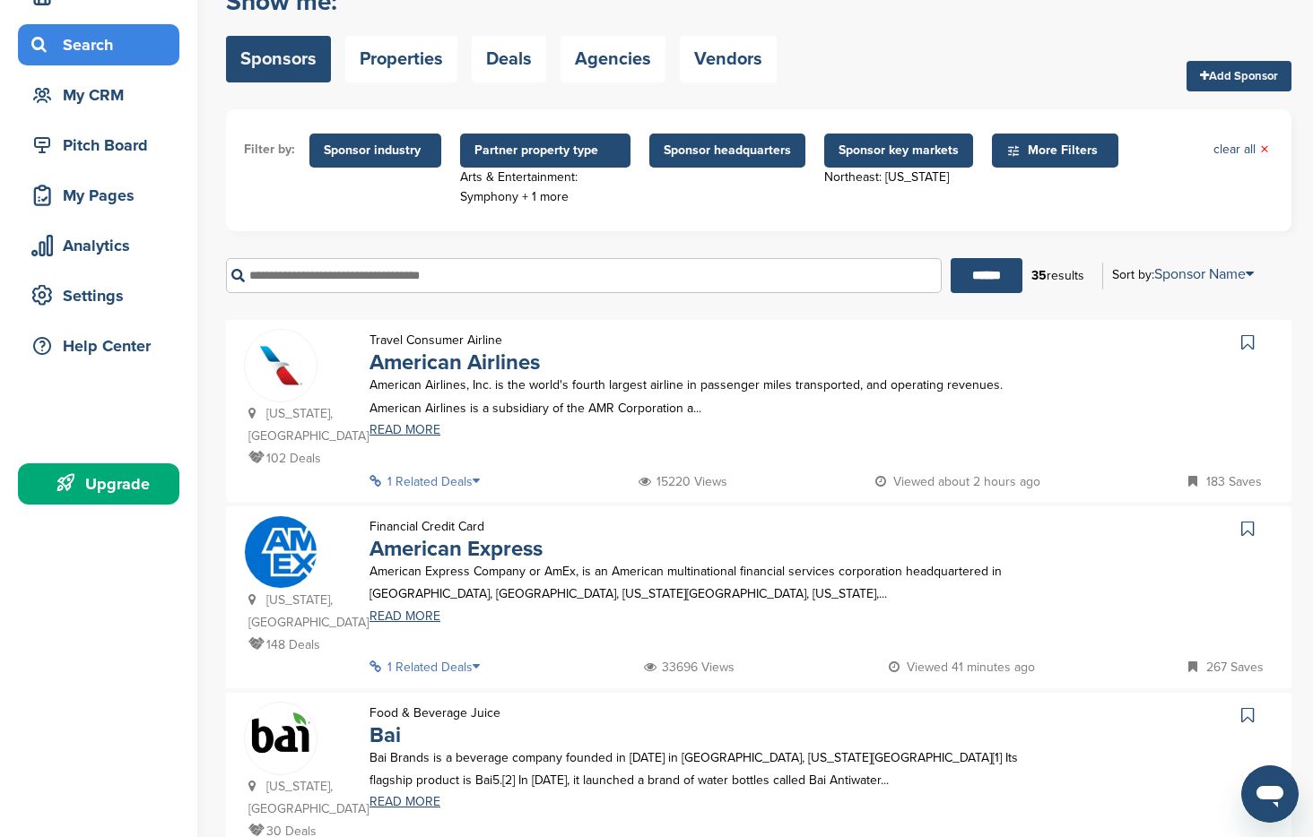
scroll to position [106, 0]
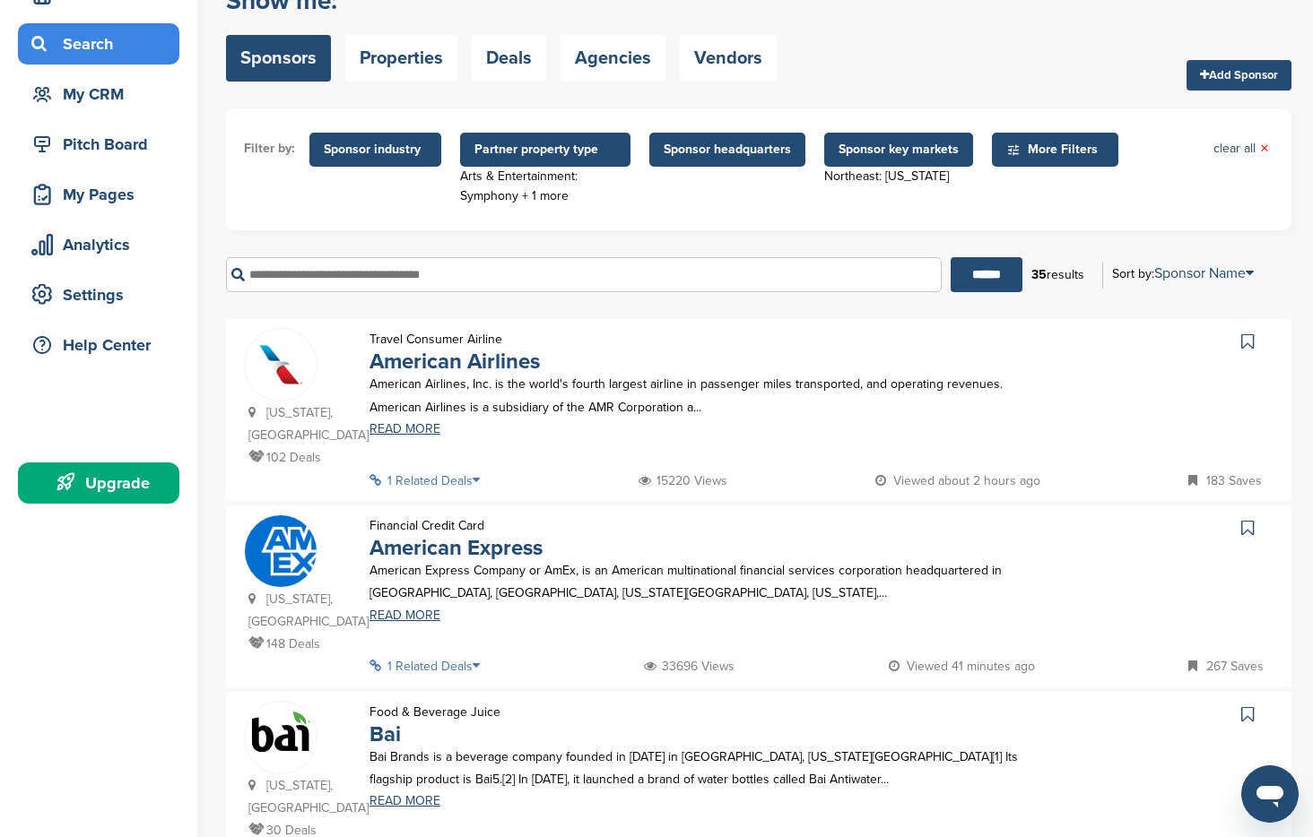
click at [481, 474] on icon at bounding box center [482, 480] width 18 height 13
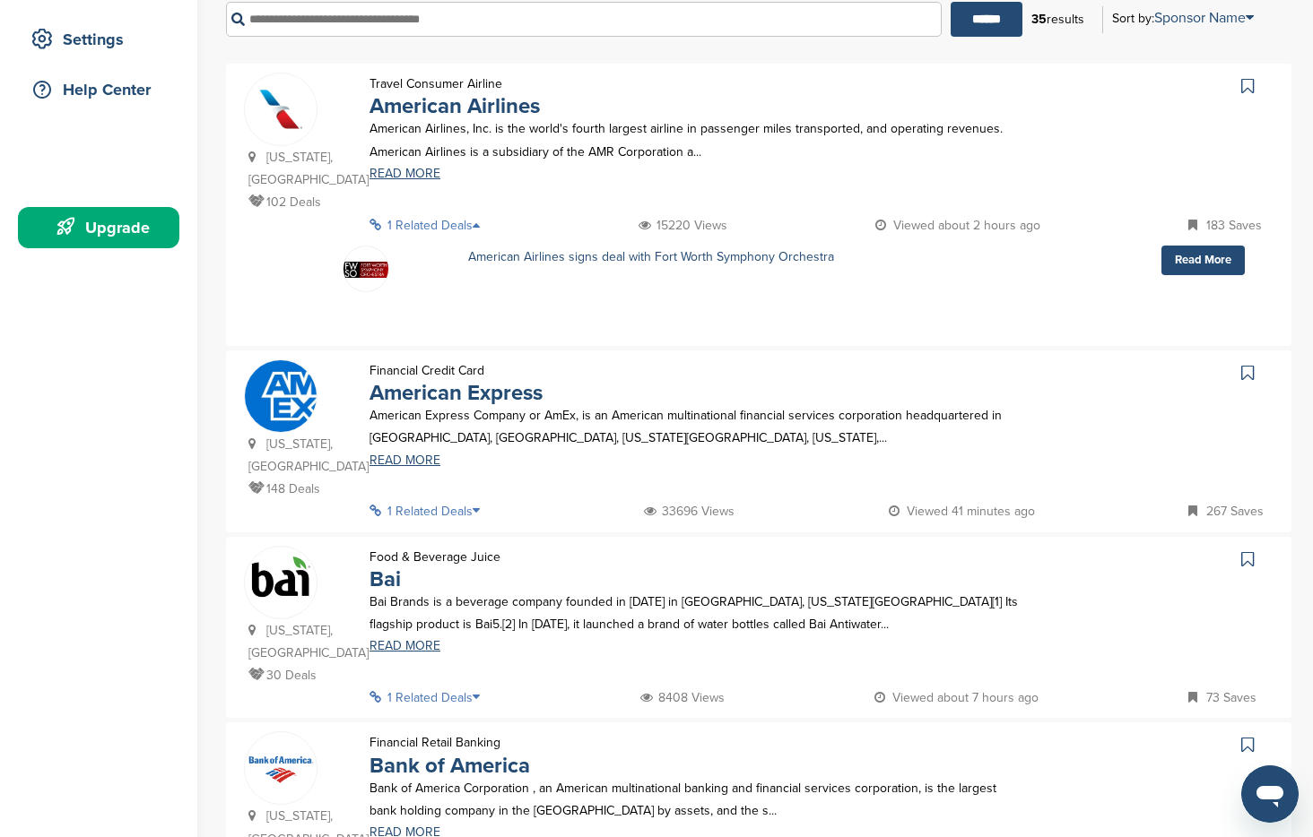
scroll to position [364, 0]
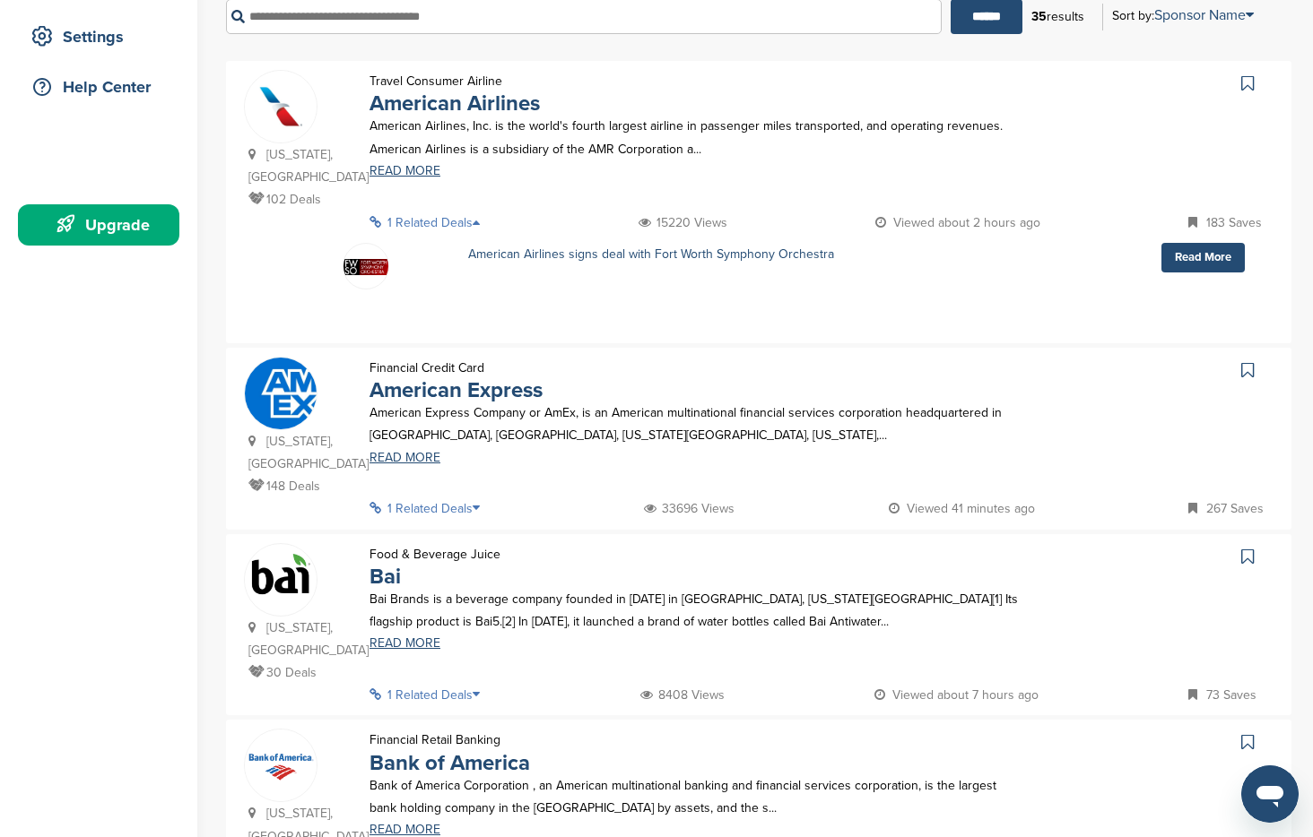
click at [471, 498] on p "1 Related Deals" at bounding box center [429, 509] width 121 height 22
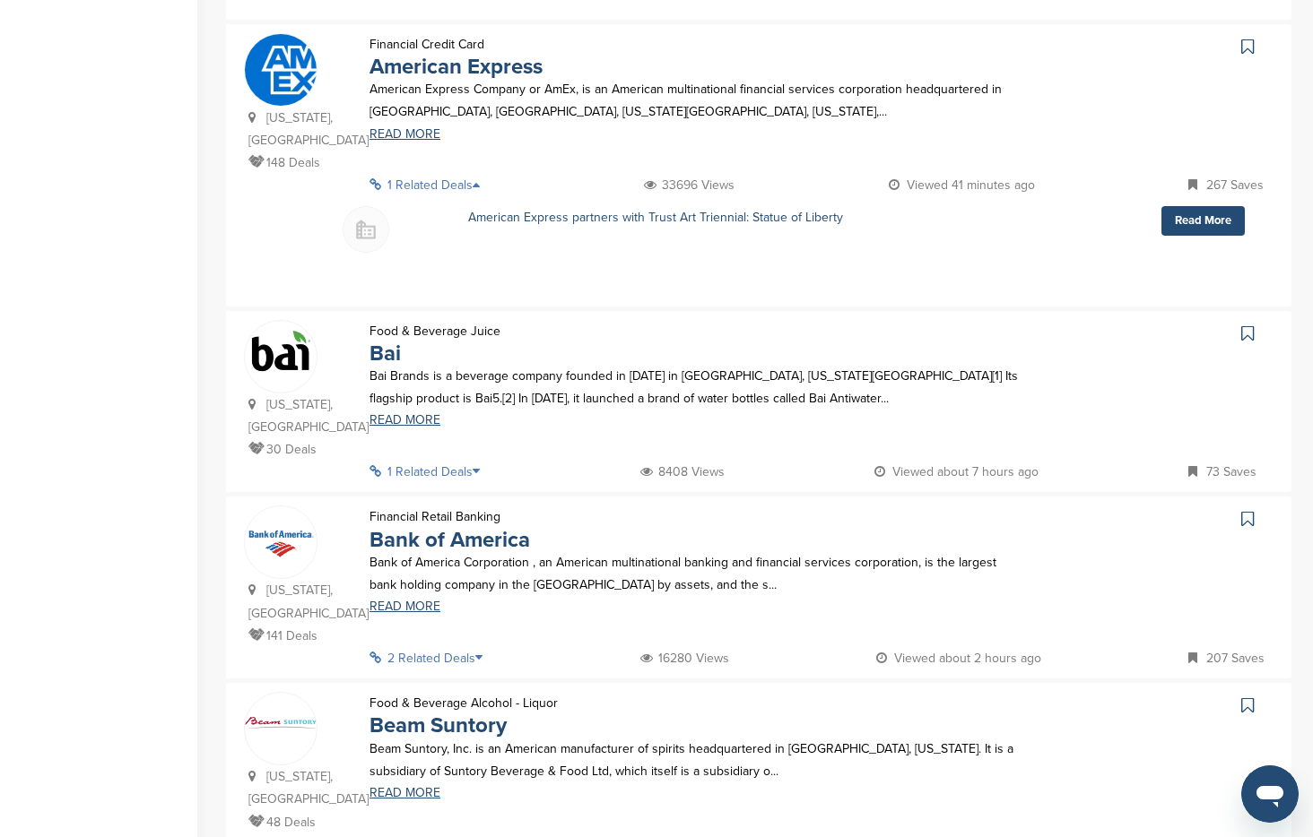
scroll to position [690, 0]
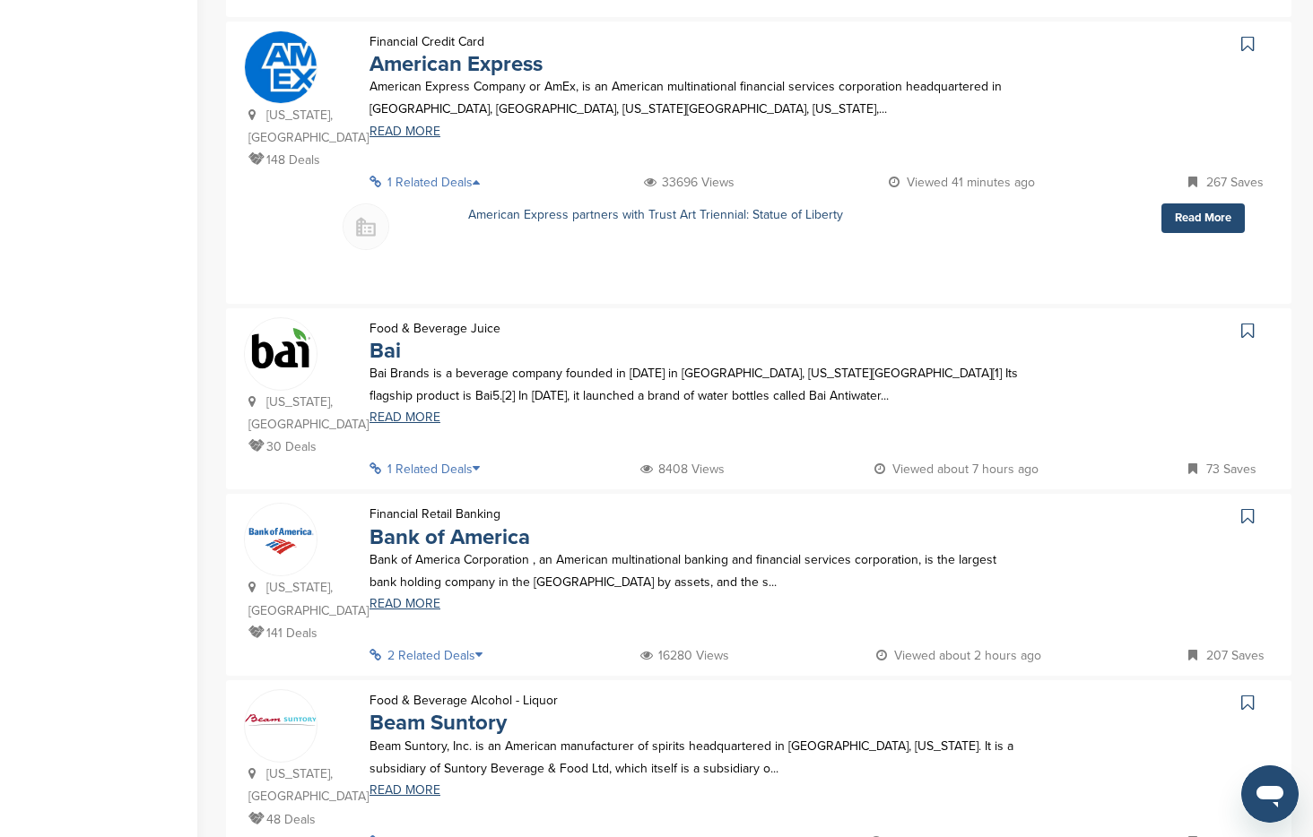
click at [469, 458] on p "1 Related Deals" at bounding box center [429, 469] width 121 height 22
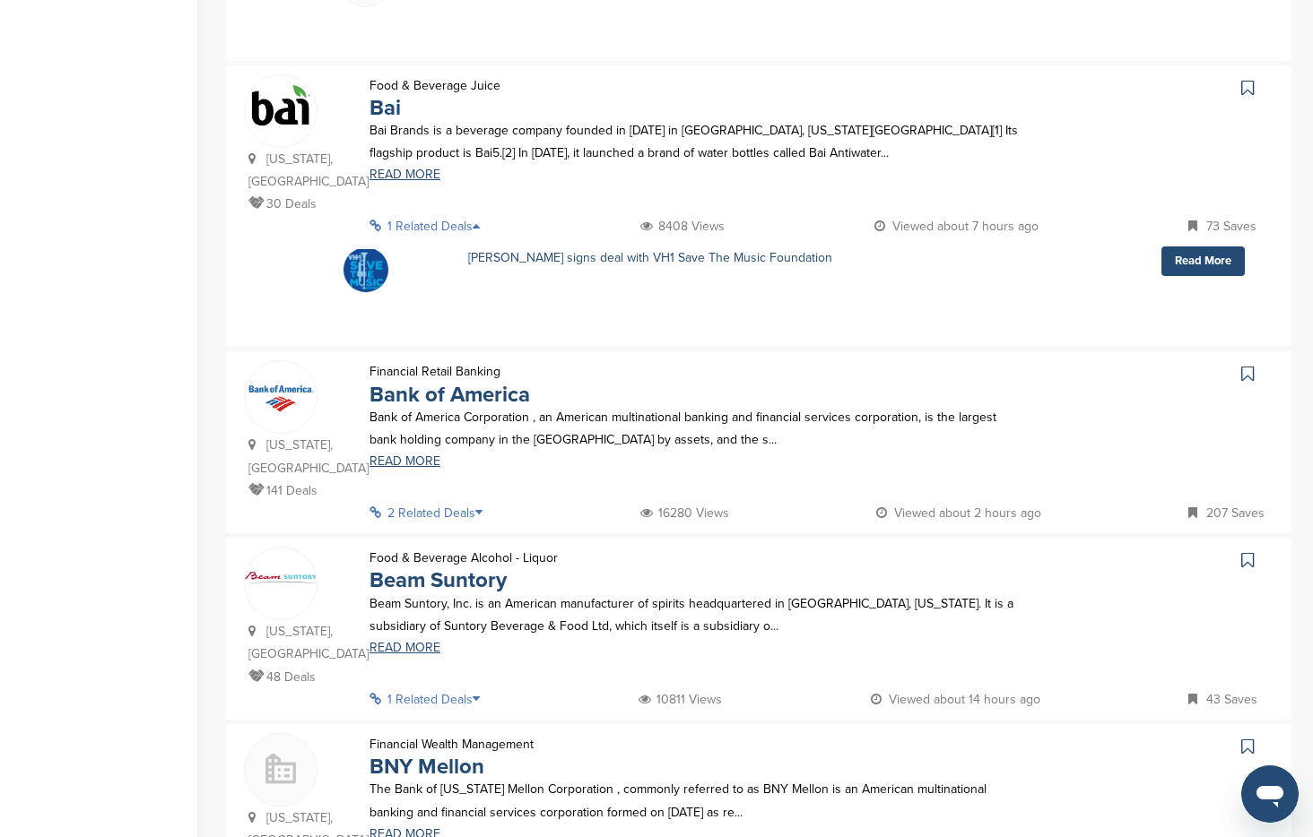
scroll to position [936, 0]
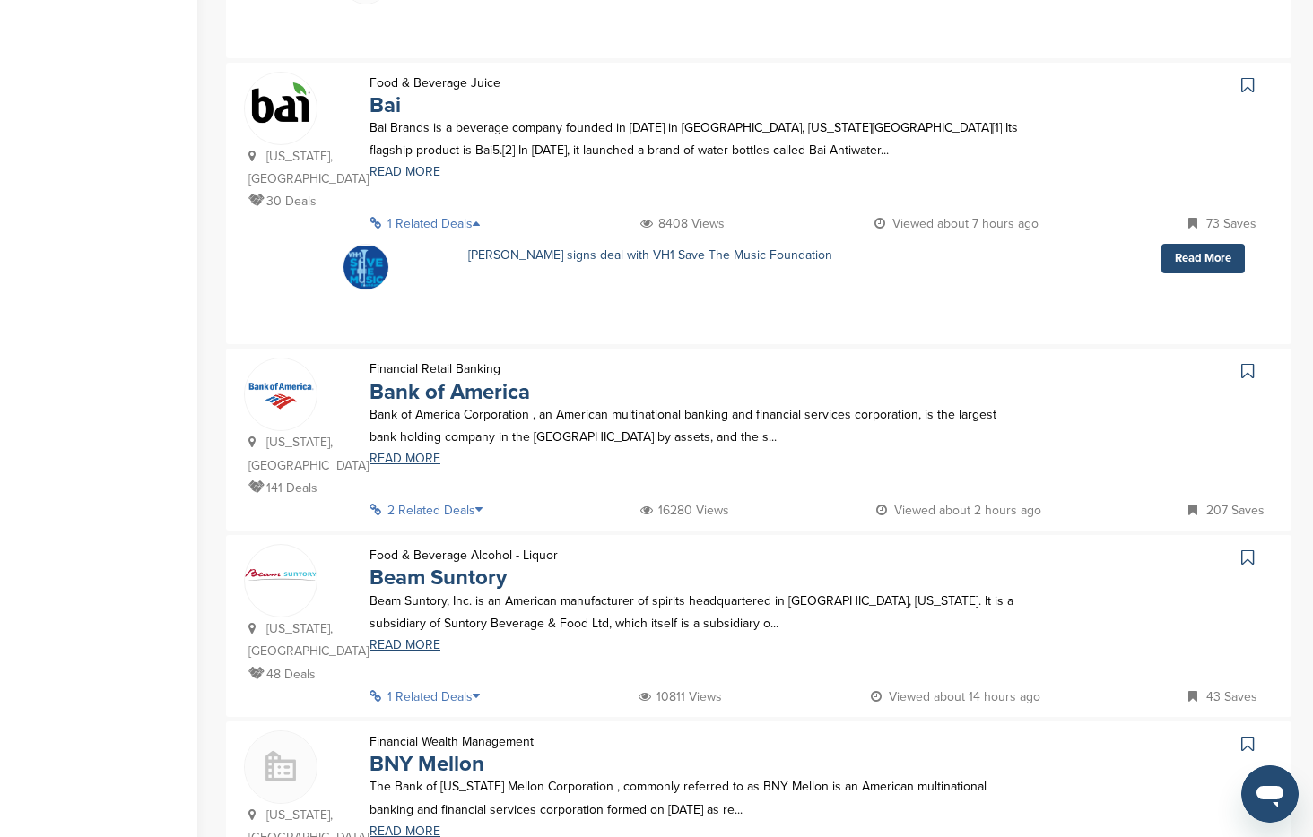
click at [469, 499] on p "2 Related Deals" at bounding box center [431, 510] width 124 height 22
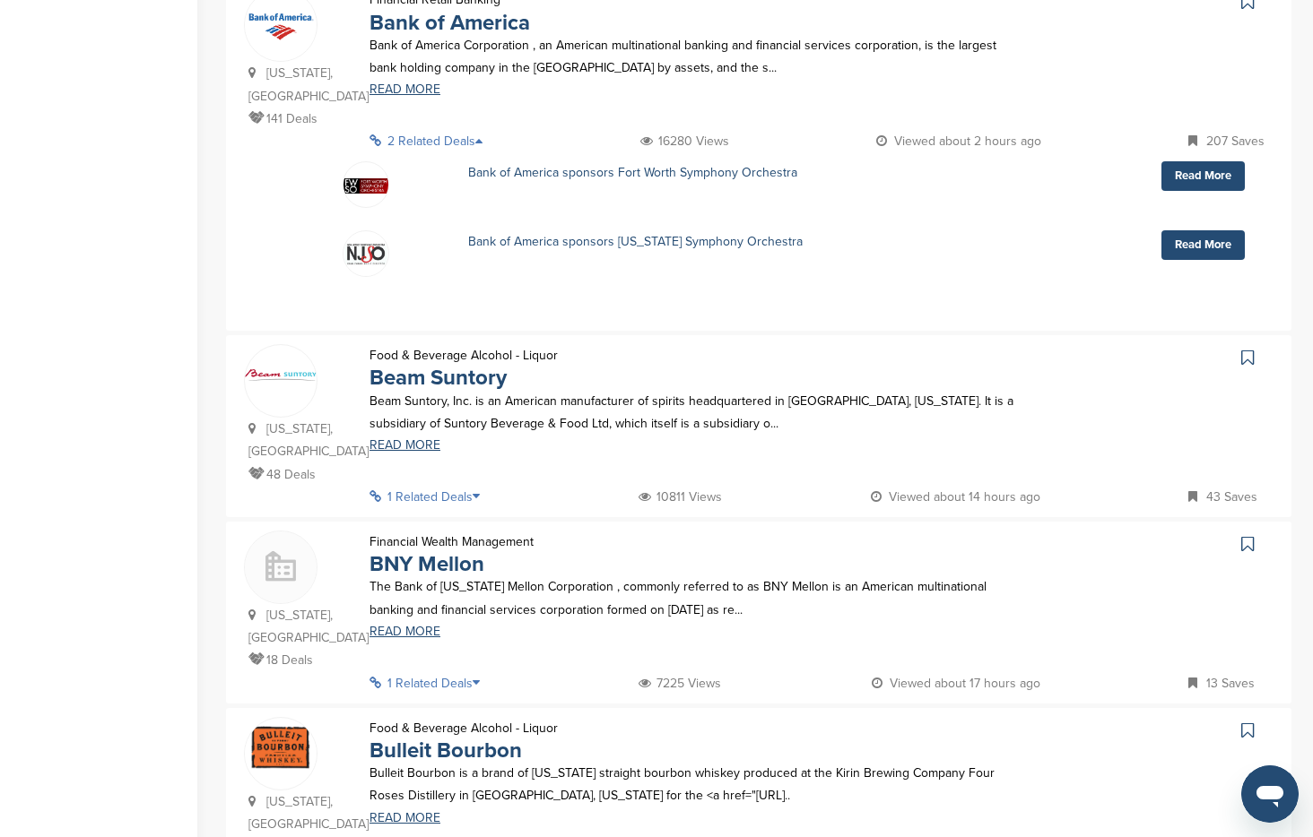
scroll to position [1329, 0]
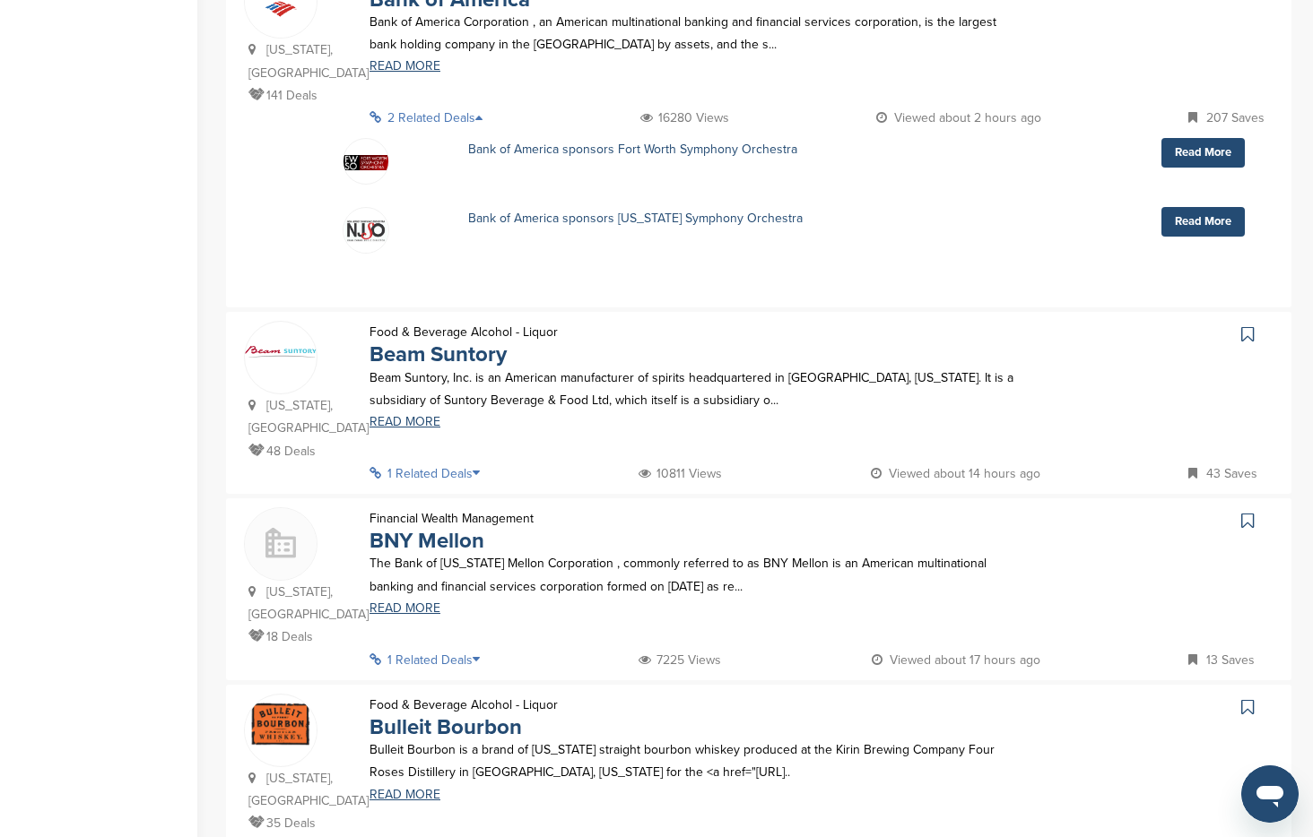
click at [467, 463] on p "1 Related Deals" at bounding box center [429, 474] width 121 height 22
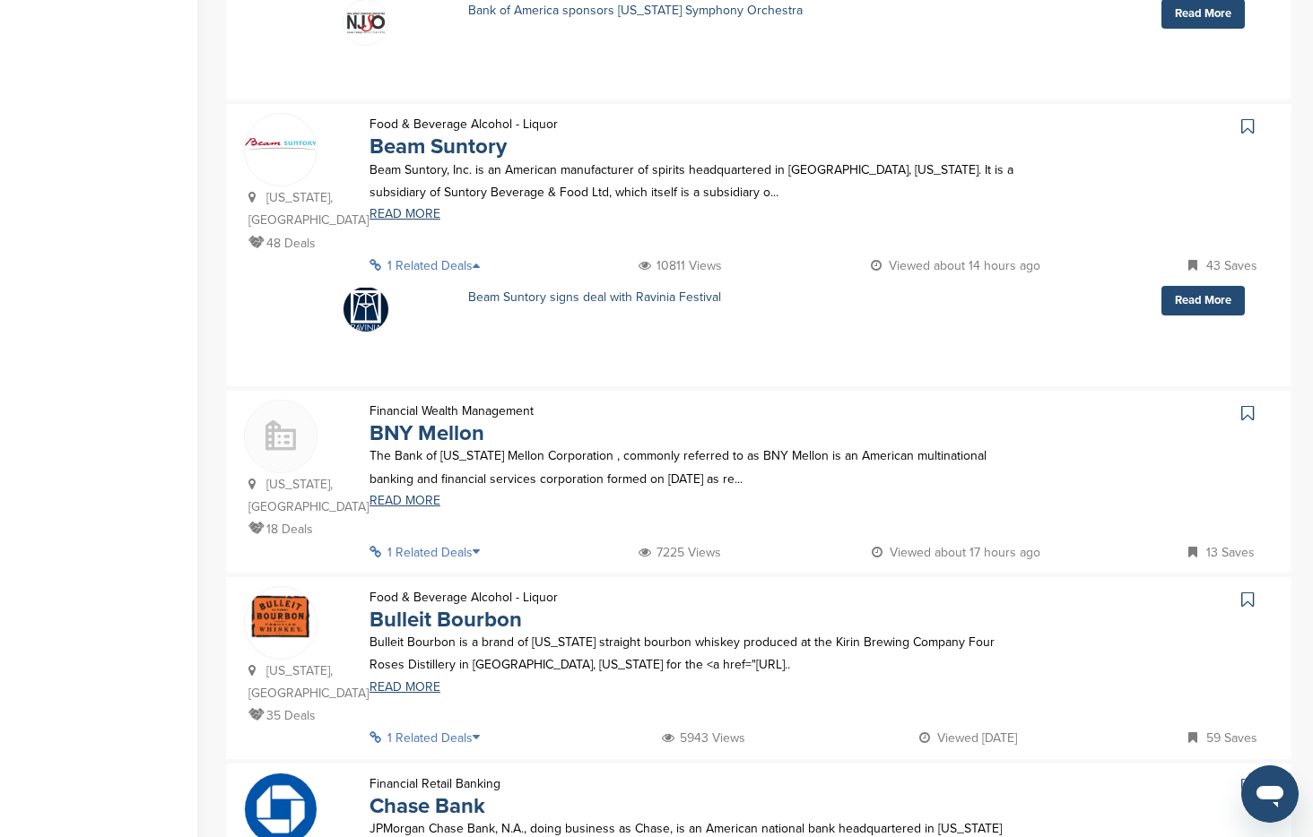
scroll to position [1539, 0]
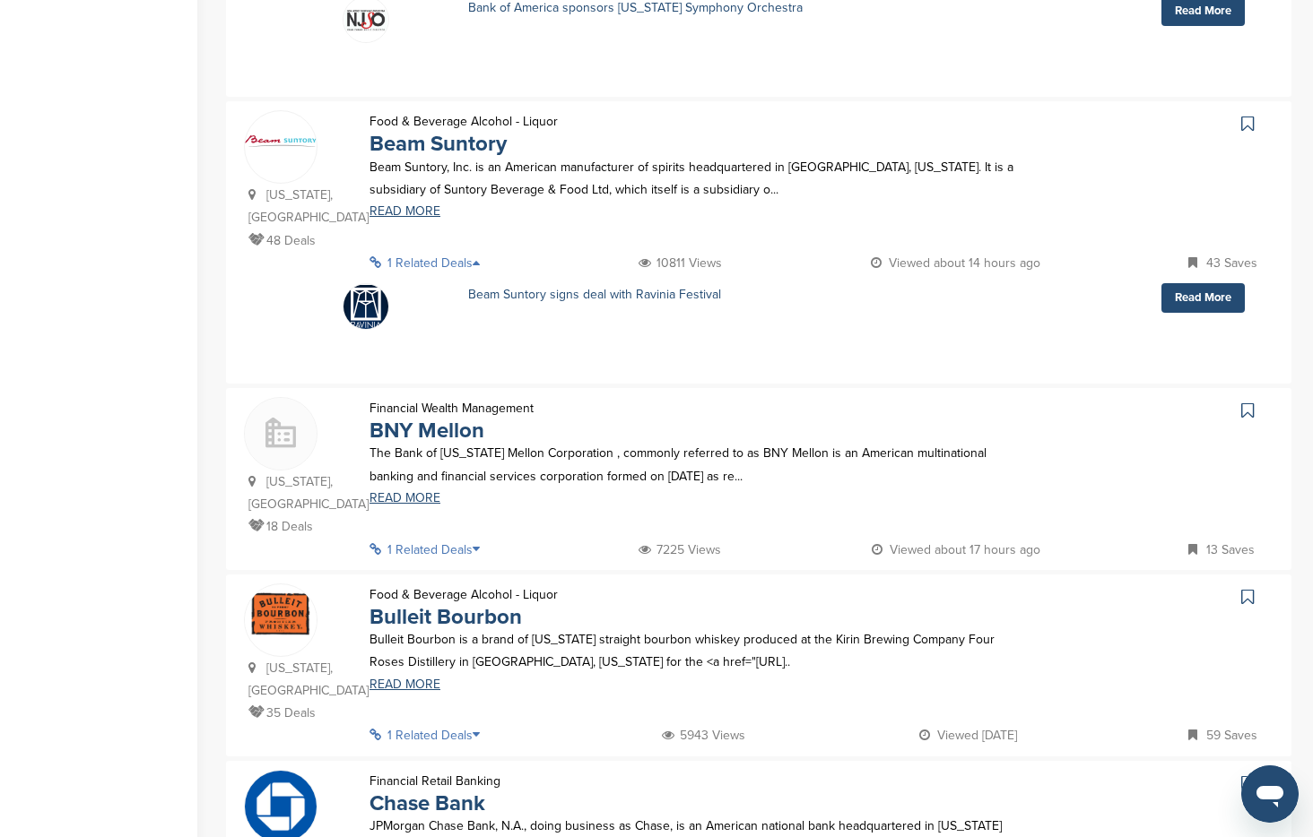
click at [464, 539] on p "1 Related Deals" at bounding box center [429, 550] width 121 height 22
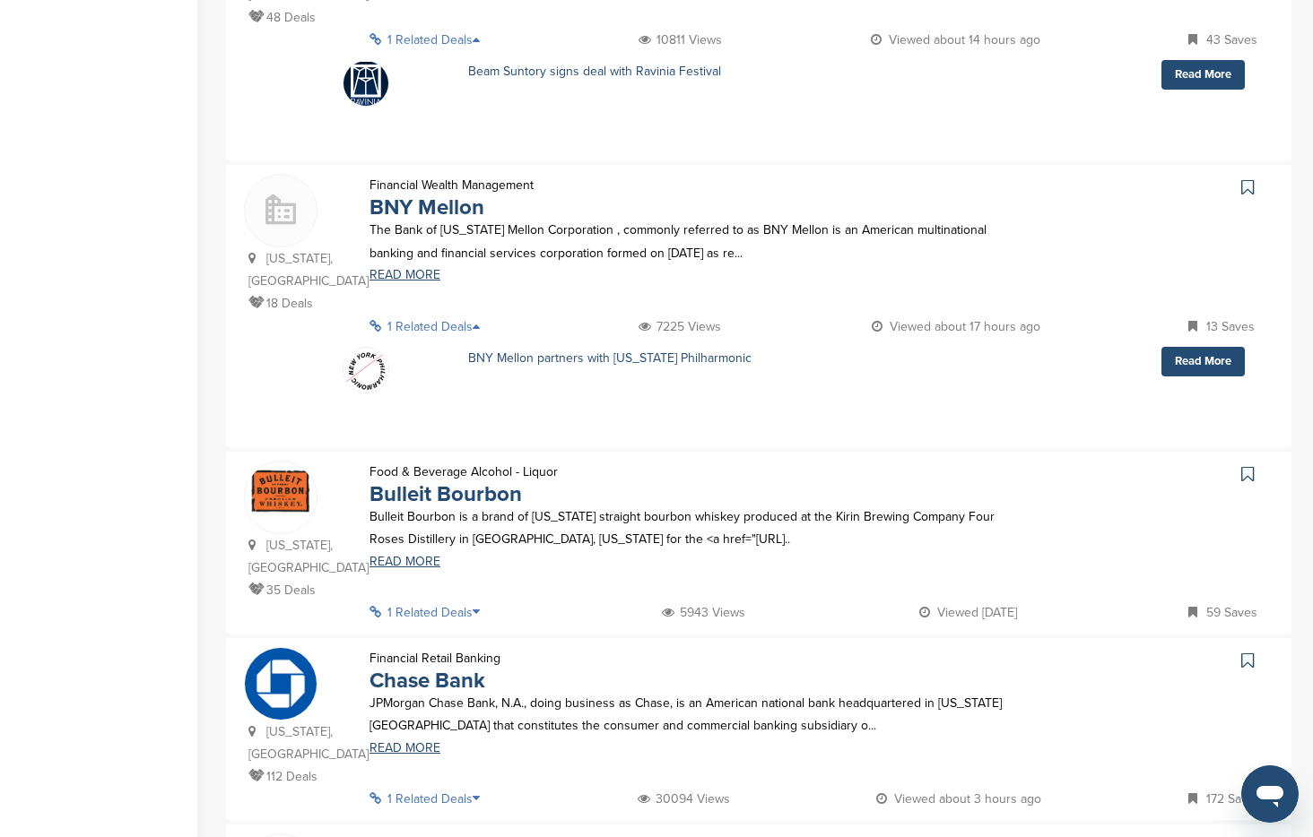
scroll to position [1769, 0]
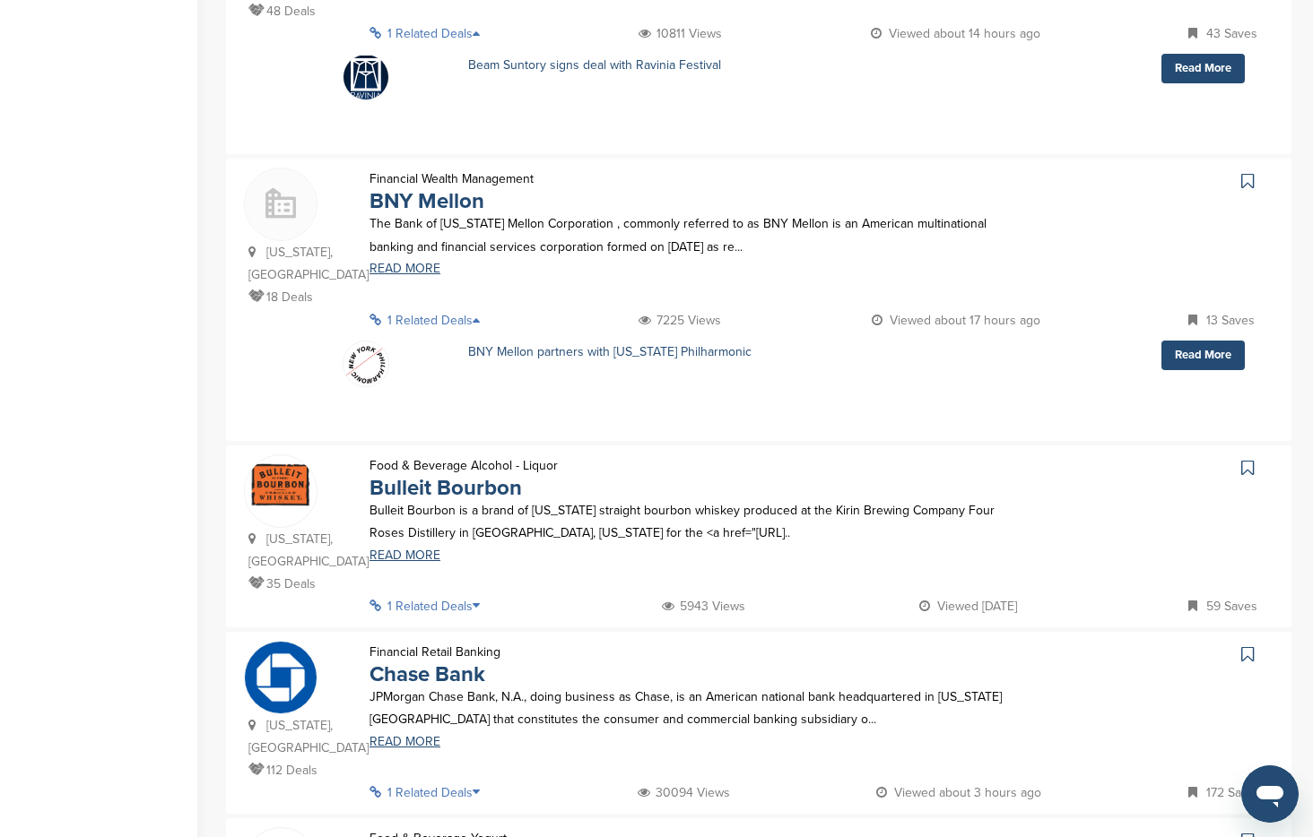
click at [464, 595] on p "1 Related Deals" at bounding box center [429, 606] width 121 height 22
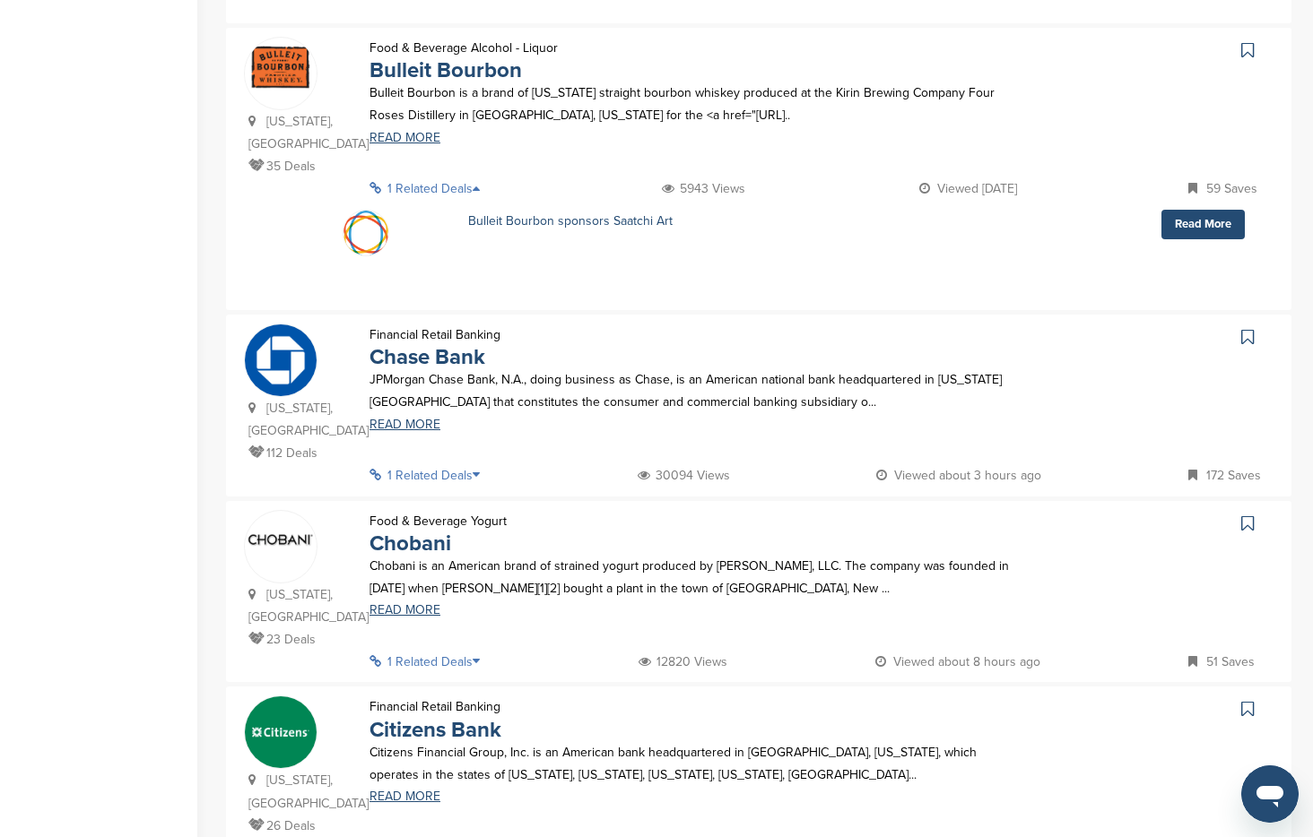
scroll to position [2188, 0]
click at [456, 650] on p "1 Related Deals" at bounding box center [429, 661] width 121 height 22
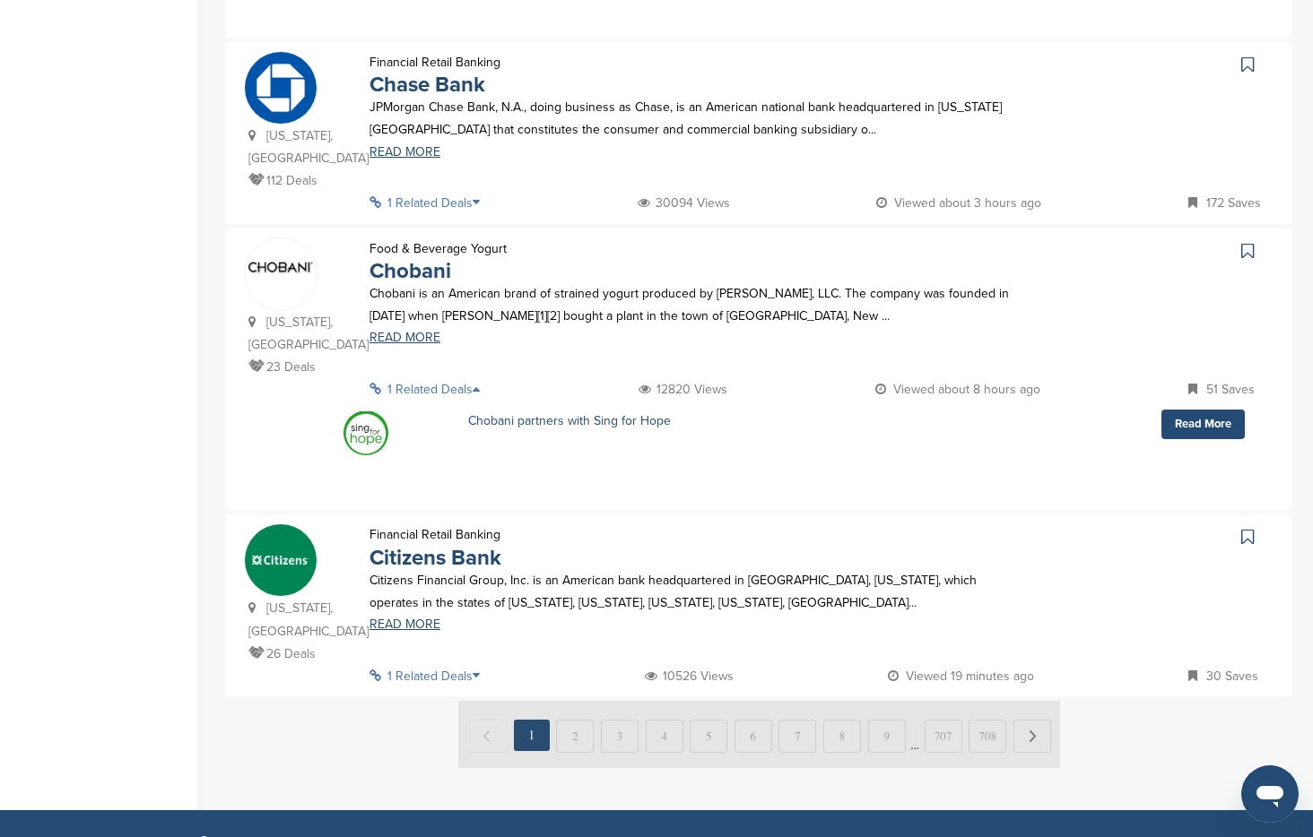
scroll to position [2472, 0]
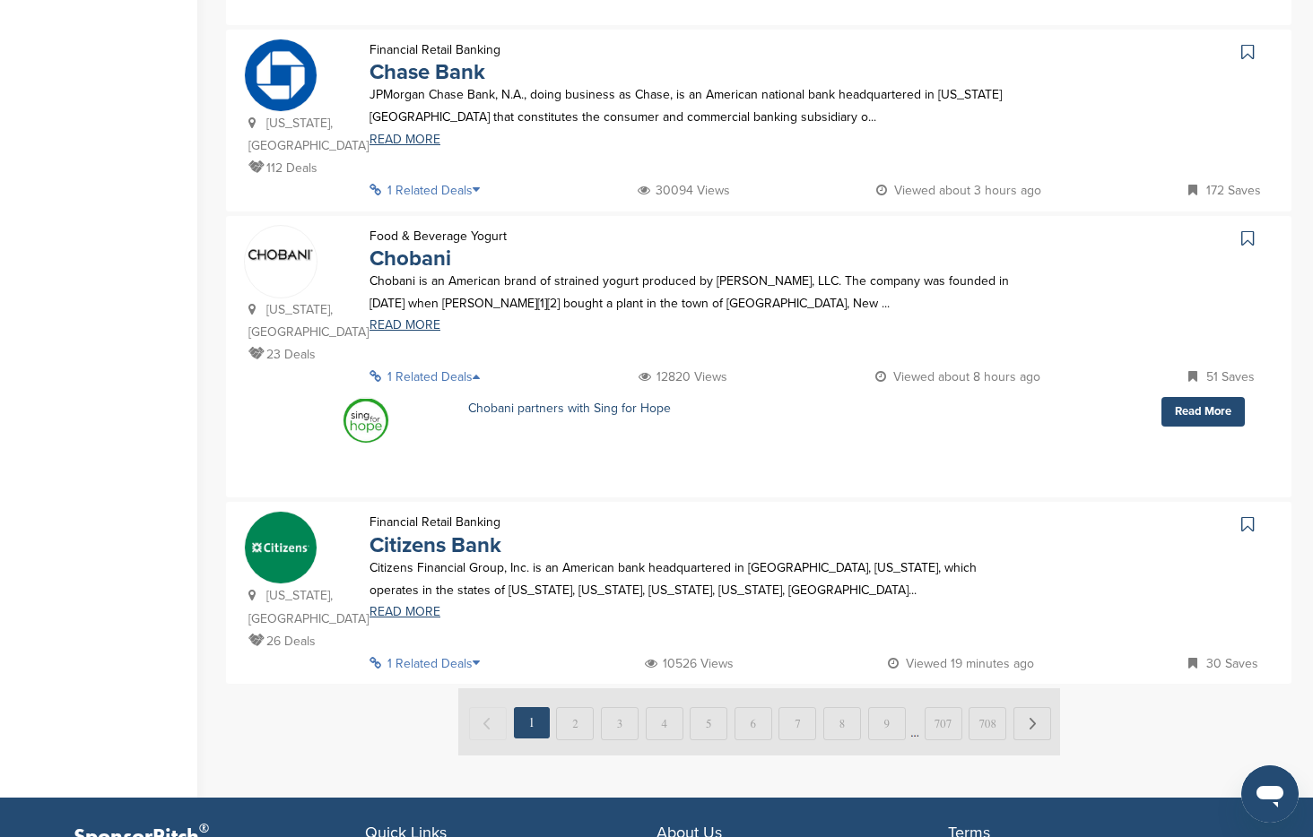
click at [457, 653] on p "1 Related Deals" at bounding box center [429, 664] width 121 height 22
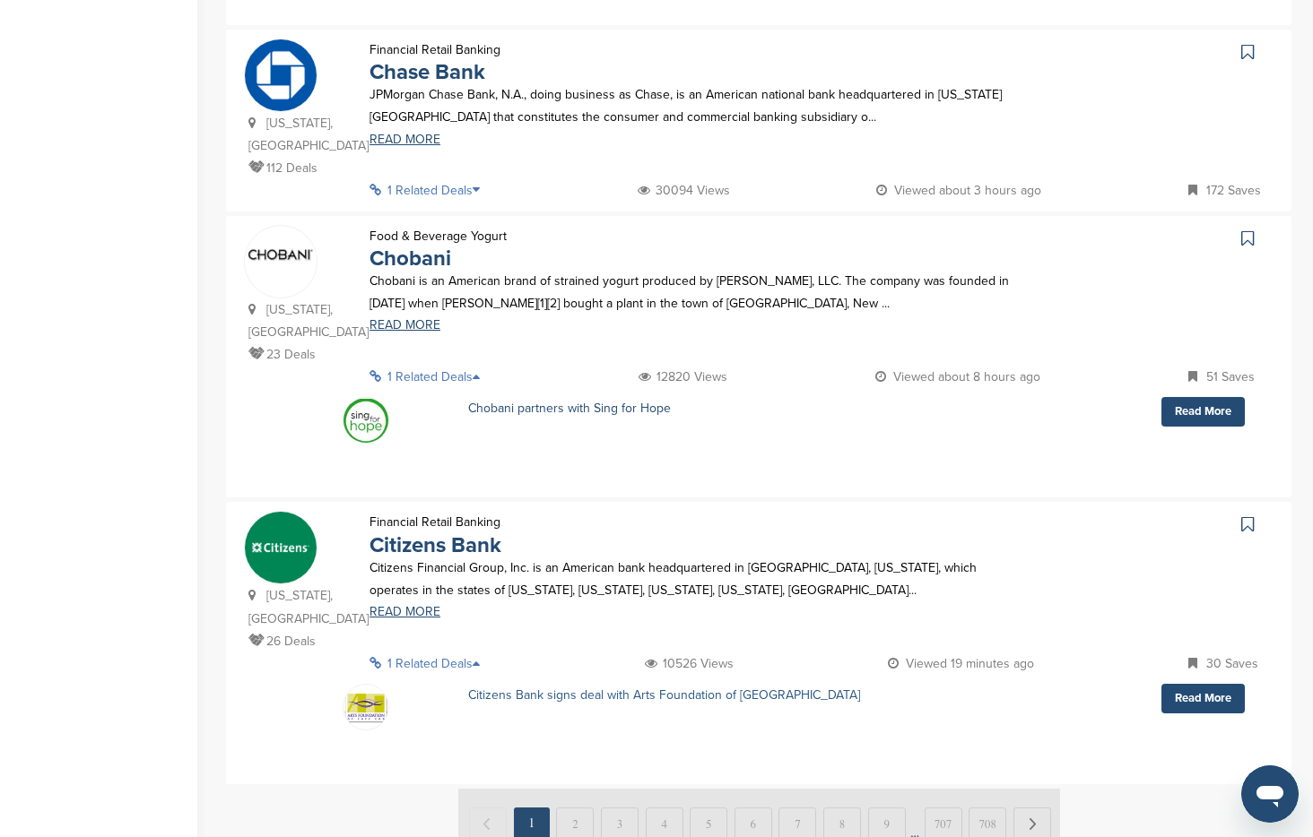
click at [670, 688] on link "Citizens Bank signs deal with Arts Foundation of Cape Cod" at bounding box center [664, 695] width 392 height 15
